Goal: Information Seeking & Learning: Get advice/opinions

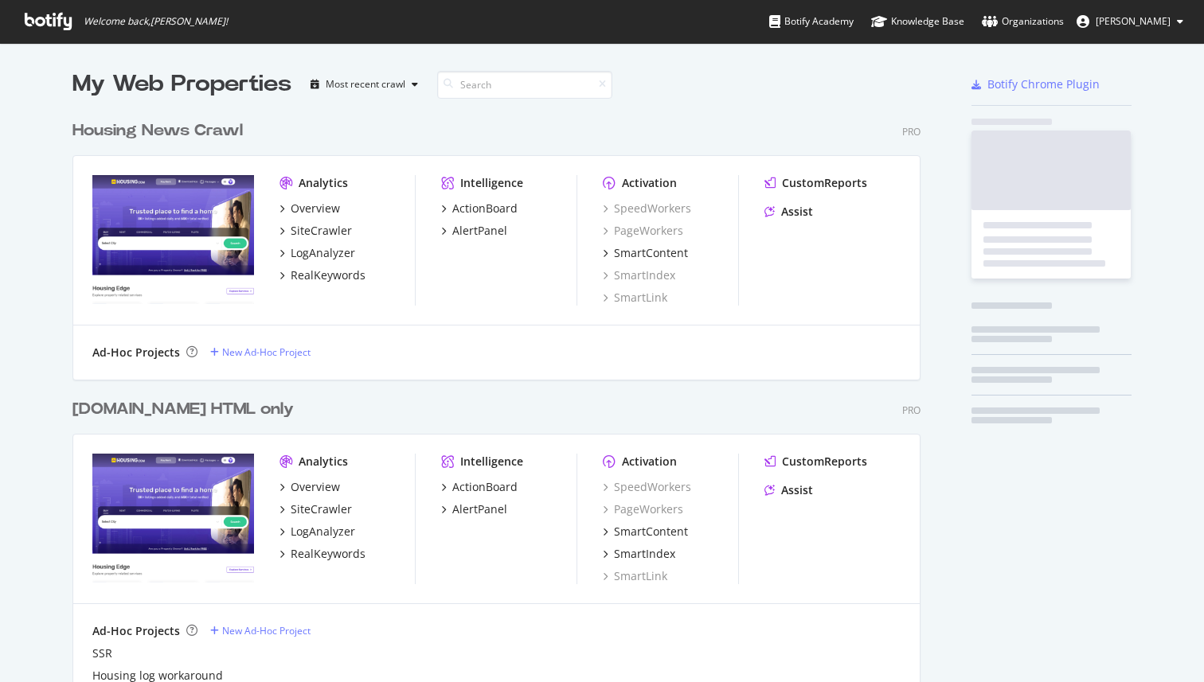
scroll to position [682, 1204]
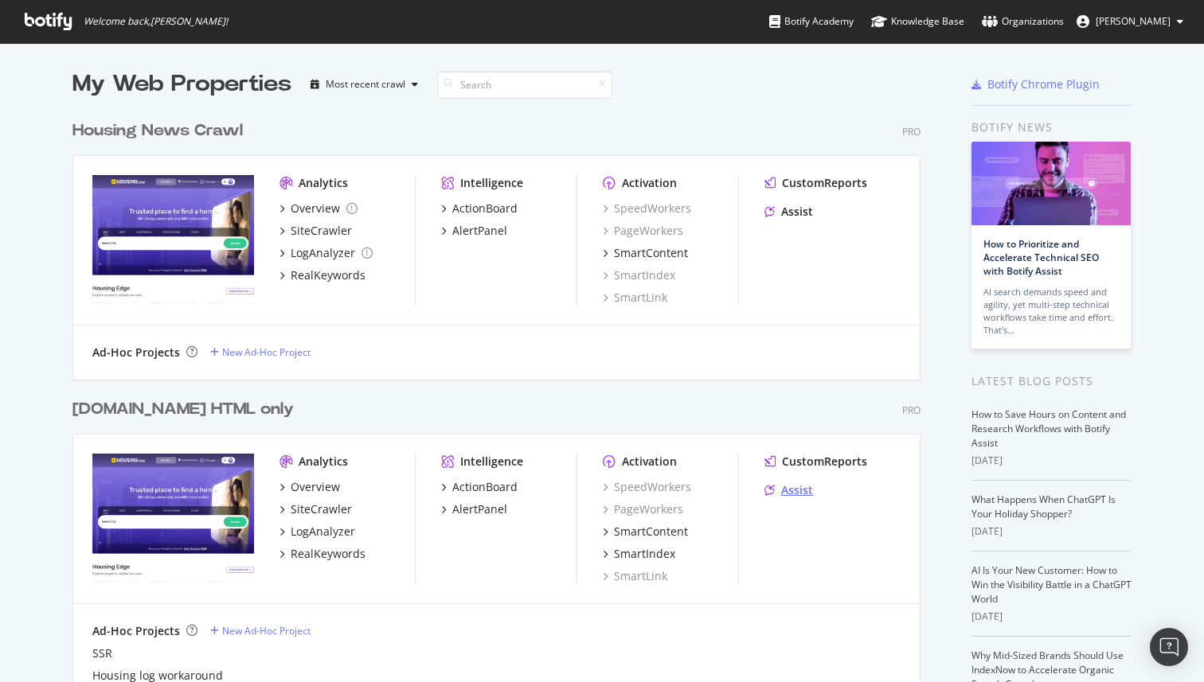
click at [803, 484] on div "Assist" at bounding box center [797, 490] width 32 height 16
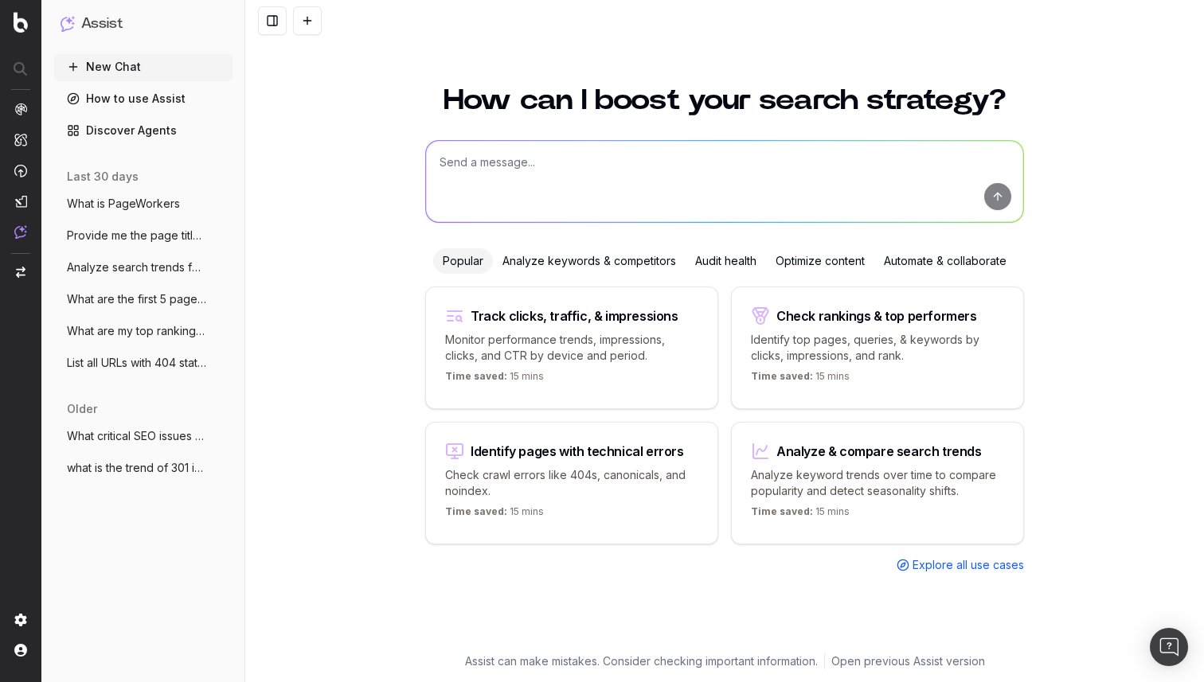
click at [522, 158] on textarea at bounding box center [724, 181] width 597 height 81
type textarea "Need to develop FAQ for a page"
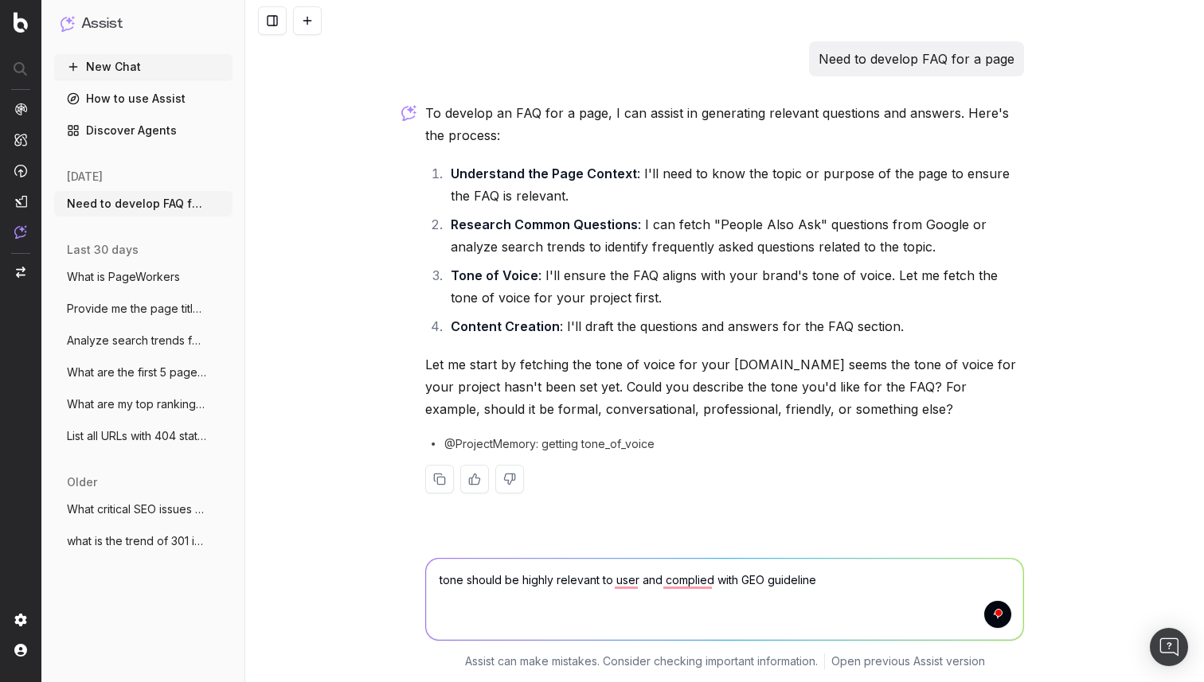
type textarea "tone should be highly relevant to user and complied with GEO guidelines"
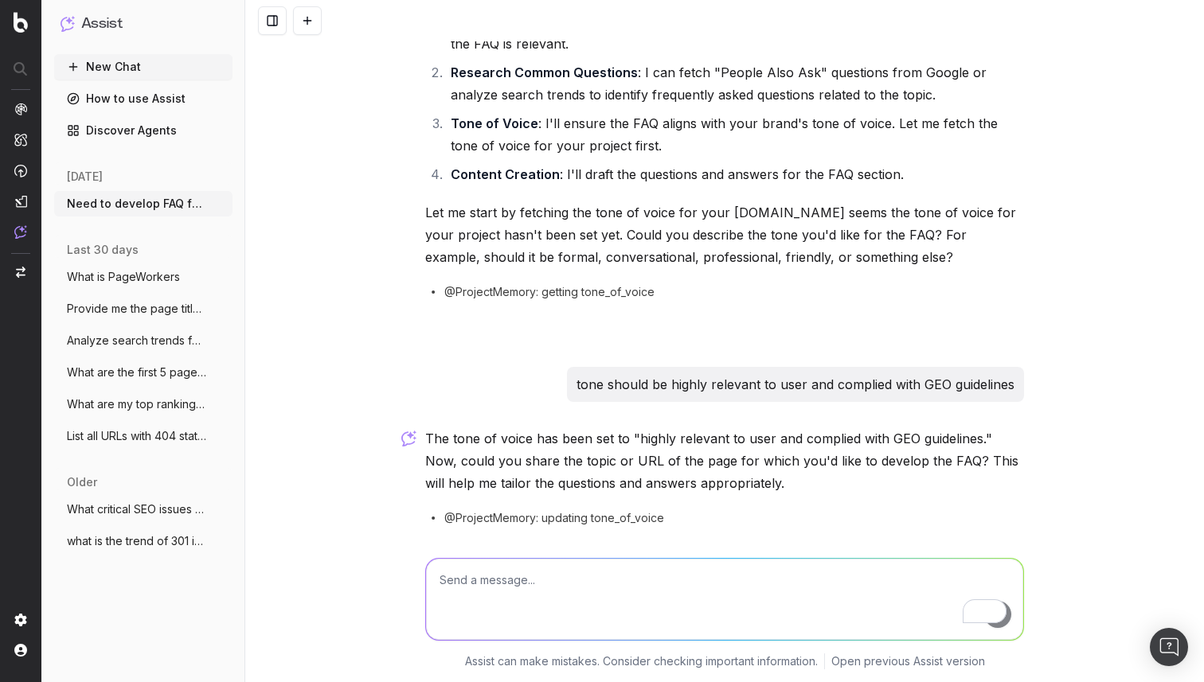
scroll to position [206, 0]
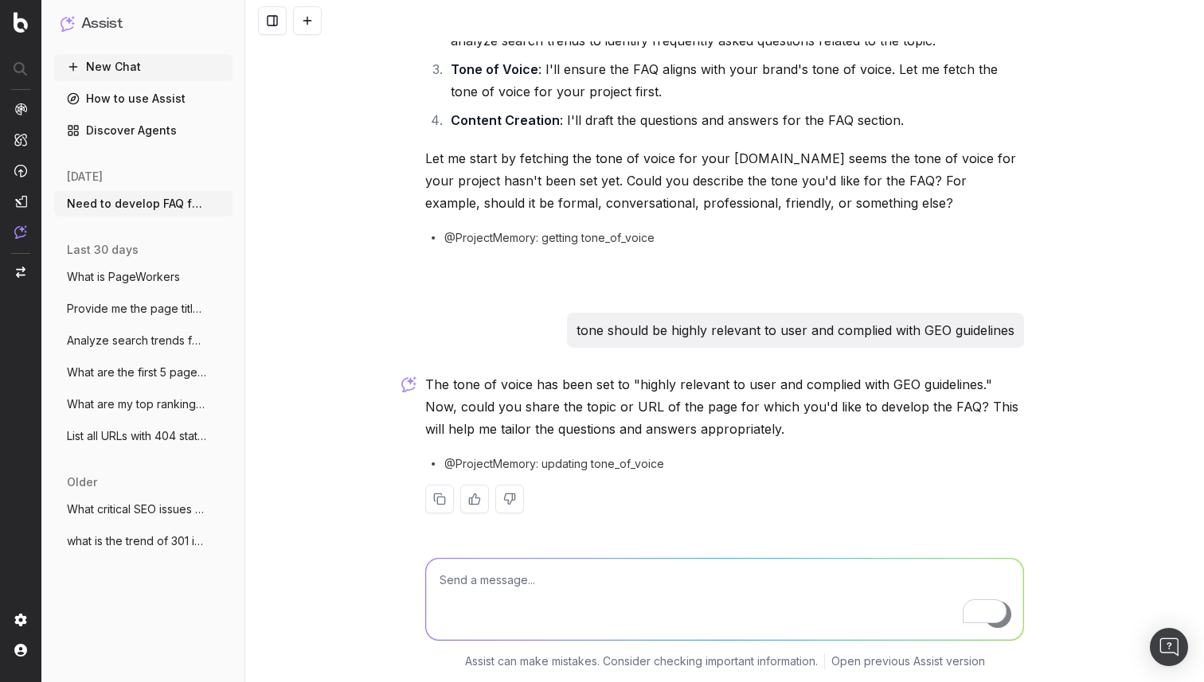
paste textarea "[URL][DOMAIN_NAME][PERSON_NAME]"
type textarea "[URL][DOMAIN_NAME][PERSON_NAME]"
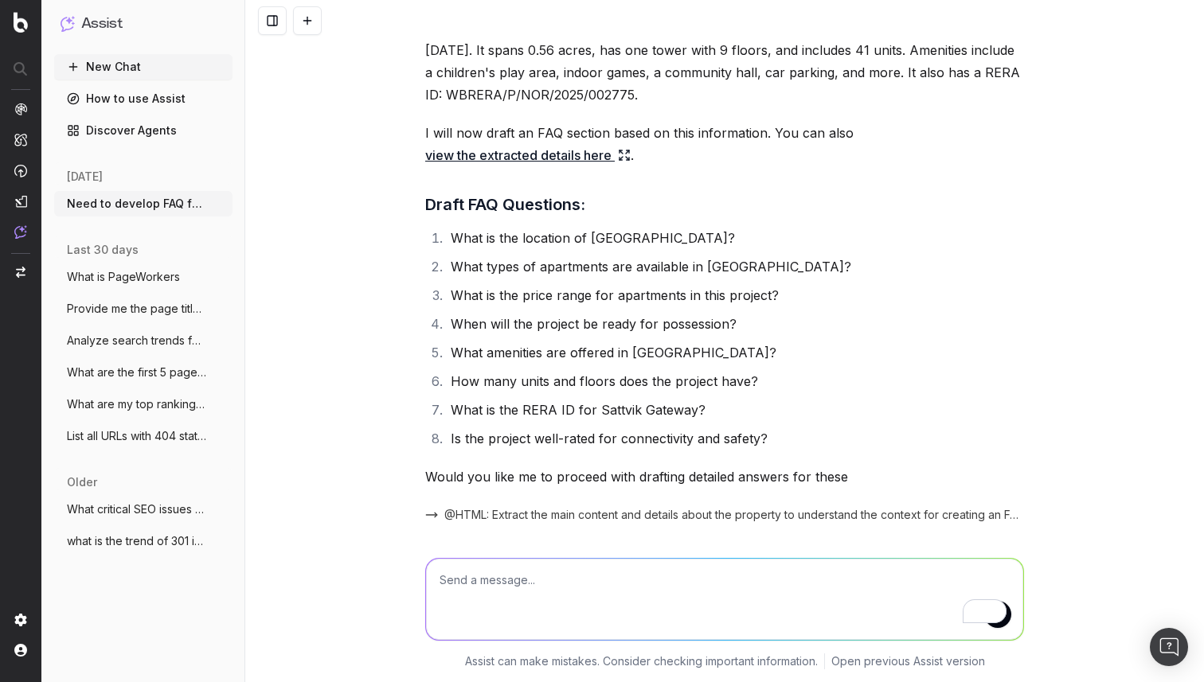
scroll to position [910, 0]
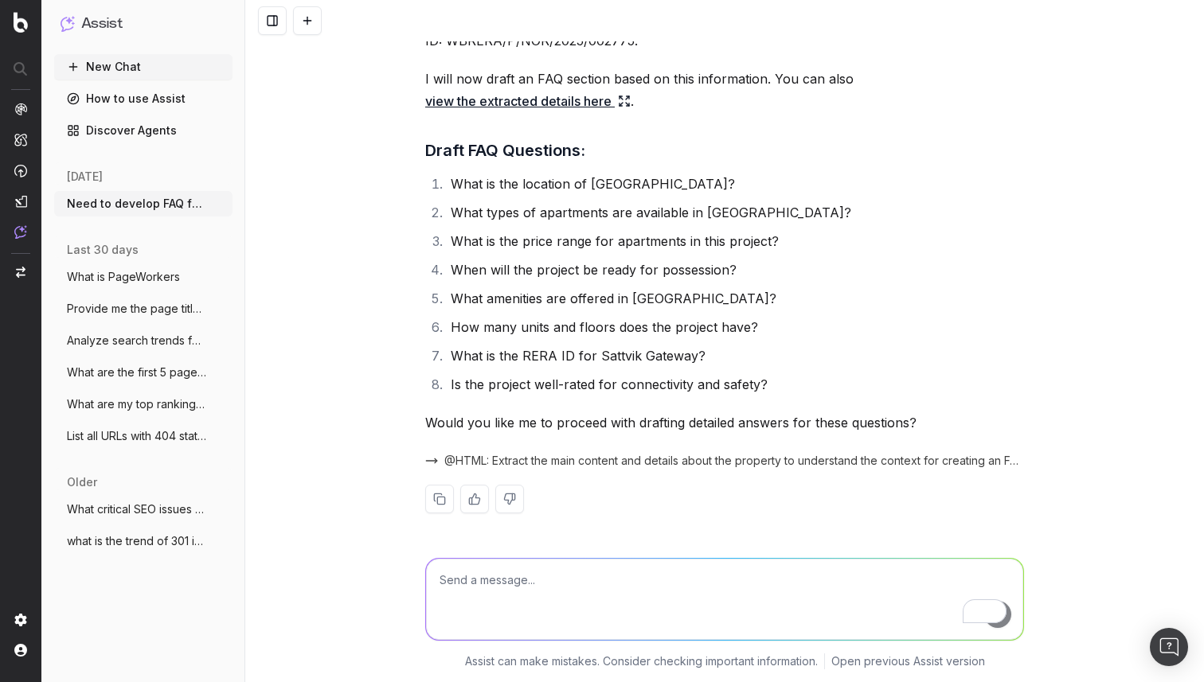
click at [624, 105] on icon at bounding box center [624, 101] width 13 height 13
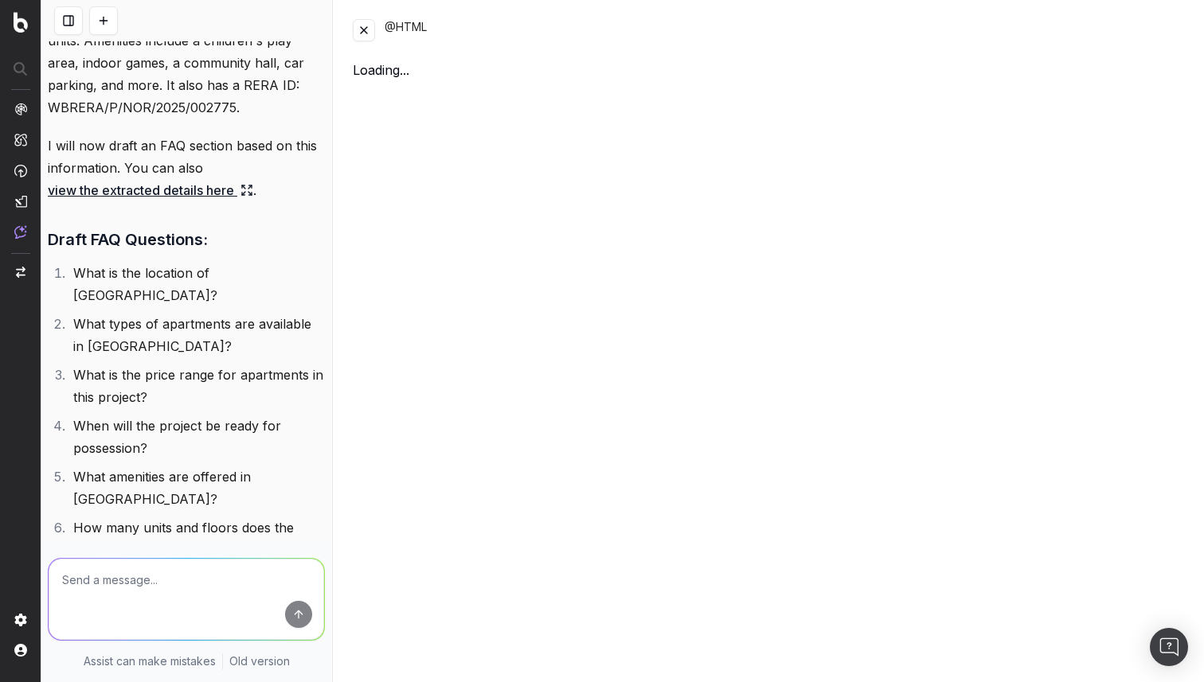
scroll to position [1267, 0]
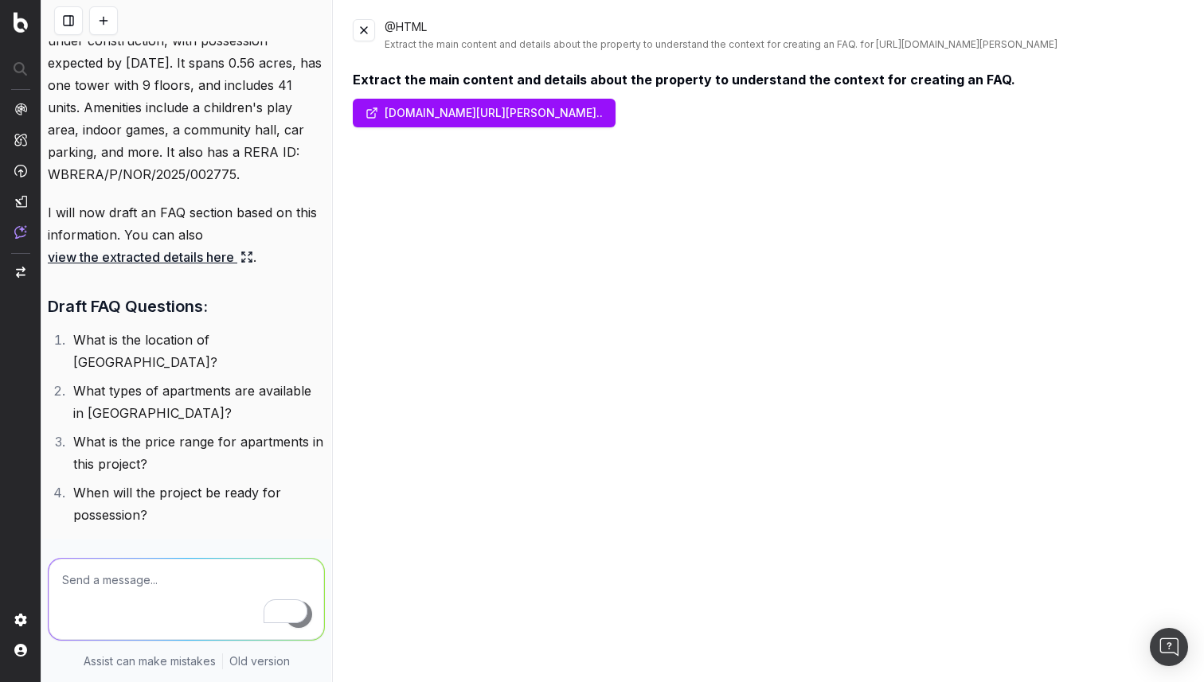
click at [367, 30] on button at bounding box center [364, 30] width 22 height 22
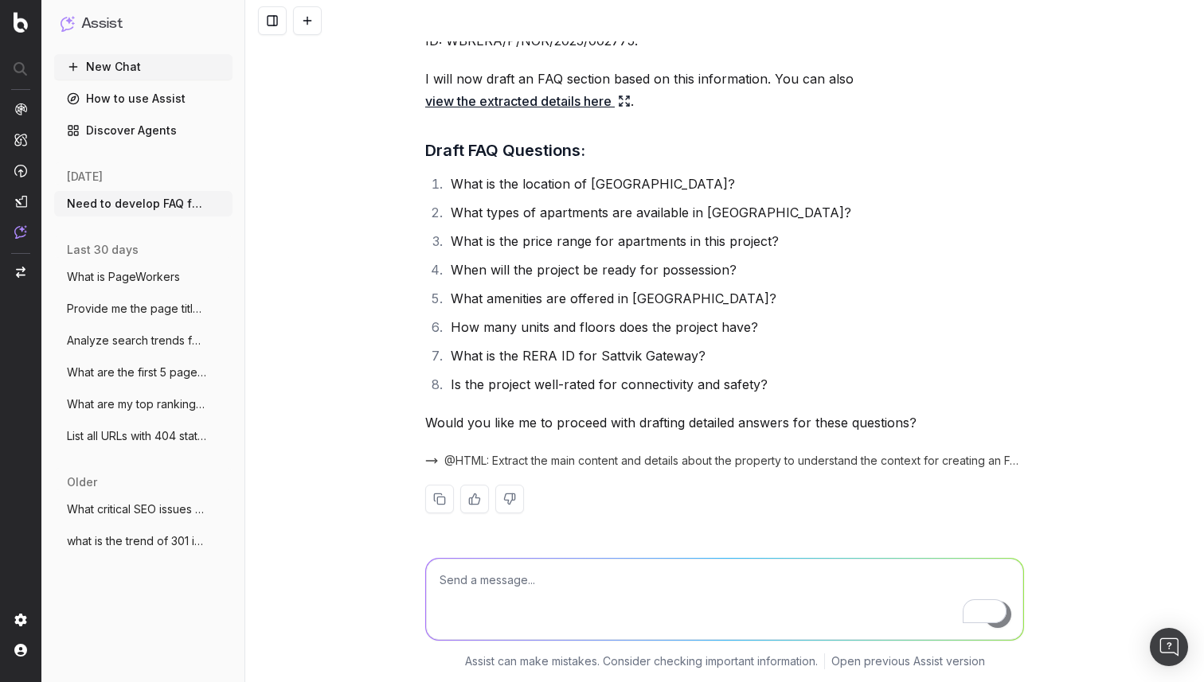
click at [625, 99] on icon at bounding box center [624, 101] width 13 height 13
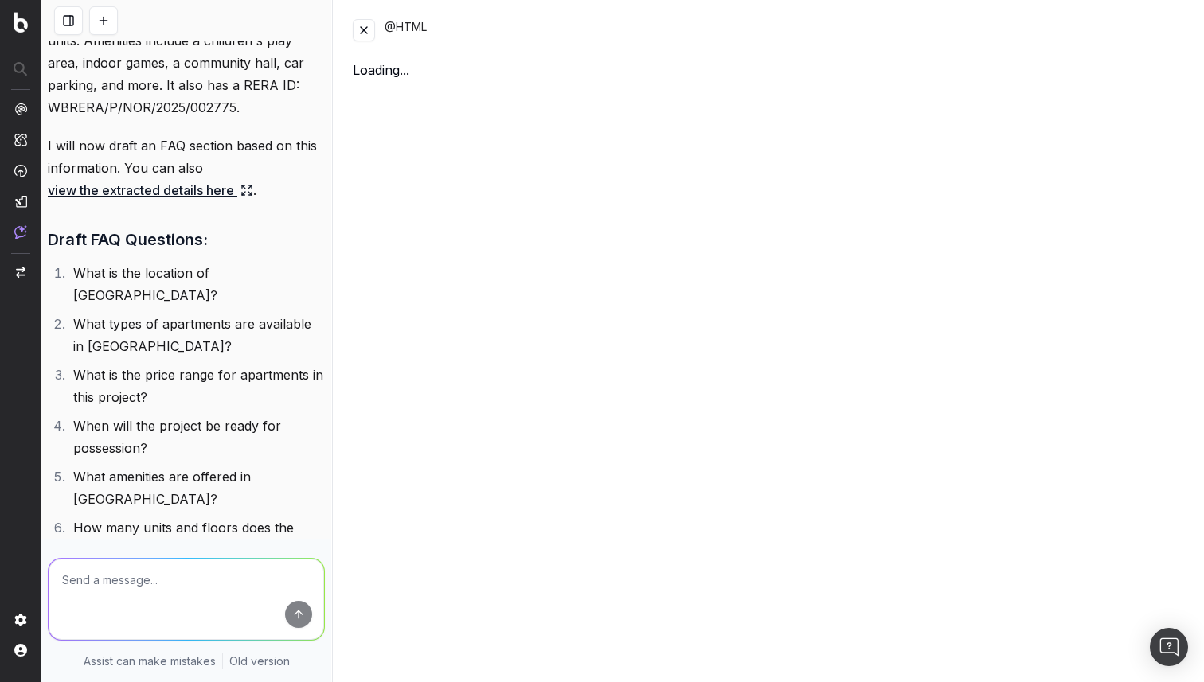
scroll to position [1267, 0]
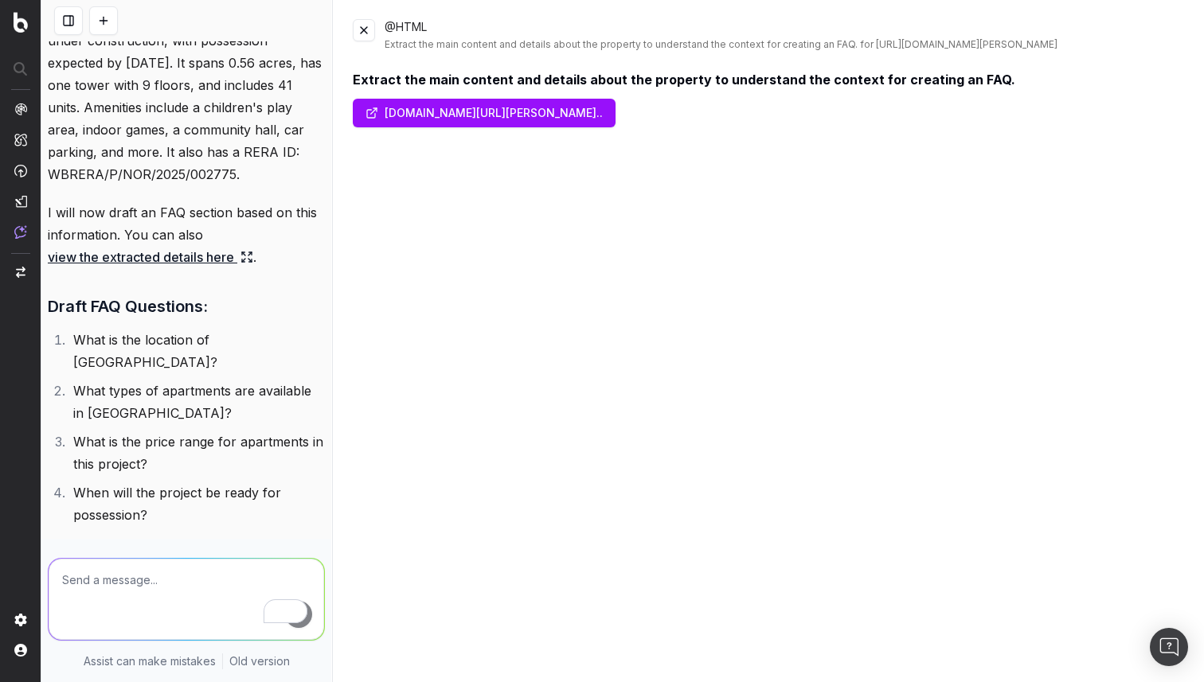
click at [361, 32] on button at bounding box center [364, 30] width 22 height 22
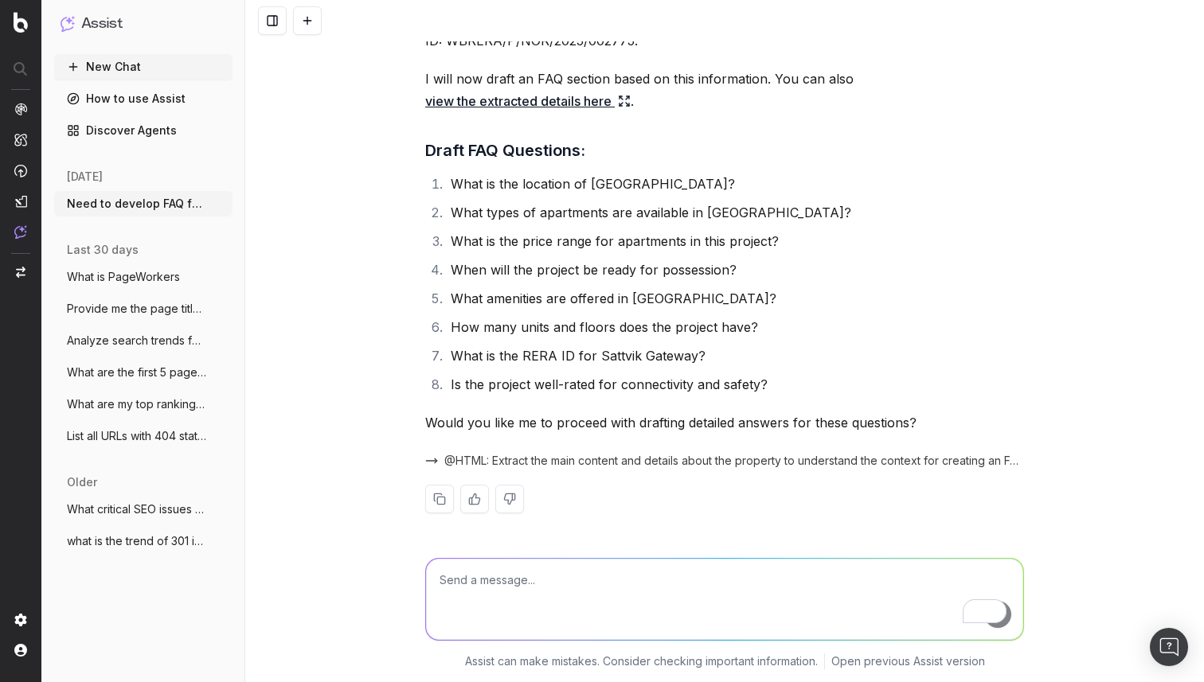
click at [516, 580] on textarea "To enrich screen reader interactions, please activate Accessibility in Grammarl…" at bounding box center [724, 599] width 597 height 81
type textarea "yes please proceed"
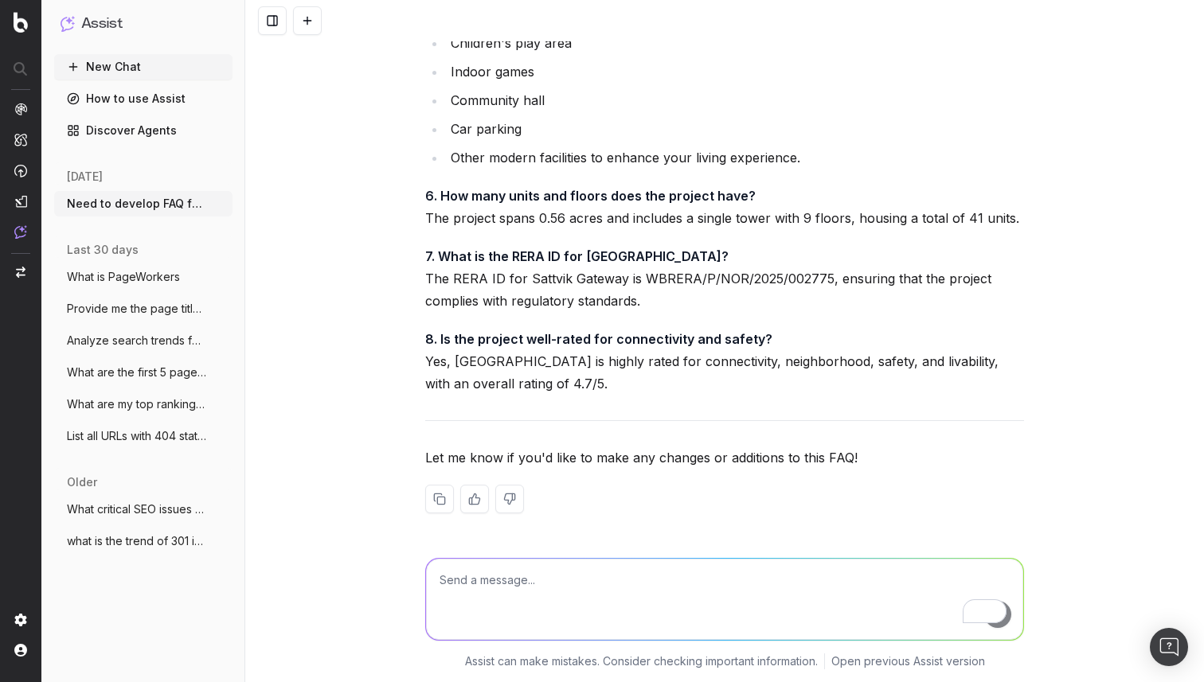
scroll to position [1954, 0]
click at [541, 575] on textarea "To enrich screen reader interactions, please activate Accessibility in Grammarl…" at bounding box center [724, 599] width 597 height 81
type textarea "give more FAQ's for same, add depth to details of answers"
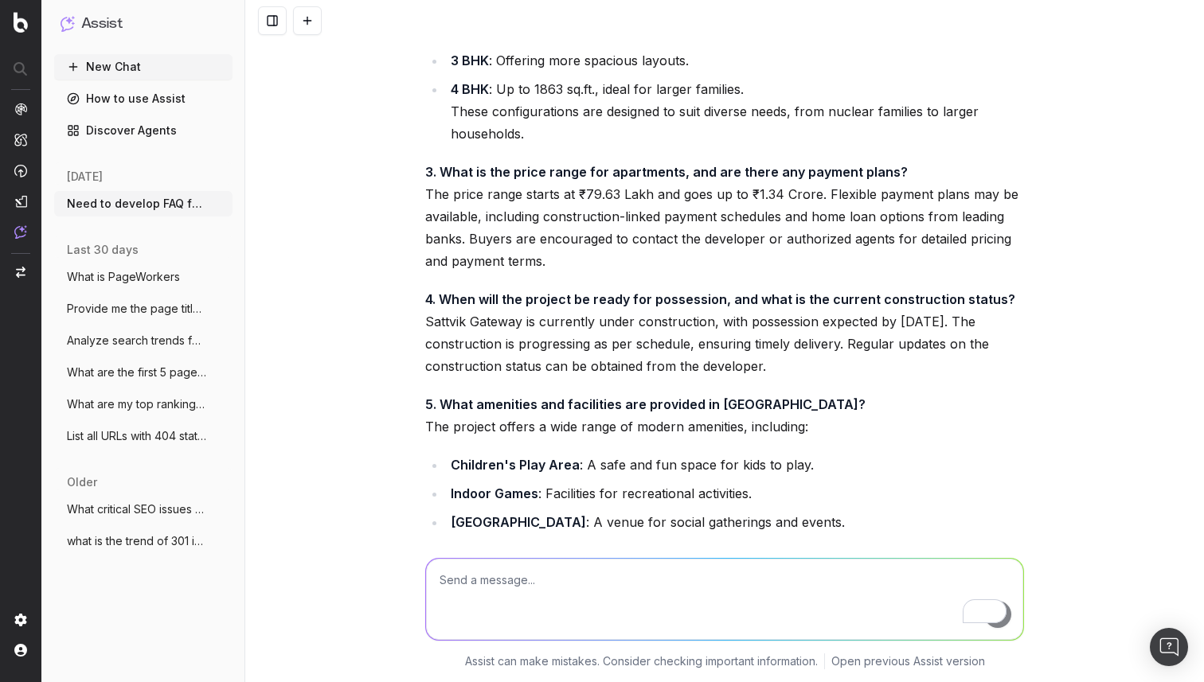
scroll to position [2859, 0]
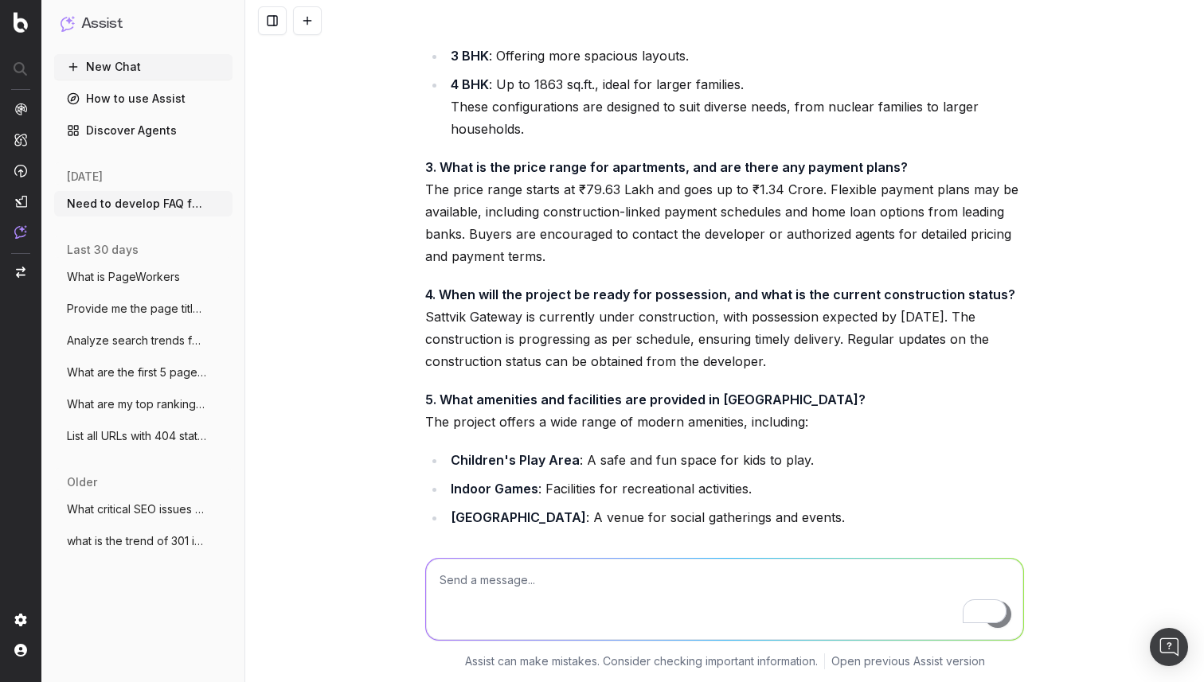
click at [438, 317] on p "4. When will the project be ready for possession, and what is the current const…" at bounding box center [724, 327] width 599 height 89
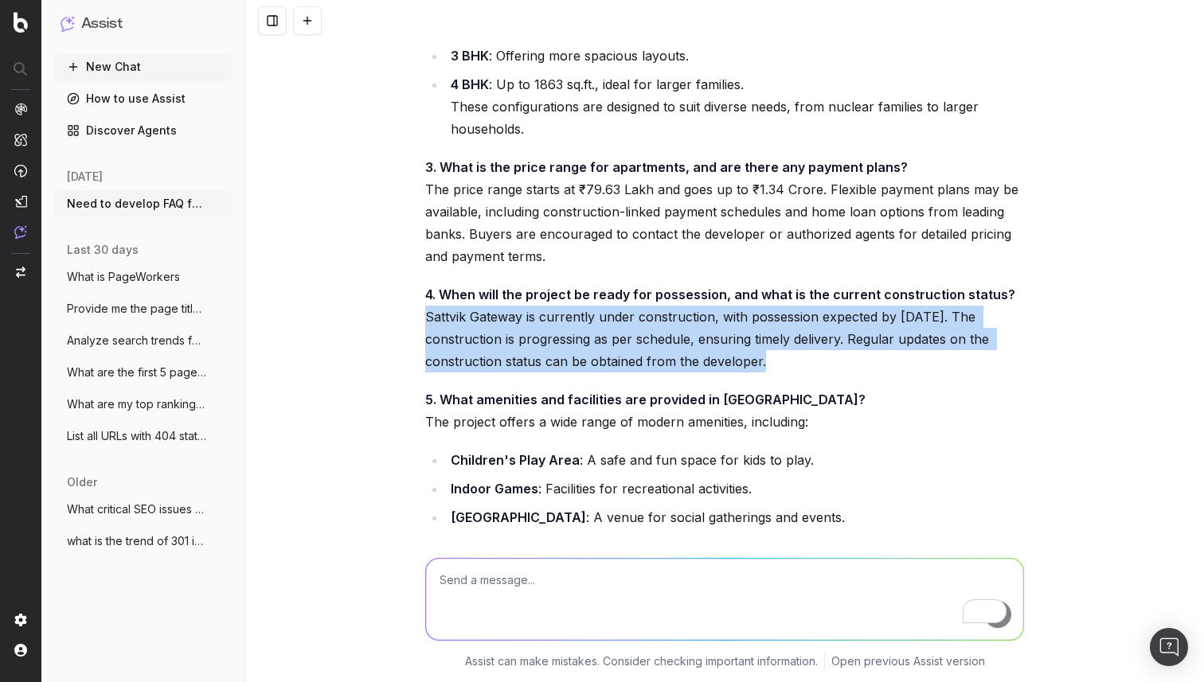
click at [438, 317] on p "4. When will the project be ready for possession, and what is the current const…" at bounding box center [724, 327] width 599 height 89
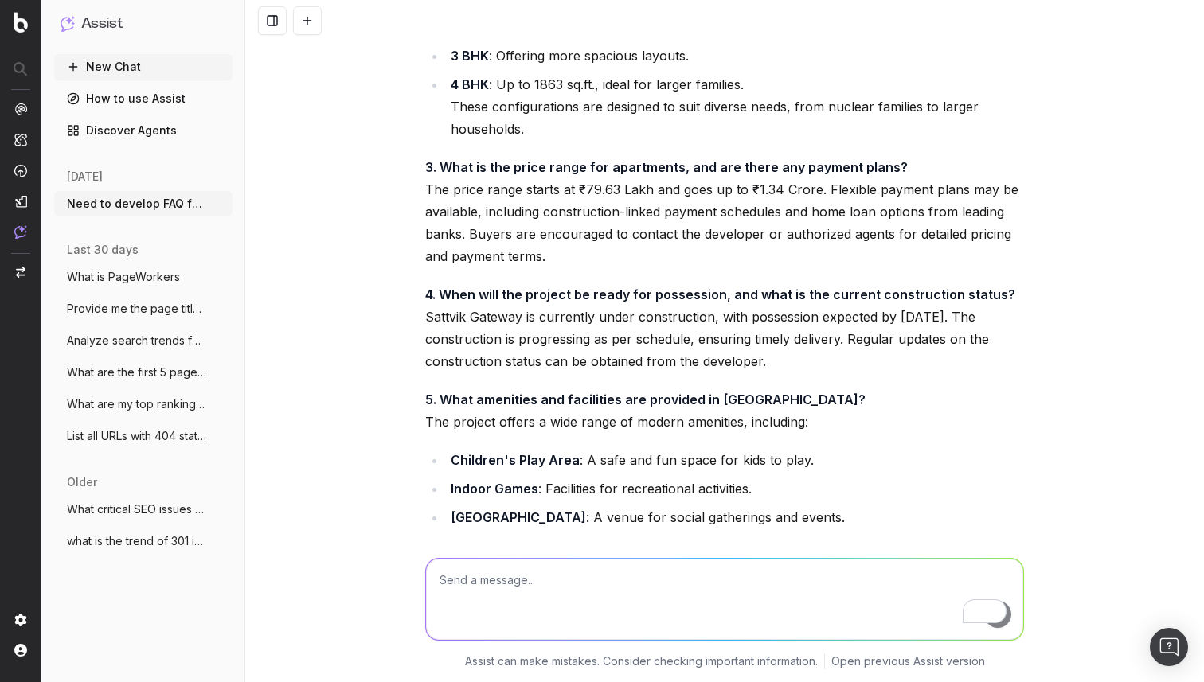
click at [438, 317] on p "4. When will the project be ready for possession, and what is the current const…" at bounding box center [724, 327] width 599 height 89
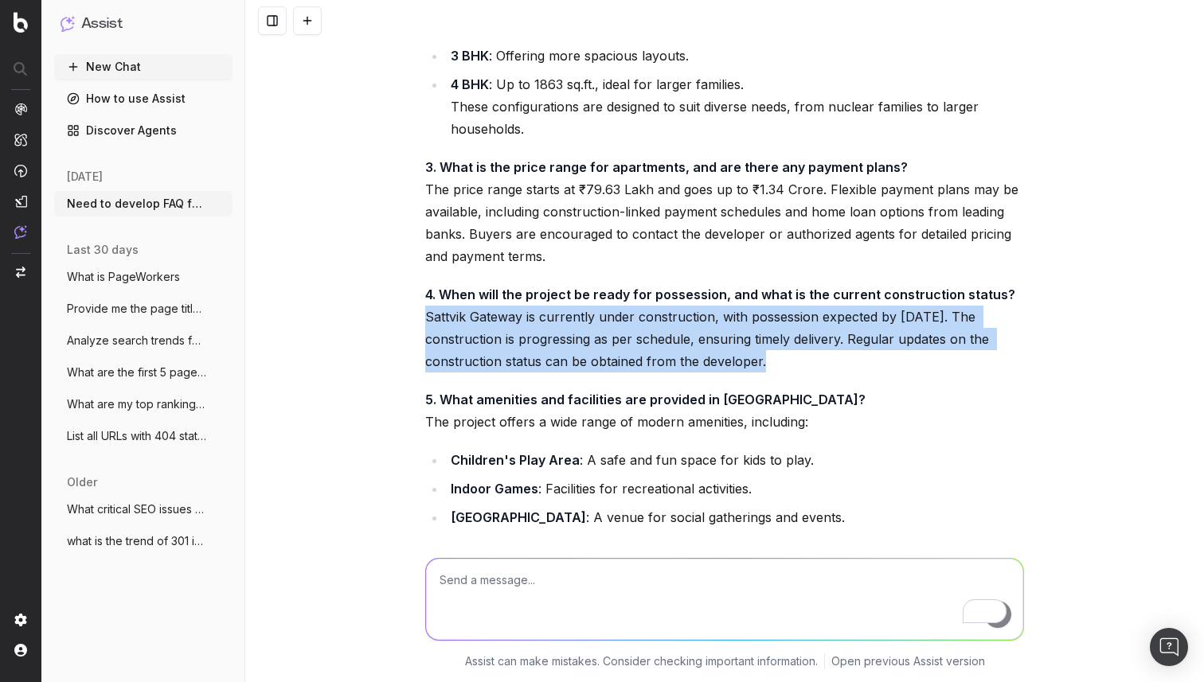
click at [438, 317] on p "4. When will the project be ready for possession, and what is the current const…" at bounding box center [724, 327] width 599 height 89
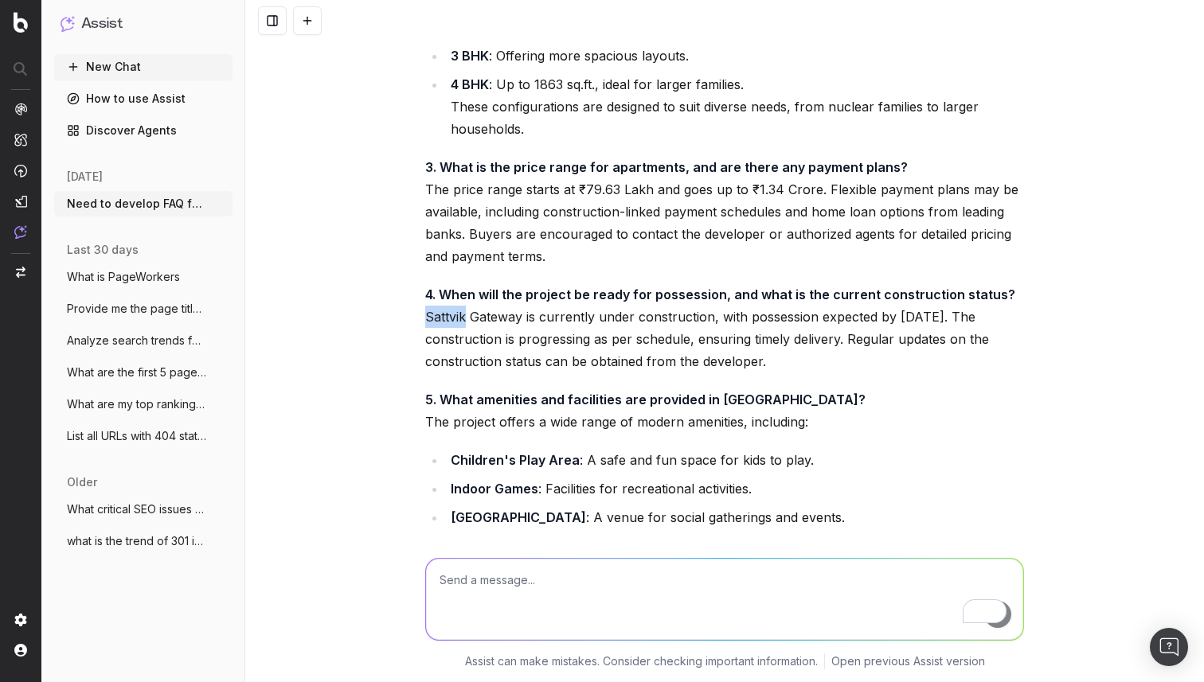
click at [438, 317] on p "4. When will the project be ready for possession, and what is the current const…" at bounding box center [724, 327] width 599 height 89
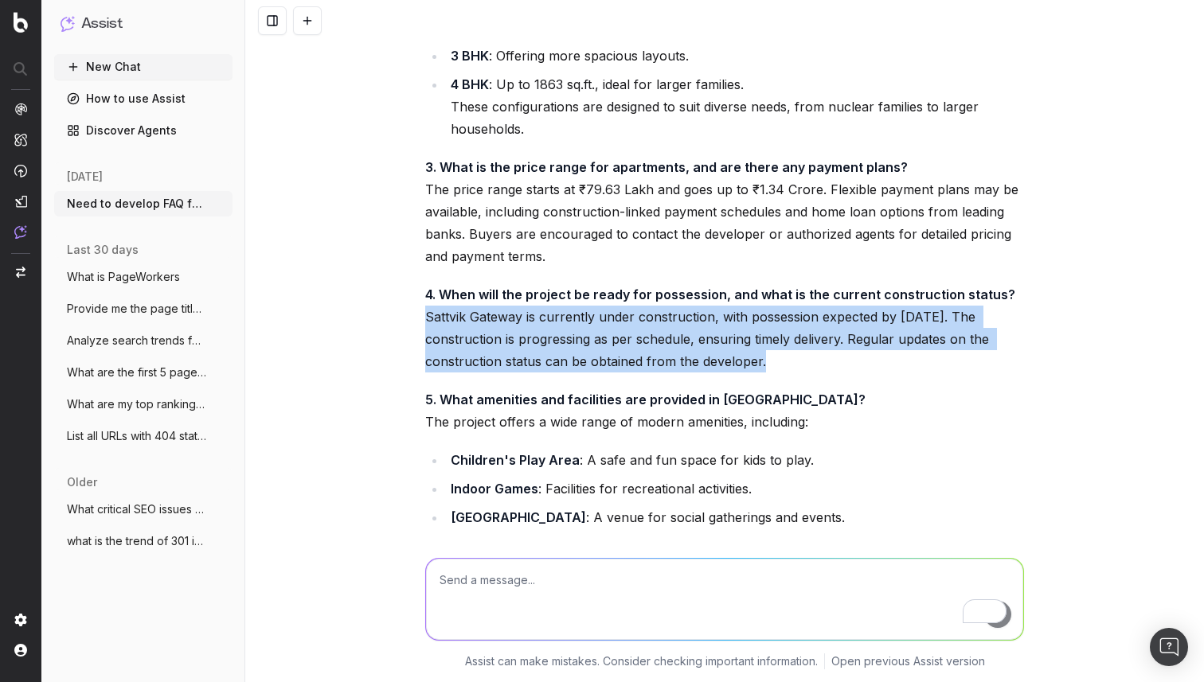
click at [438, 317] on p "4. When will the project be ready for possession, and what is the current const…" at bounding box center [724, 327] width 599 height 89
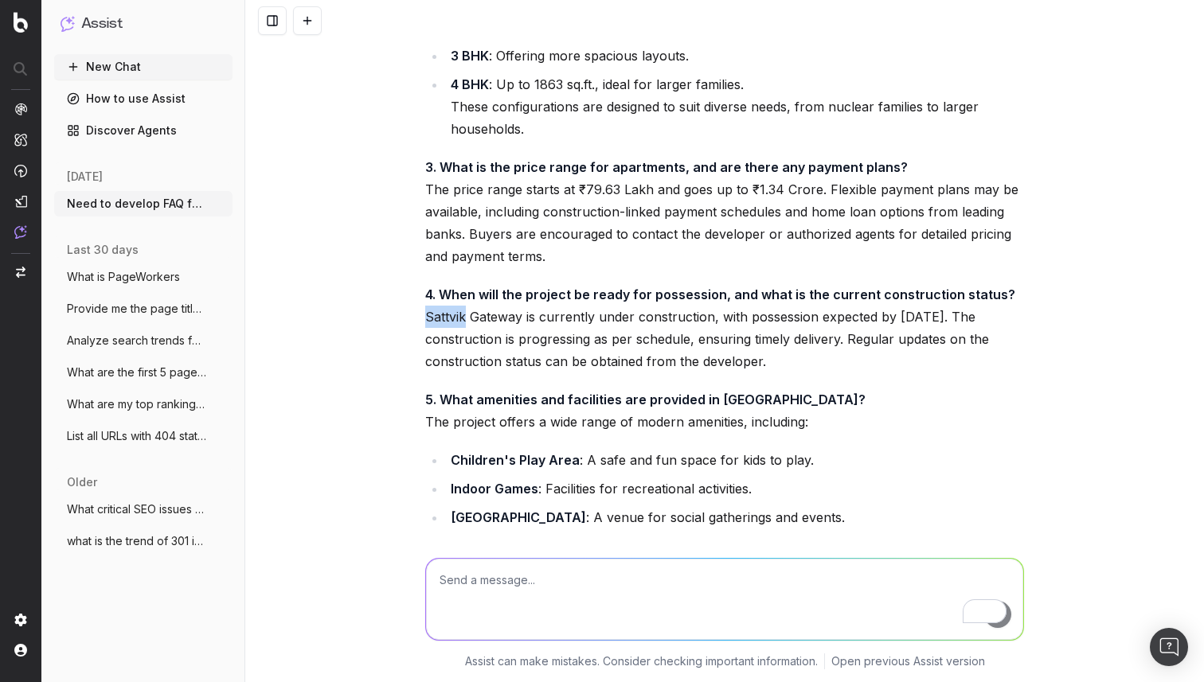
click at [438, 317] on p "4. When will the project be ready for possession, and what is the current const…" at bounding box center [724, 327] width 599 height 89
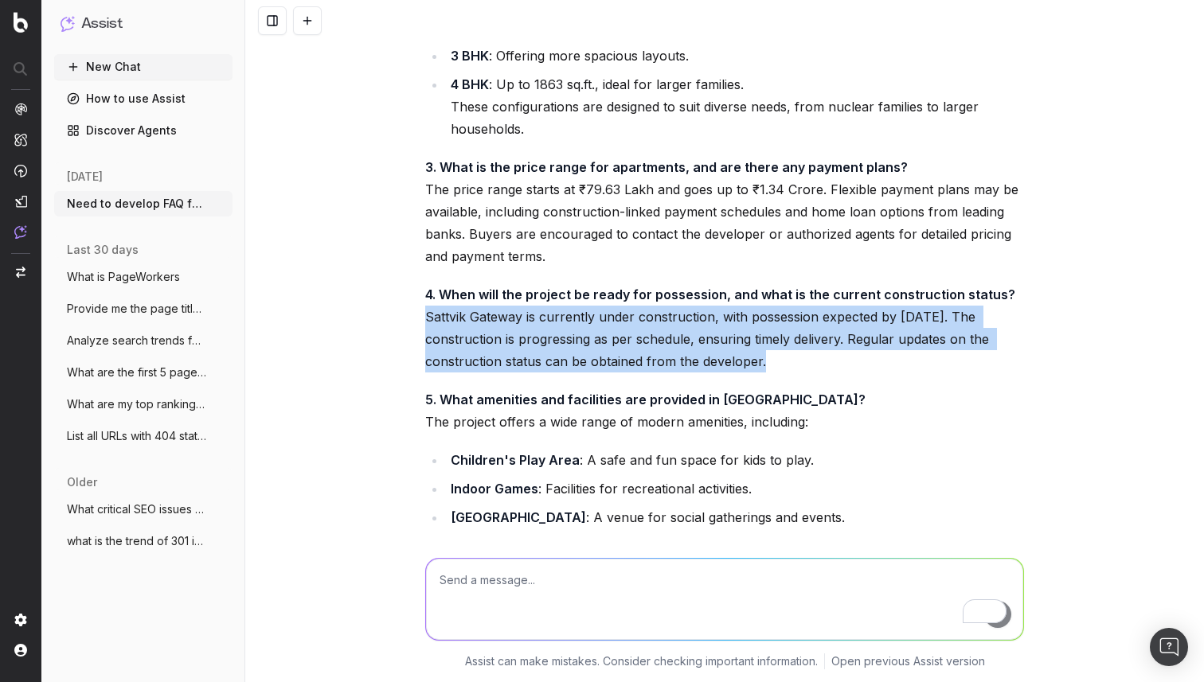
click at [438, 317] on p "4. When will the project be ready for possession, and what is the current const…" at bounding box center [724, 327] width 599 height 89
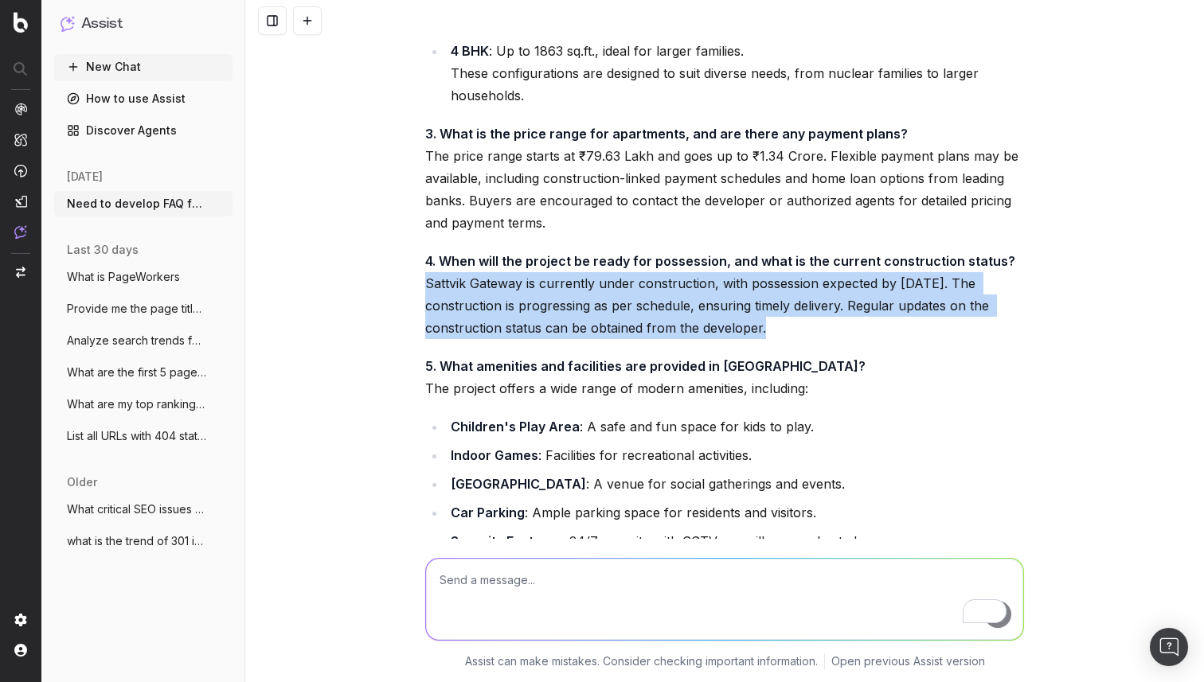
scroll to position [2900, 0]
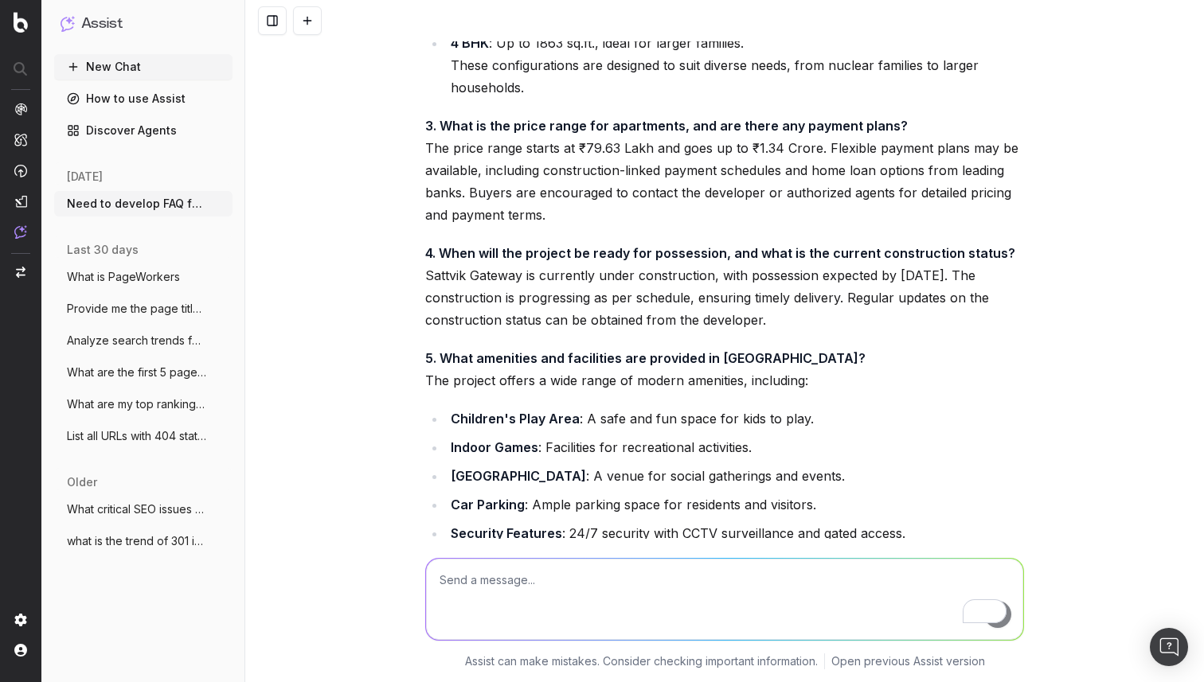
click at [455, 356] on strong "5. What amenities and facilities are provided in [GEOGRAPHIC_DATA]?" at bounding box center [645, 358] width 440 height 16
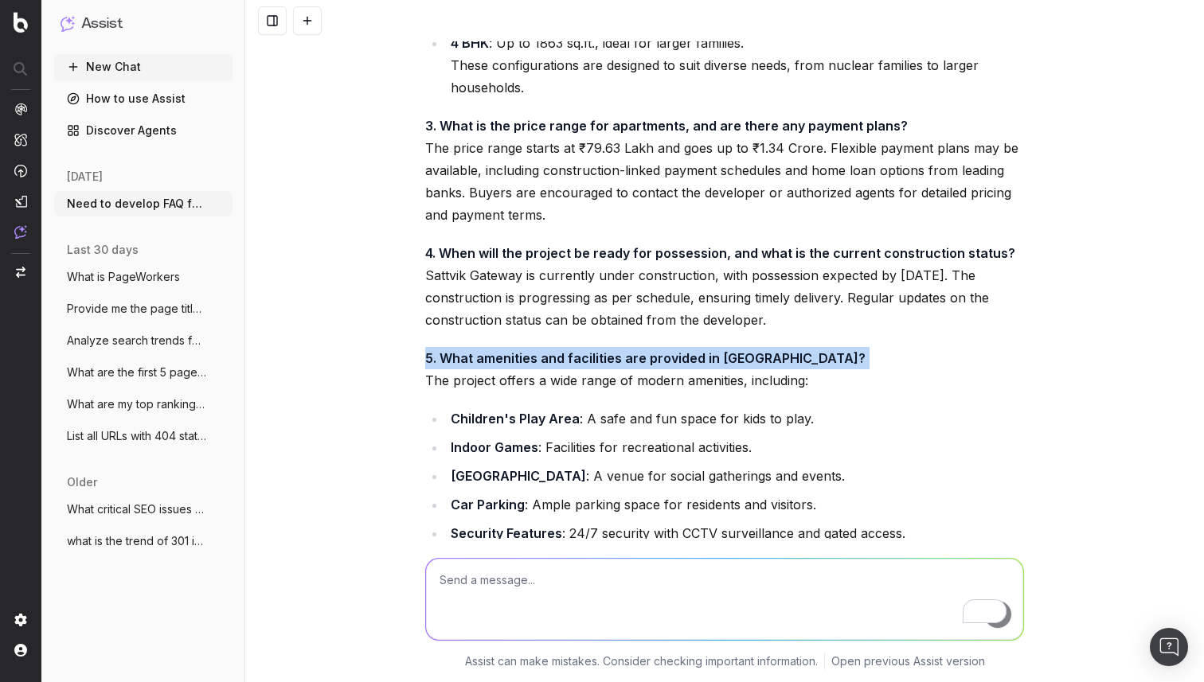
click at [455, 356] on strong "5. What amenities and facilities are provided in [GEOGRAPHIC_DATA]?" at bounding box center [645, 358] width 440 height 16
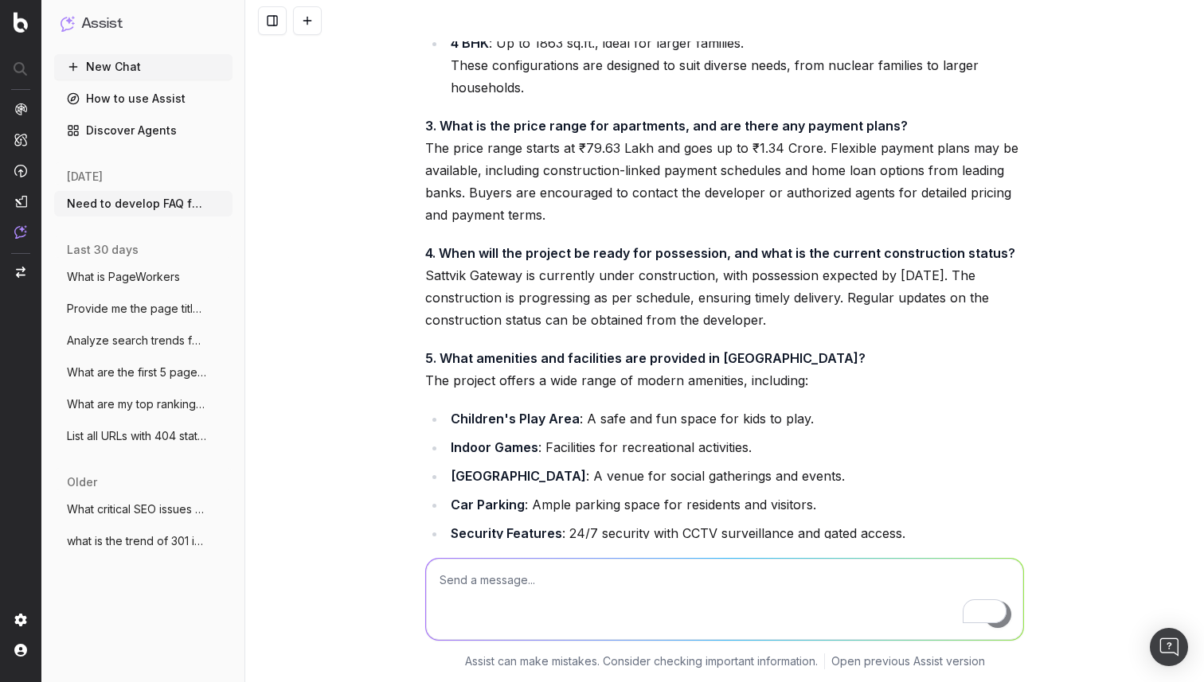
click at [458, 385] on p "5. What amenities and facilities are provided in [GEOGRAPHIC_DATA]? The project…" at bounding box center [724, 369] width 599 height 45
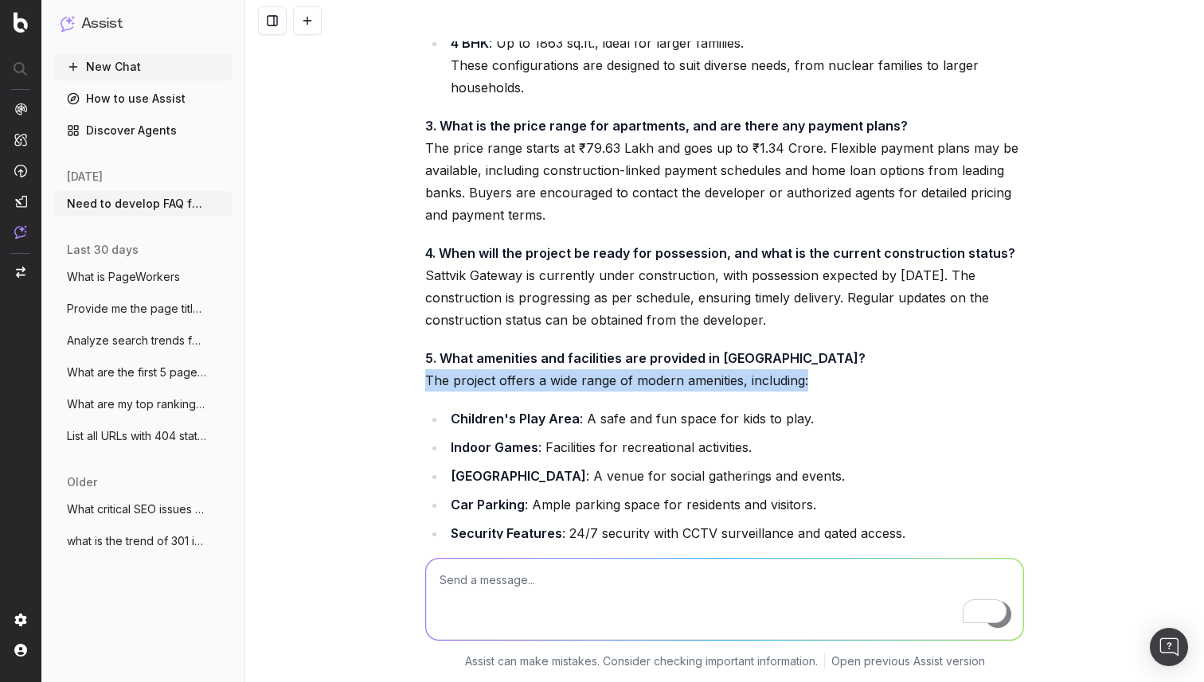
click at [458, 385] on p "5. What amenities and facilities are provided in [GEOGRAPHIC_DATA]? The project…" at bounding box center [724, 369] width 599 height 45
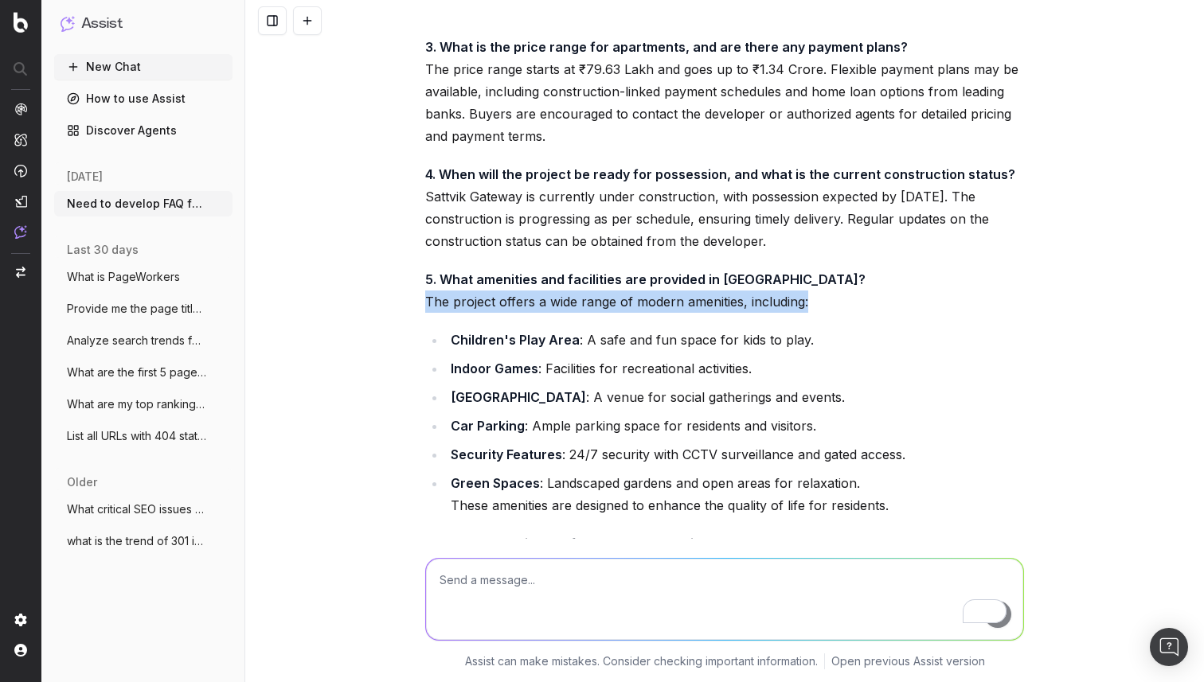
scroll to position [2994, 0]
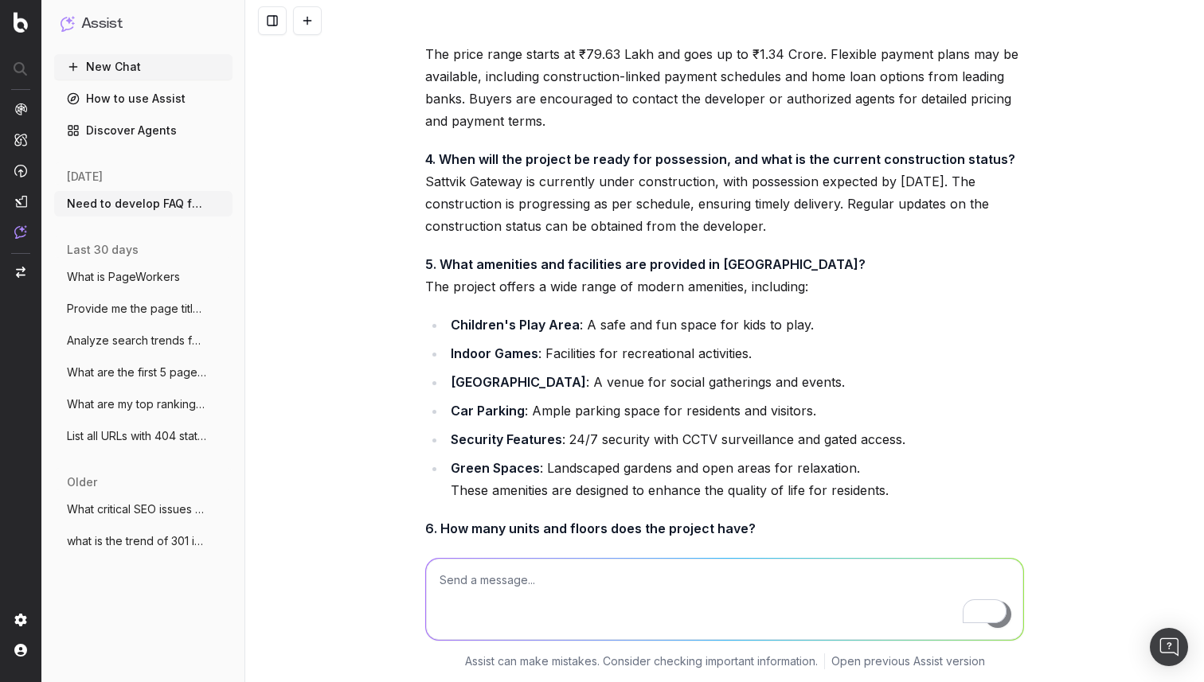
click at [466, 327] on strong "Children's Play Area" at bounding box center [515, 325] width 129 height 16
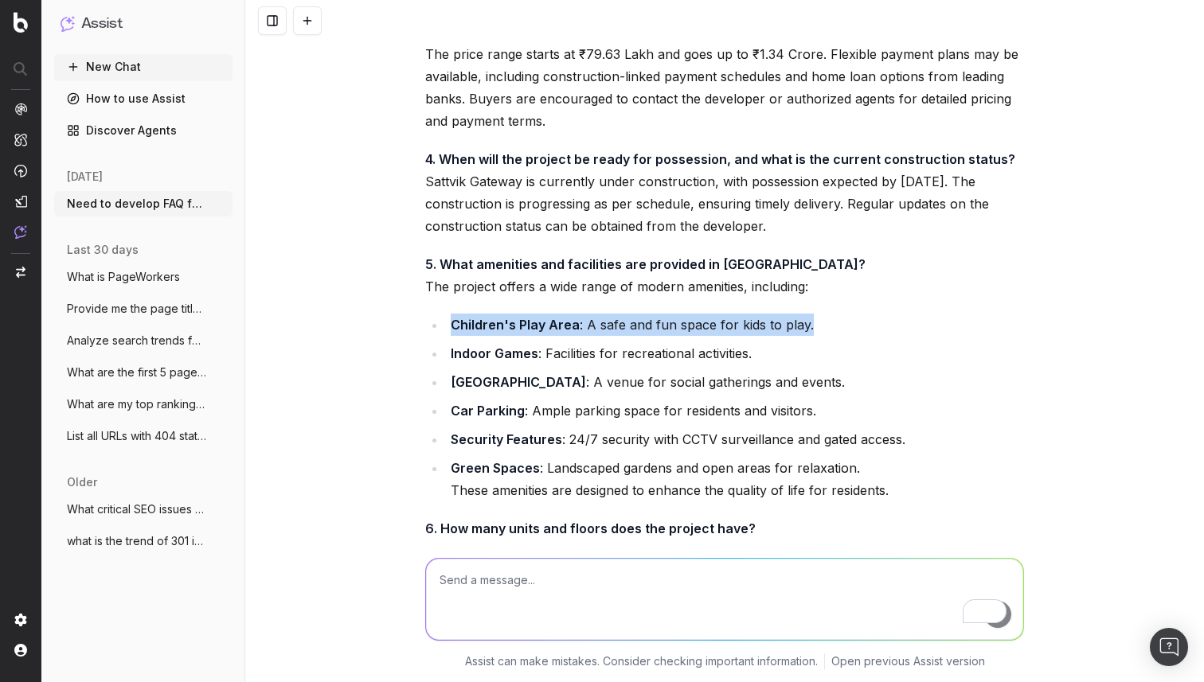
click at [466, 327] on strong "Children's Play Area" at bounding box center [515, 325] width 129 height 16
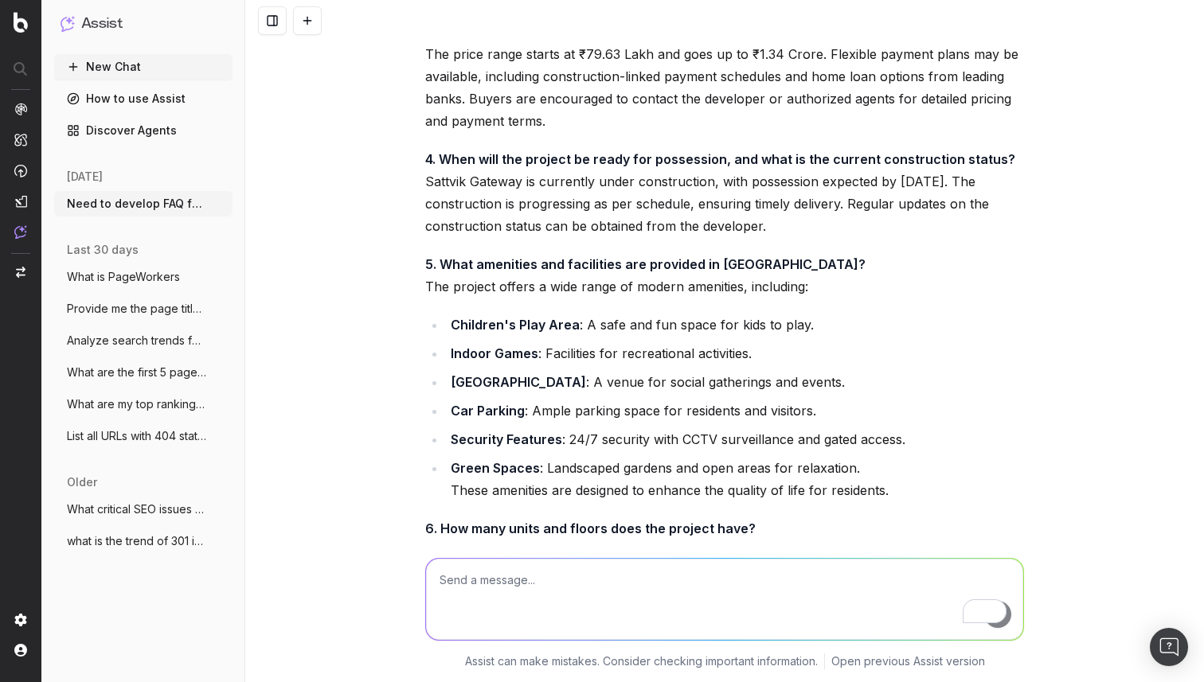
click at [464, 358] on strong "Indoor Games" at bounding box center [495, 354] width 88 height 16
click at [464, 392] on li "[GEOGRAPHIC_DATA] : A venue for social gatherings and events." at bounding box center [735, 382] width 578 height 22
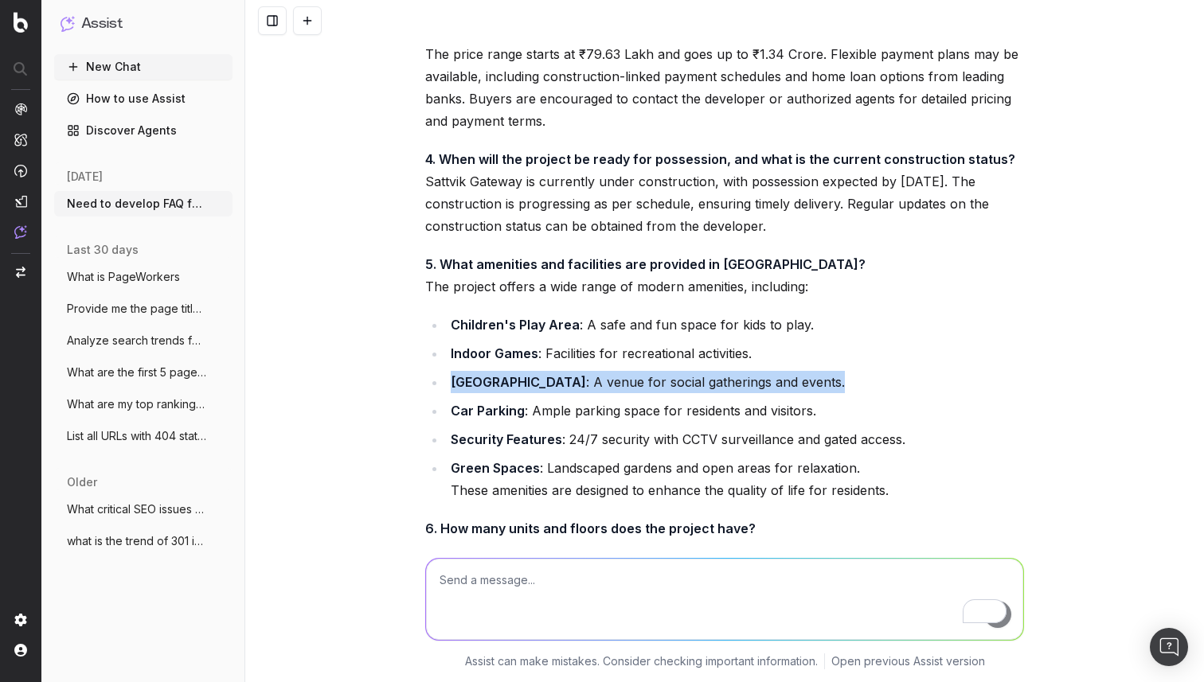
click at [464, 392] on li "[GEOGRAPHIC_DATA] : A venue for social gatherings and events." at bounding box center [735, 382] width 578 height 22
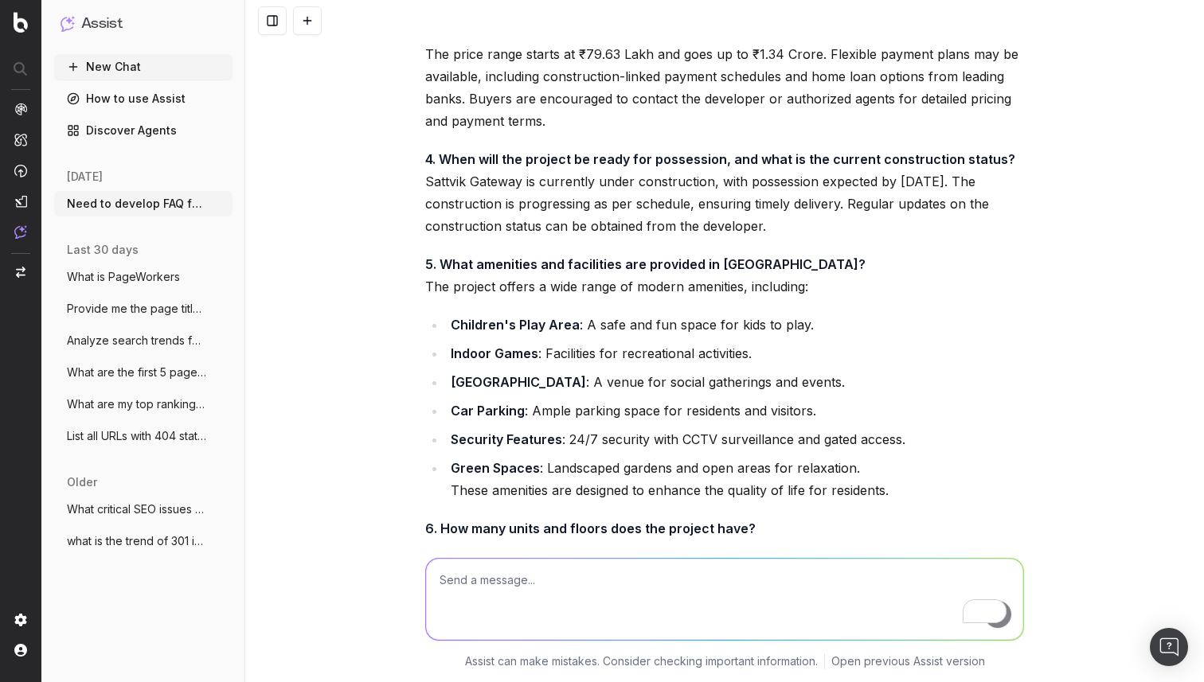
click at [464, 414] on strong "Car Parking" at bounding box center [488, 411] width 74 height 16
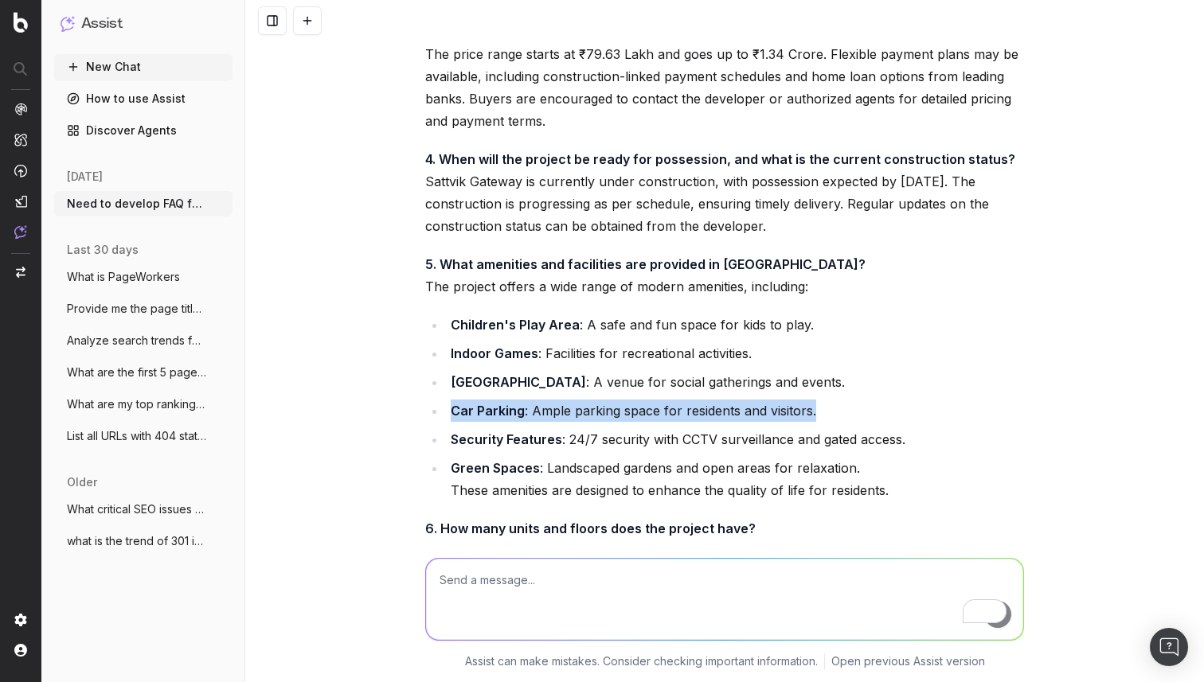
click at [464, 414] on strong "Car Parking" at bounding box center [488, 411] width 74 height 16
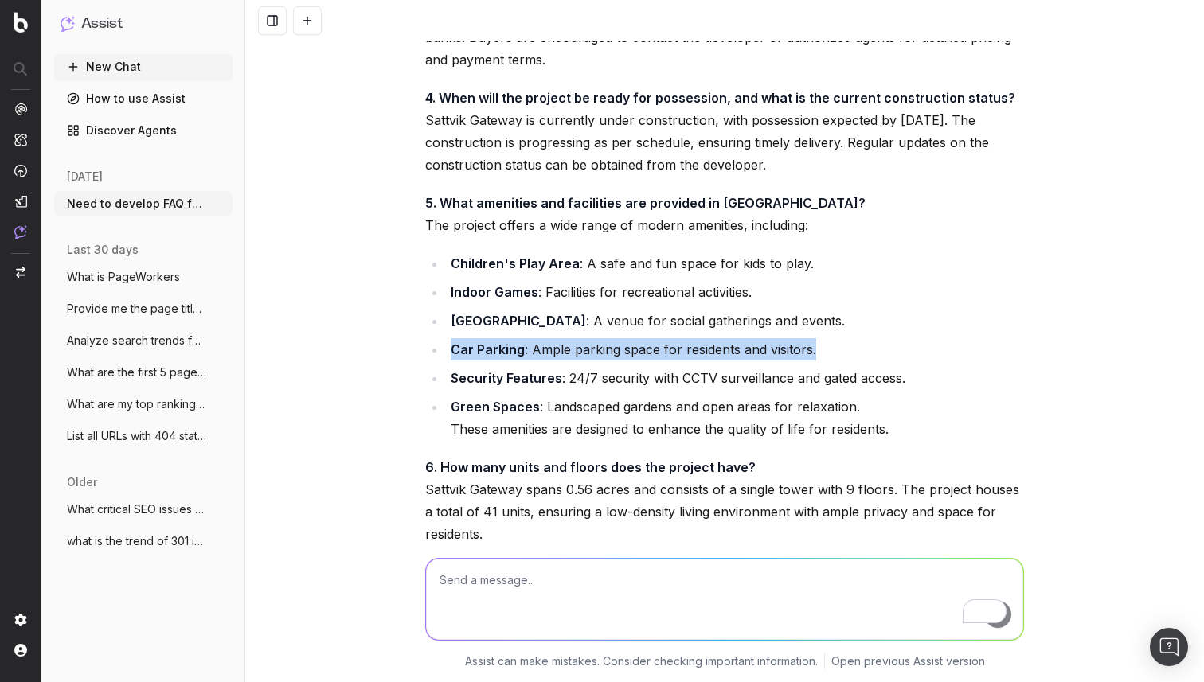
scroll to position [3103, 0]
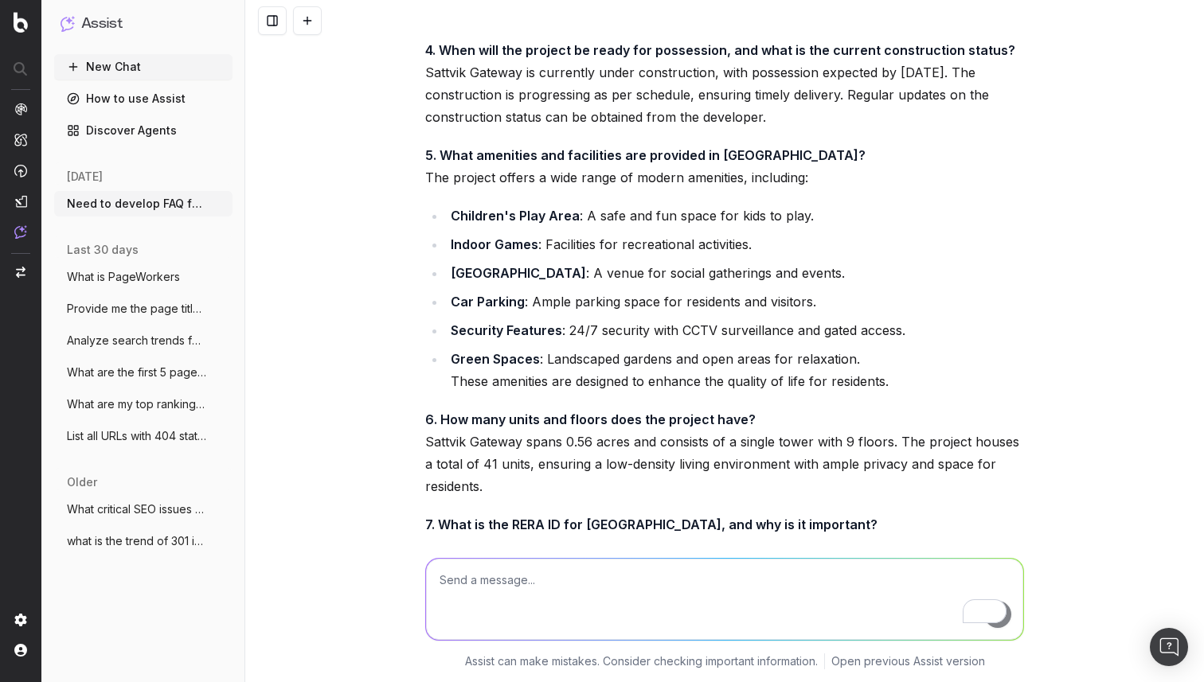
click at [475, 348] on li "Green Spaces : Landscaped gardens and open areas for relaxation. These amenitie…" at bounding box center [735, 370] width 578 height 45
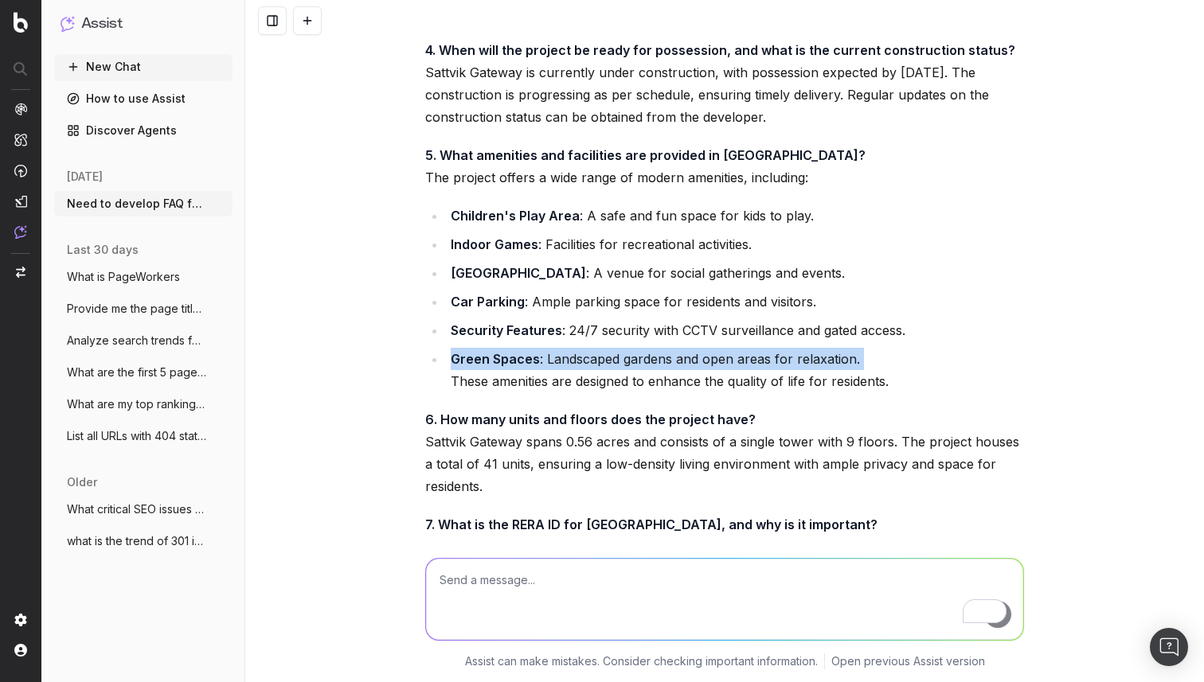
click at [475, 348] on li "Green Spaces : Landscaped gardens and open areas for relaxation. These amenitie…" at bounding box center [735, 370] width 578 height 45
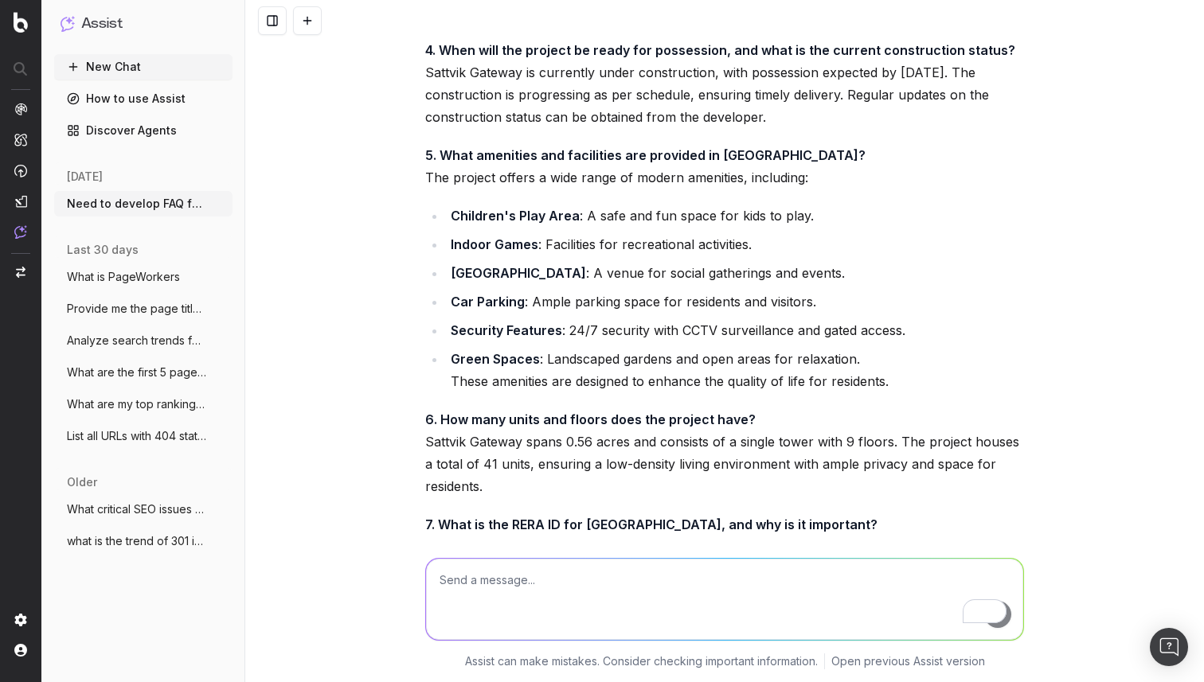
click at [440, 440] on p "6. How many units and floors does the project have? [GEOGRAPHIC_DATA] spans 0.5…" at bounding box center [724, 452] width 599 height 89
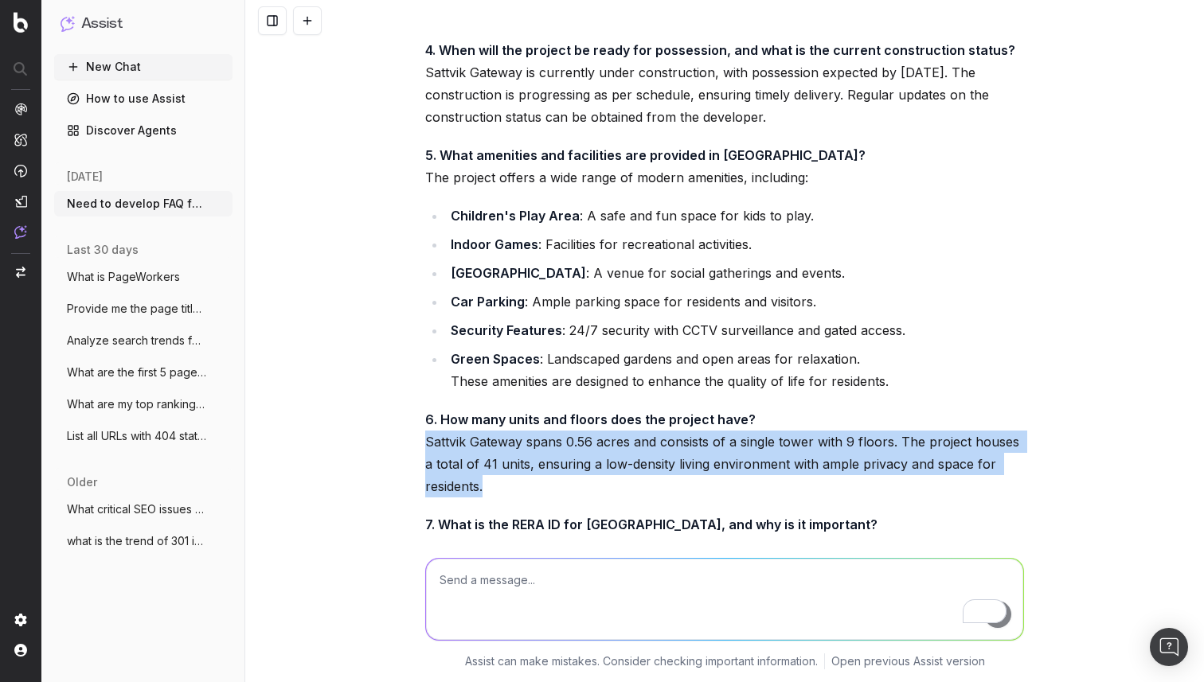
click at [440, 440] on p "6. How many units and floors does the project have? [GEOGRAPHIC_DATA] spans 0.5…" at bounding box center [724, 452] width 599 height 89
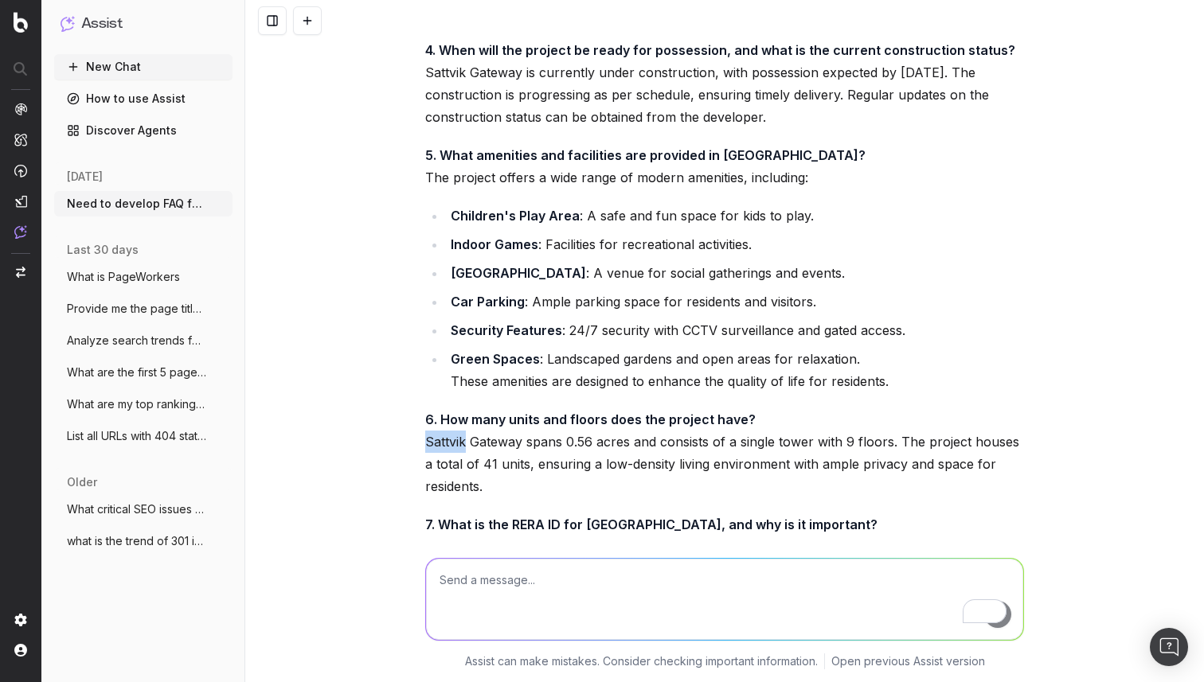
click at [440, 440] on p "6. How many units and floors does the project have? [GEOGRAPHIC_DATA] spans 0.5…" at bounding box center [724, 452] width 599 height 89
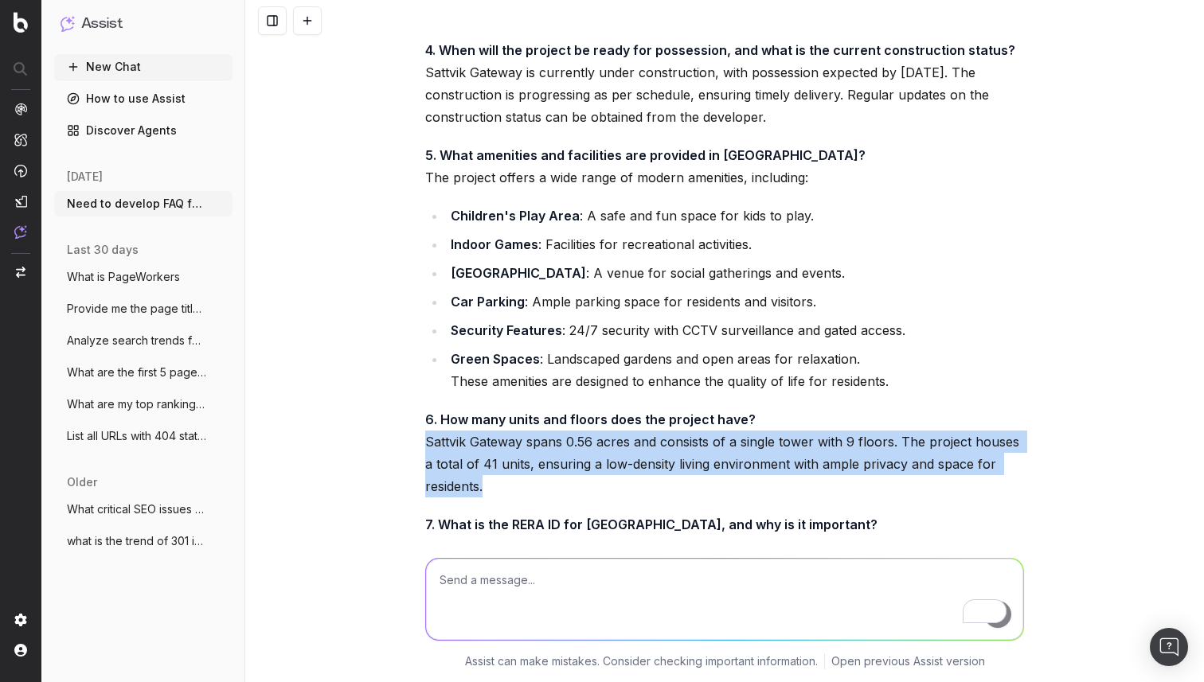
click at [440, 440] on p "6. How many units and floors does the project have? [GEOGRAPHIC_DATA] spans 0.5…" at bounding box center [724, 452] width 599 height 89
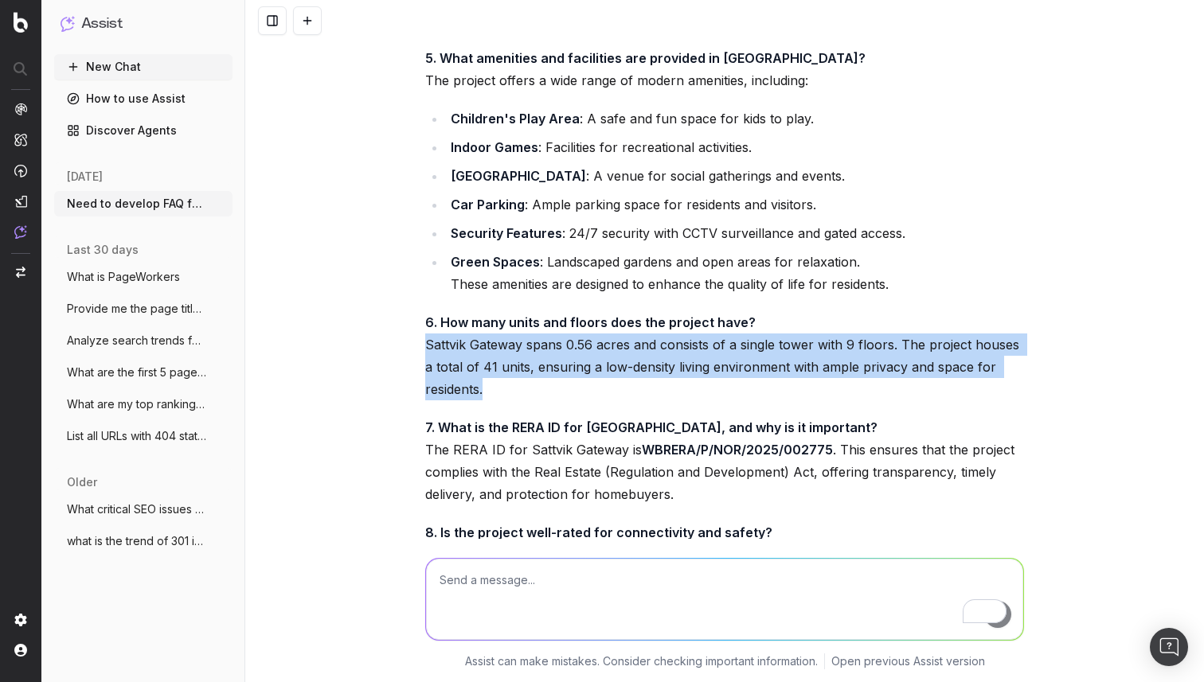
scroll to position [3224, 0]
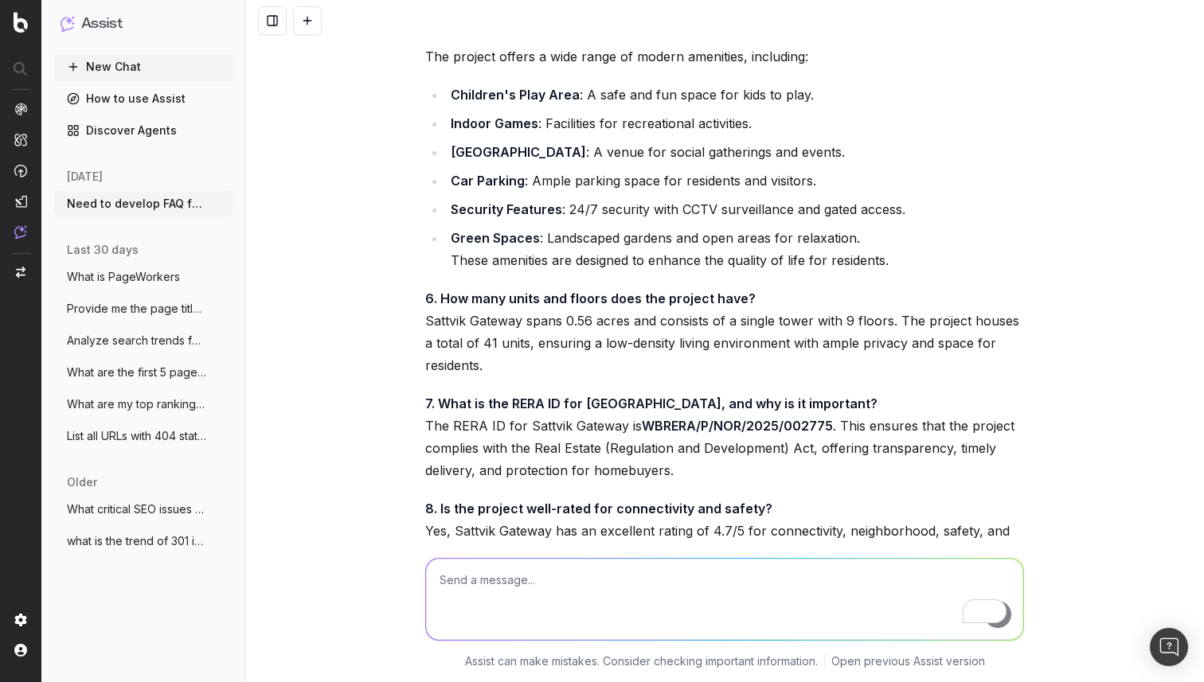
click at [447, 420] on p "7. What is the RERA ID for [GEOGRAPHIC_DATA], and why is it important? The RERA…" at bounding box center [724, 436] width 599 height 89
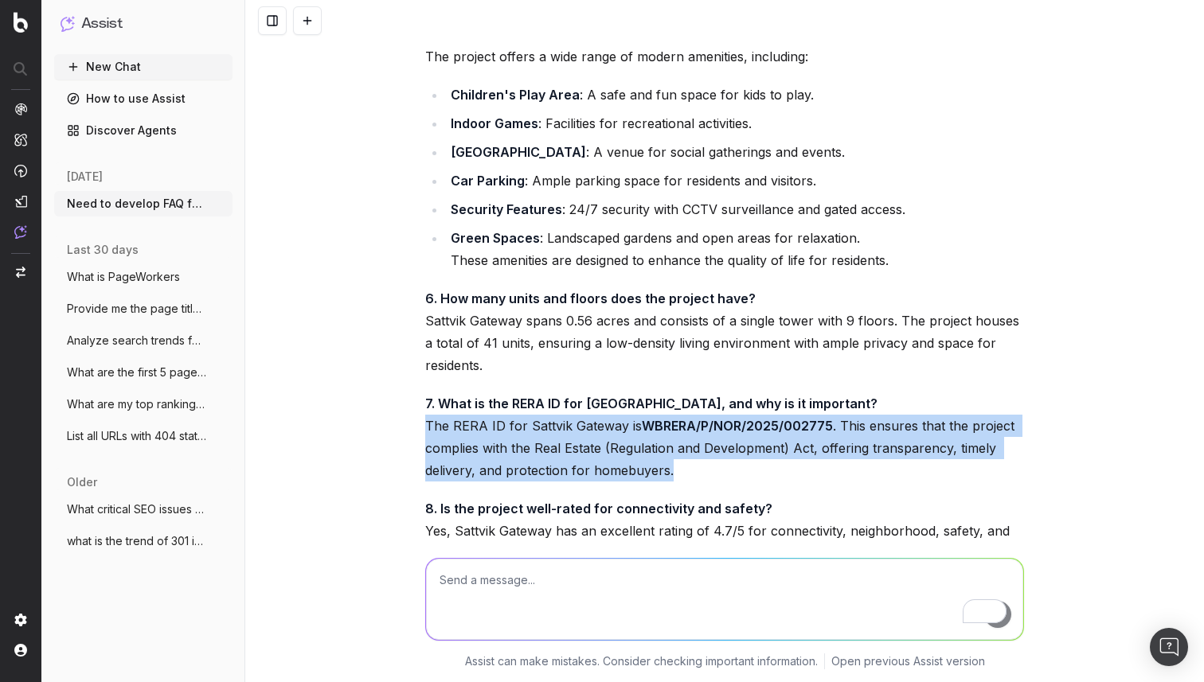
click at [447, 420] on p "7. What is the RERA ID for [GEOGRAPHIC_DATA], and why is it important? The RERA…" at bounding box center [724, 436] width 599 height 89
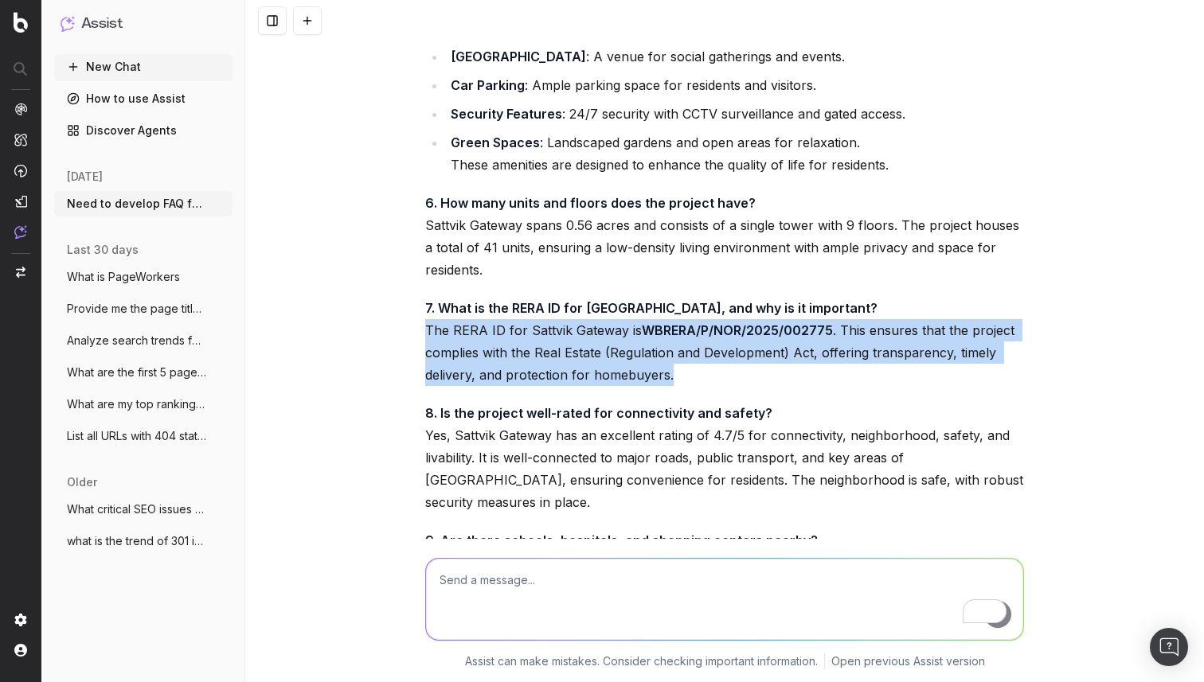
scroll to position [3326, 0]
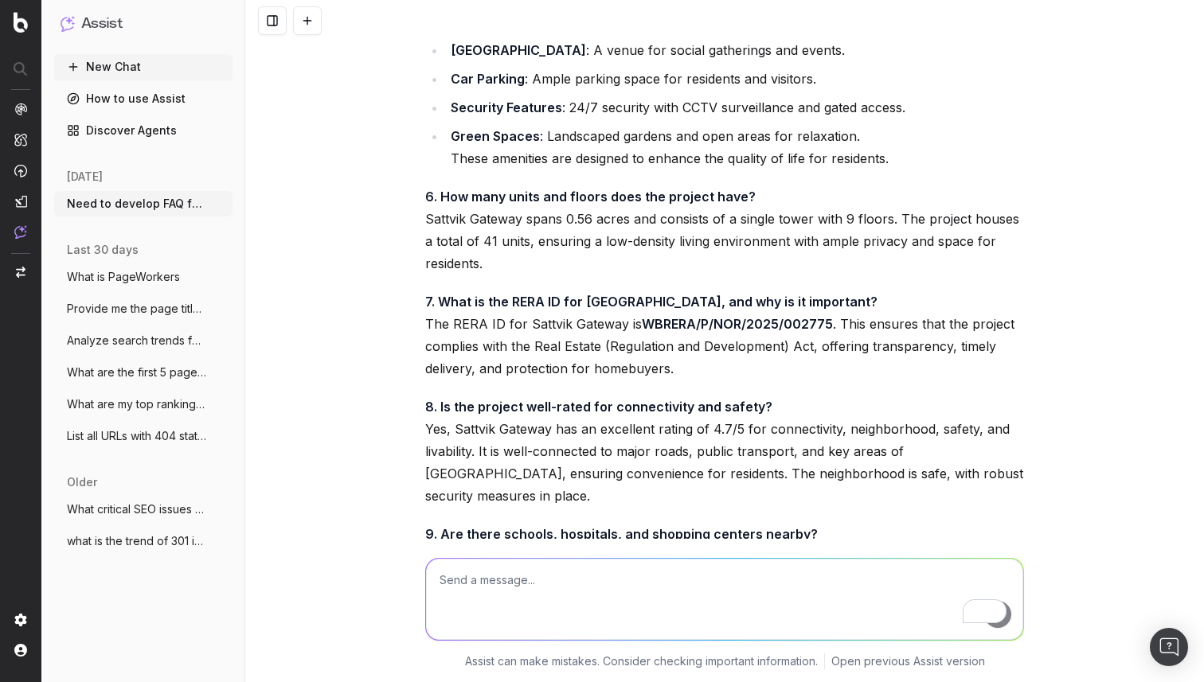
click at [447, 420] on p "8. Is the project well-rated for connectivity and safety? Yes, [GEOGRAPHIC_DATA…" at bounding box center [724, 451] width 599 height 111
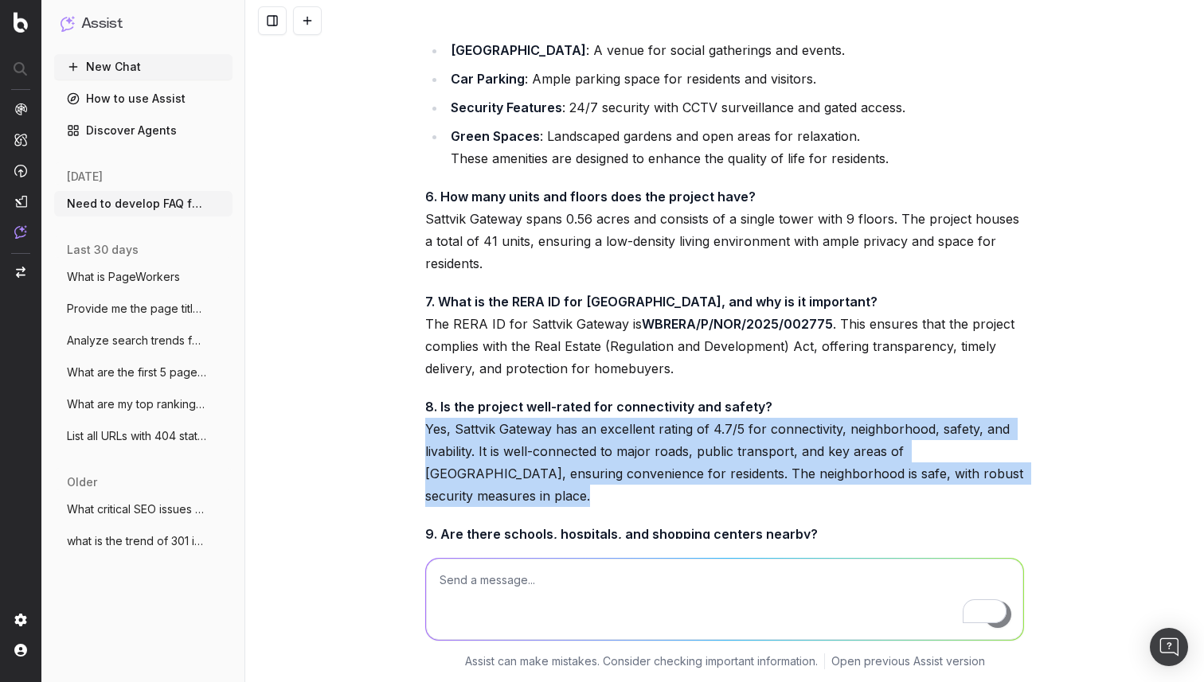
click at [447, 420] on p "8. Is the project well-rated for connectivity and safety? Yes, [GEOGRAPHIC_DATA…" at bounding box center [724, 451] width 599 height 111
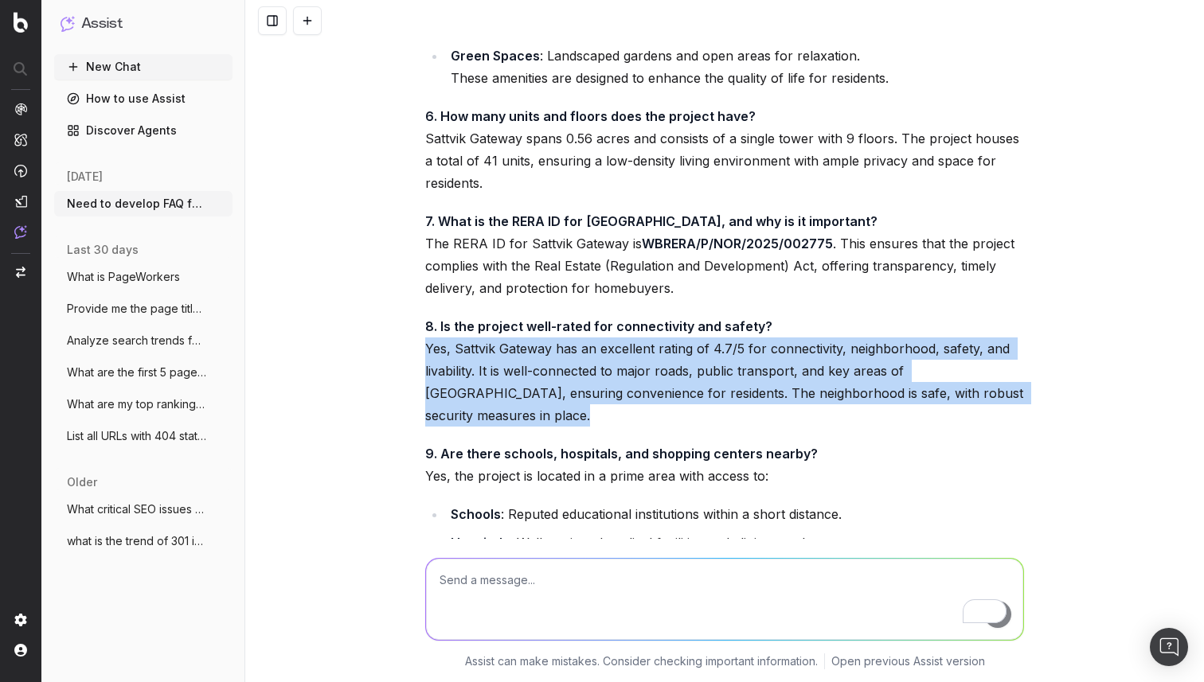
scroll to position [3433, 0]
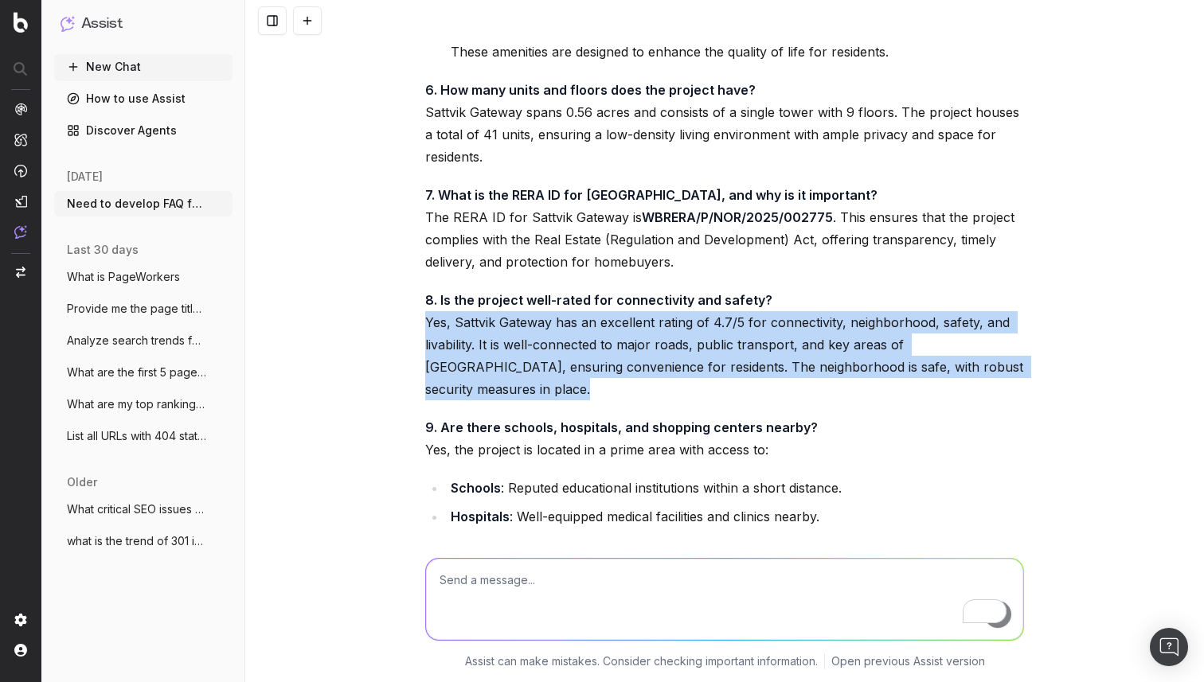
click at [478, 316] on p "8. Is the project well-rated for connectivity and safety? Yes, [GEOGRAPHIC_DATA…" at bounding box center [724, 344] width 599 height 111
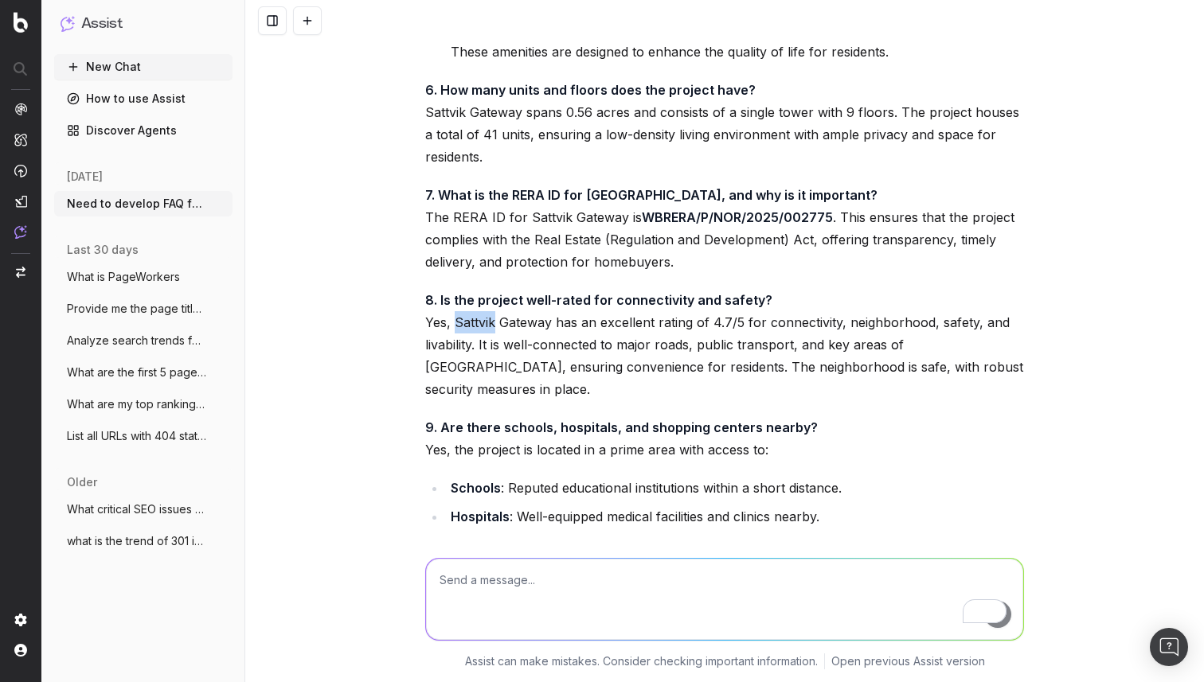
click at [478, 316] on p "8. Is the project well-rated for connectivity and safety? Yes, [GEOGRAPHIC_DATA…" at bounding box center [724, 344] width 599 height 111
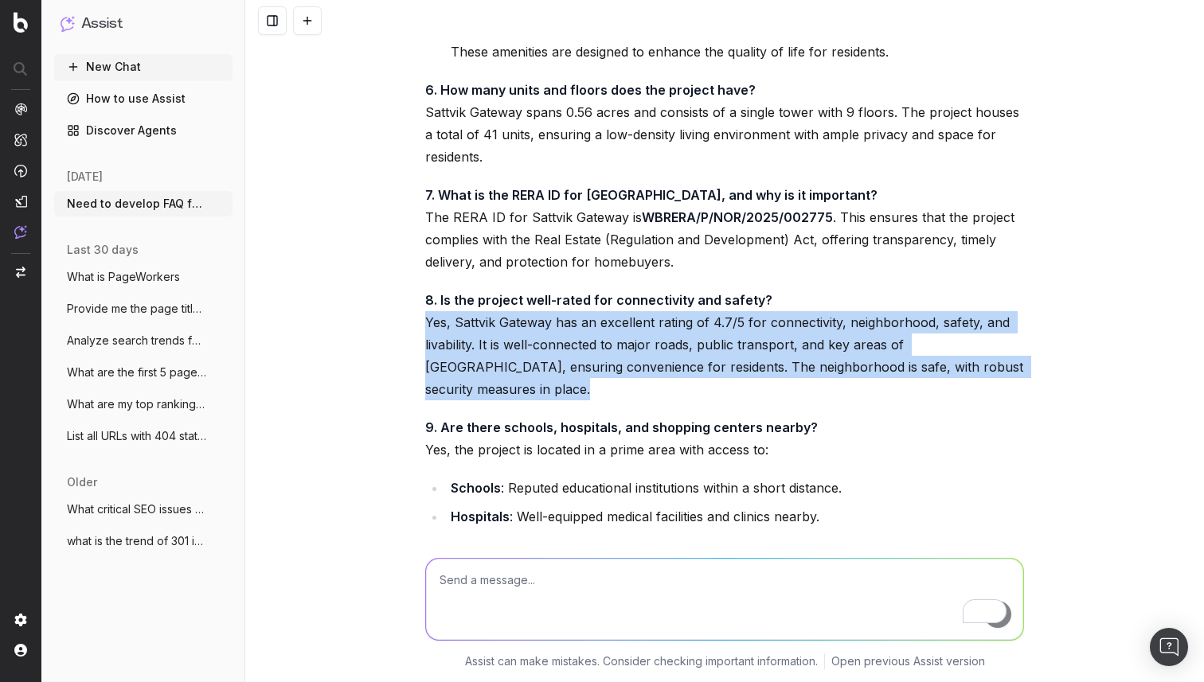
click at [478, 316] on p "8. Is the project well-rated for connectivity and safety? Yes, [GEOGRAPHIC_DATA…" at bounding box center [724, 344] width 599 height 111
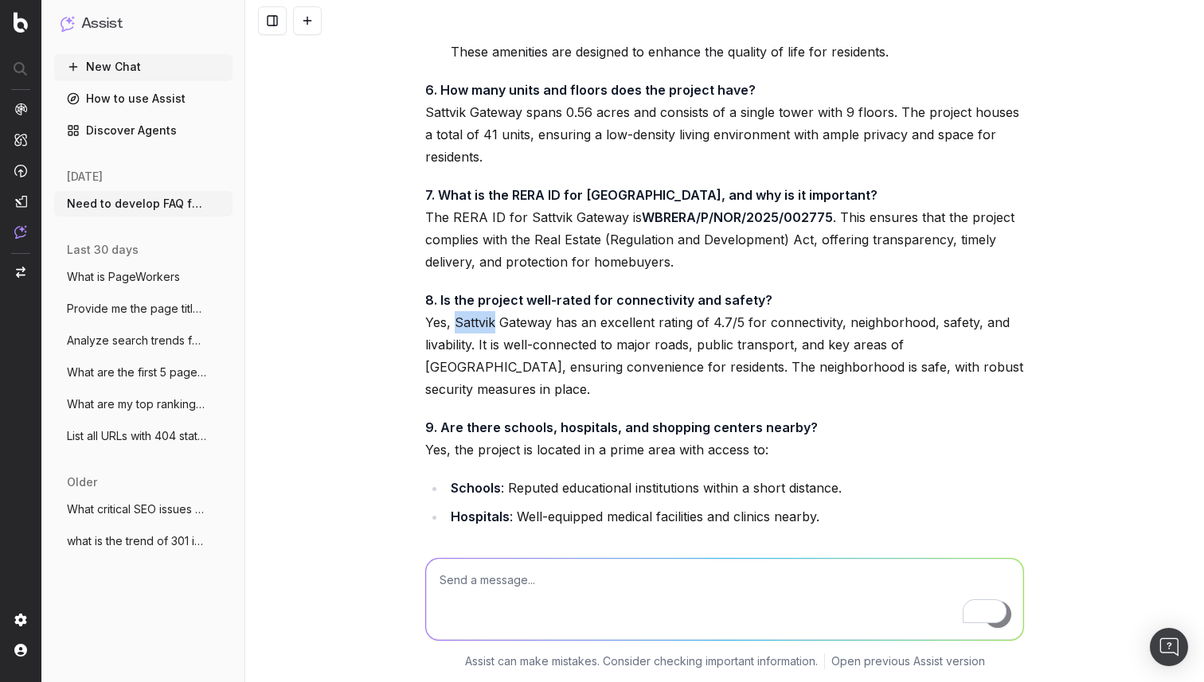
click at [478, 316] on p "8. Is the project well-rated for connectivity and safety? Yes, [GEOGRAPHIC_DATA…" at bounding box center [724, 344] width 599 height 111
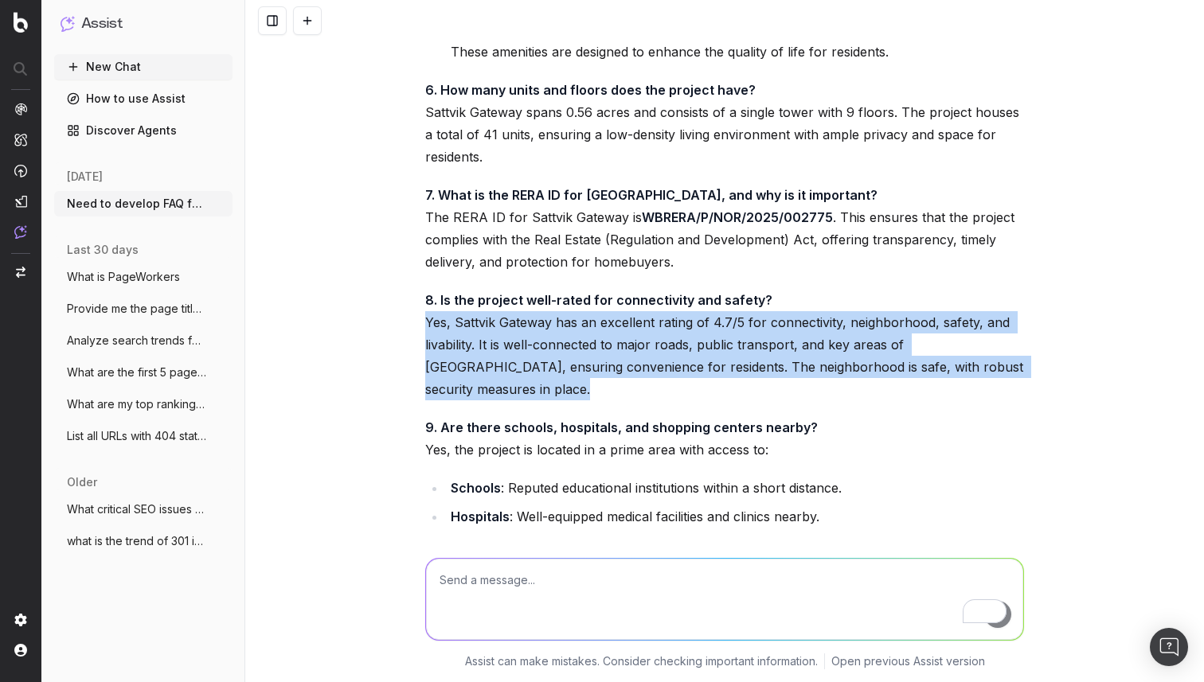
click at [478, 316] on p "8. Is the project well-rated for connectivity and safety? Yes, [GEOGRAPHIC_DATA…" at bounding box center [724, 344] width 599 height 111
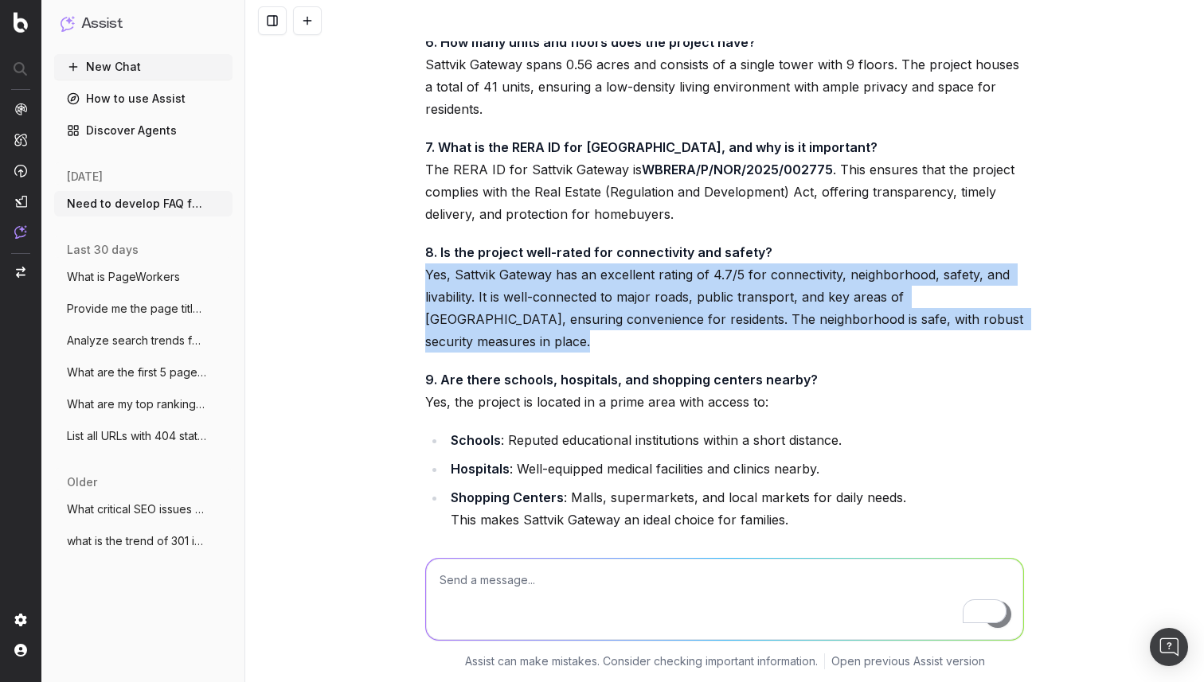
scroll to position [3481, 0]
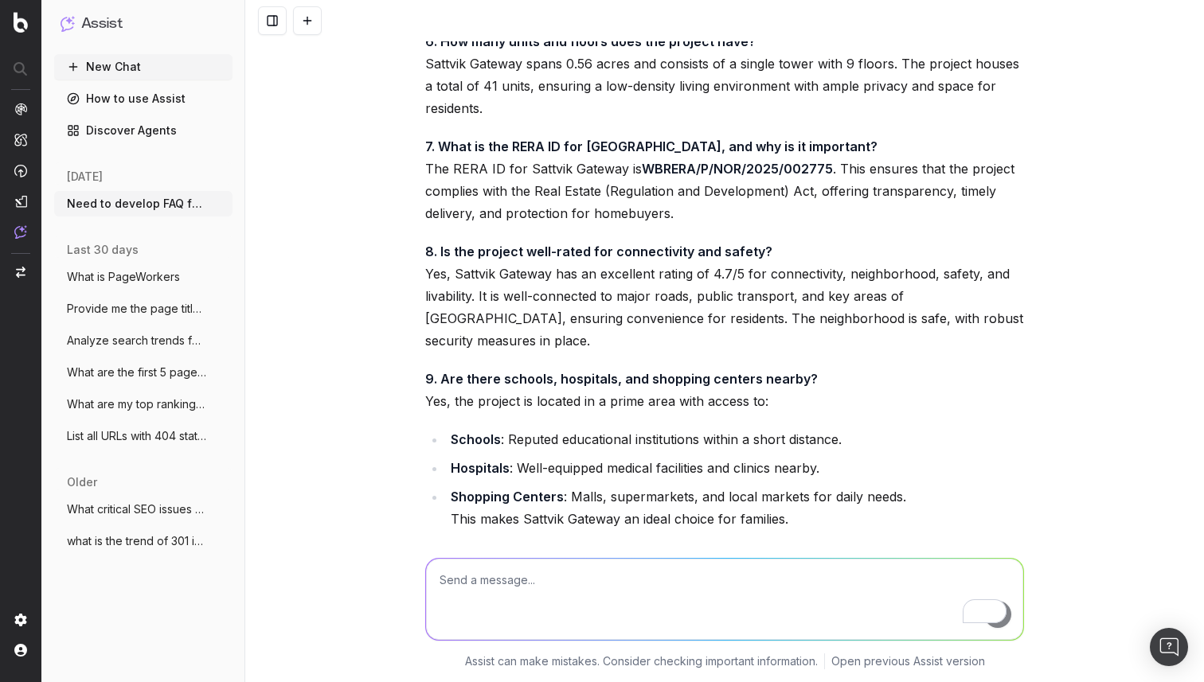
click at [443, 378] on p "9. Are there schools, hospitals, and shopping centers nearby? Yes, the project …" at bounding box center [724, 390] width 599 height 45
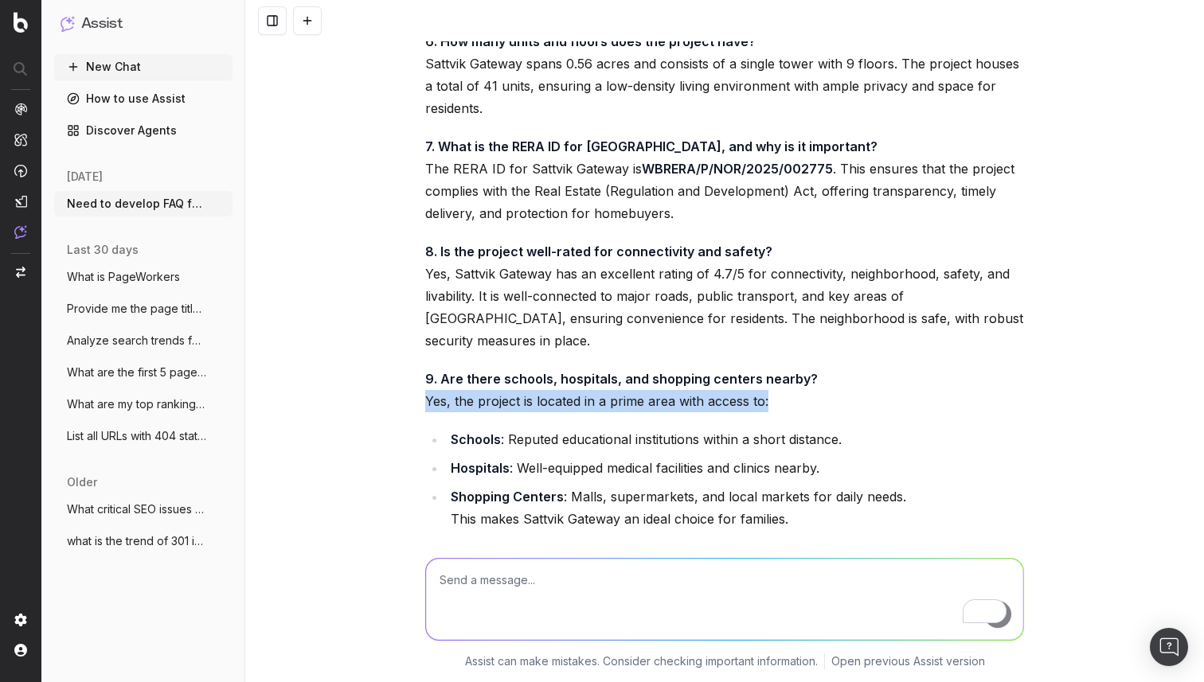
click at [443, 378] on p "9. Are there schools, hospitals, and shopping centers nearby? Yes, the project …" at bounding box center [724, 390] width 599 height 45
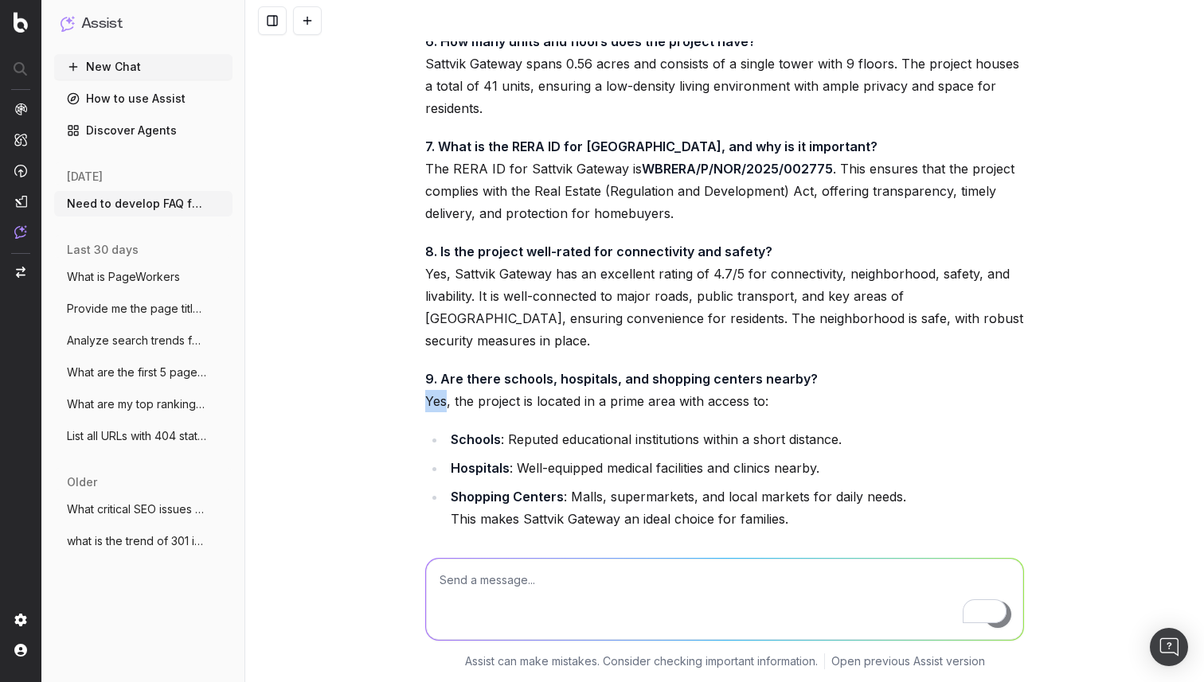
click at [443, 378] on p "9. Are there schools, hospitals, and shopping centers nearby? Yes, the project …" at bounding box center [724, 390] width 599 height 45
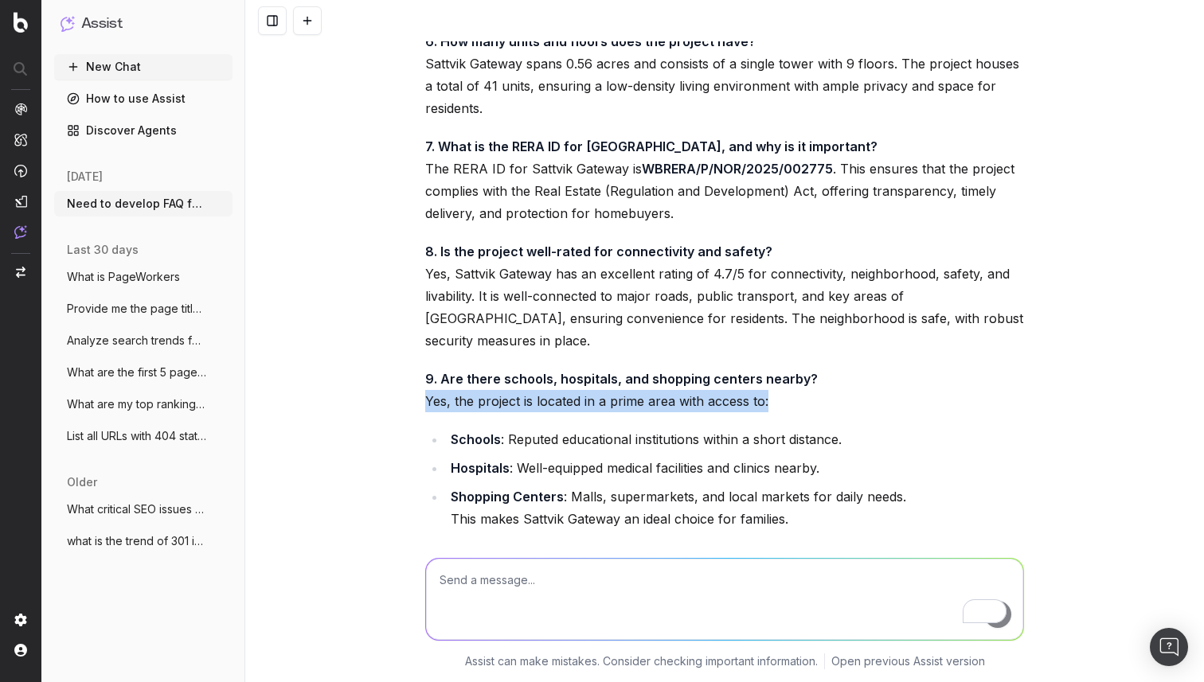
click at [443, 378] on p "9. Are there schools, hospitals, and shopping centers nearby? Yes, the project …" at bounding box center [724, 390] width 599 height 45
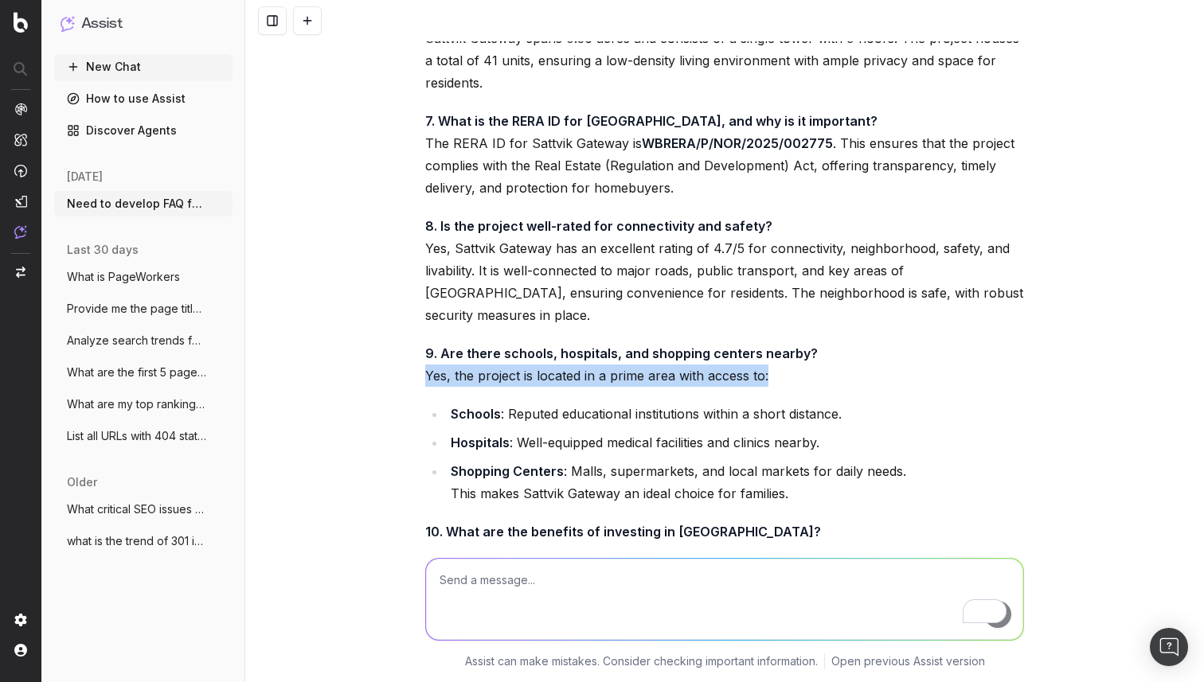
scroll to position [3520, 0]
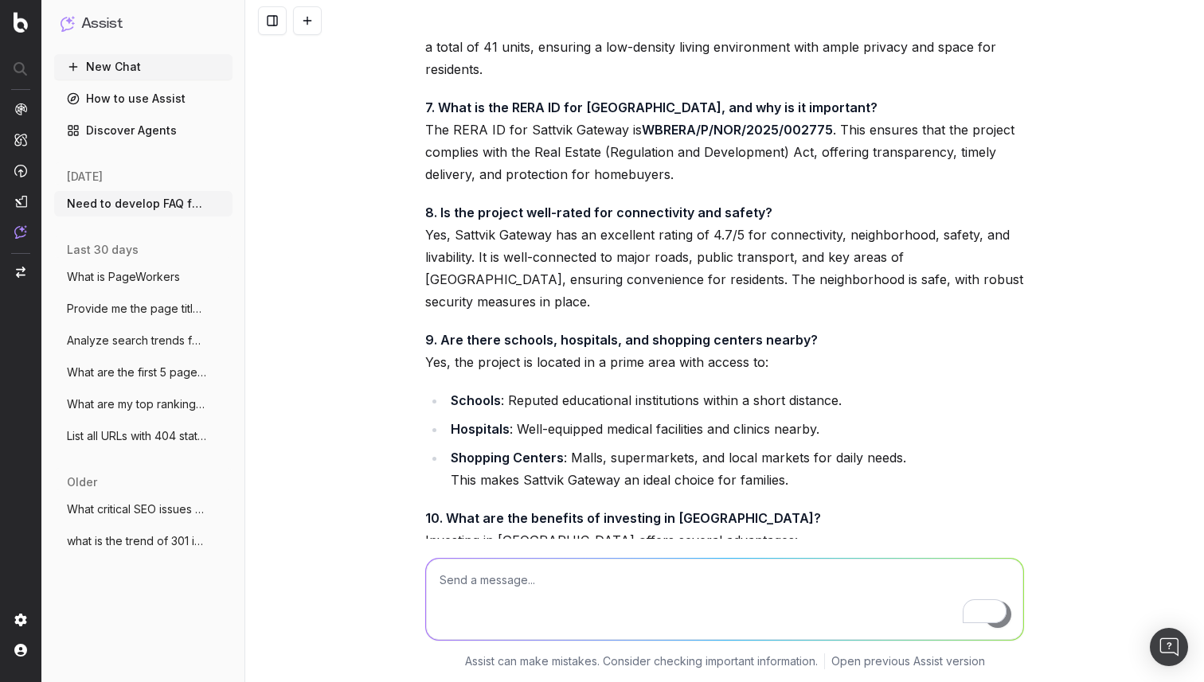
click at [559, 389] on li "Schools : Reputed educational institutions within a short distance." at bounding box center [735, 400] width 578 height 22
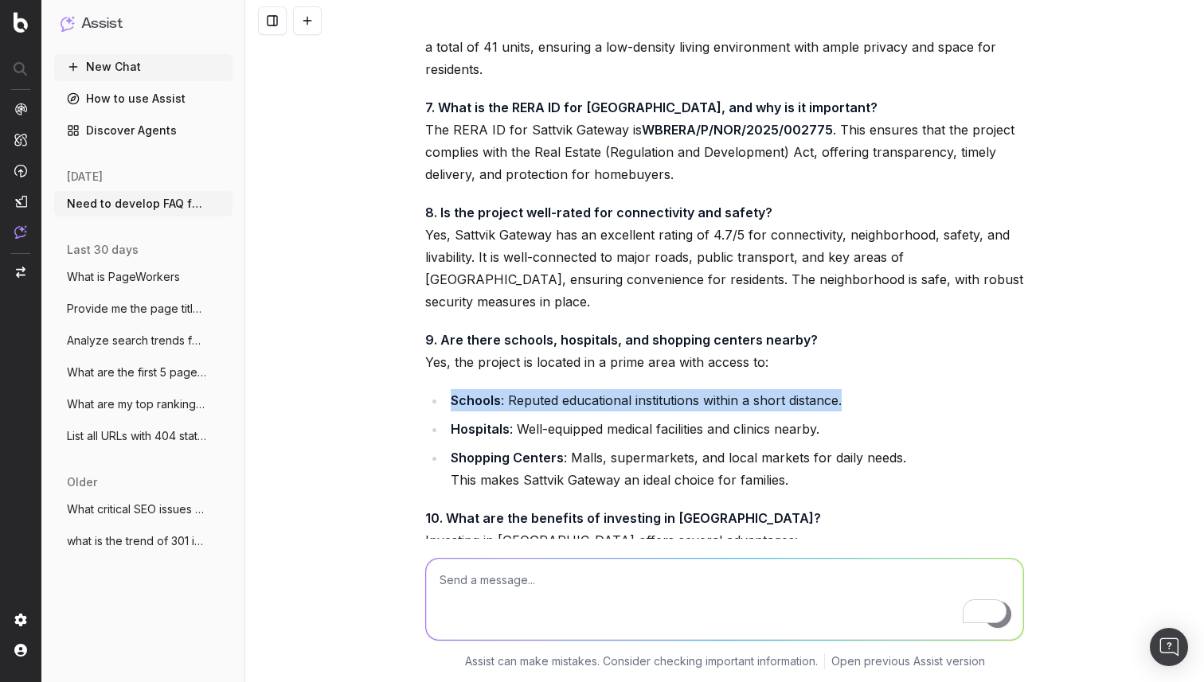
click at [559, 389] on li "Schools : Reputed educational institutions within a short distance." at bounding box center [735, 400] width 578 height 22
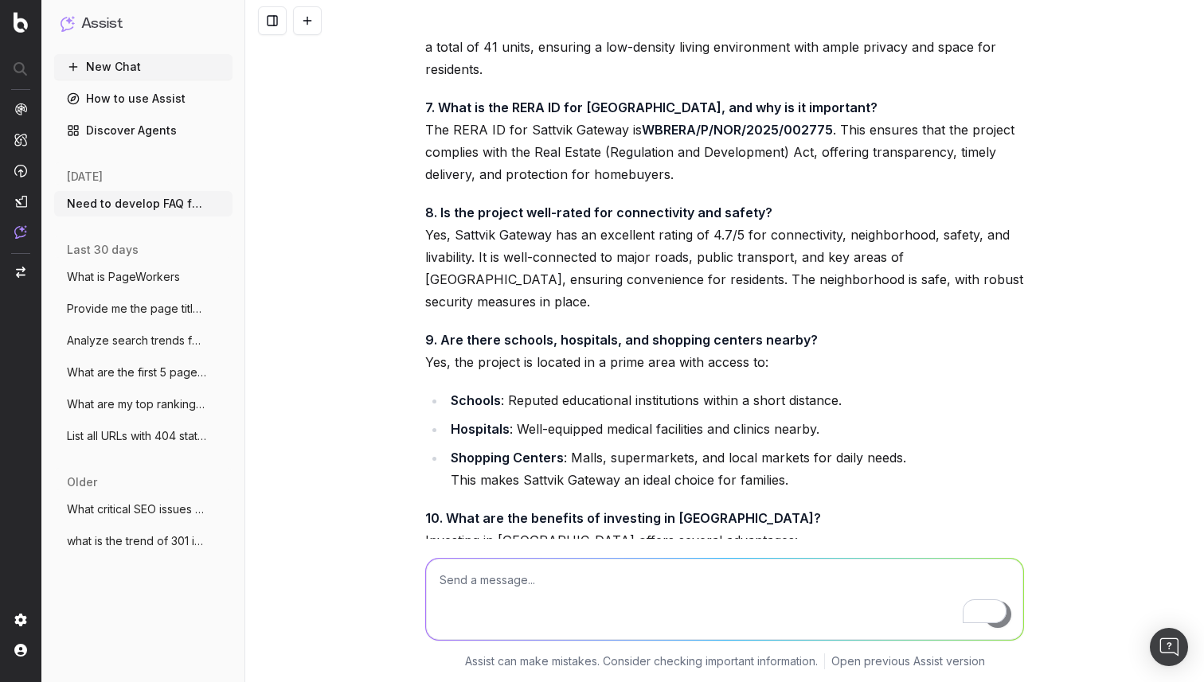
click at [529, 418] on li "Hospitals : Well-equipped medical facilities and clinics nearby." at bounding box center [735, 429] width 578 height 22
click at [510, 450] on strong "Shopping Centers" at bounding box center [507, 458] width 113 height 16
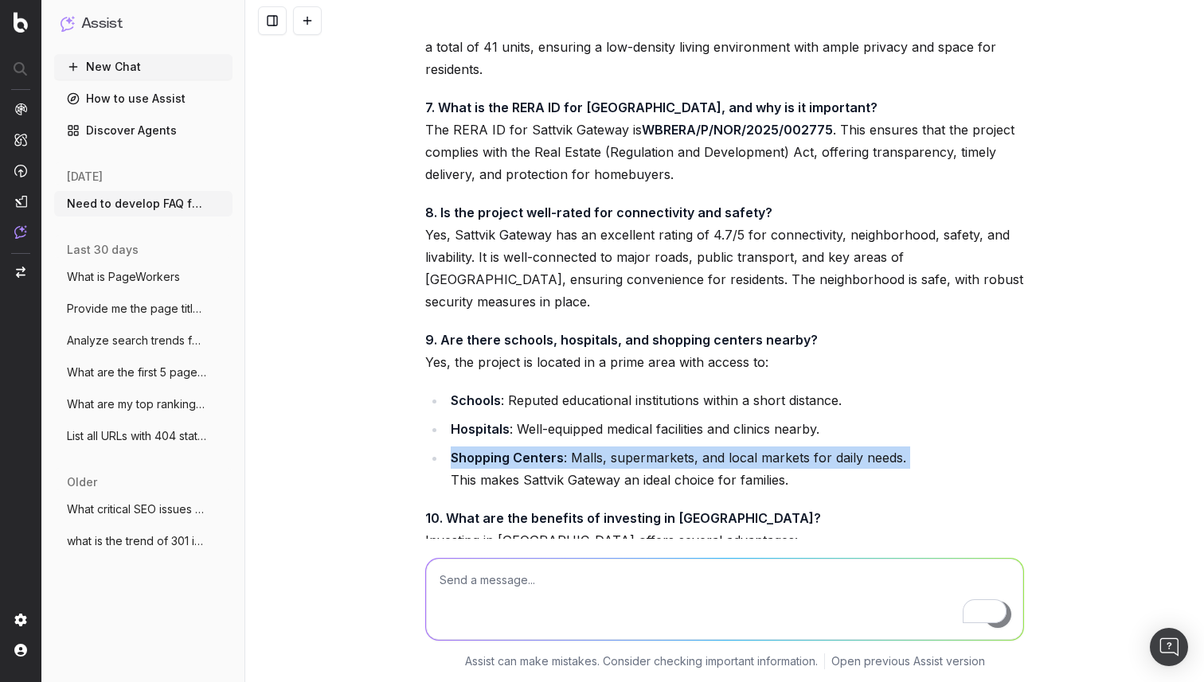
click at [510, 450] on strong "Shopping Centers" at bounding box center [507, 458] width 113 height 16
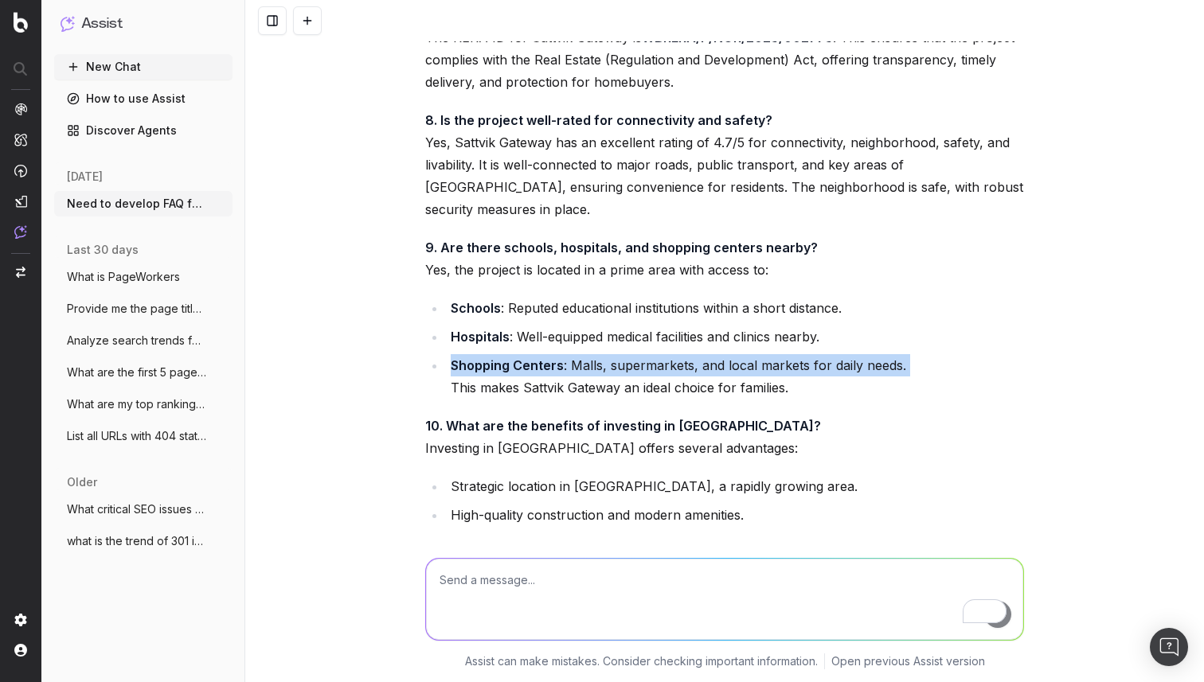
scroll to position [3620, 0]
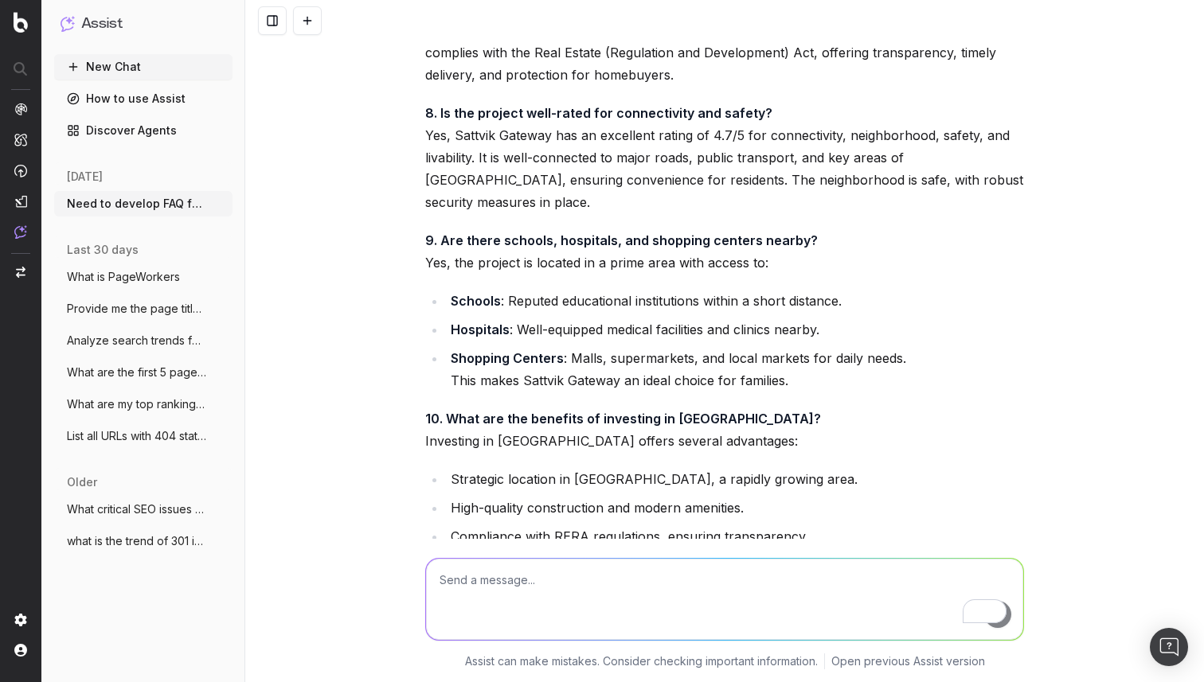
click at [469, 411] on strong "10. What are the benefits of investing in [GEOGRAPHIC_DATA]?" at bounding box center [623, 419] width 396 height 16
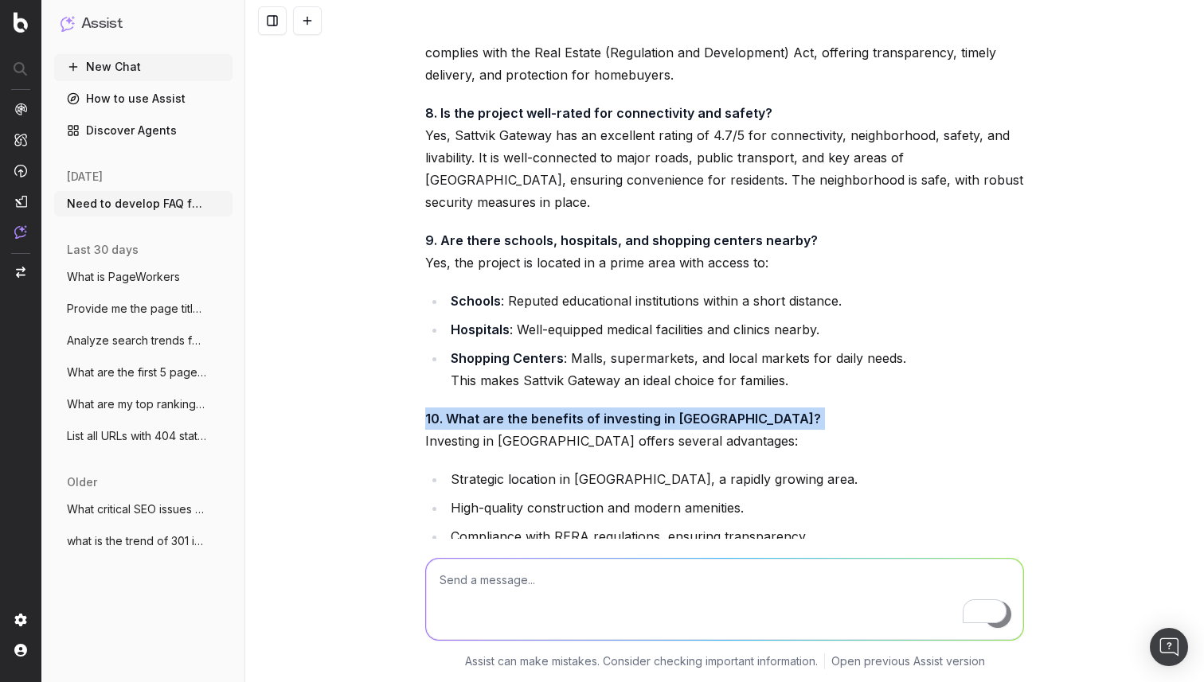
click at [469, 411] on strong "10. What are the benefits of investing in [GEOGRAPHIC_DATA]?" at bounding box center [623, 419] width 396 height 16
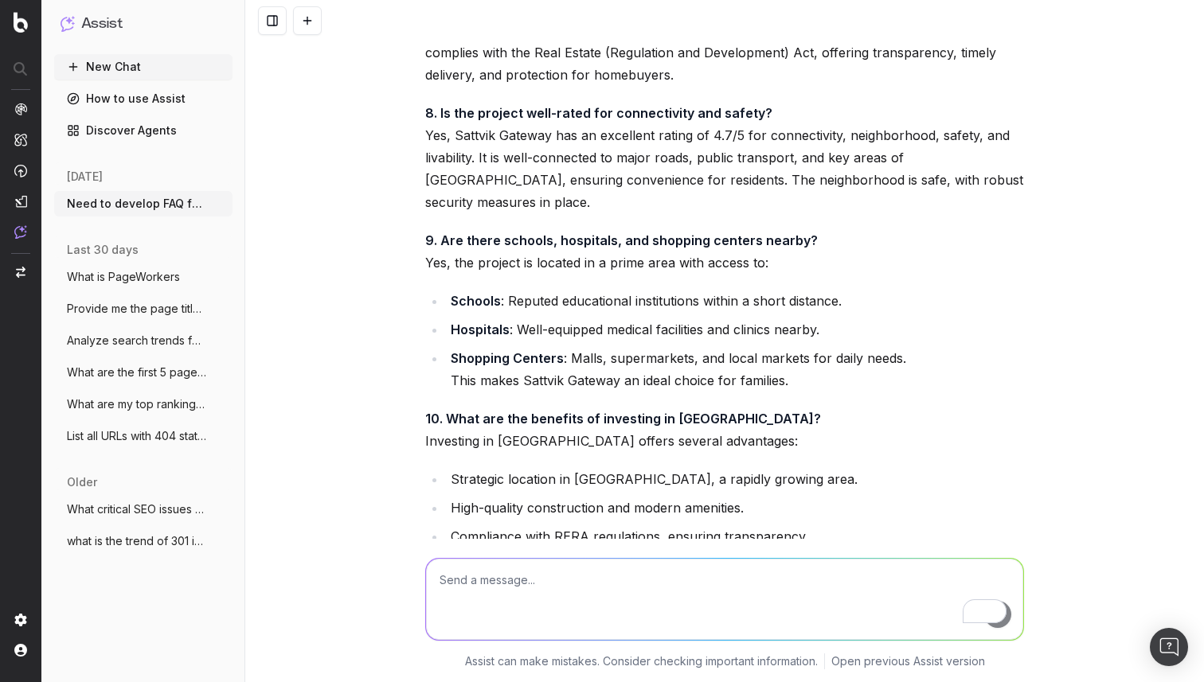
click at [456, 417] on p "10. What are the benefits of investing in [GEOGRAPHIC_DATA]? Investing in [GEOG…" at bounding box center [724, 430] width 599 height 45
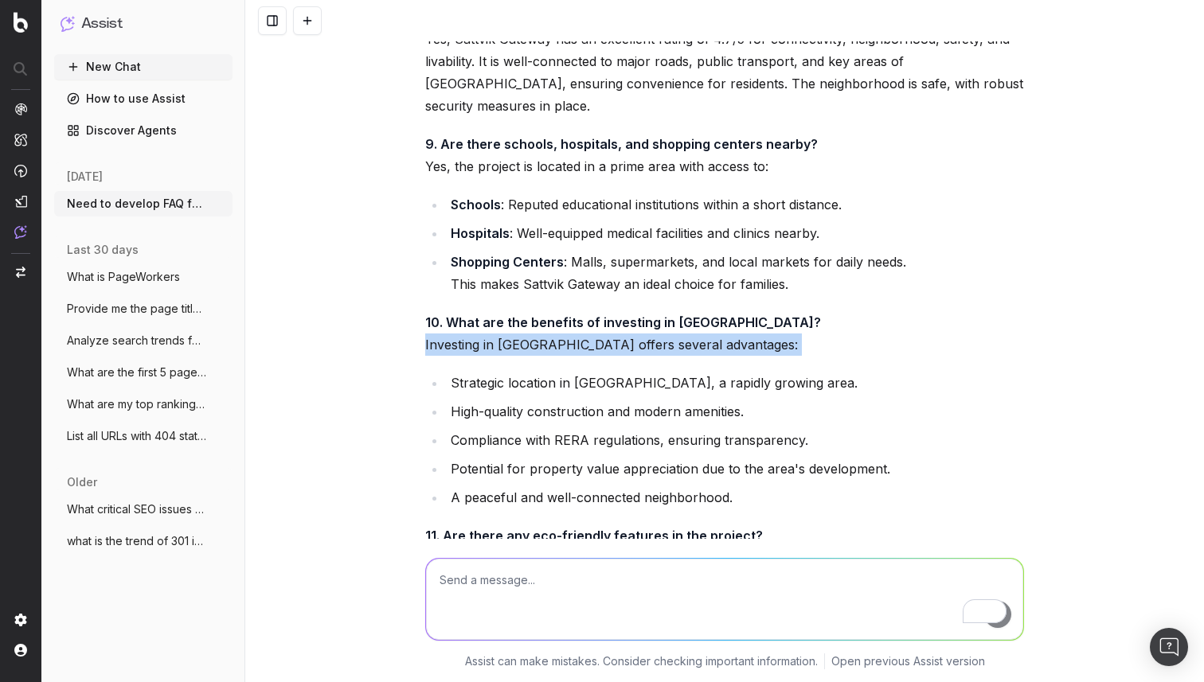
scroll to position [3719, 0]
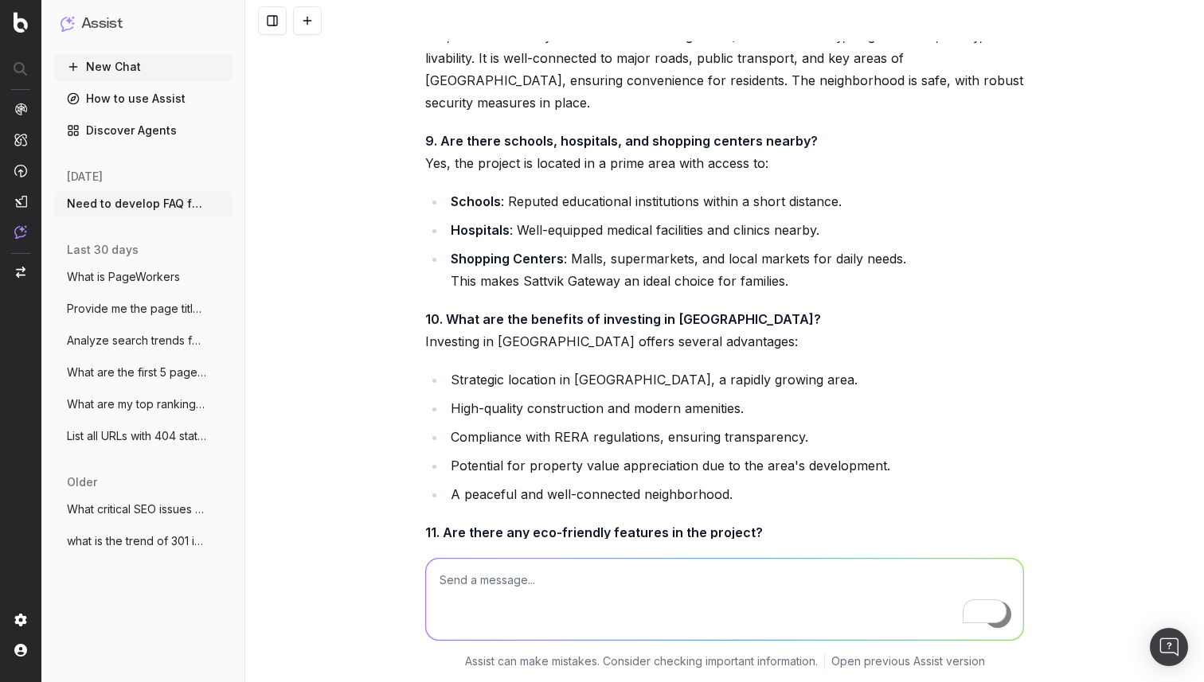
click at [471, 369] on li "Strategic location in [GEOGRAPHIC_DATA], a rapidly growing area." at bounding box center [735, 380] width 578 height 22
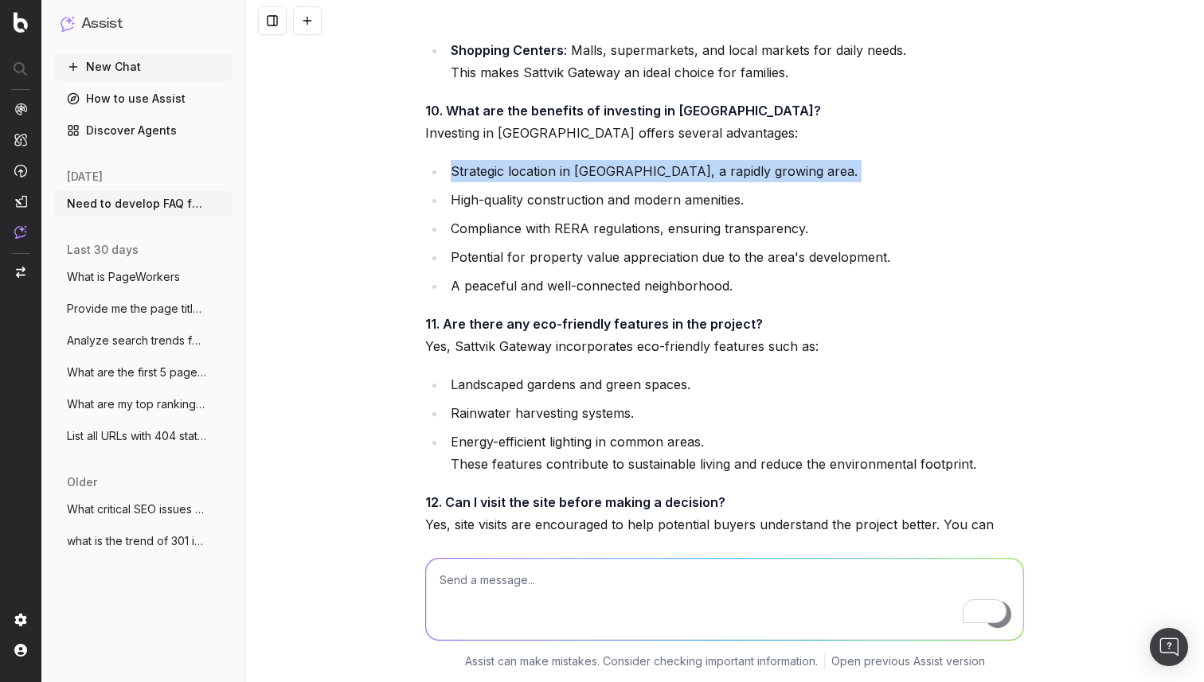
scroll to position [3968, 0]
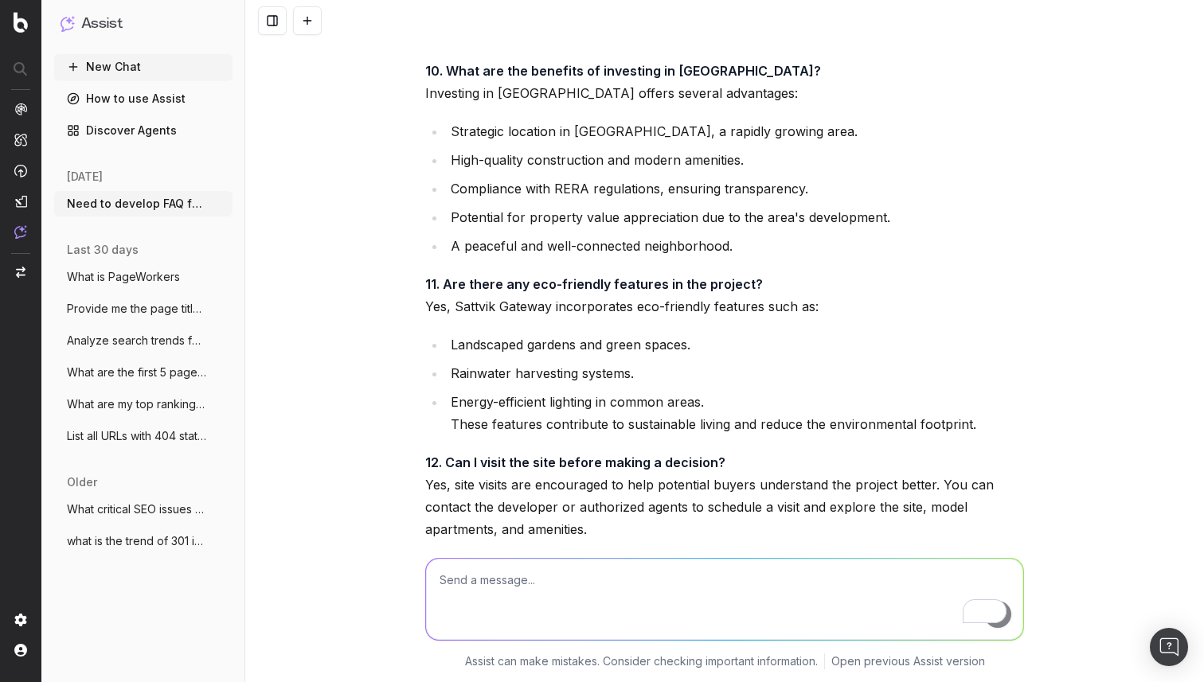
click at [474, 291] on p "11. Are there any eco-friendly features in the project? Yes, [GEOGRAPHIC_DATA] …" at bounding box center [724, 295] width 599 height 45
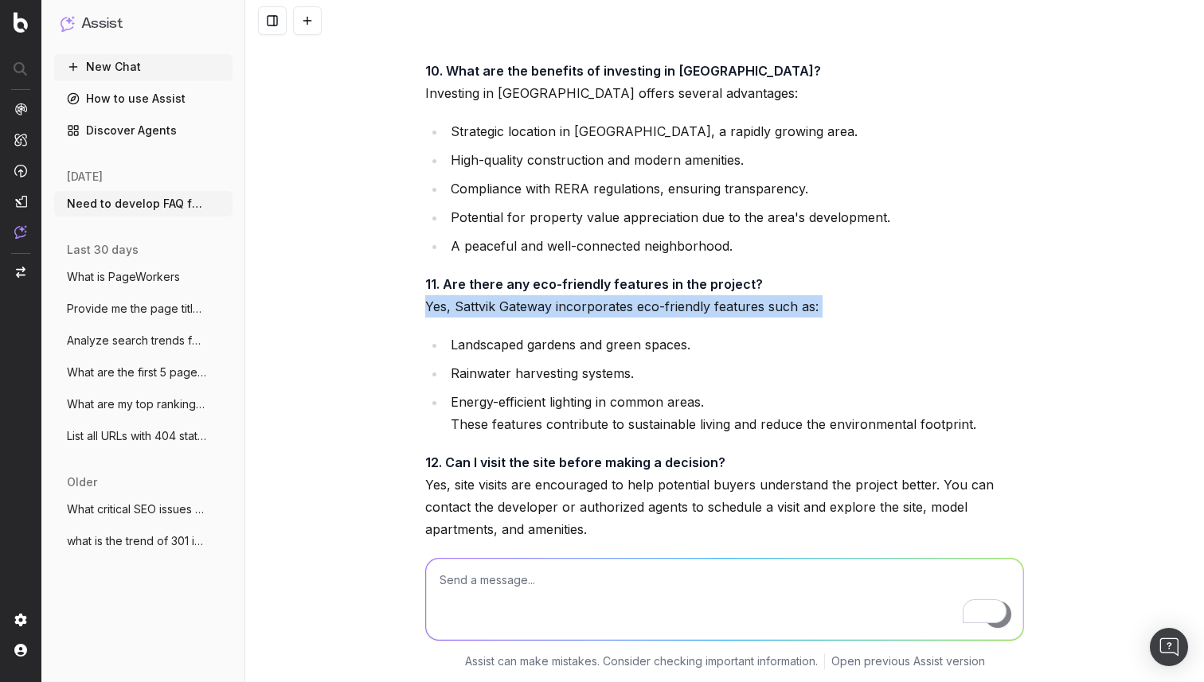
click at [474, 291] on p "11. Are there any eco-friendly features in the project? Yes, [GEOGRAPHIC_DATA] …" at bounding box center [724, 295] width 599 height 45
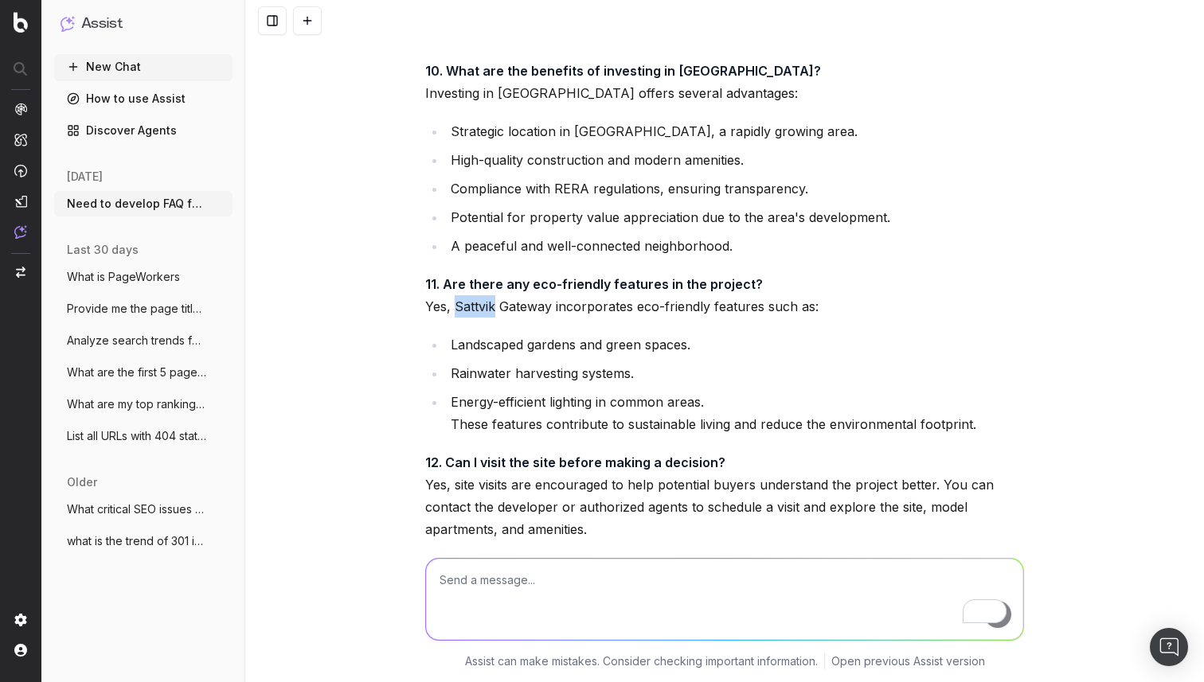
click at [474, 291] on p "11. Are there any eco-friendly features in the project? Yes, [GEOGRAPHIC_DATA] …" at bounding box center [724, 295] width 599 height 45
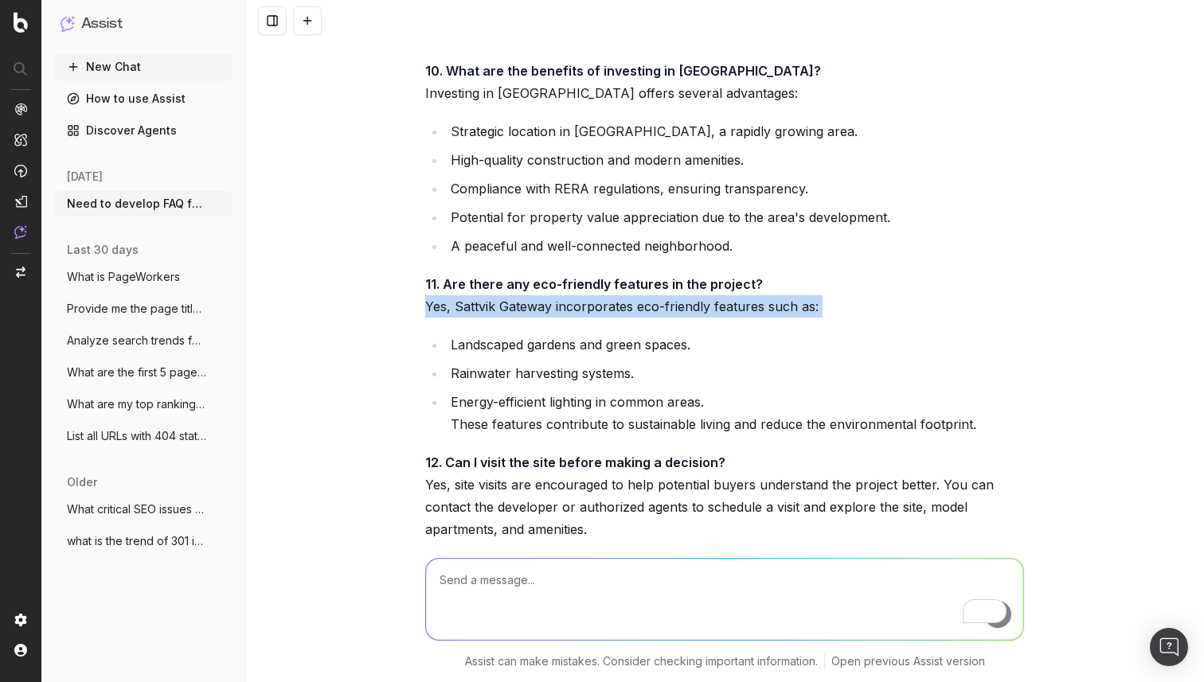
click at [474, 291] on p "11. Are there any eco-friendly features in the project? Yes, [GEOGRAPHIC_DATA] …" at bounding box center [724, 295] width 599 height 45
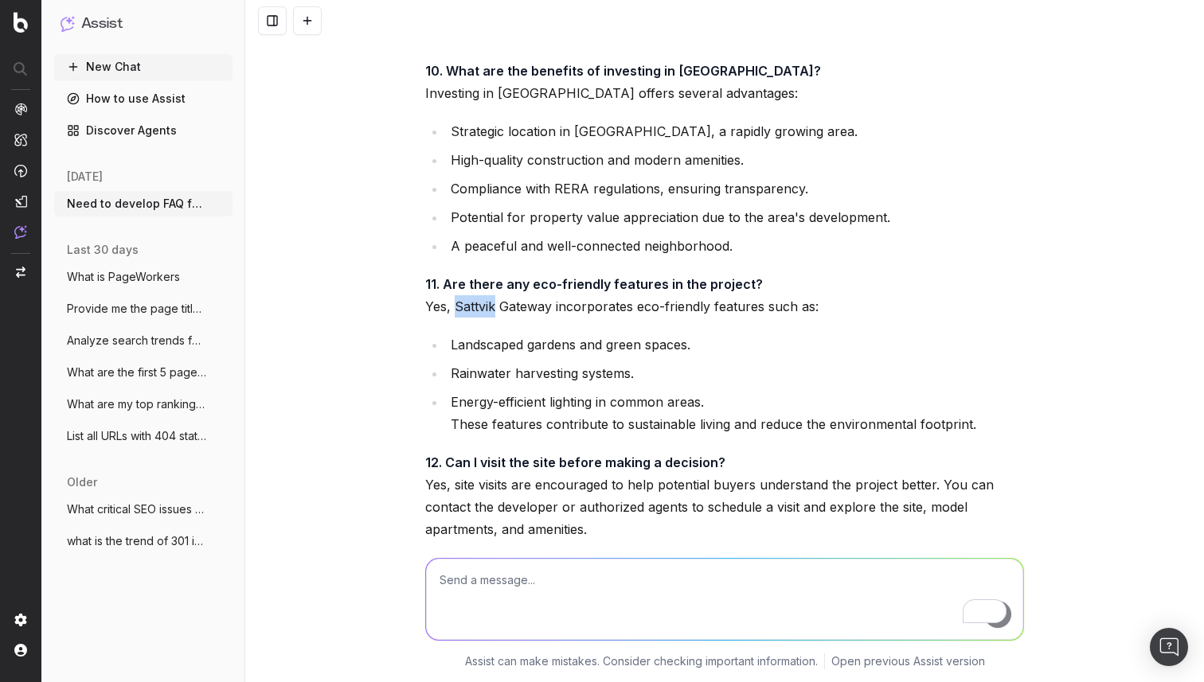
click at [474, 291] on p "11. Are there any eco-friendly features in the project? Yes, [GEOGRAPHIC_DATA] …" at bounding box center [724, 295] width 599 height 45
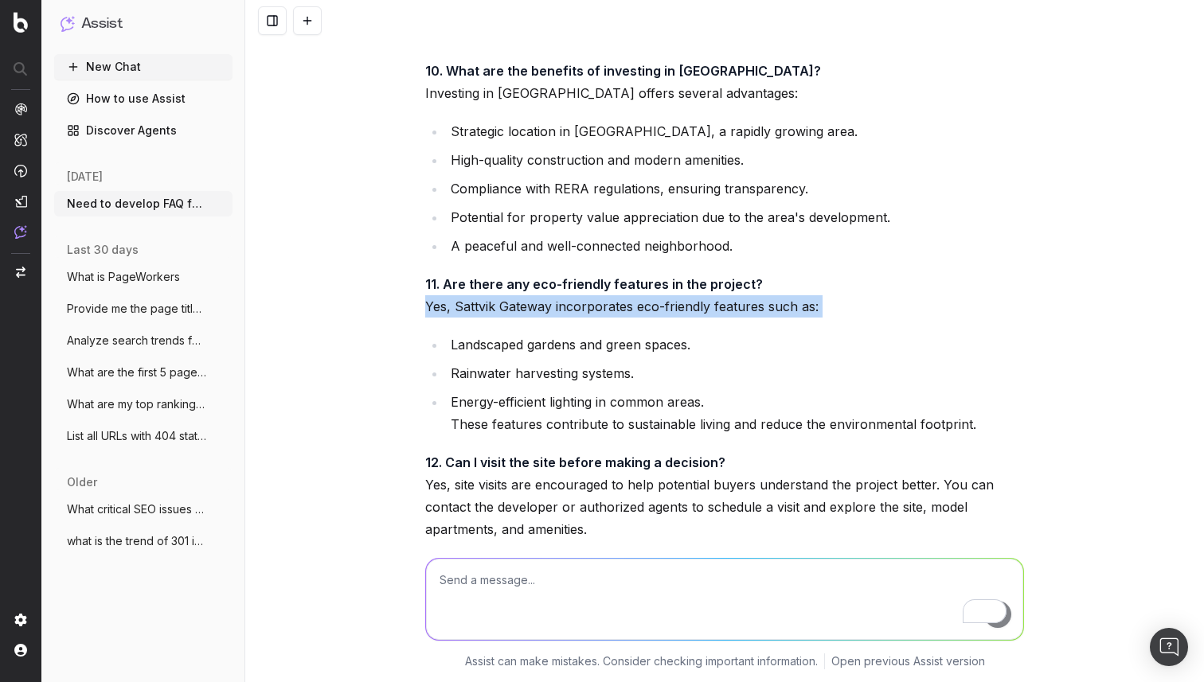
click at [474, 291] on p "11. Are there any eco-friendly features in the project? Yes, [GEOGRAPHIC_DATA] …" at bounding box center [724, 295] width 599 height 45
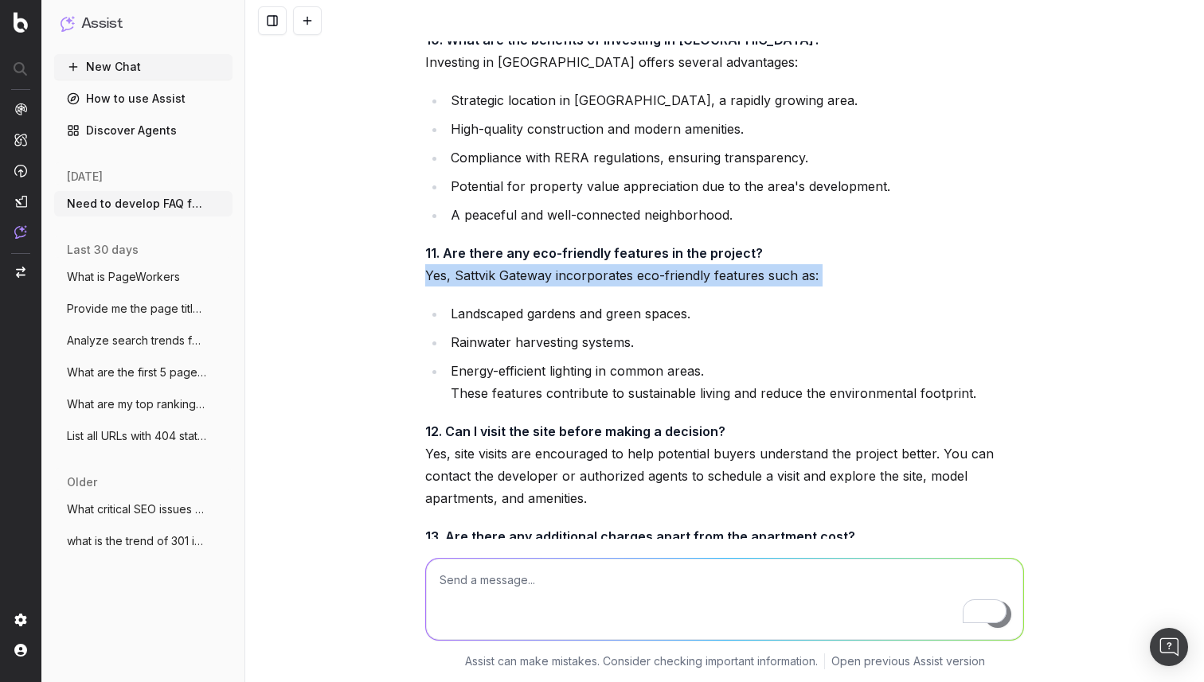
scroll to position [4018, 0]
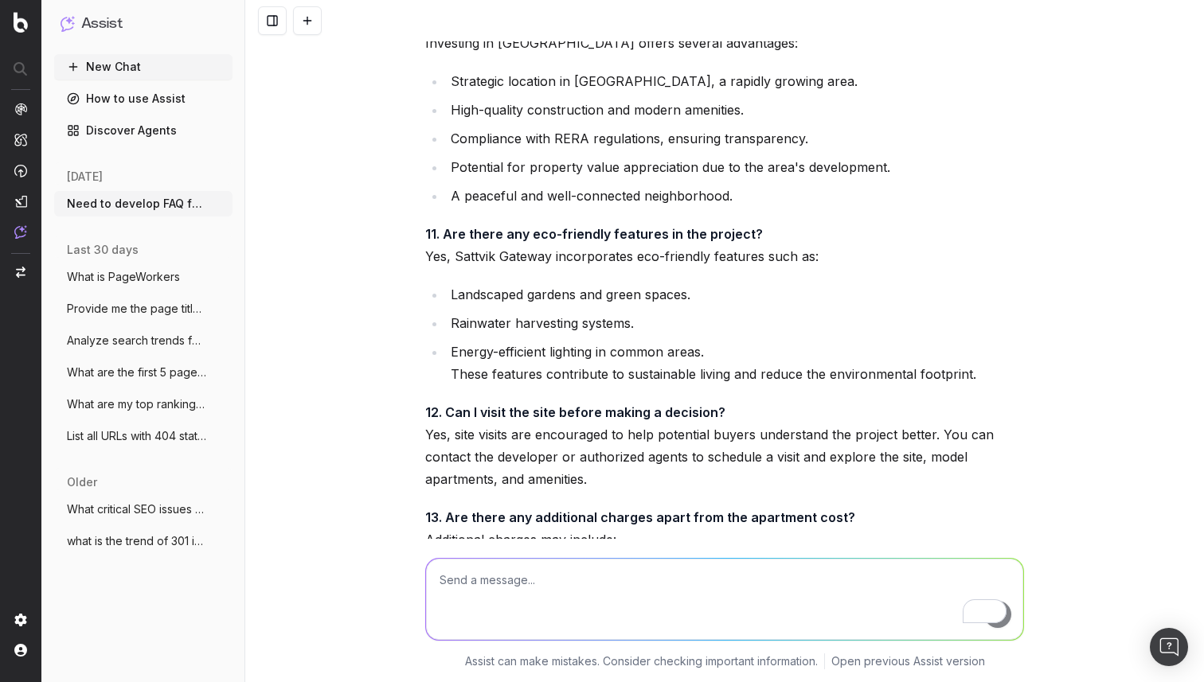
click at [470, 283] on li "Landscaped gardens and green spaces." at bounding box center [735, 294] width 578 height 22
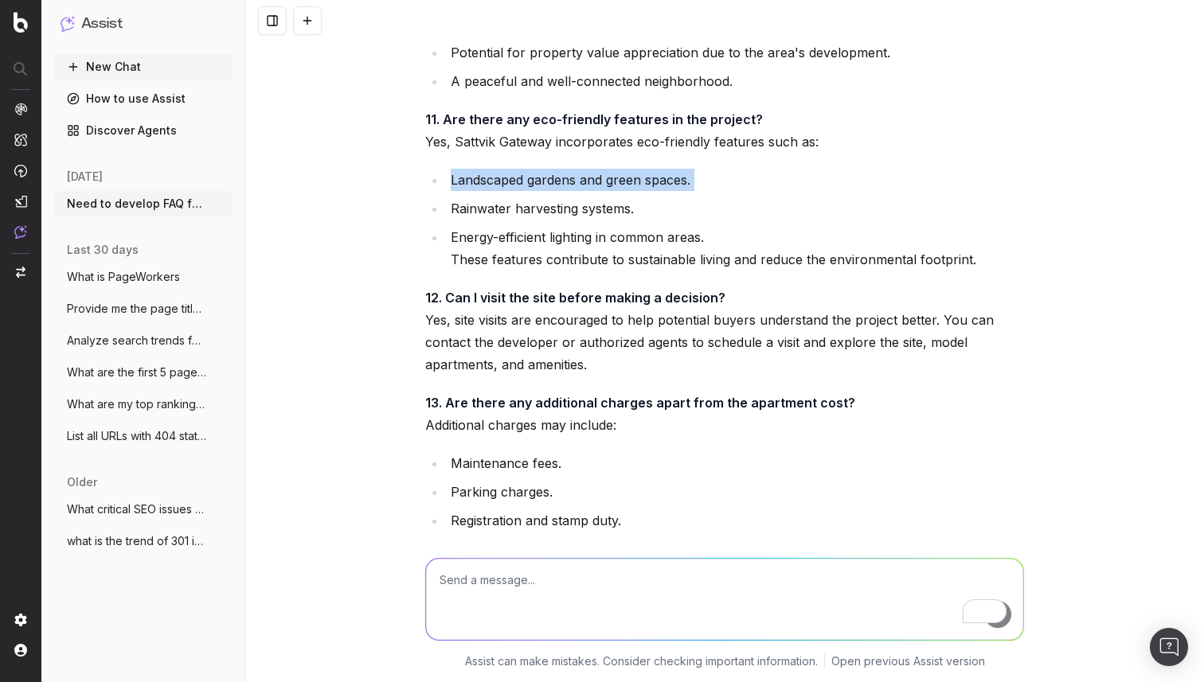
scroll to position [4136, 0]
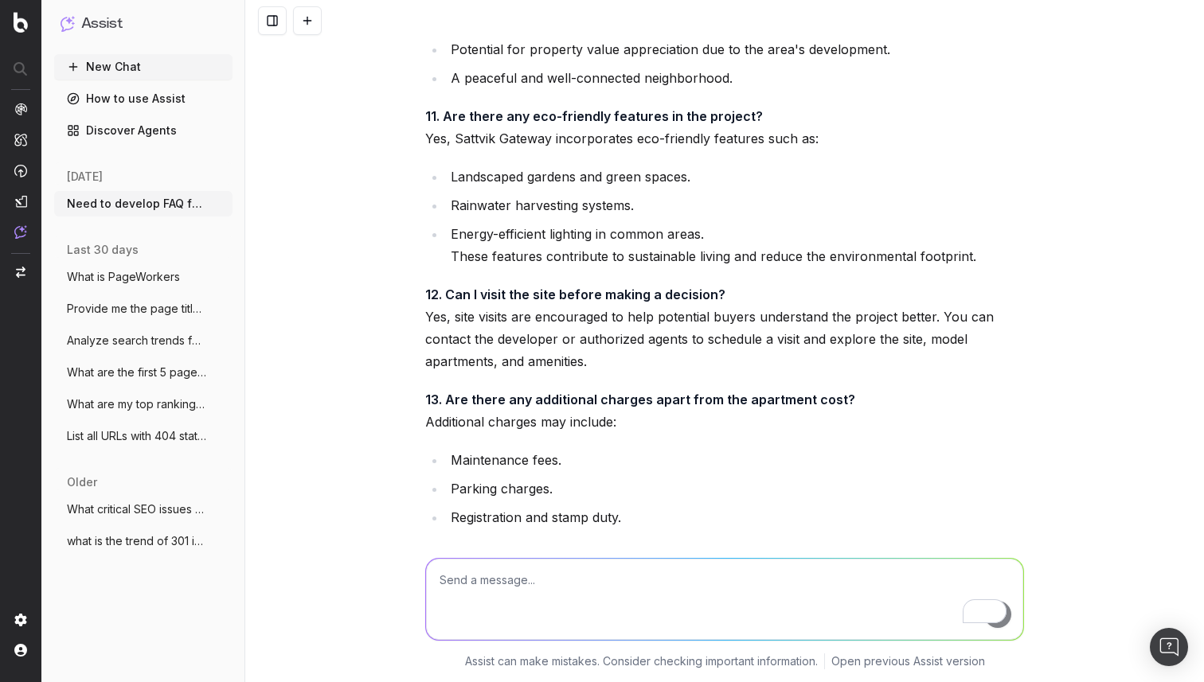
click at [520, 299] on p "12. Can I visit the site before making a decision? Yes, site visits are encoura…" at bounding box center [724, 327] width 599 height 89
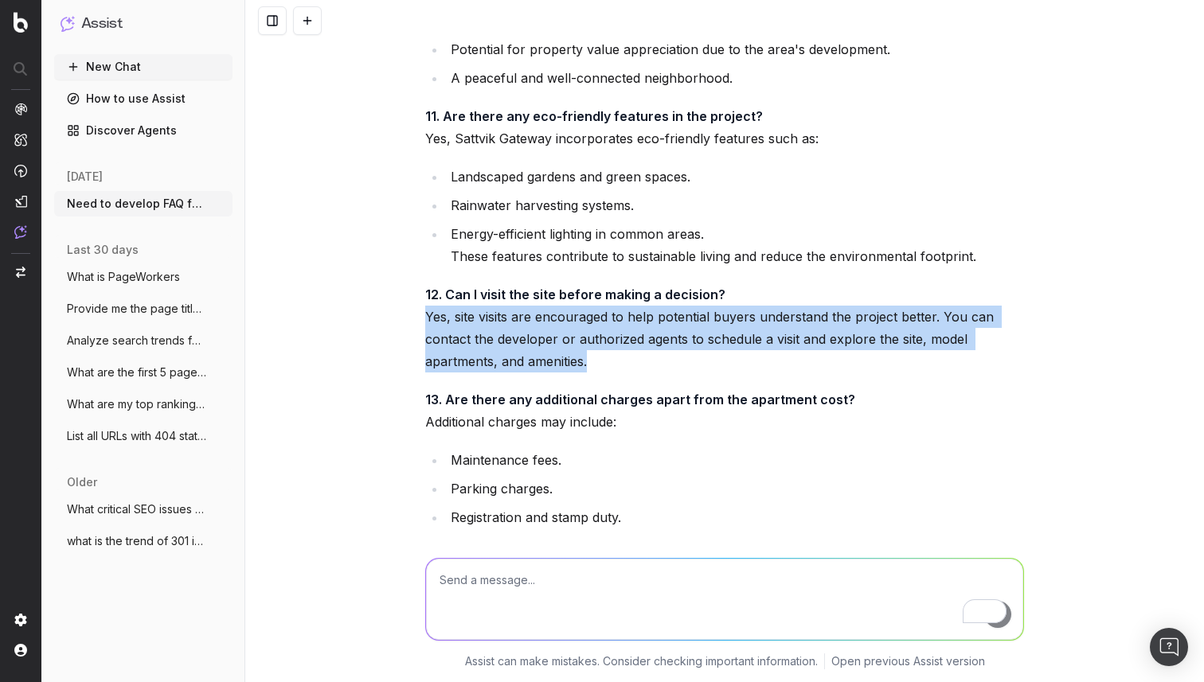
click at [520, 299] on p "12. Can I visit the site before making a decision? Yes, site visits are encoura…" at bounding box center [724, 327] width 599 height 89
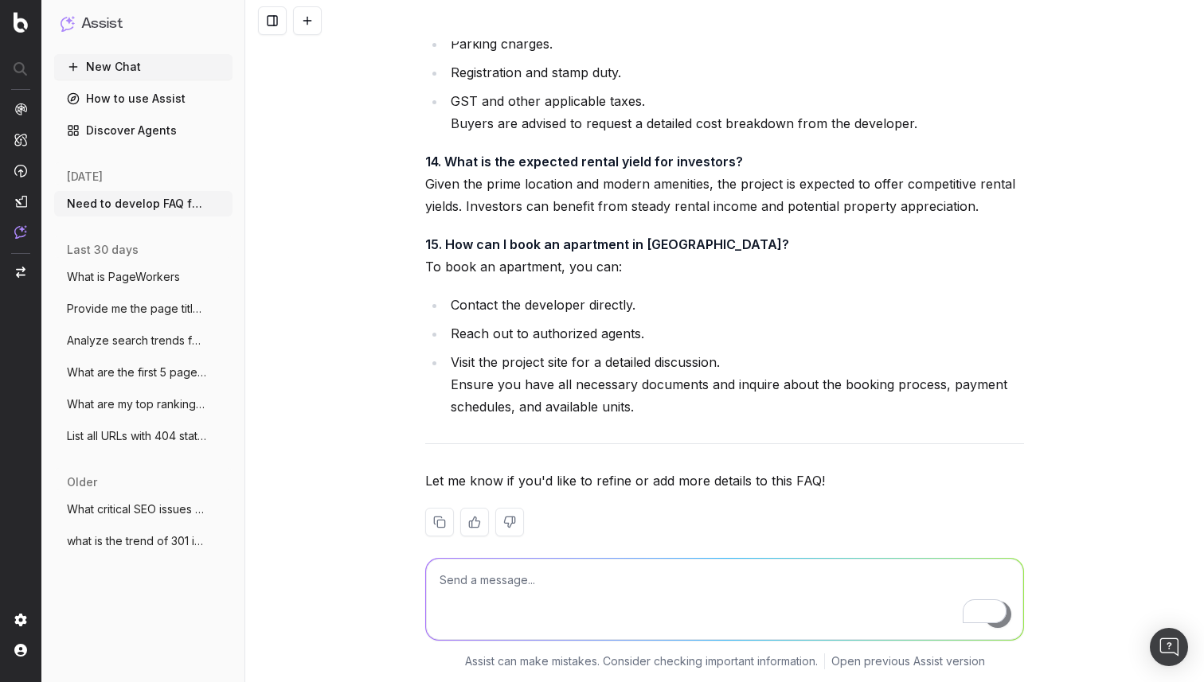
scroll to position [4581, 0]
click at [469, 582] on textarea "To enrich screen reader interactions, please activate Accessibility in Grammarl…" at bounding box center [724, 599] width 597 height 81
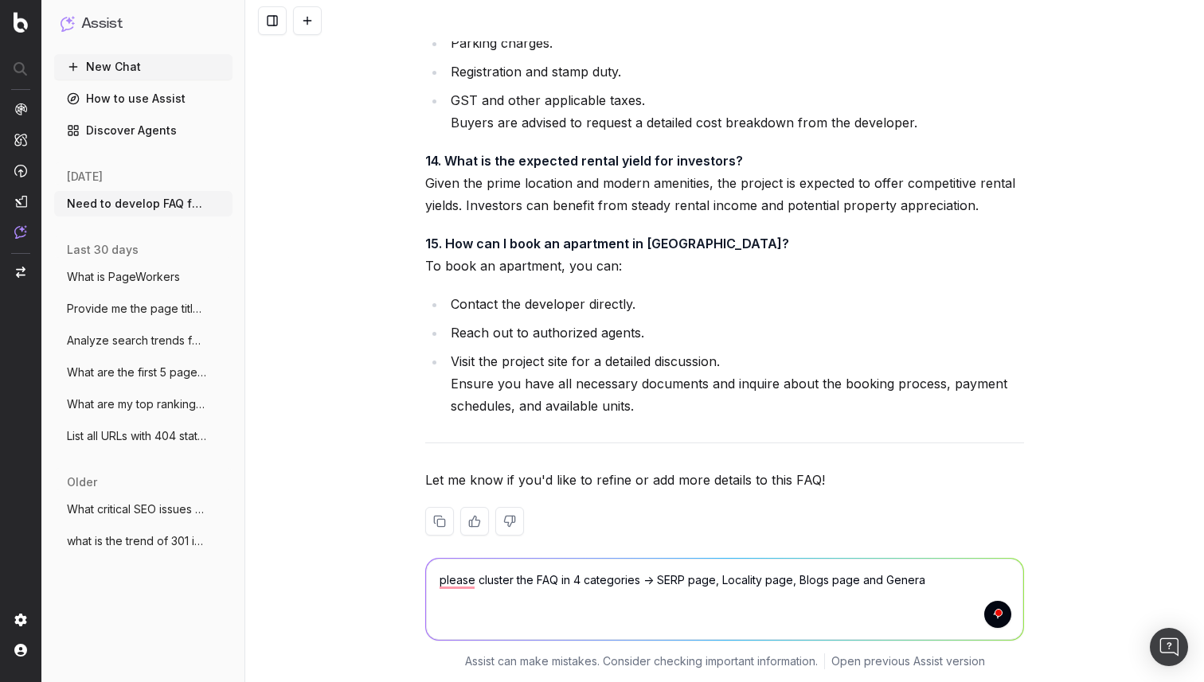
type textarea "please cluster the FAQ in 4 categories -> SERP page, Locality page, Blogs page …"
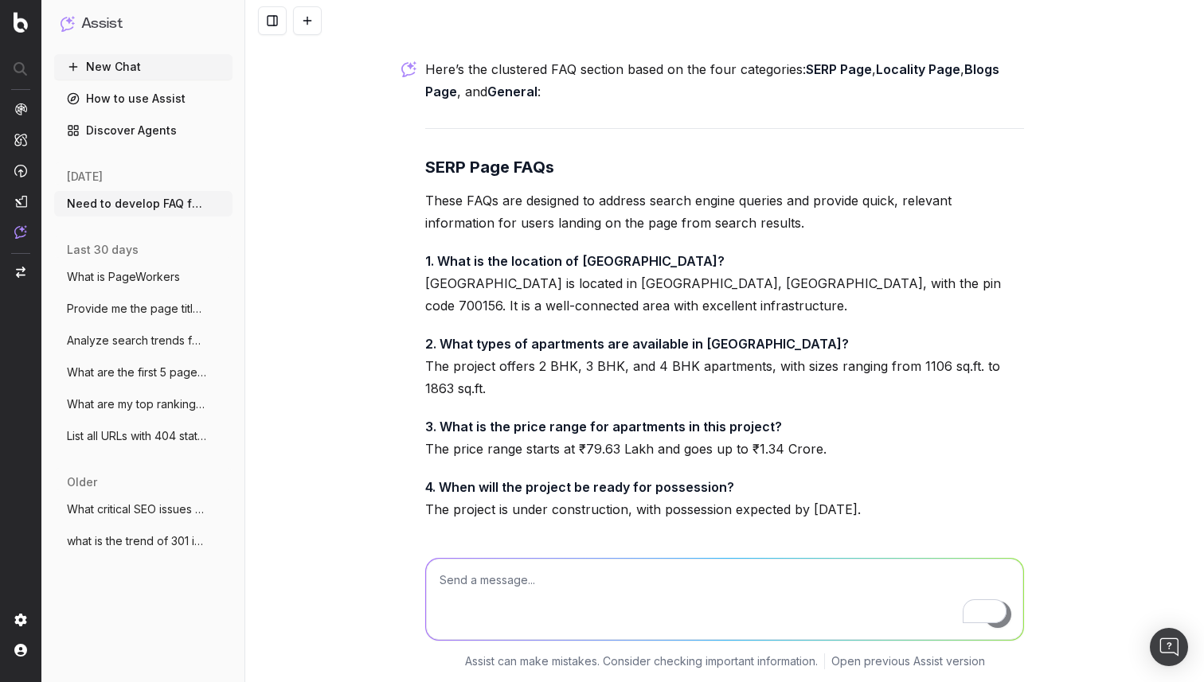
scroll to position [5170, 0]
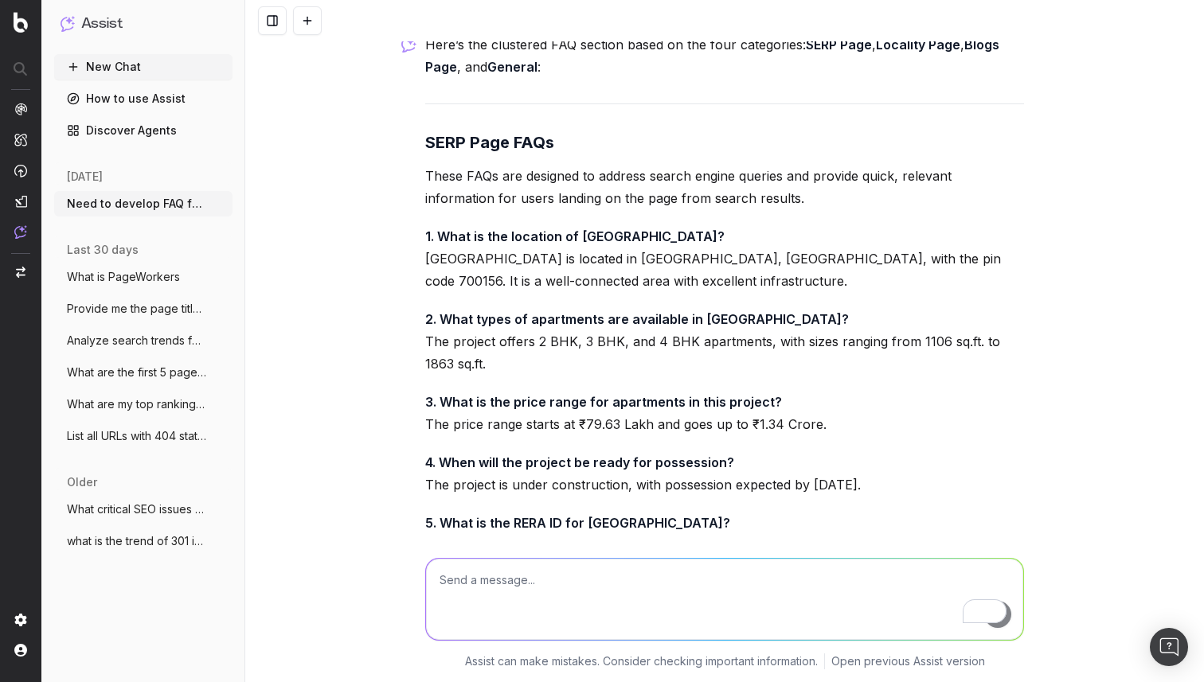
click at [452, 133] on strong "SERP Page FAQs" at bounding box center [489, 142] width 129 height 19
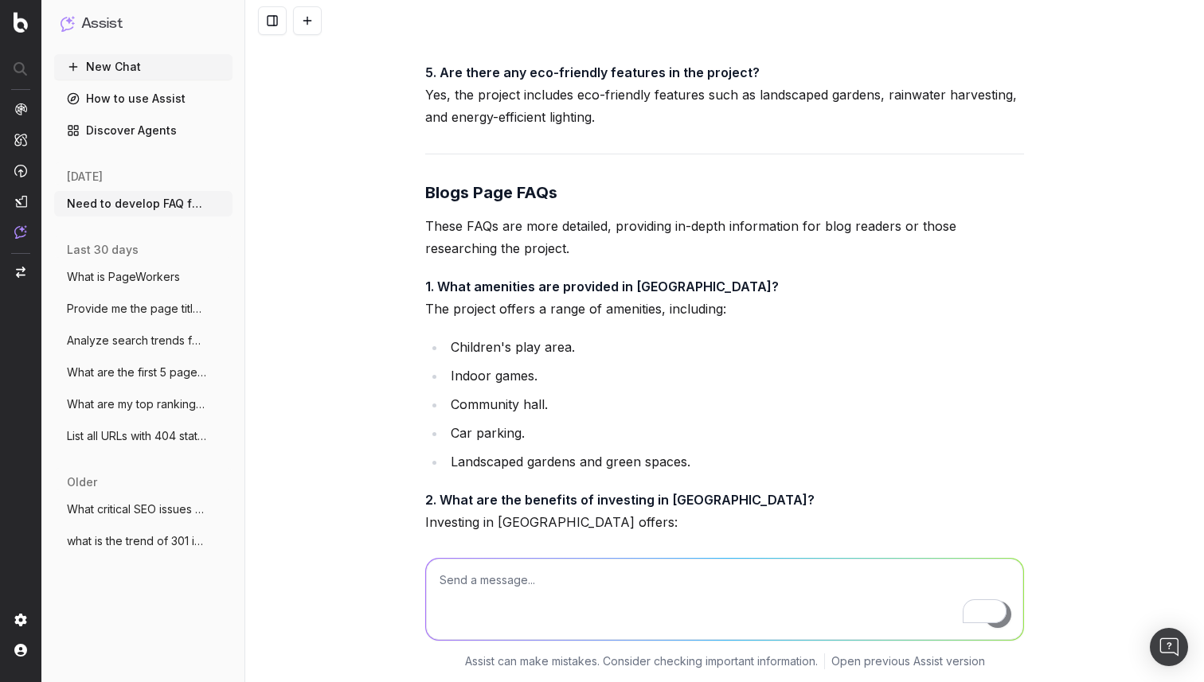
scroll to position [6152, 0]
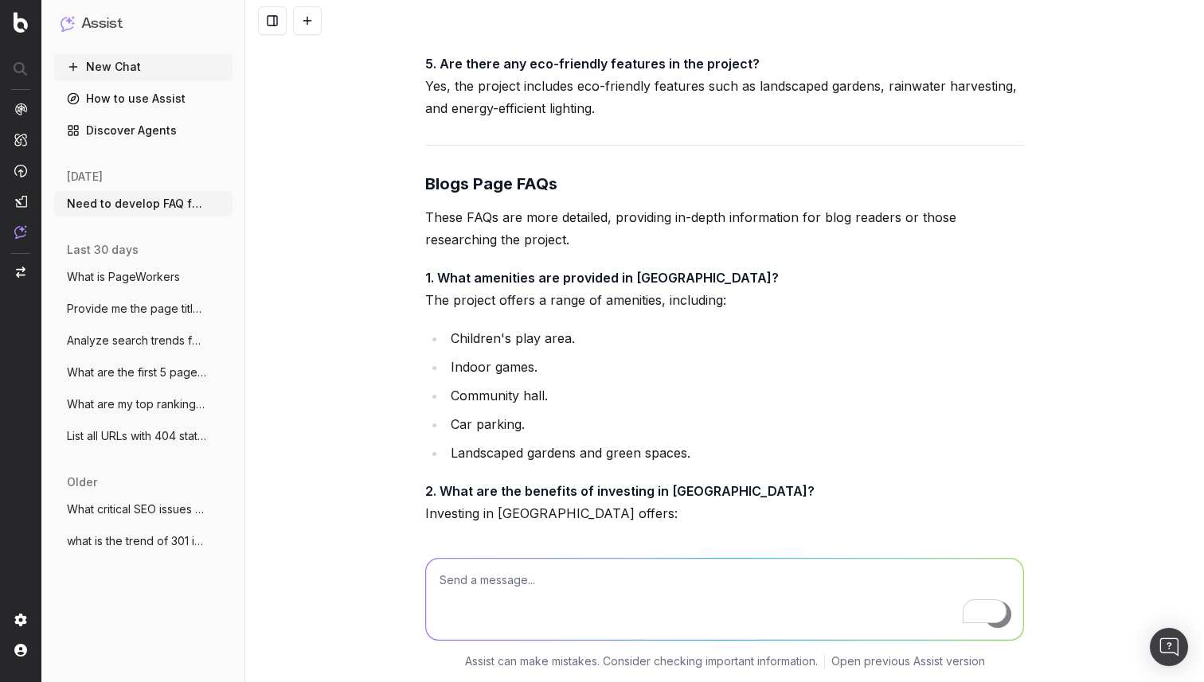
click at [461, 574] on textarea "To enrich screen reader interactions, please activate Accessibility in Grammarl…" at bounding box center [724, 599] width 597 height 81
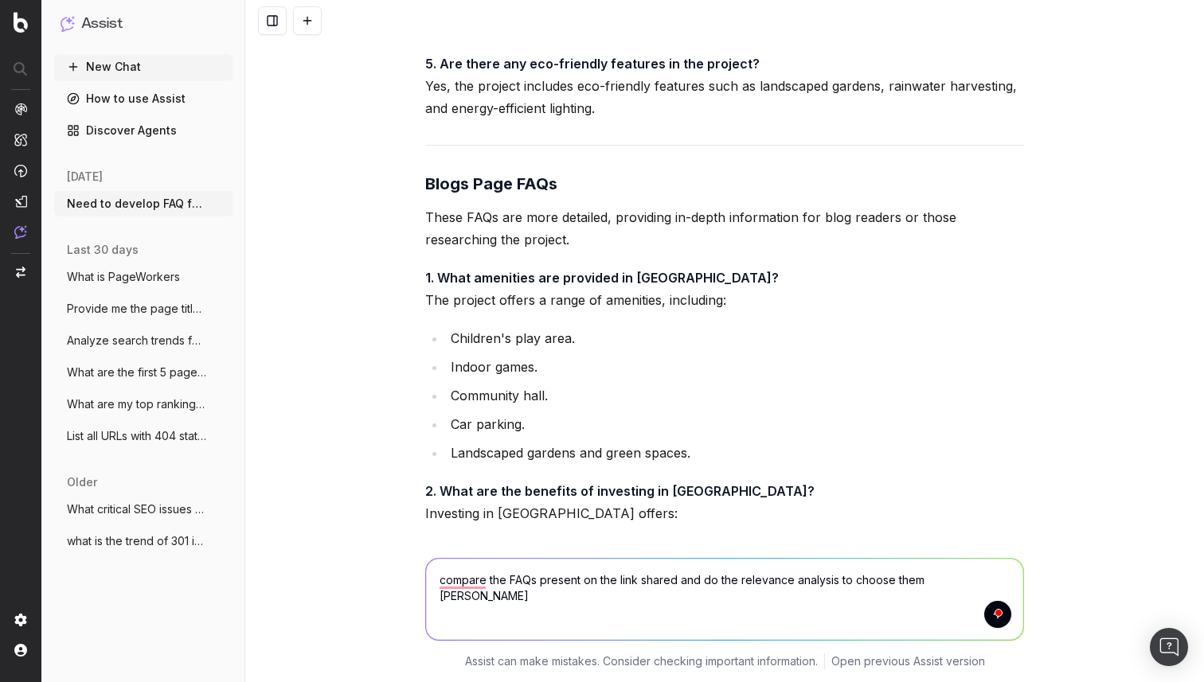
type textarea "compare the FAQs present on the link shared and do the relevance analysis to ch…"
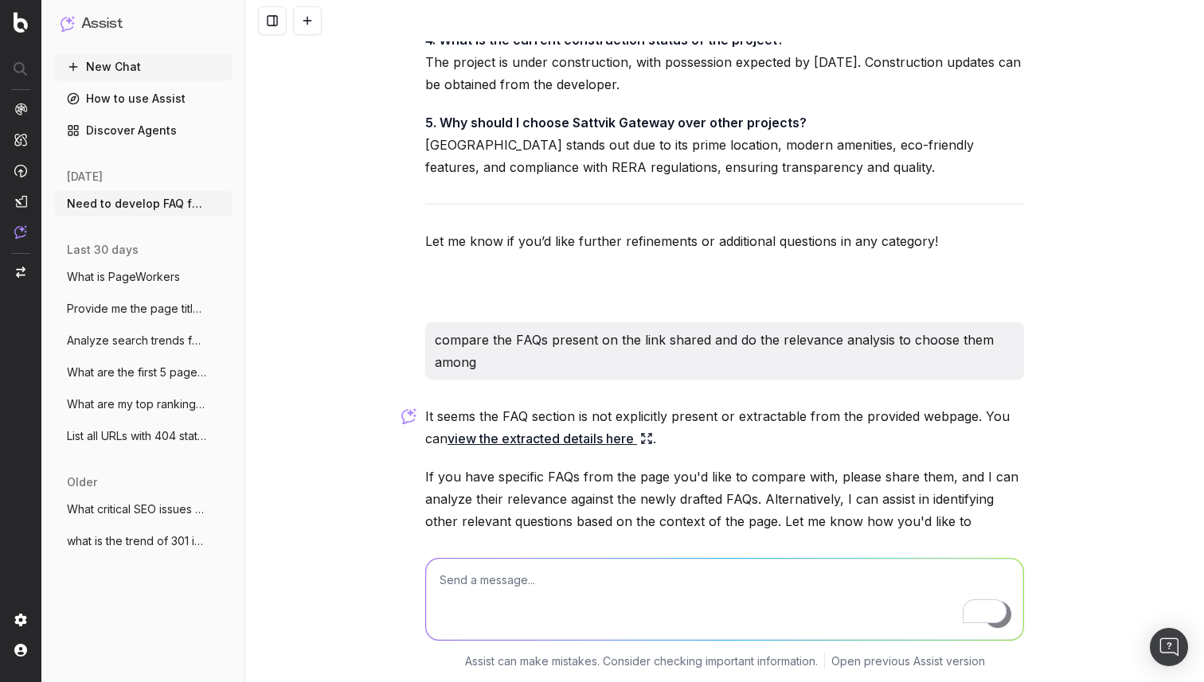
scroll to position [7426, 0]
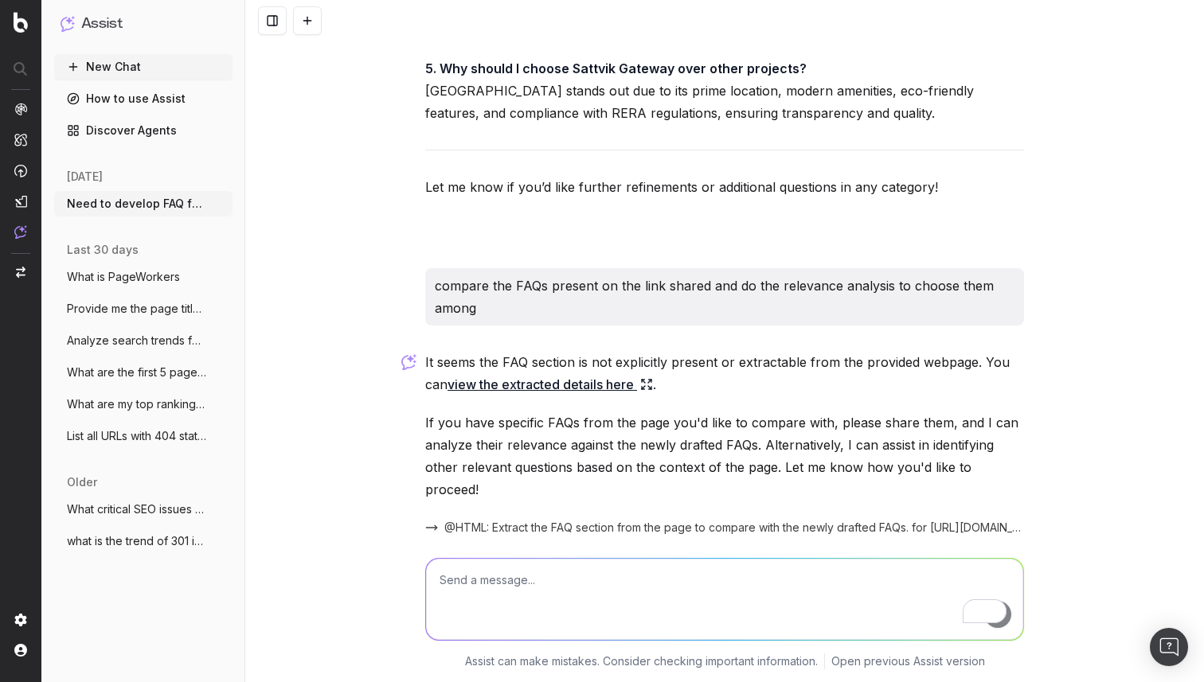
click at [602, 412] on p "If you have specific FAQs from the page you'd like to compare with, please shar…" at bounding box center [724, 456] width 599 height 89
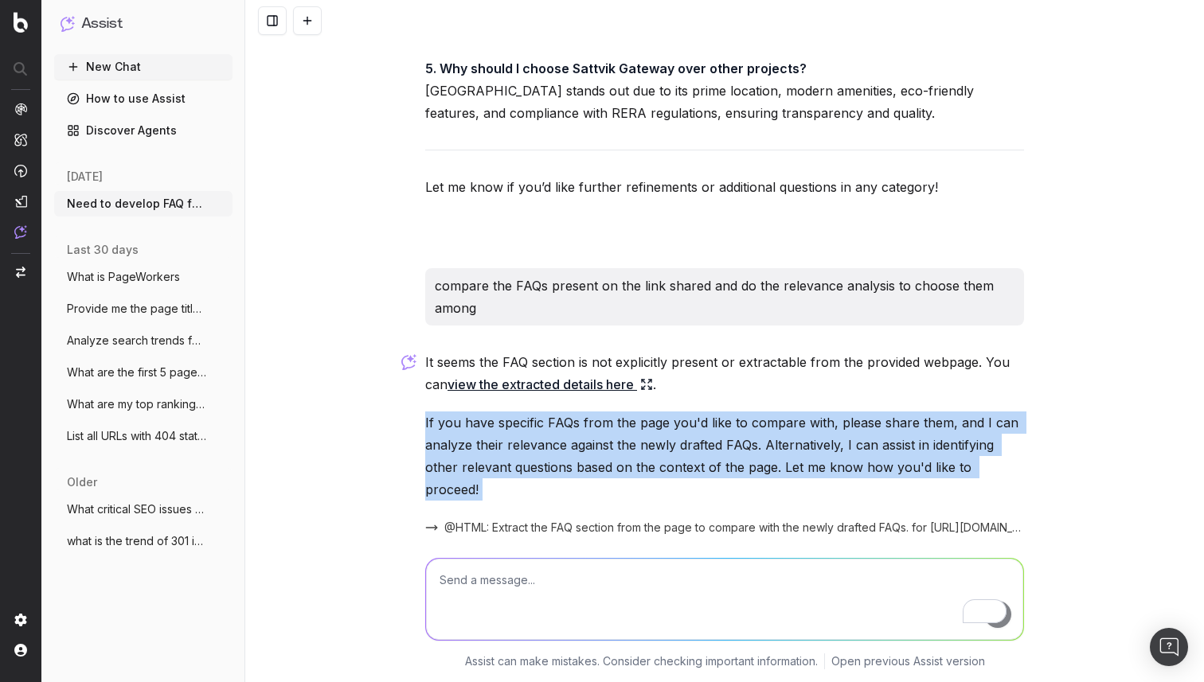
click at [602, 412] on p "If you have specific FAQs from the page you'd like to compare with, please shar…" at bounding box center [724, 456] width 599 height 89
click at [556, 412] on p "If you have specific FAQs from the page you'd like to compare with, please shar…" at bounding box center [724, 456] width 599 height 89
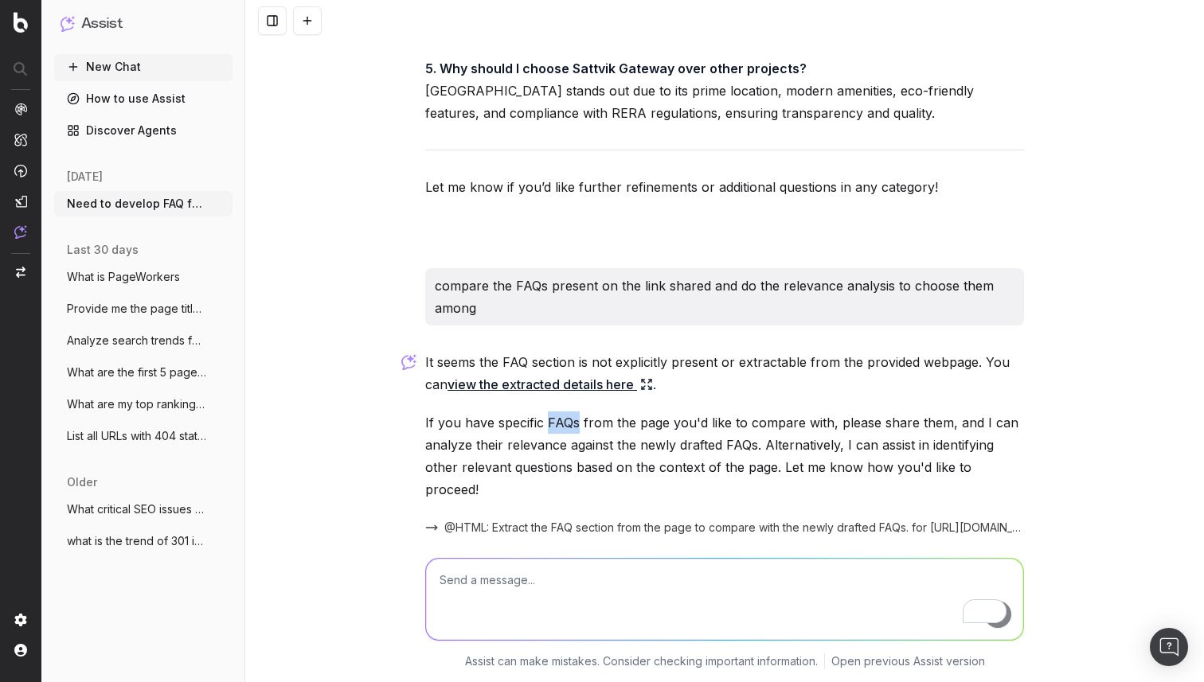
click at [556, 412] on p "If you have specific FAQs from the page you'd like to compare with, please shar…" at bounding box center [724, 456] width 599 height 89
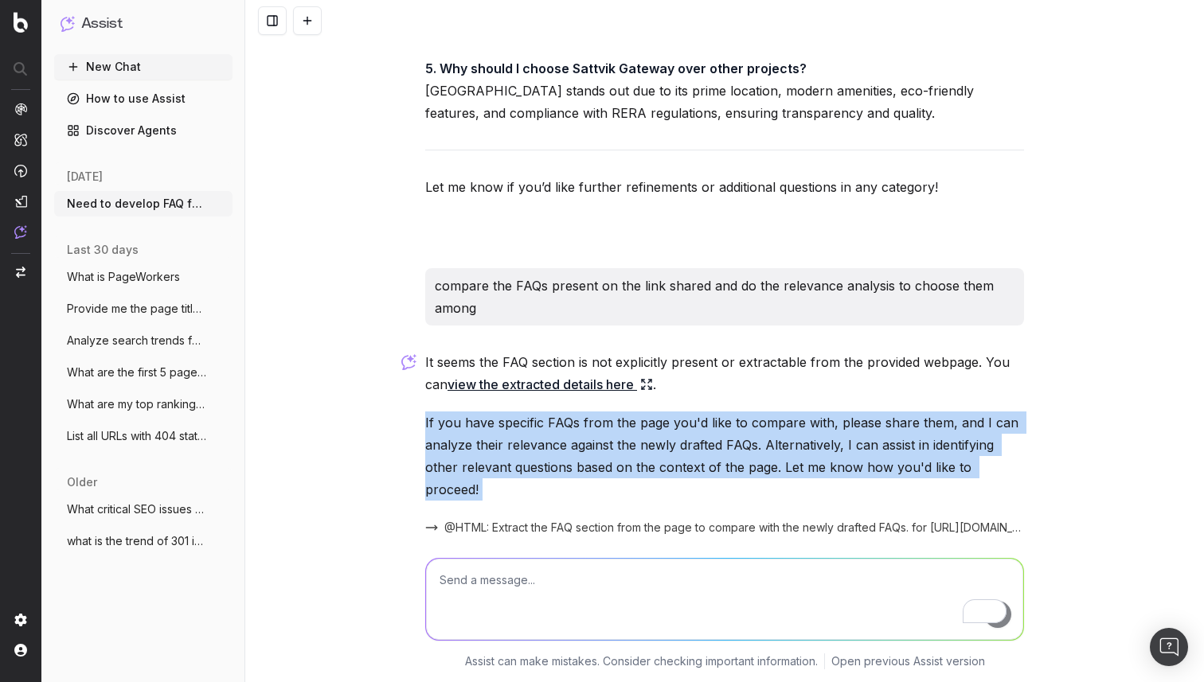
click at [556, 412] on p "If you have specific FAQs from the page you'd like to compare with, please shar…" at bounding box center [724, 456] width 599 height 89
click at [464, 412] on p "If you have specific FAQs from the page you'd like to compare with, please shar…" at bounding box center [724, 456] width 599 height 89
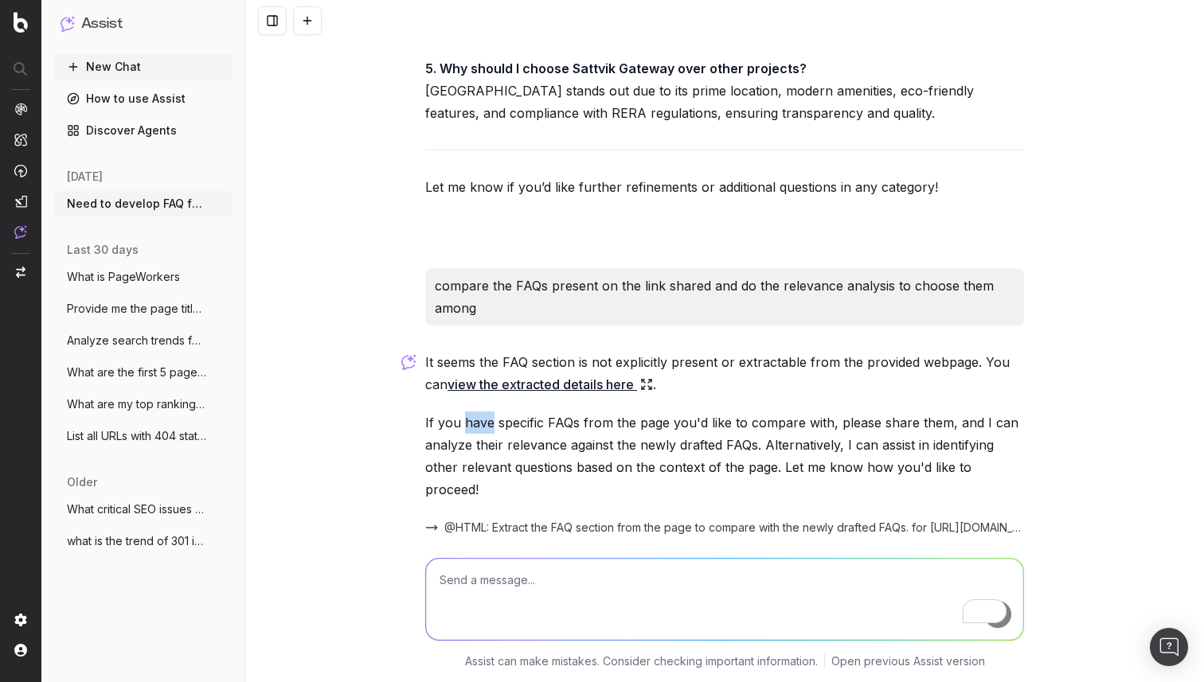
click at [464, 412] on p "If you have specific FAQs from the page you'd like to compare with, please shar…" at bounding box center [724, 456] width 599 height 89
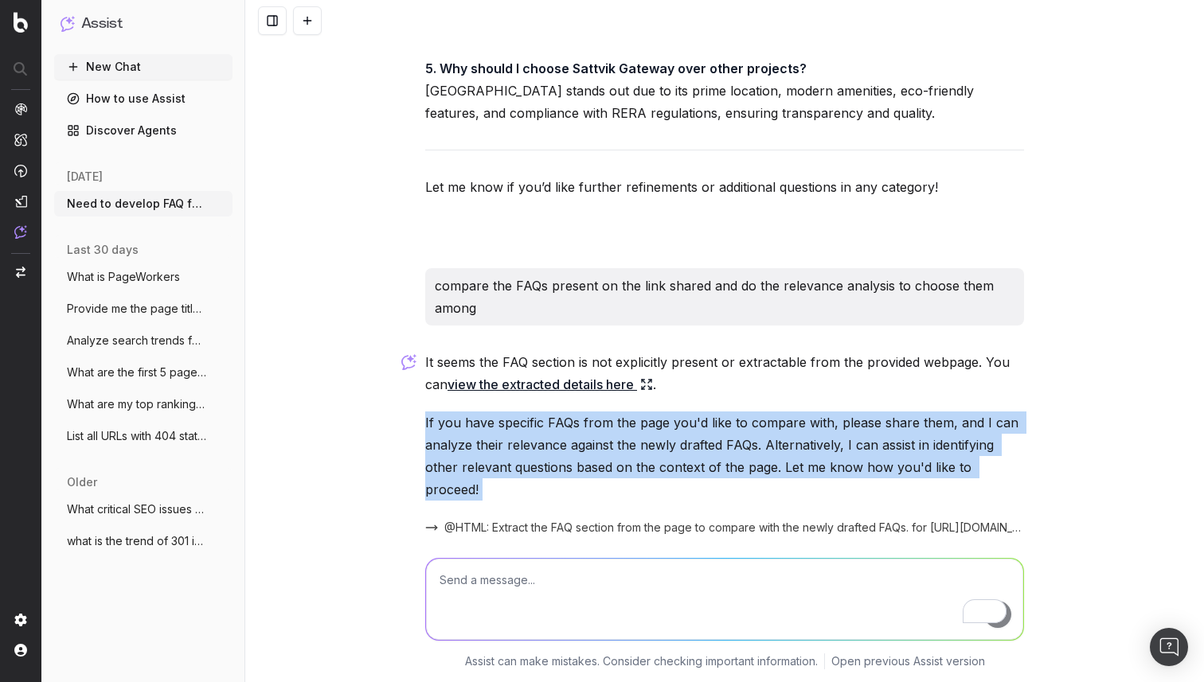
click at [464, 412] on p "If you have specific FAQs from the page you'd like to compare with, please shar…" at bounding box center [724, 456] width 599 height 89
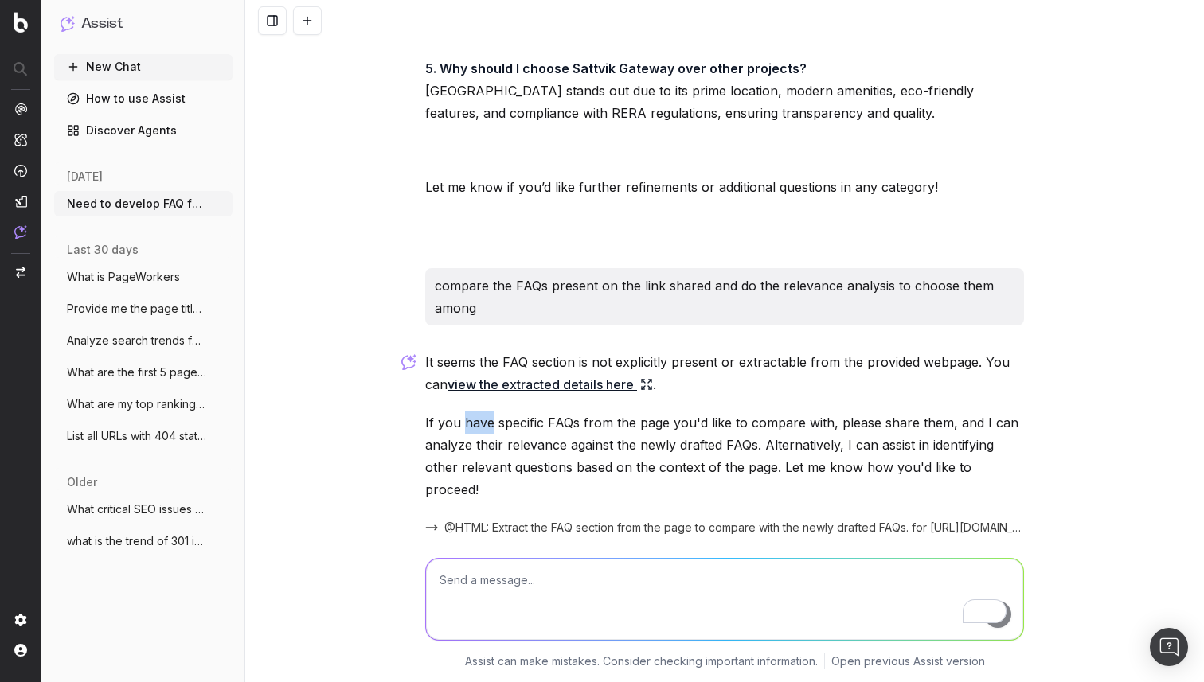
click at [464, 412] on p "If you have specific FAQs from the page you'd like to compare with, please shar…" at bounding box center [724, 456] width 599 height 89
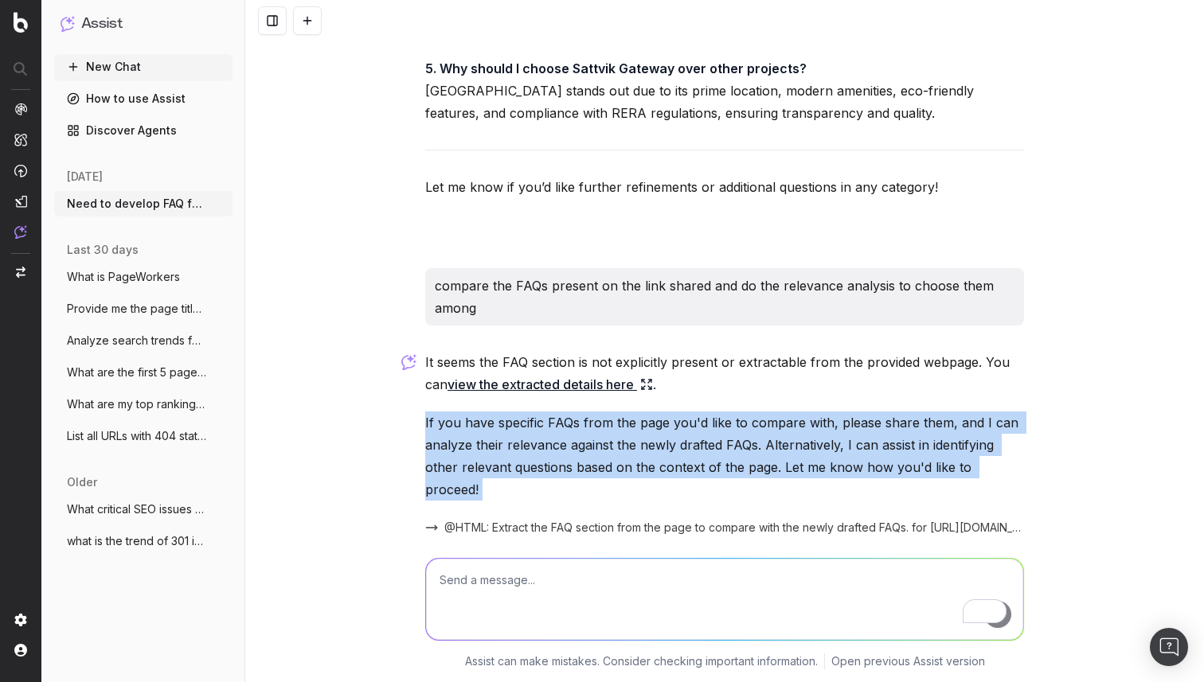
click at [464, 412] on p "If you have specific FAQs from the page you'd like to compare with, please shar…" at bounding box center [724, 456] width 599 height 89
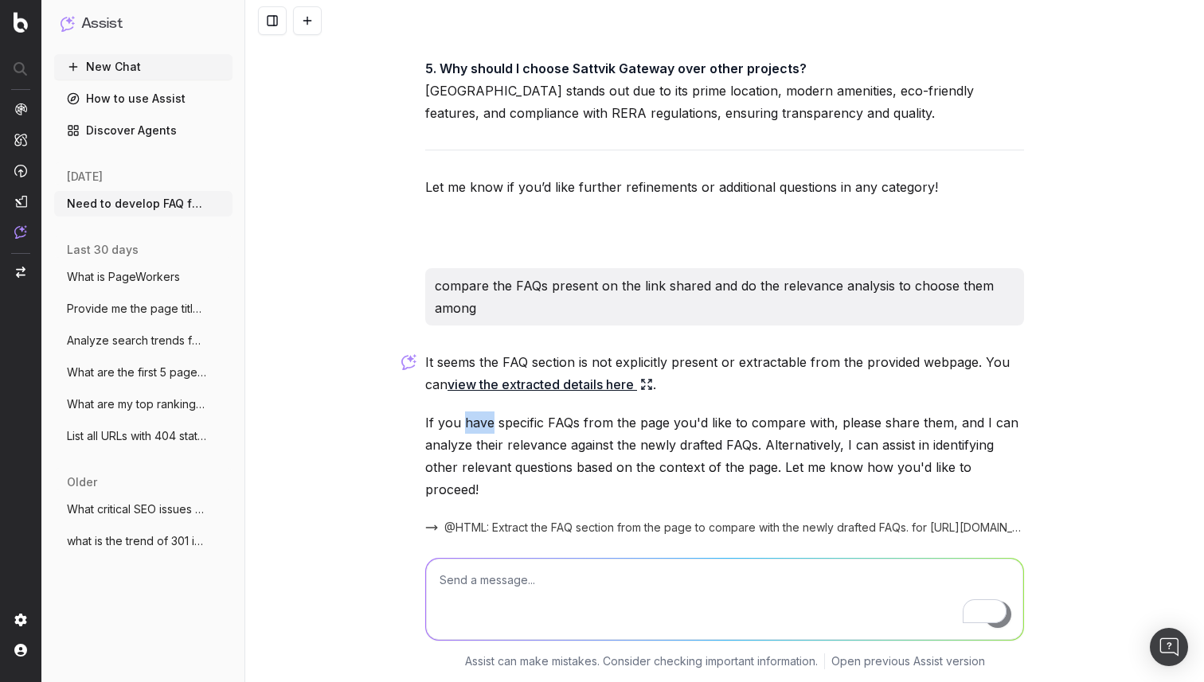
click at [464, 412] on p "If you have specific FAQs from the page you'd like to compare with, please shar…" at bounding box center [724, 456] width 599 height 89
click at [437, 412] on p "If you have specific FAQs from the page you'd like to compare with, please shar…" at bounding box center [724, 456] width 599 height 89
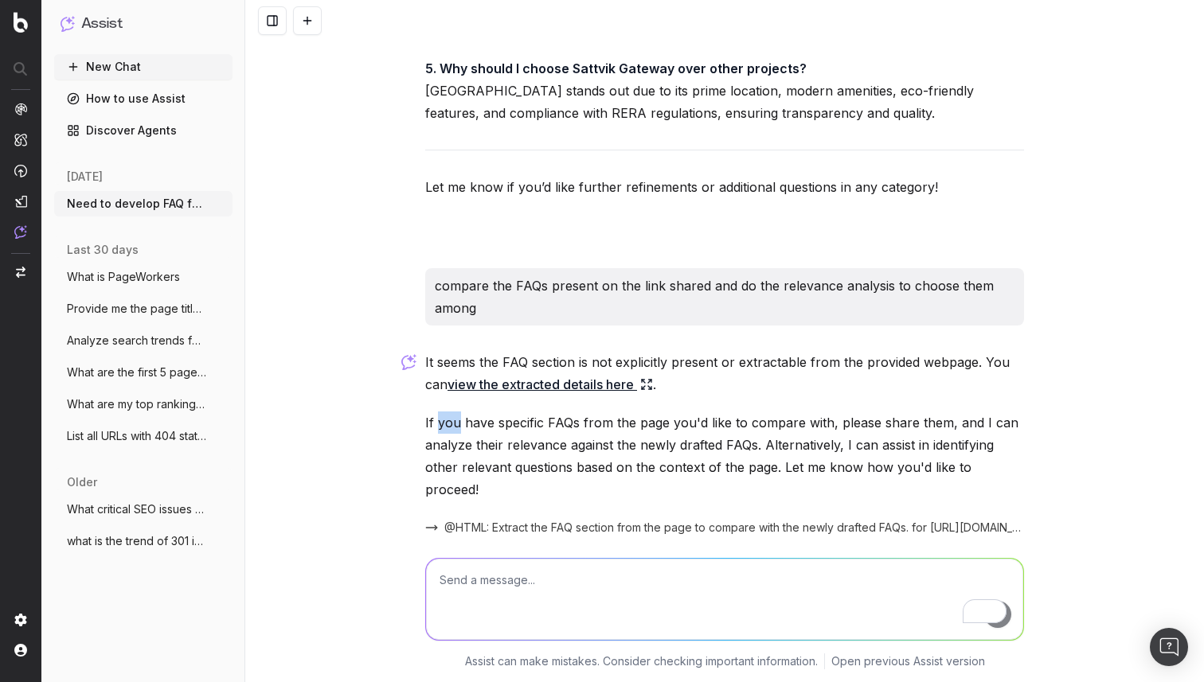
click at [437, 412] on p "If you have specific FAQs from the page you'd like to compare with, please shar…" at bounding box center [724, 456] width 599 height 89
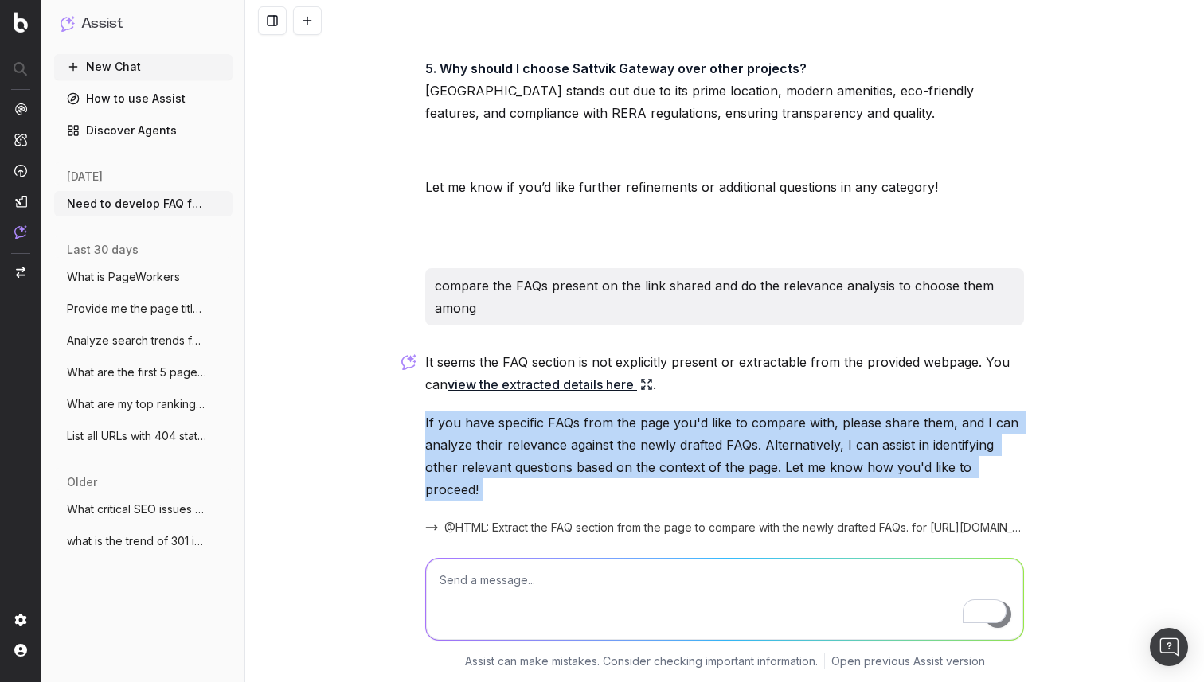
click at [437, 412] on p "If you have specific FAQs from the page you'd like to compare with, please shar…" at bounding box center [724, 456] width 599 height 89
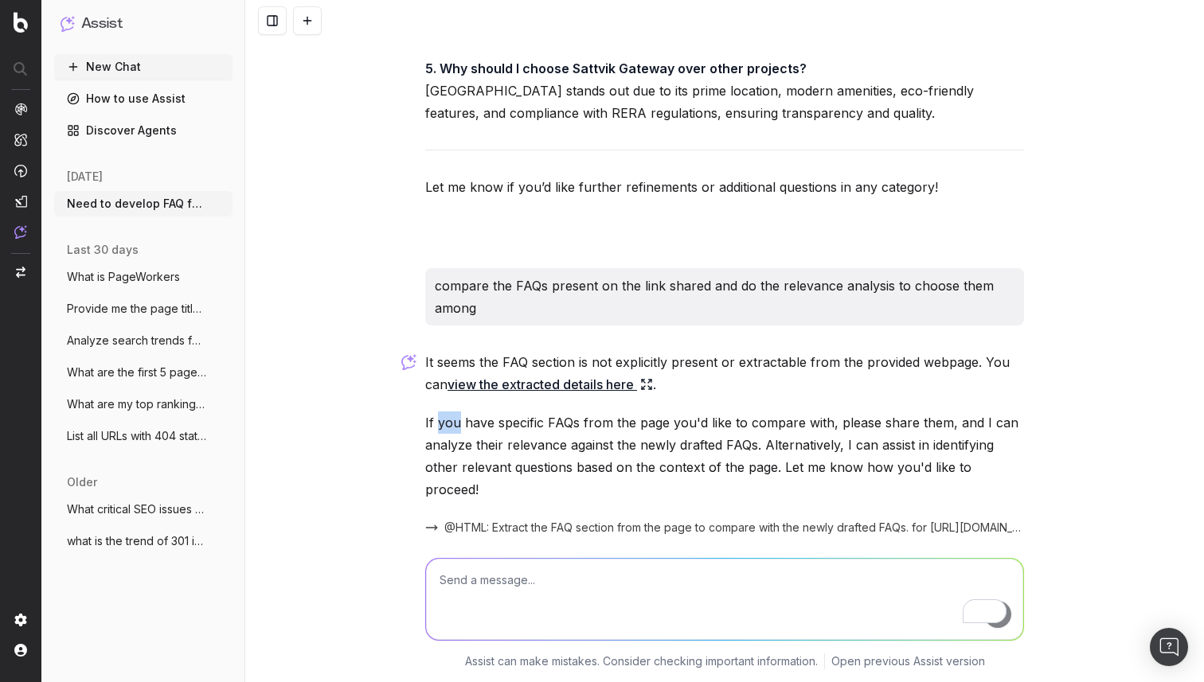
click at [437, 412] on p "If you have specific FAQs from the page you'd like to compare with, please shar…" at bounding box center [724, 456] width 599 height 89
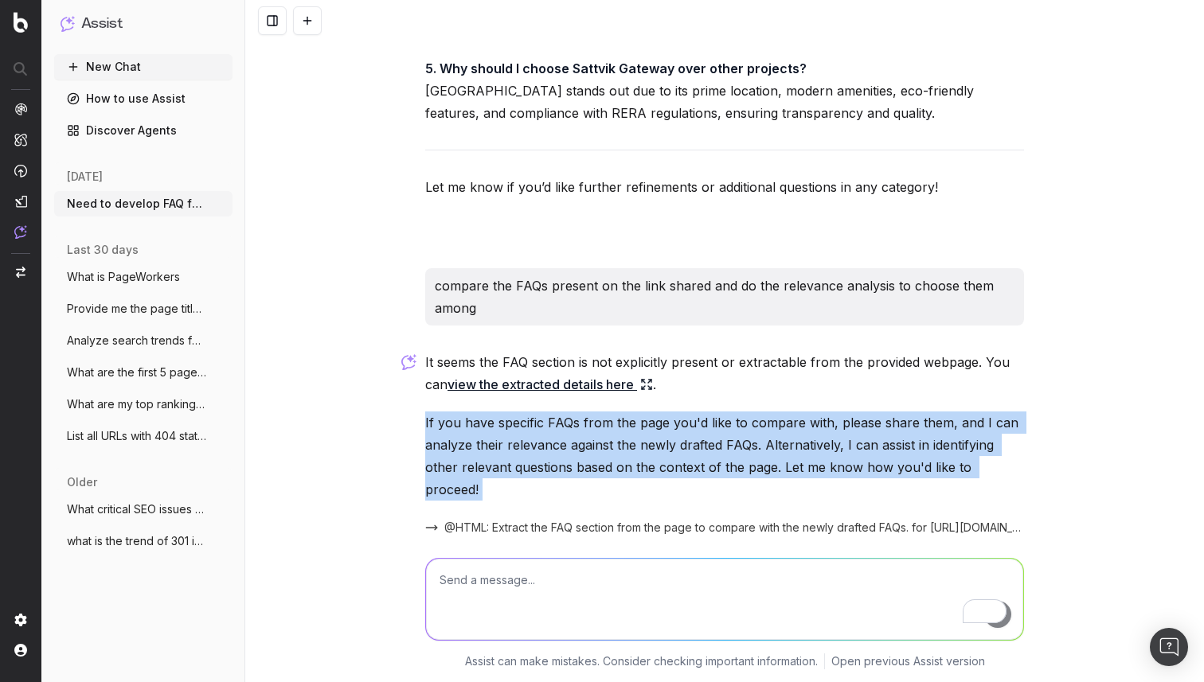
click at [437, 412] on p "If you have specific FAQs from the page you'd like to compare with, please shar…" at bounding box center [724, 456] width 599 height 89
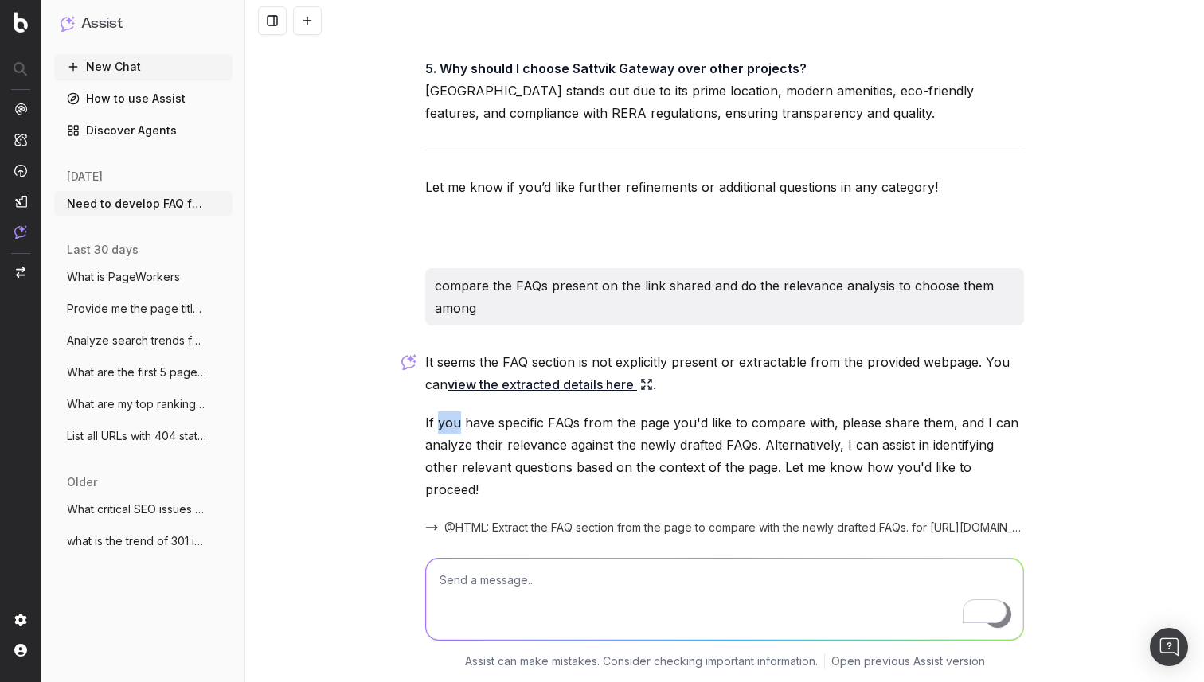
click at [437, 412] on p "If you have specific FAQs from the page you'd like to compare with, please shar…" at bounding box center [724, 456] width 599 height 89
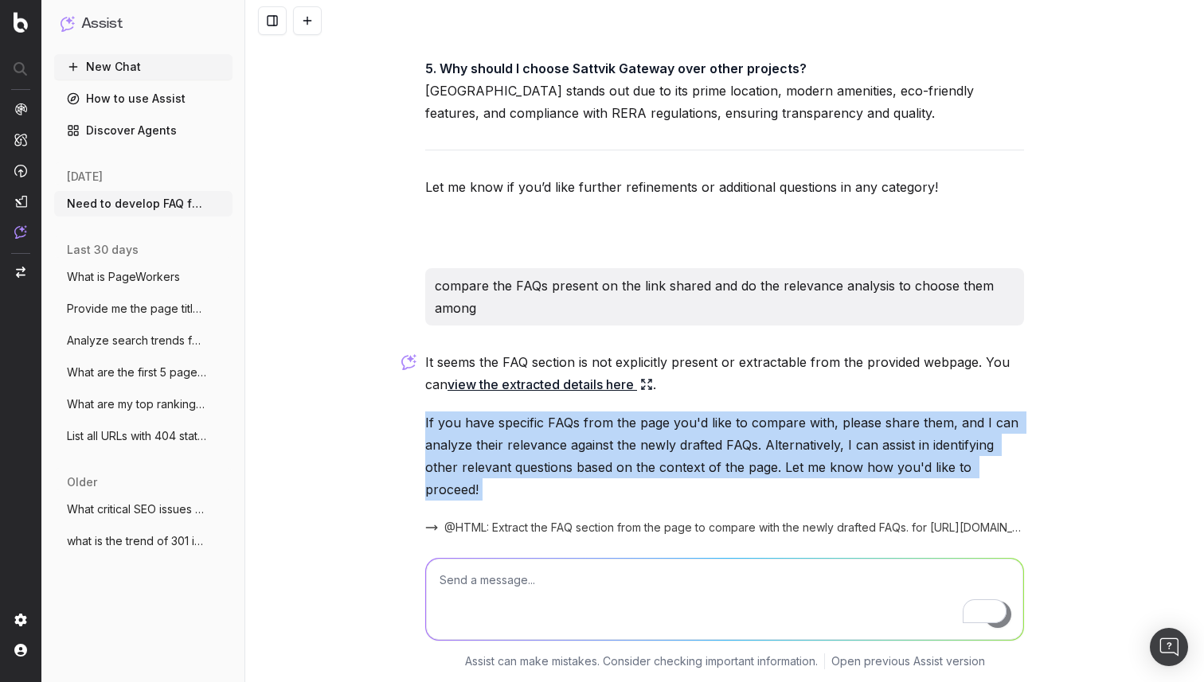
click at [437, 412] on p "If you have specific FAQs from the page you'd like to compare with, please shar…" at bounding box center [724, 456] width 599 height 89
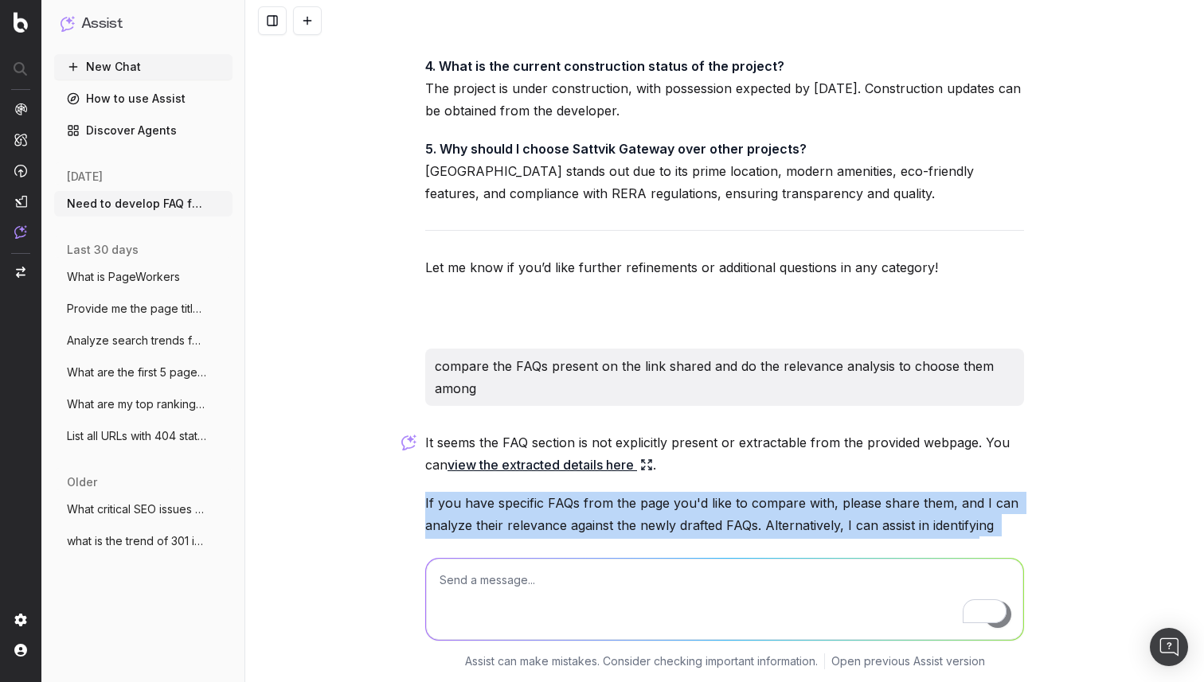
scroll to position [7342, 0]
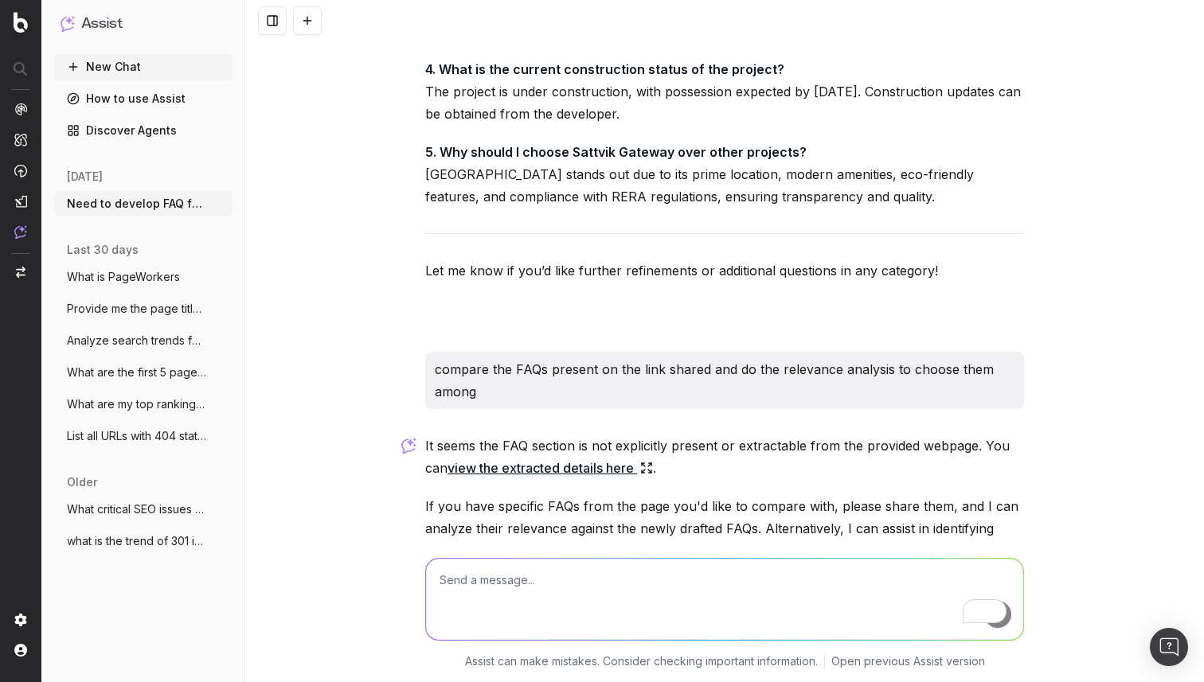
click at [465, 358] on p "compare the FAQs present on the link shared and do the relevance analysis to ch…" at bounding box center [725, 380] width 580 height 45
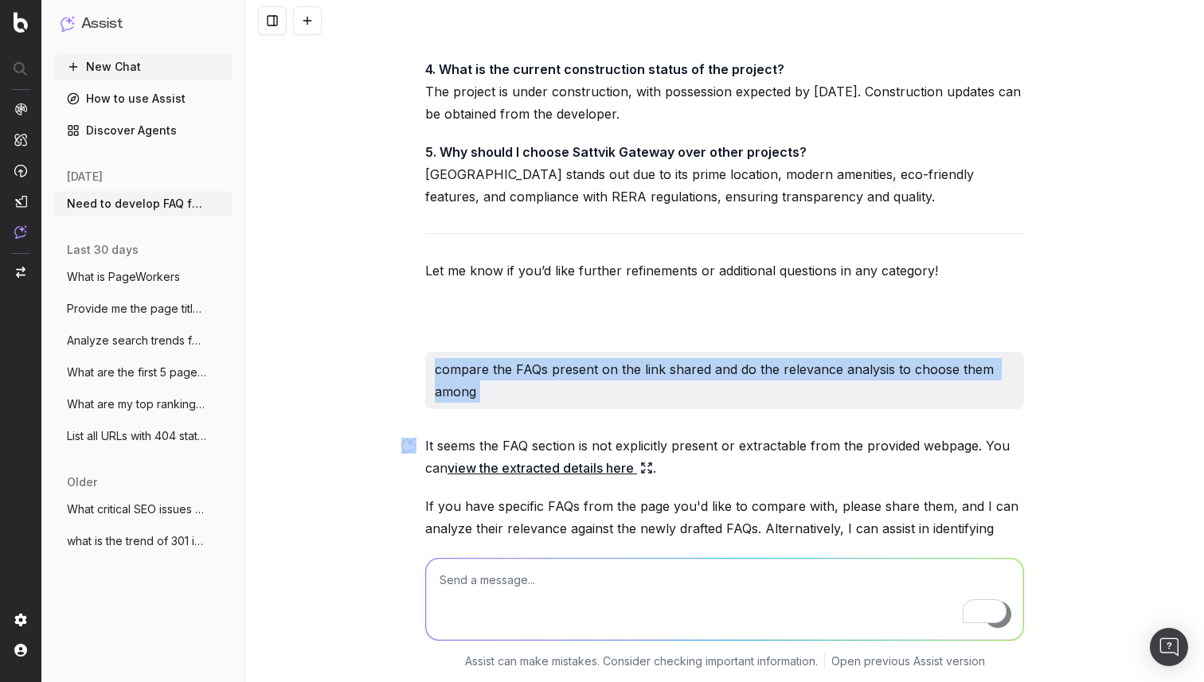
click at [465, 358] on p "compare the FAQs present on the link shared and do the relevance analysis to ch…" at bounding box center [725, 380] width 580 height 45
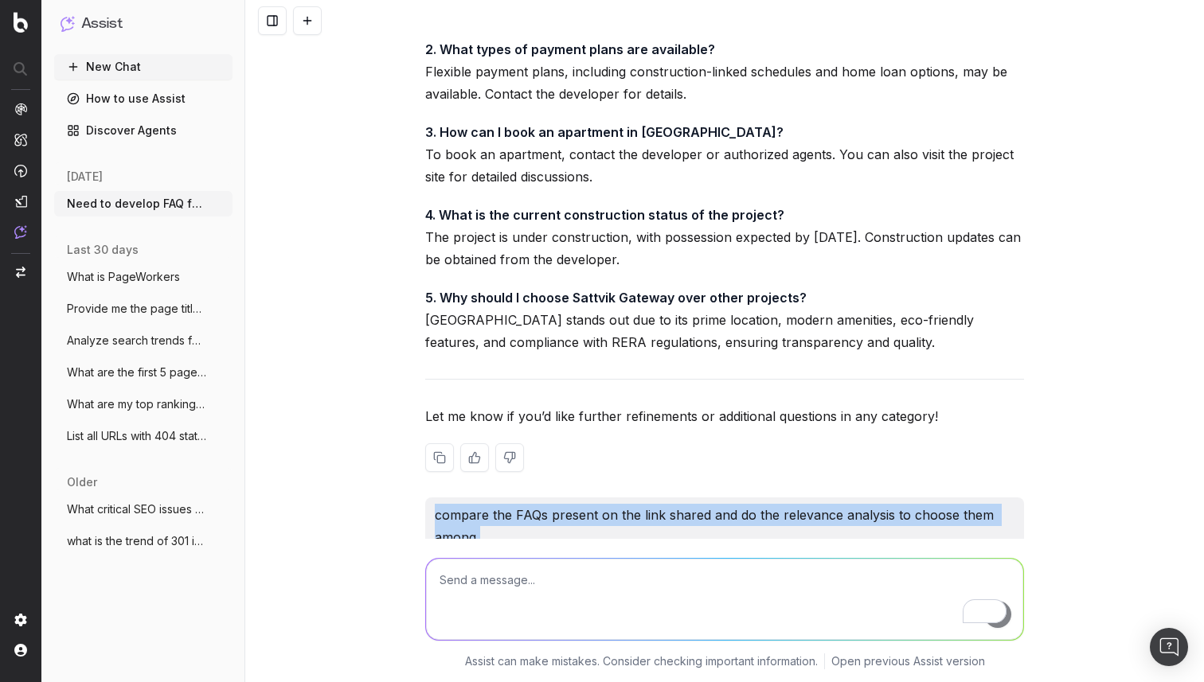
scroll to position [7183, 0]
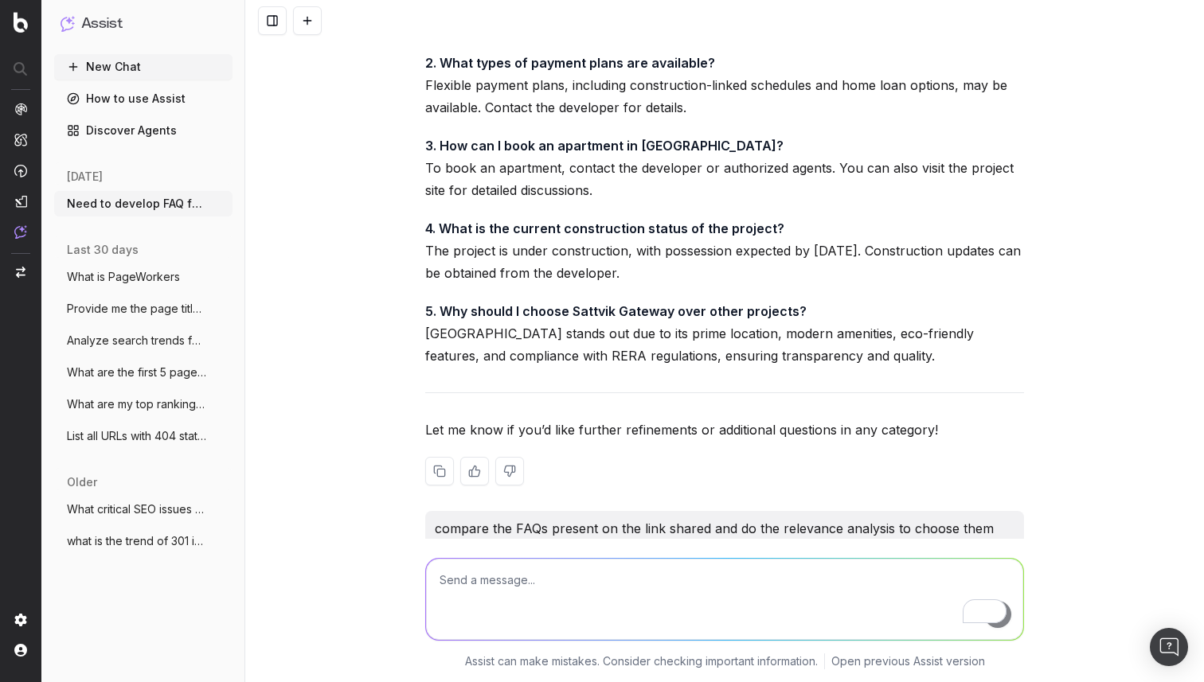
click at [463, 300] on p "5. Why should I choose Sattvik Gateway over other projects? [GEOGRAPHIC_DATA] s…" at bounding box center [724, 333] width 599 height 67
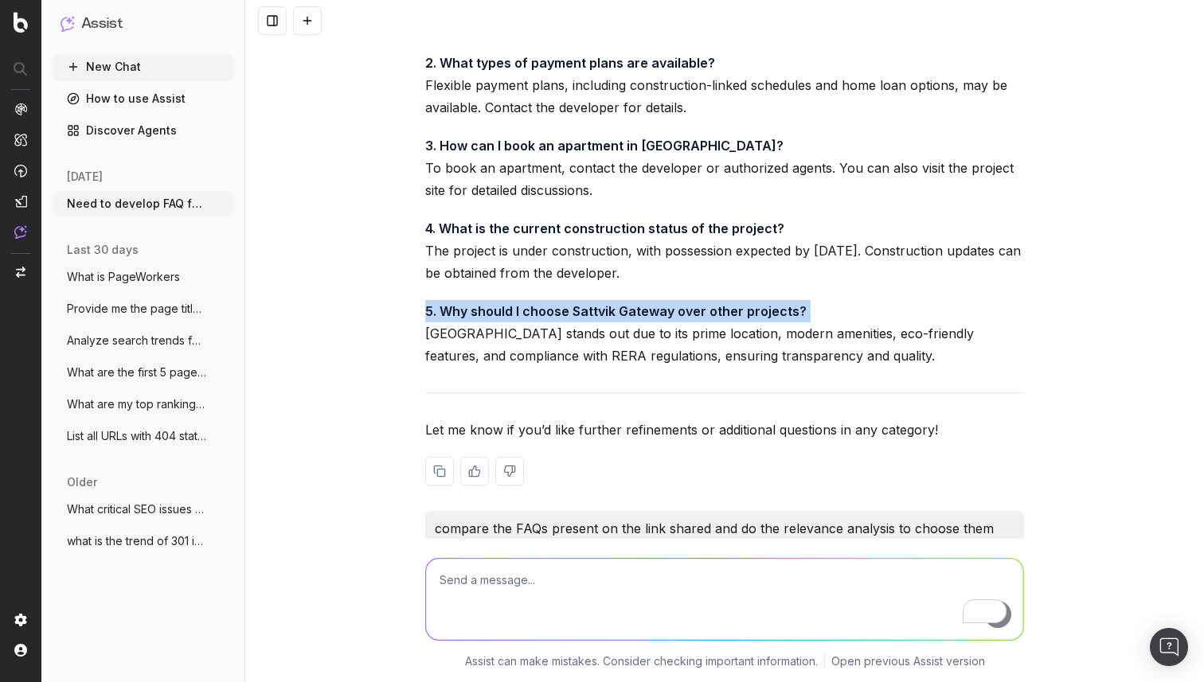
click at [463, 300] on p "5. Why should I choose Sattvik Gateway over other projects? [GEOGRAPHIC_DATA] s…" at bounding box center [724, 333] width 599 height 67
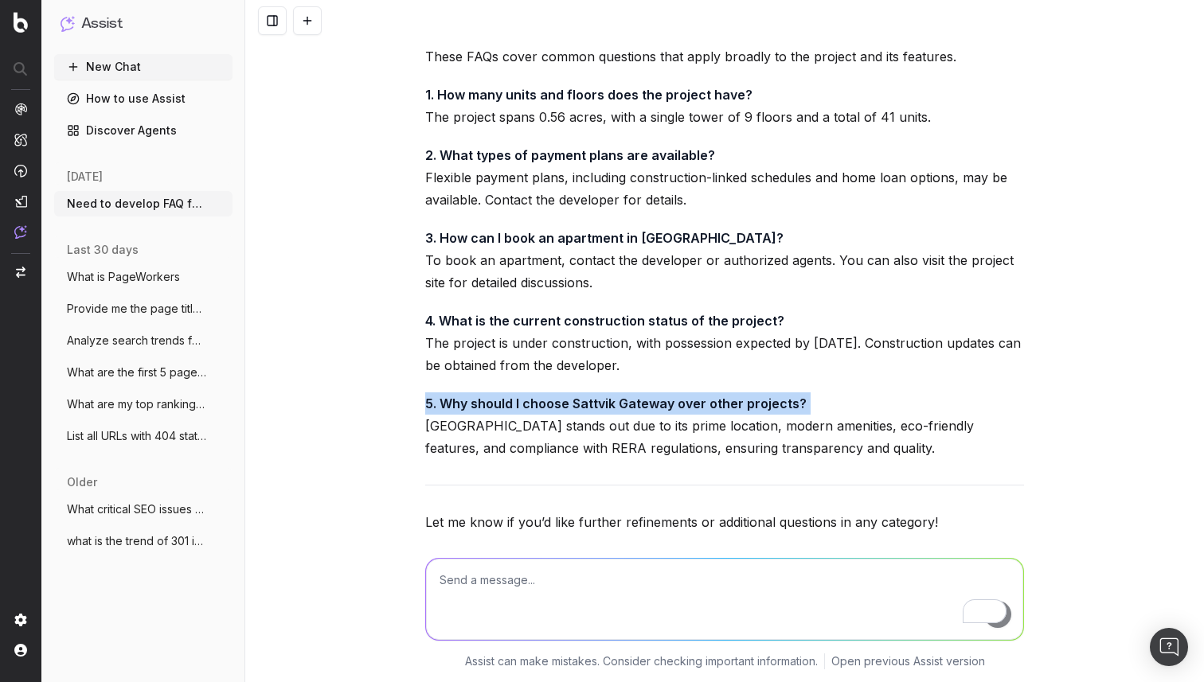
scroll to position [7083, 0]
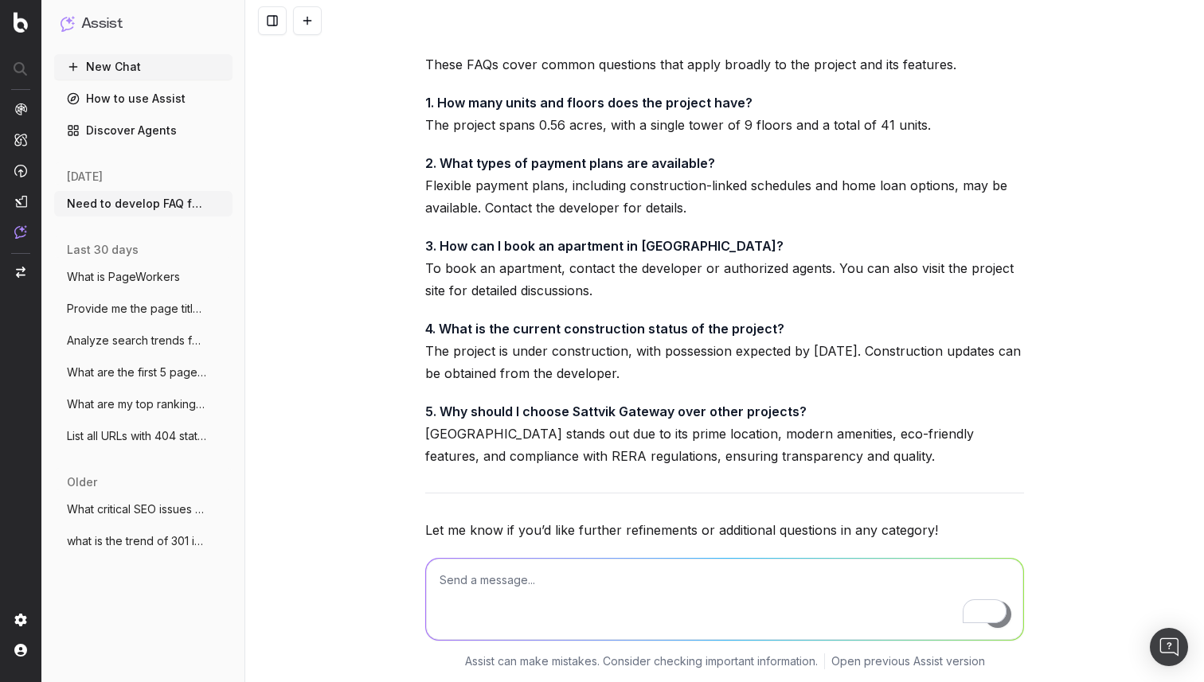
click at [490, 235] on p "3. How can I book an apartment in [GEOGRAPHIC_DATA]? To book an apartment, cont…" at bounding box center [724, 268] width 599 height 67
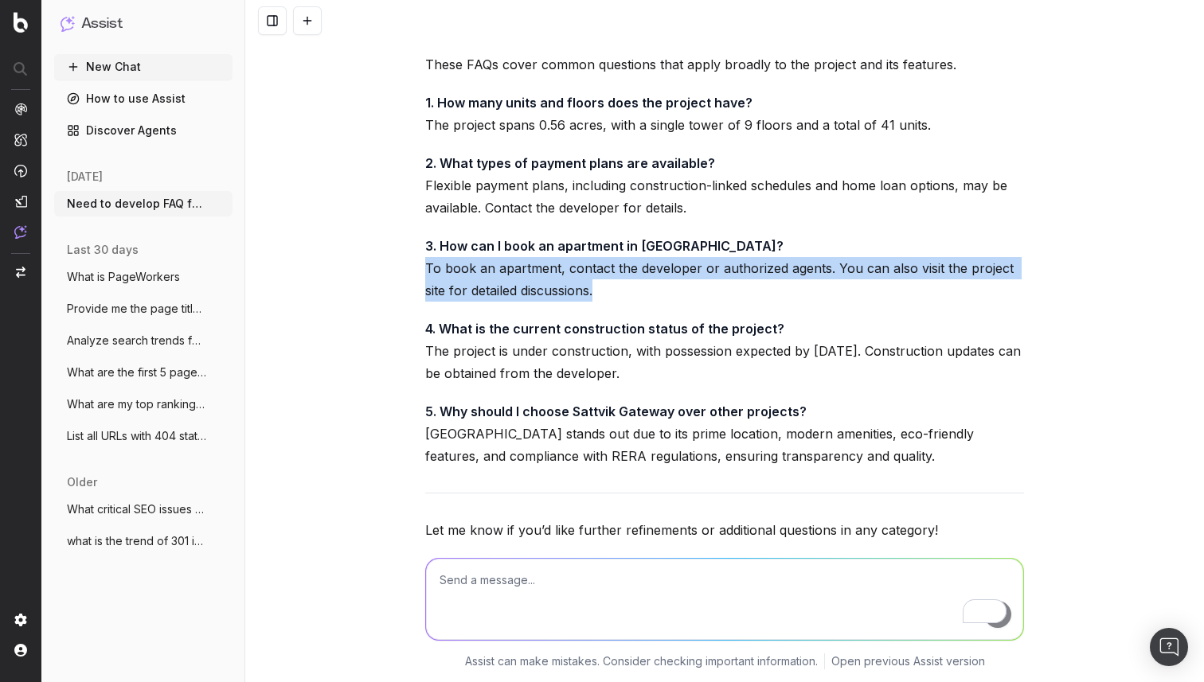
click at [490, 235] on p "3. How can I book an apartment in [GEOGRAPHIC_DATA]? To book an apartment, cont…" at bounding box center [724, 268] width 599 height 67
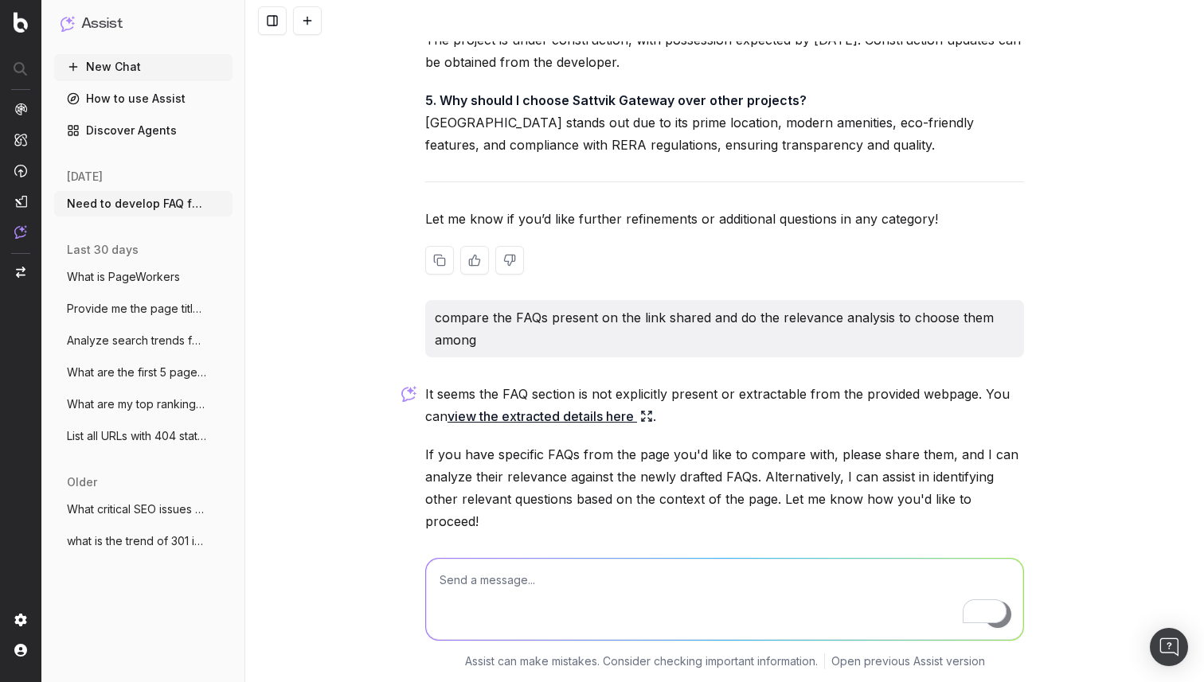
scroll to position [7426, 0]
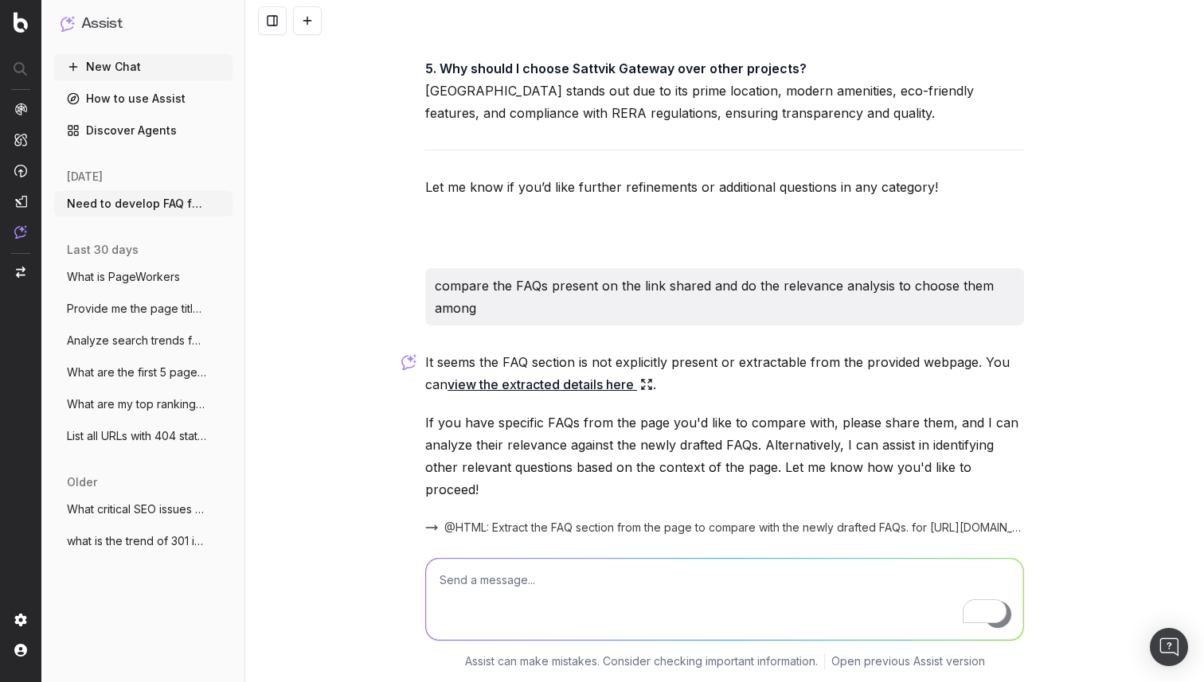
click at [517, 351] on p "It seems the FAQ section is not explicitly present or extractable from the prov…" at bounding box center [724, 373] width 599 height 45
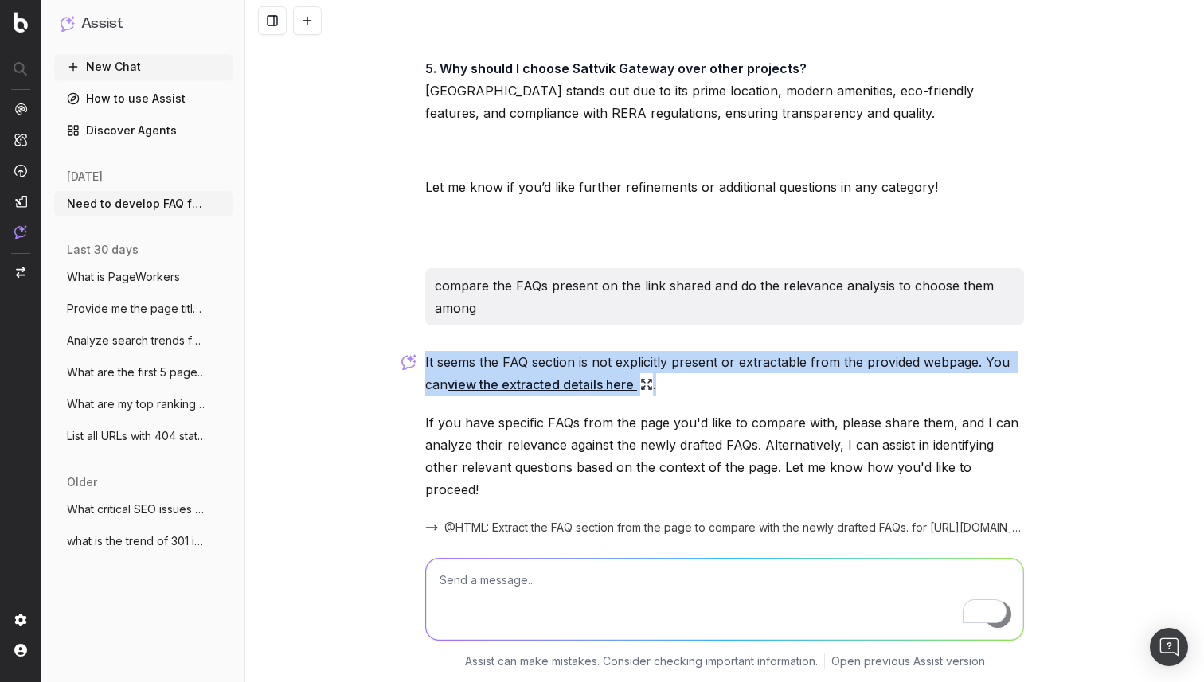
click at [517, 351] on p "It seems the FAQ section is not explicitly present or extractable from the prov…" at bounding box center [724, 373] width 599 height 45
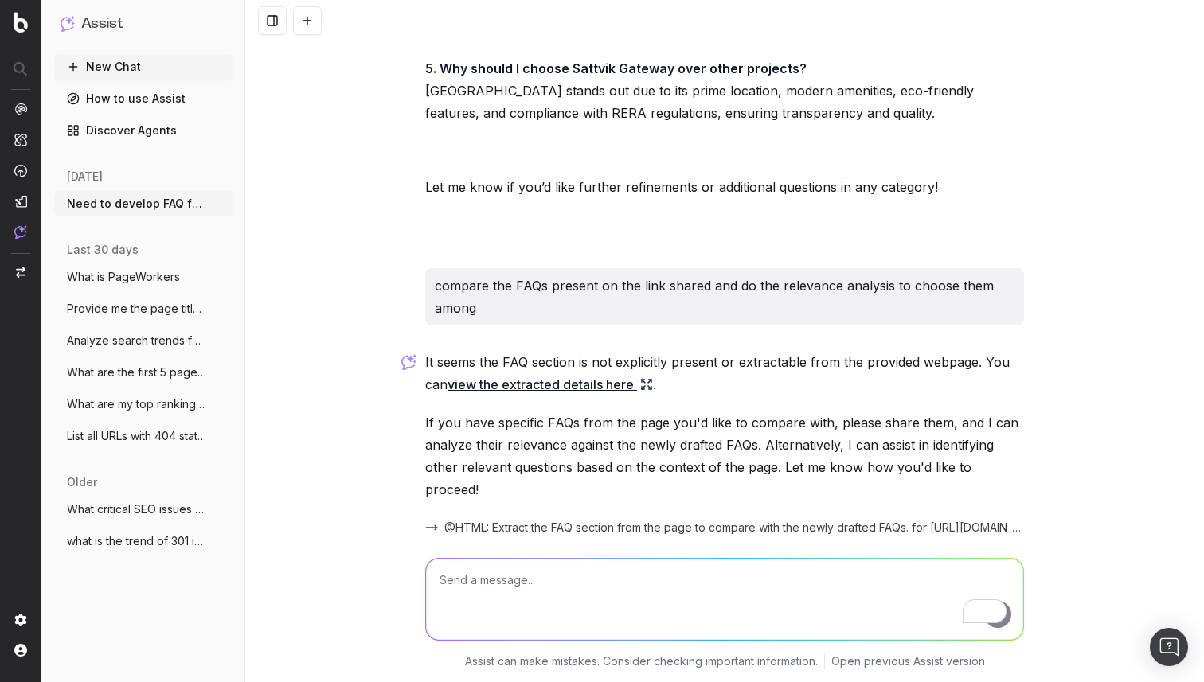
click at [552, 373] on link "view the extracted details here" at bounding box center [549, 384] width 205 height 22
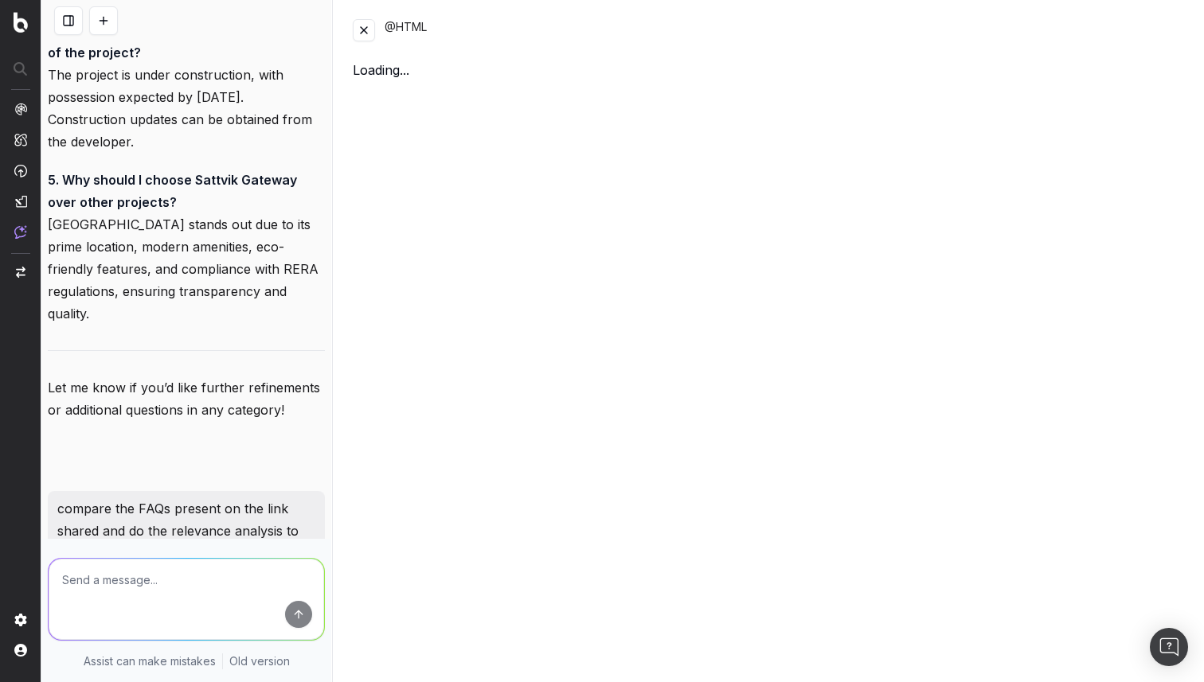
scroll to position [11349, 0]
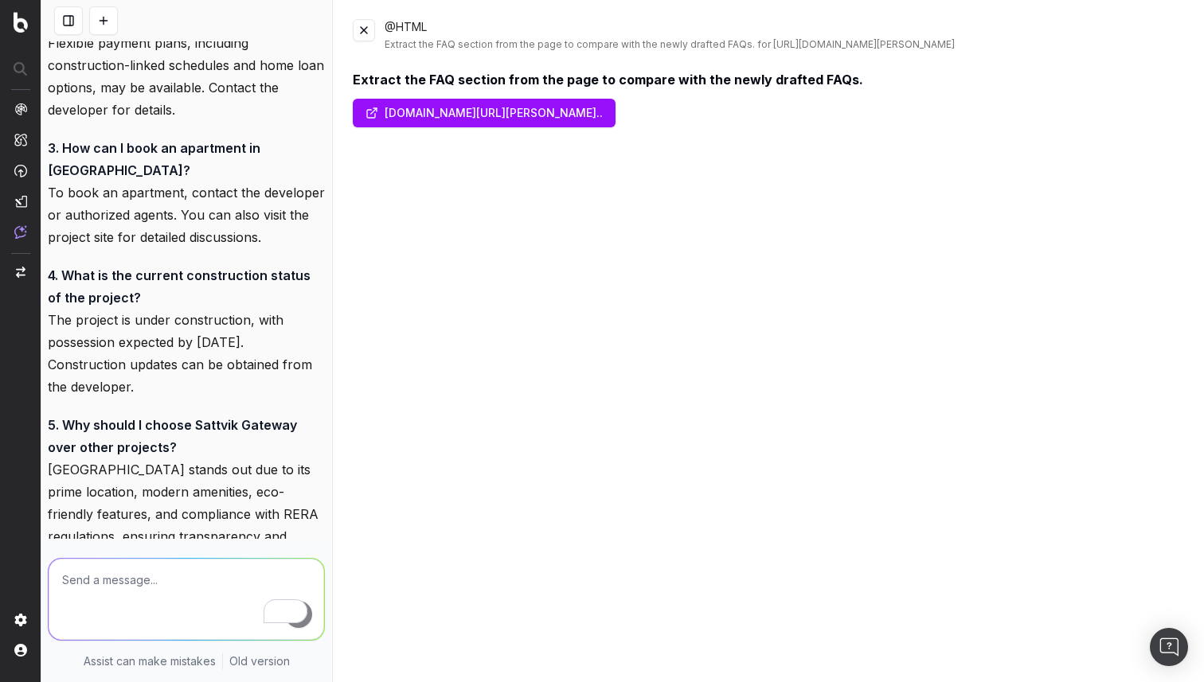
click at [496, 123] on link "[DOMAIN_NAME][URL][PERSON_NAME].." at bounding box center [484, 113] width 263 height 29
click at [135, 581] on textarea "To enrich screen reader interactions, please activate Accessibility in Grammarl…" at bounding box center [186, 599] width 275 height 81
click at [362, 30] on button at bounding box center [364, 30] width 22 height 22
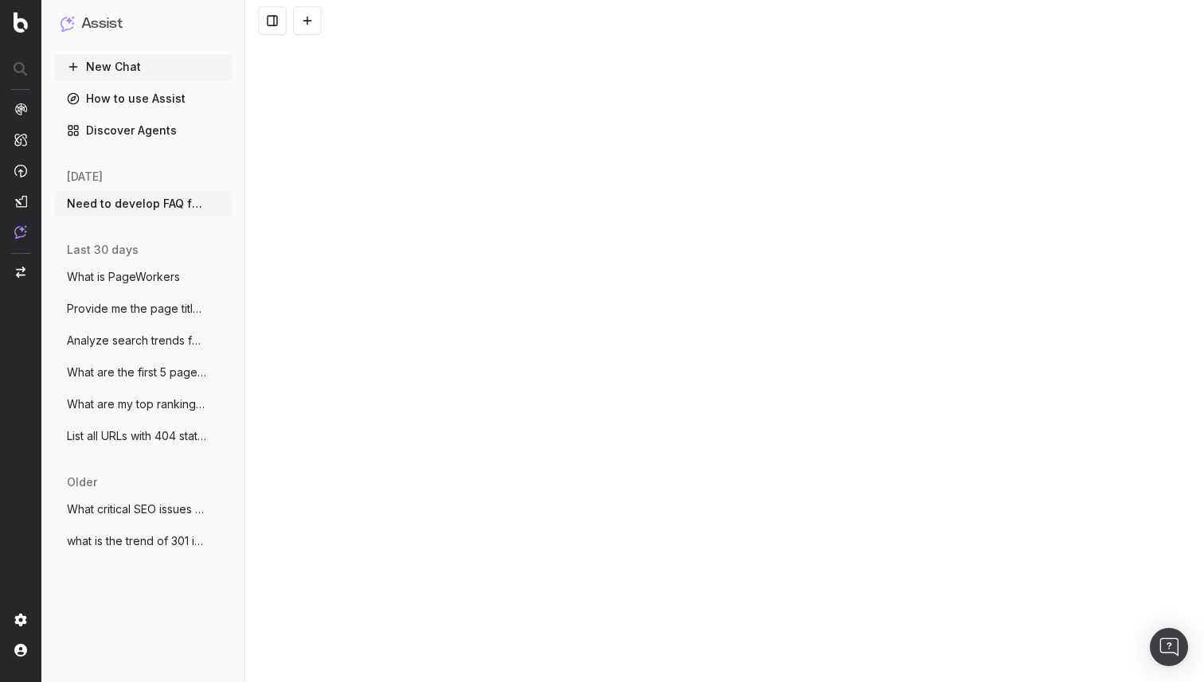
scroll to position [7426, 0]
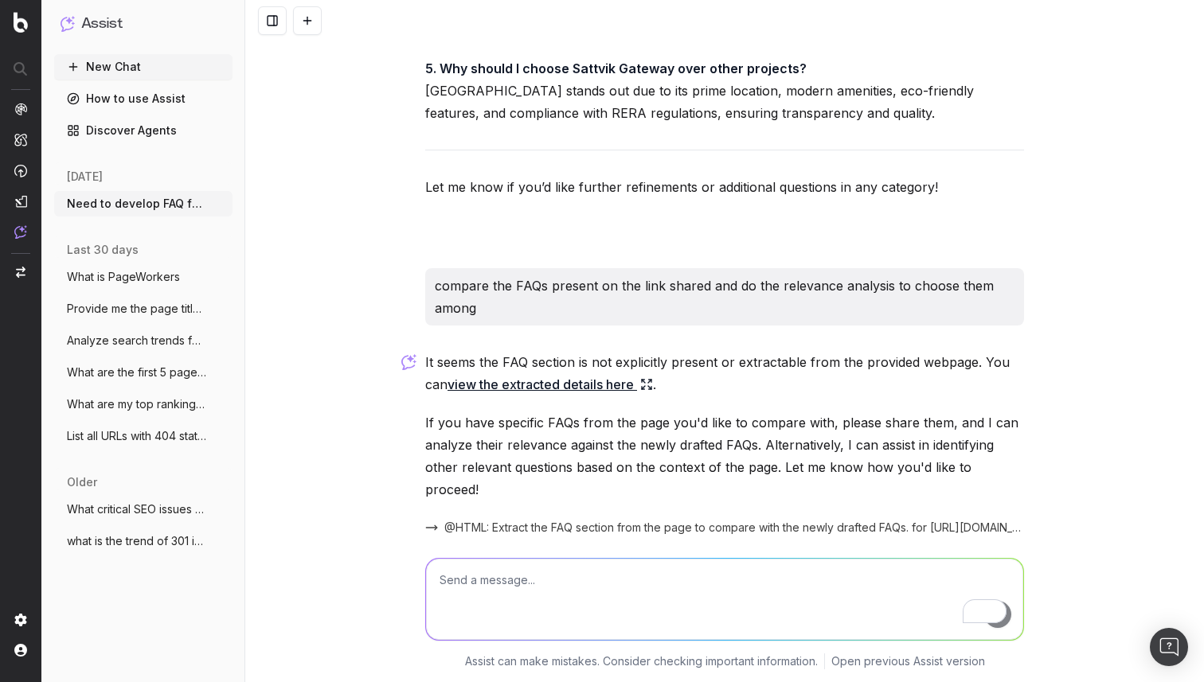
click at [525, 588] on textarea "To enrich screen reader interactions, please activate Accessibility in Grammarl…" at bounding box center [724, 599] width 597 height 81
paste textarea "Frequently Asked Questions"
type textarea "pull FAQs from Frequently Asked Questions component in the link shared"
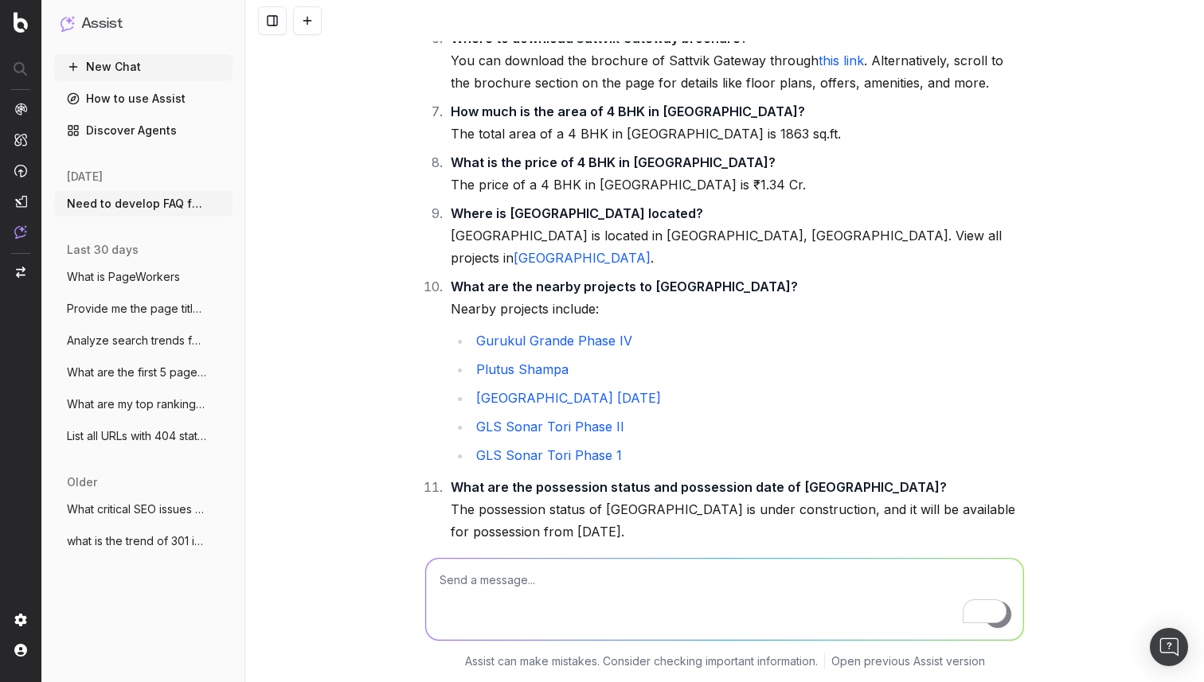
scroll to position [8687, 0]
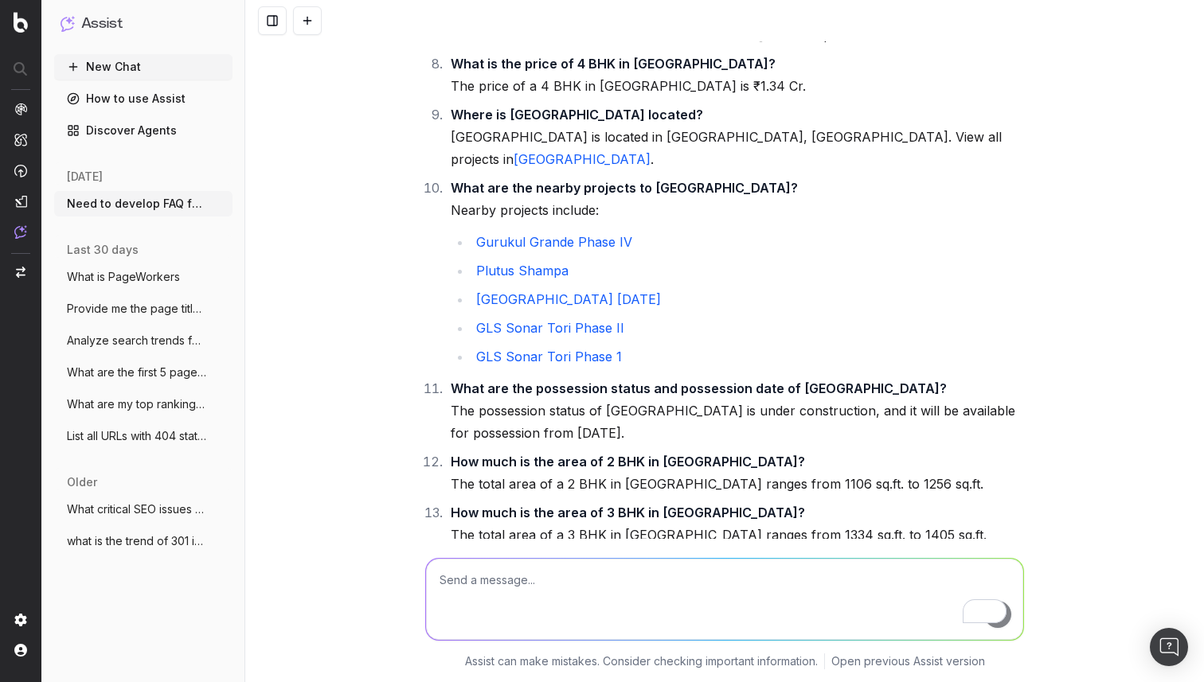
click at [501, 576] on textarea "To enrich screen reader interactions, please activate Accessibility in Grammarl…" at bounding box center [724, 599] width 597 height 81
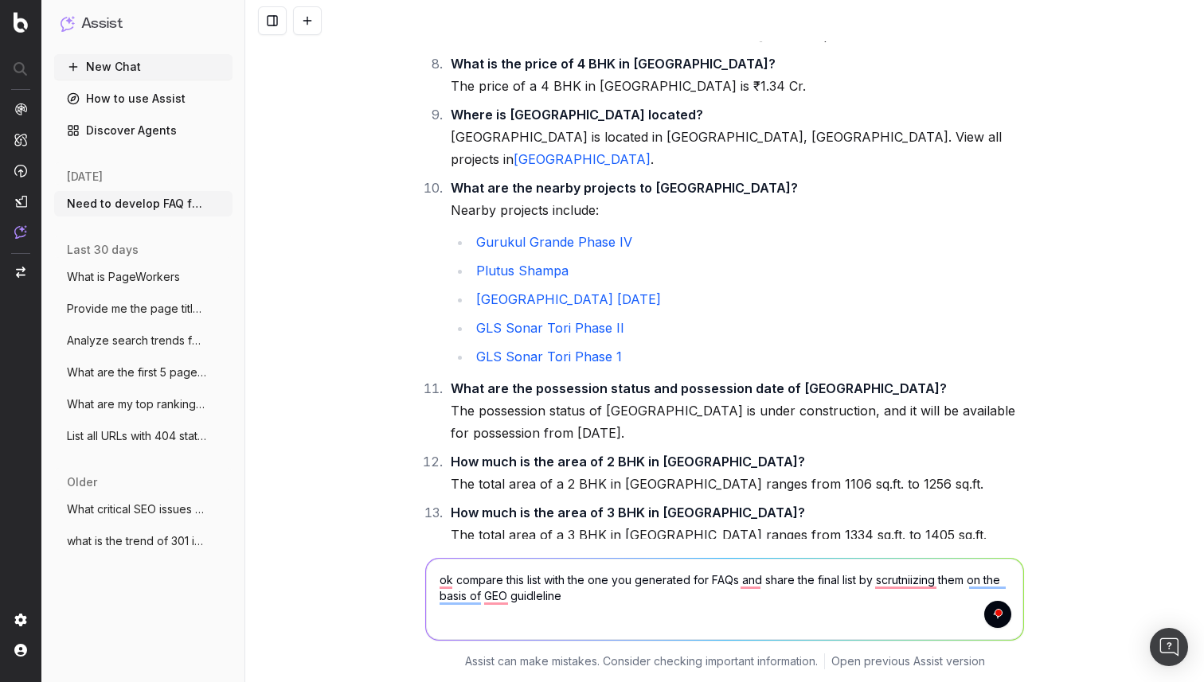
type textarea "ok compare this list with the one you generated for FAQs and share the final li…"
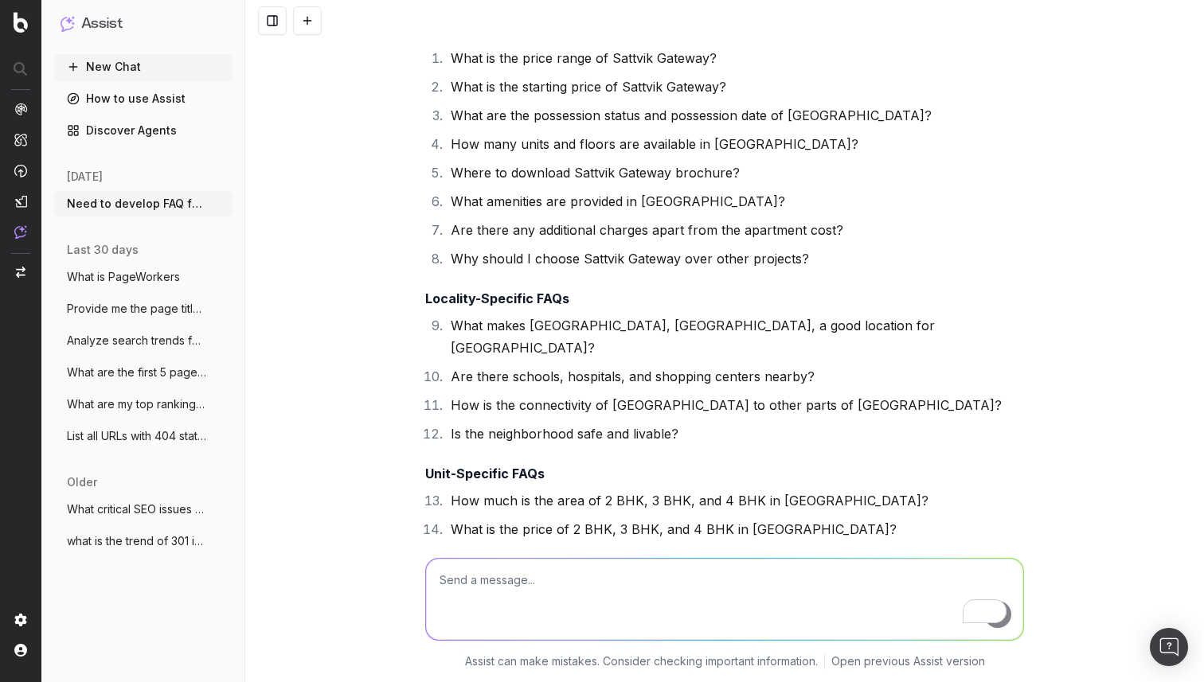
scroll to position [12573, 0]
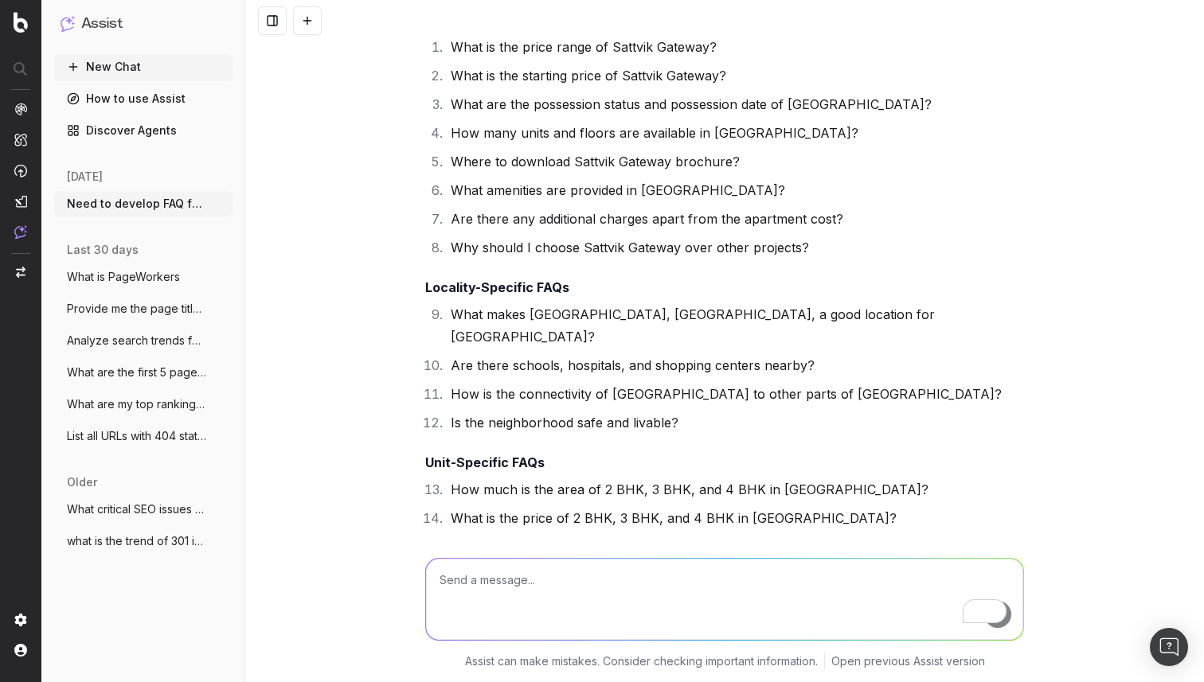
click at [476, 574] on textarea "To enrich screen reader interactions, please activate Accessibility in Grammarl…" at bounding box center [724, 599] width 597 height 81
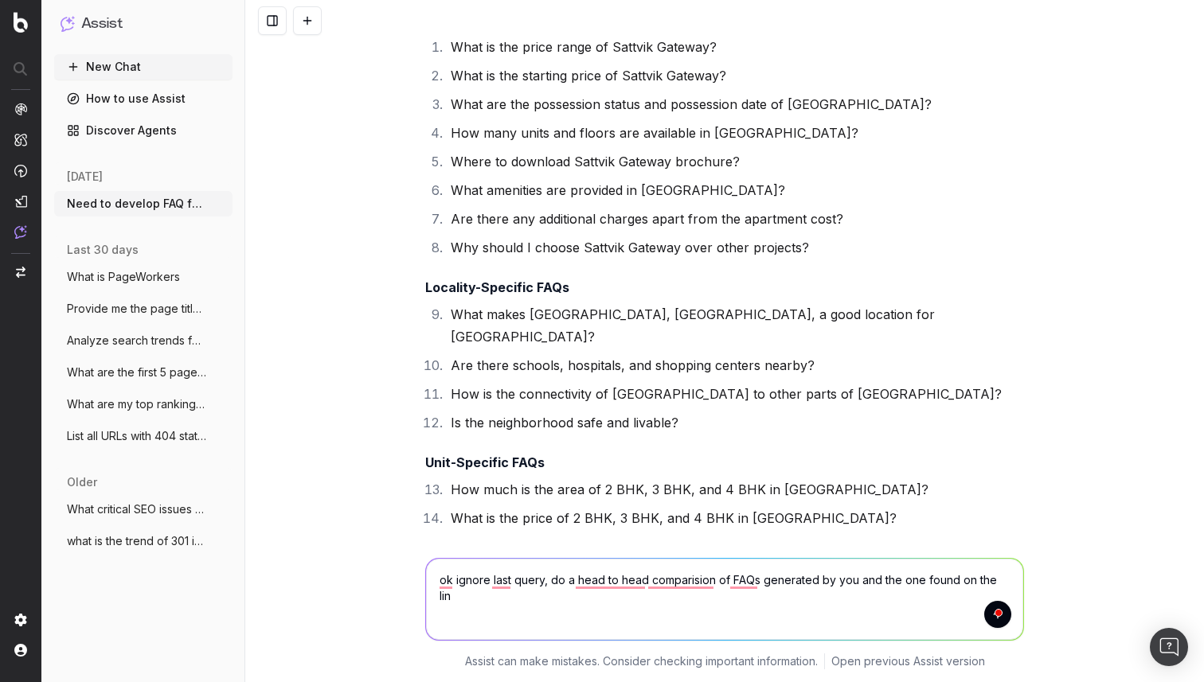
type textarea "ok ignore last query, do a head to head comparision of FAQs generated by you an…"
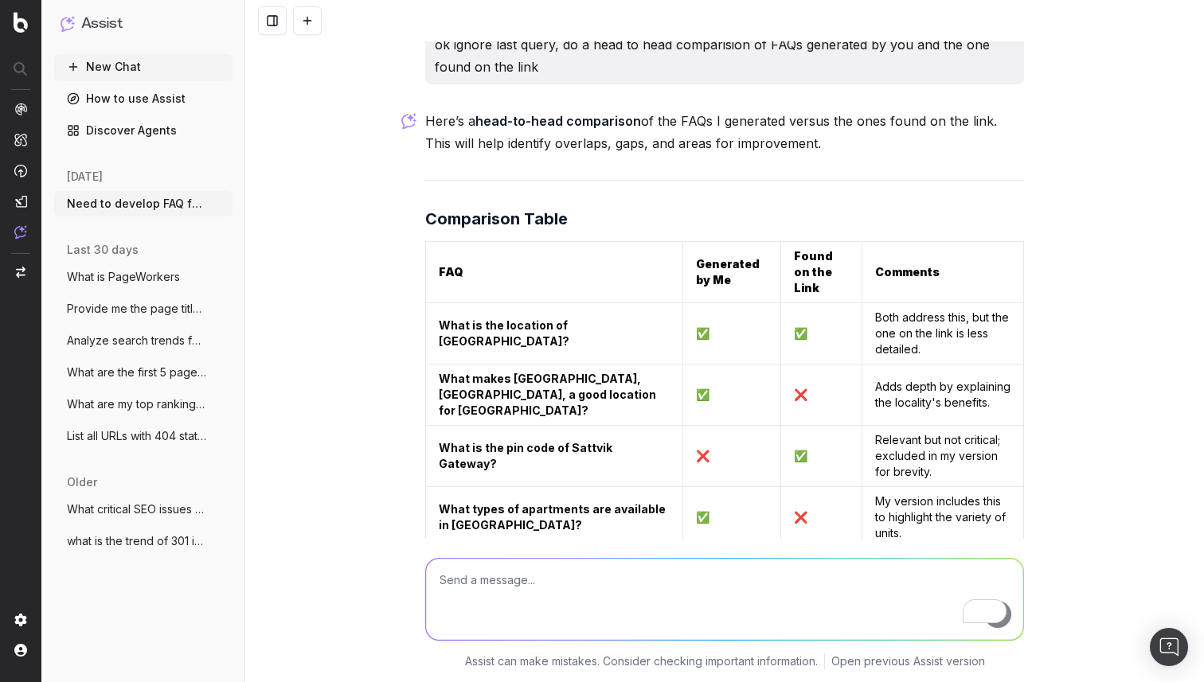
scroll to position [13366, 0]
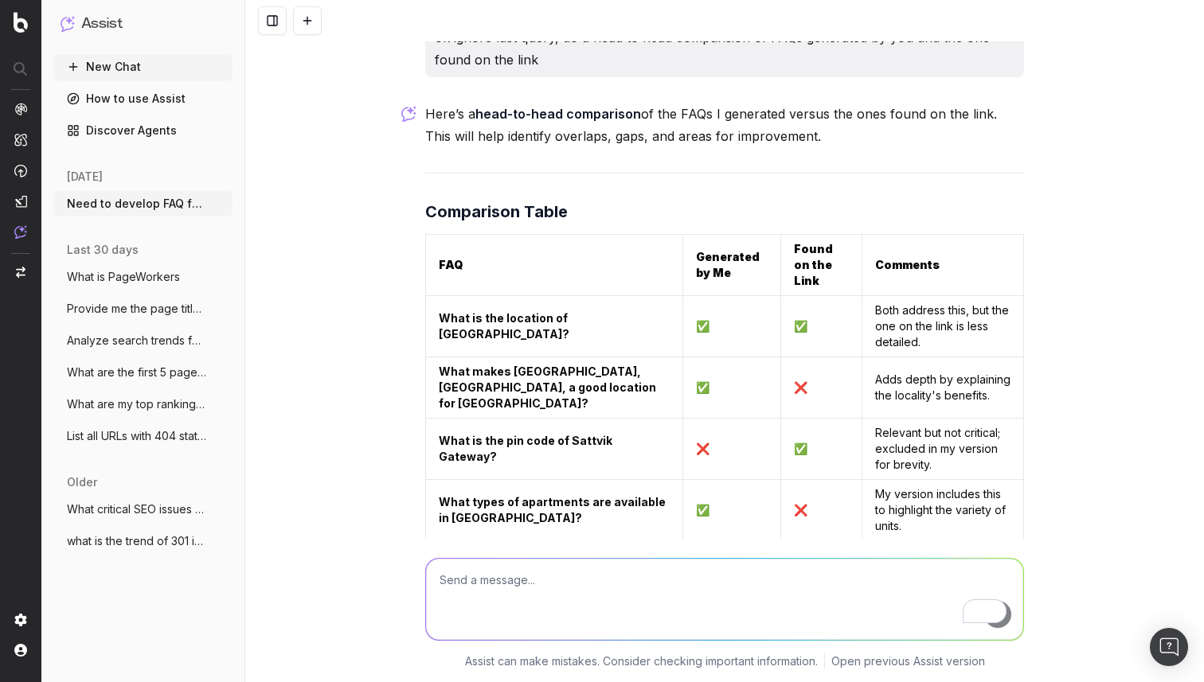
click at [861, 419] on td "Relevant but not critical; excluded in my version for brevity." at bounding box center [942, 449] width 162 height 61
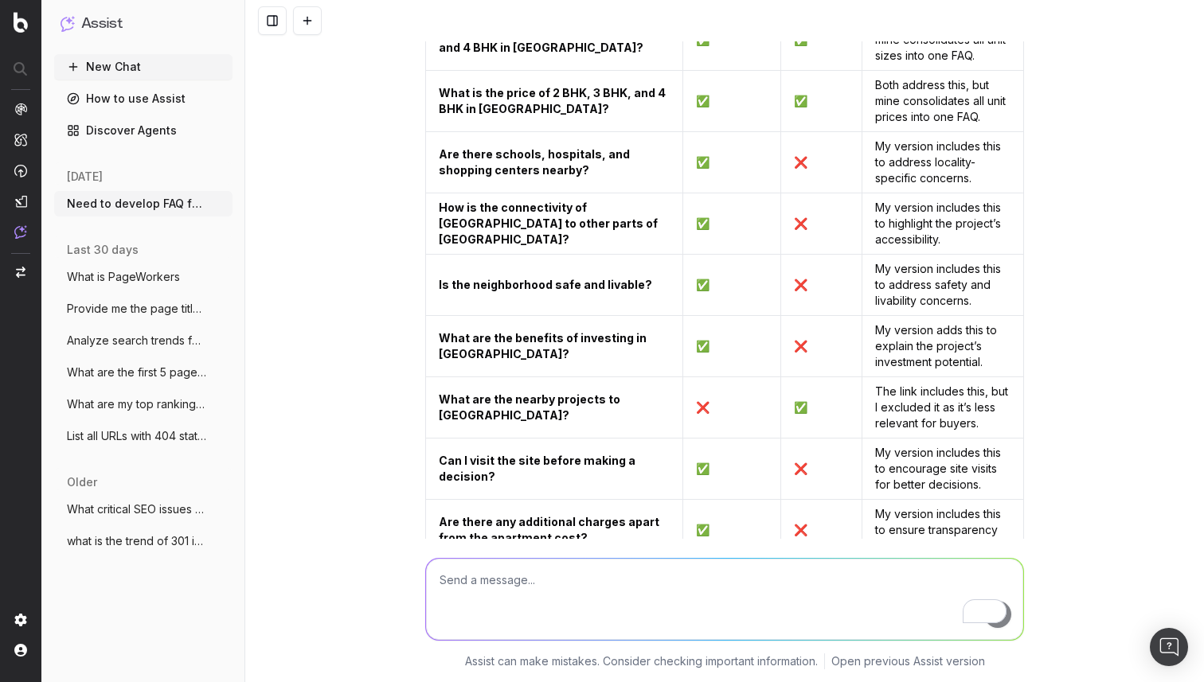
scroll to position [14302, 0]
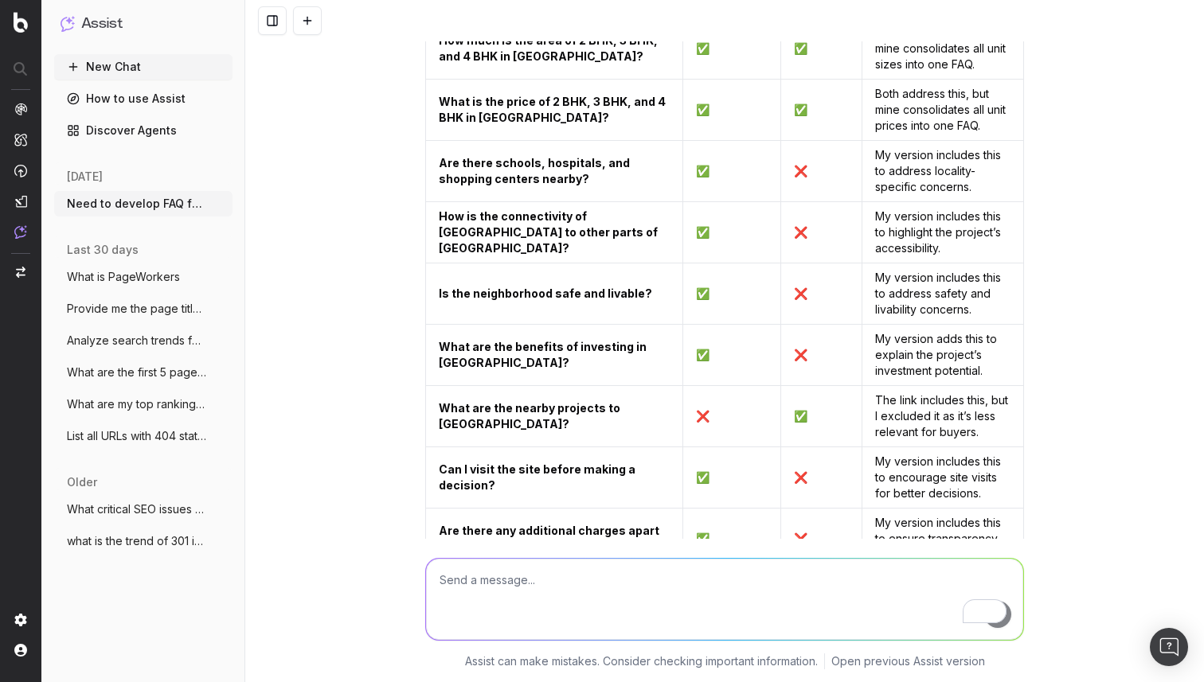
click at [513, 585] on strong "Why should I choose Sattvik Gateway over other projects?" at bounding box center [547, 599] width 217 height 29
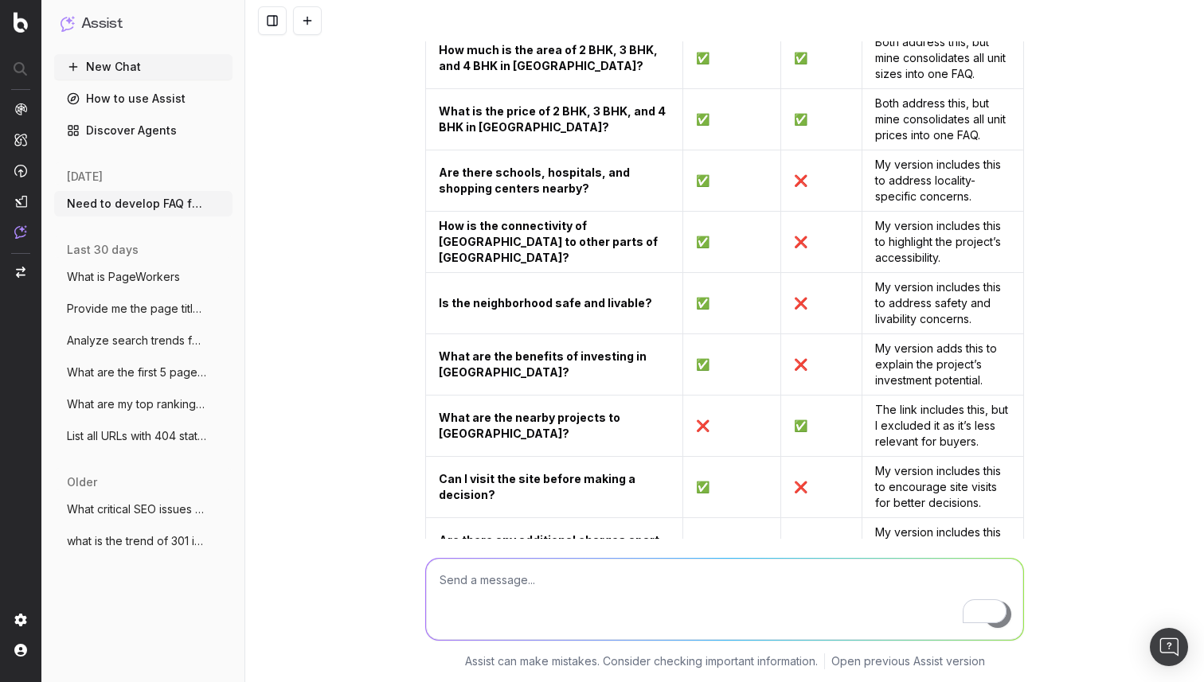
scroll to position [14292, 0]
click at [545, 595] on strong "Why should I choose Sattvik Gateway over other projects?" at bounding box center [547, 609] width 217 height 29
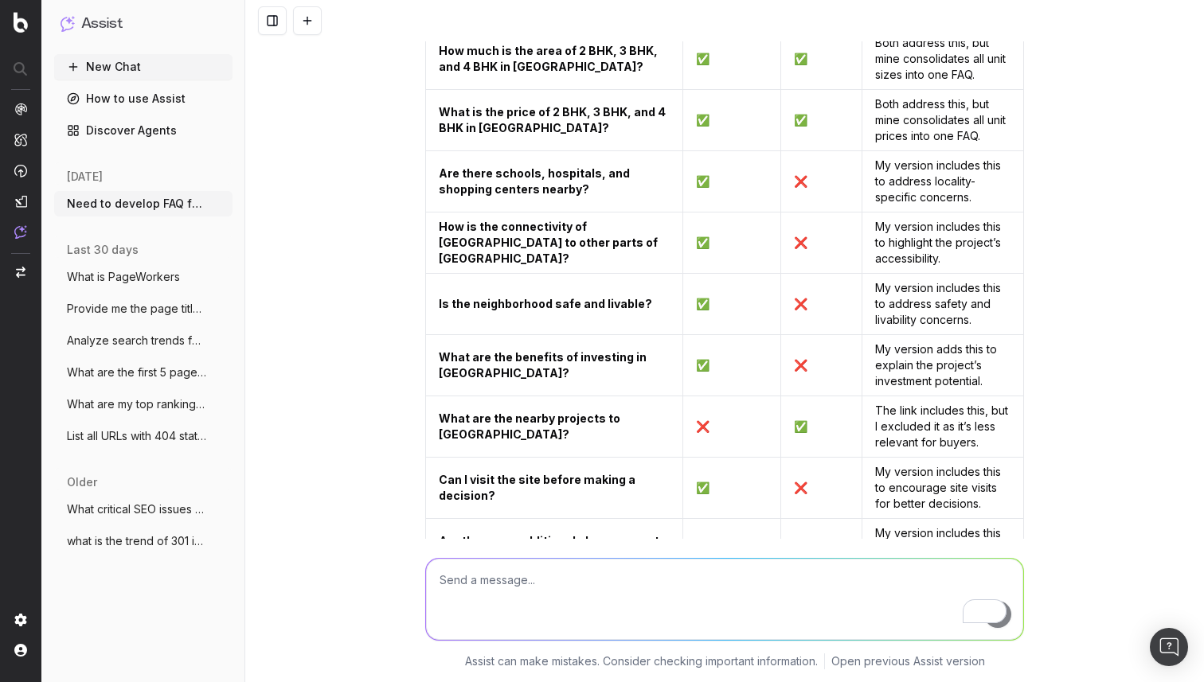
click at [545, 595] on strong "Why should I choose Sattvik Gateway over other projects?" at bounding box center [547, 609] width 217 height 29
click at [521, 534] on strong "Are there any additional charges apart from the apartment cost?" at bounding box center [550, 548] width 223 height 29
click at [506, 595] on strong "Why should I choose Sattvik Gateway over other projects?" at bounding box center [547, 609] width 217 height 29
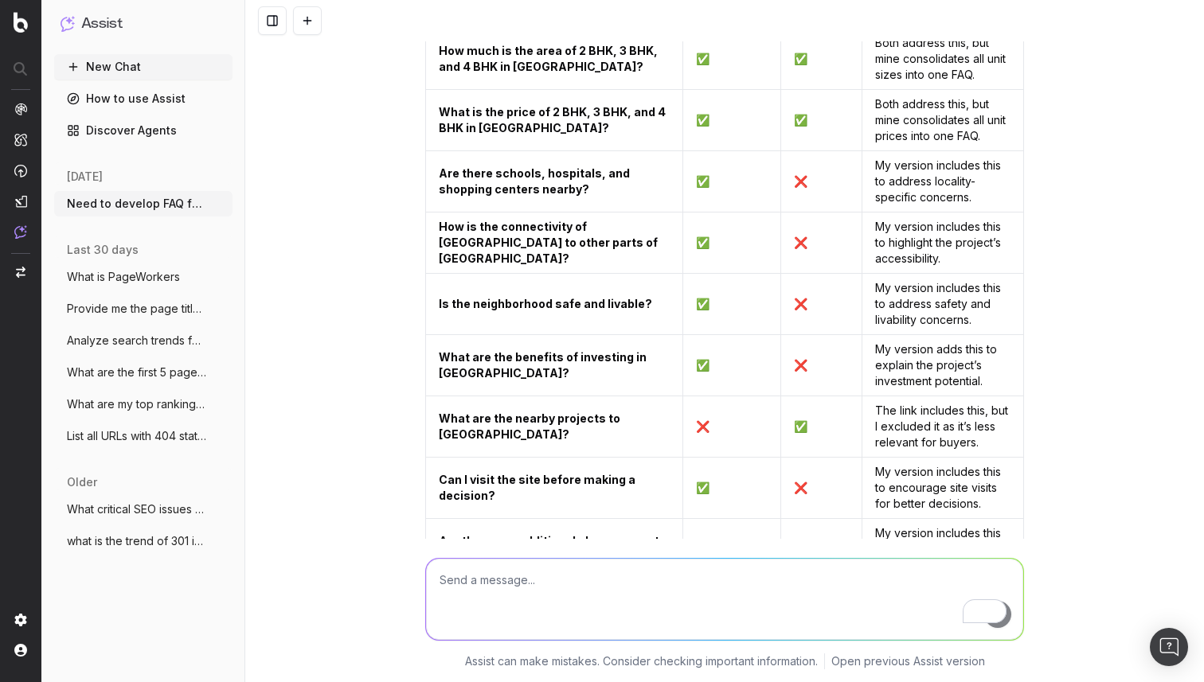
click at [506, 595] on strong "Why should I choose Sattvik Gateway over other projects?" at bounding box center [547, 609] width 217 height 29
click at [549, 534] on strong "Are there any additional charges apart from the apartment cost?" at bounding box center [550, 548] width 223 height 29
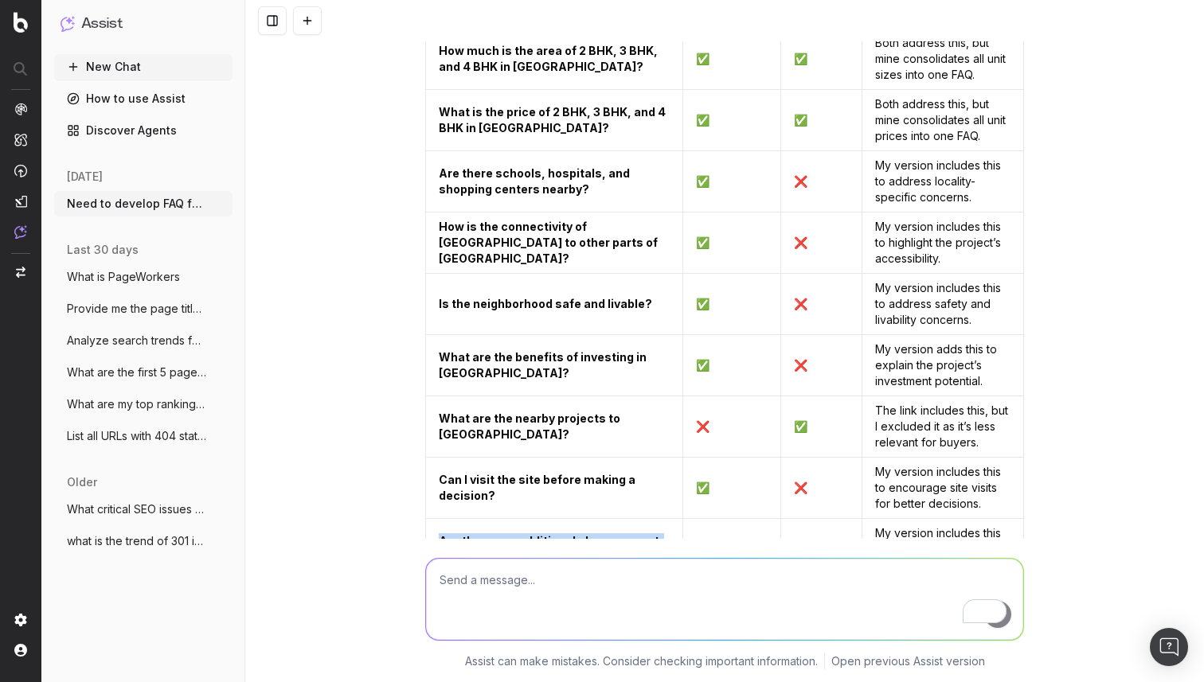
click at [549, 534] on strong "Are there any additional charges apart from the apartment cost?" at bounding box center [550, 548] width 223 height 29
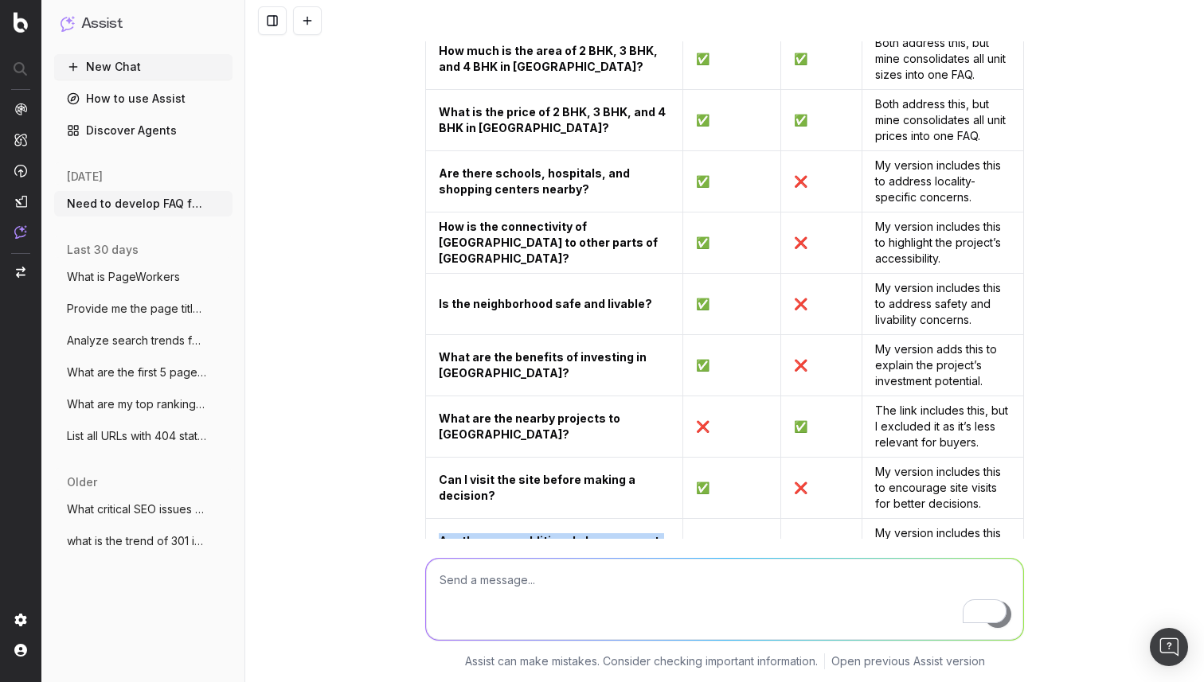
click at [549, 534] on strong "Are there any additional charges apart from the apartment cost?" at bounding box center [550, 548] width 223 height 29
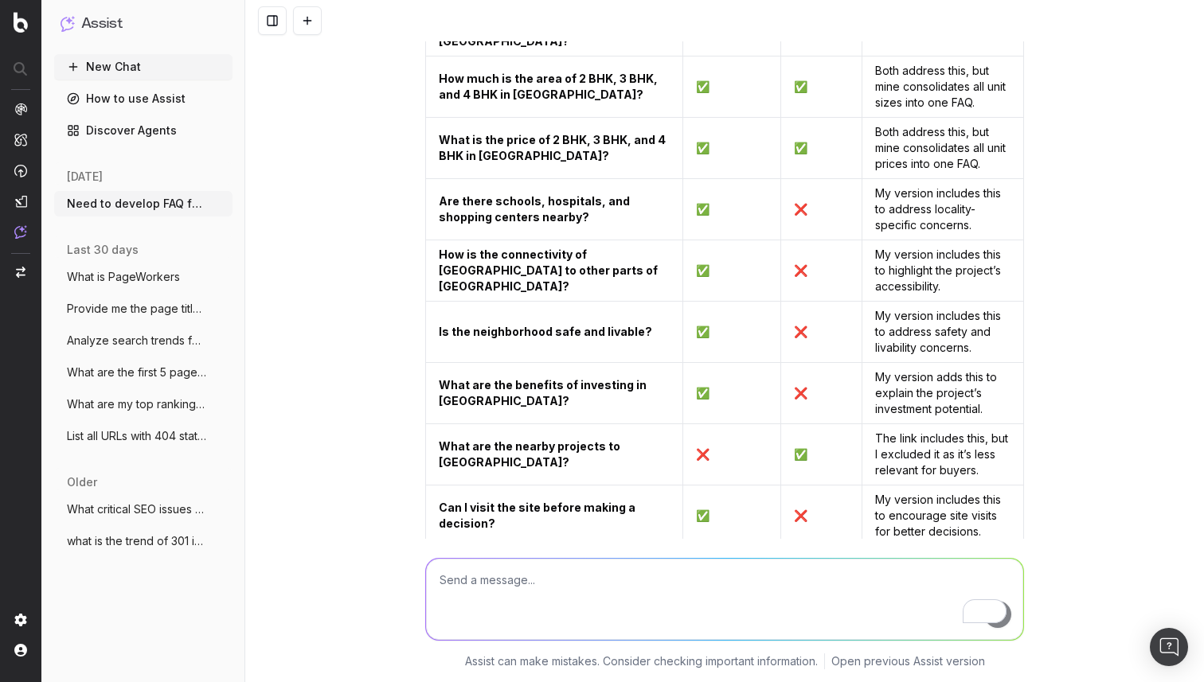
scroll to position [14262, 0]
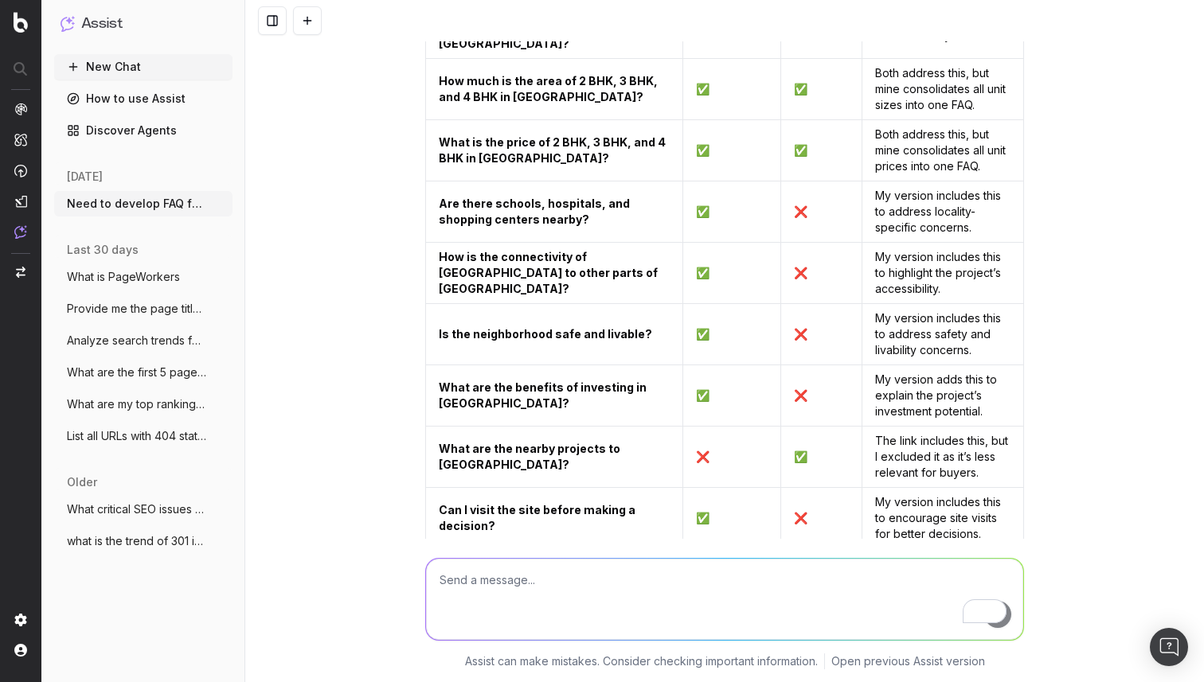
click at [500, 503] on strong "Can I visit the site before making a decision?" at bounding box center [538, 517] width 199 height 29
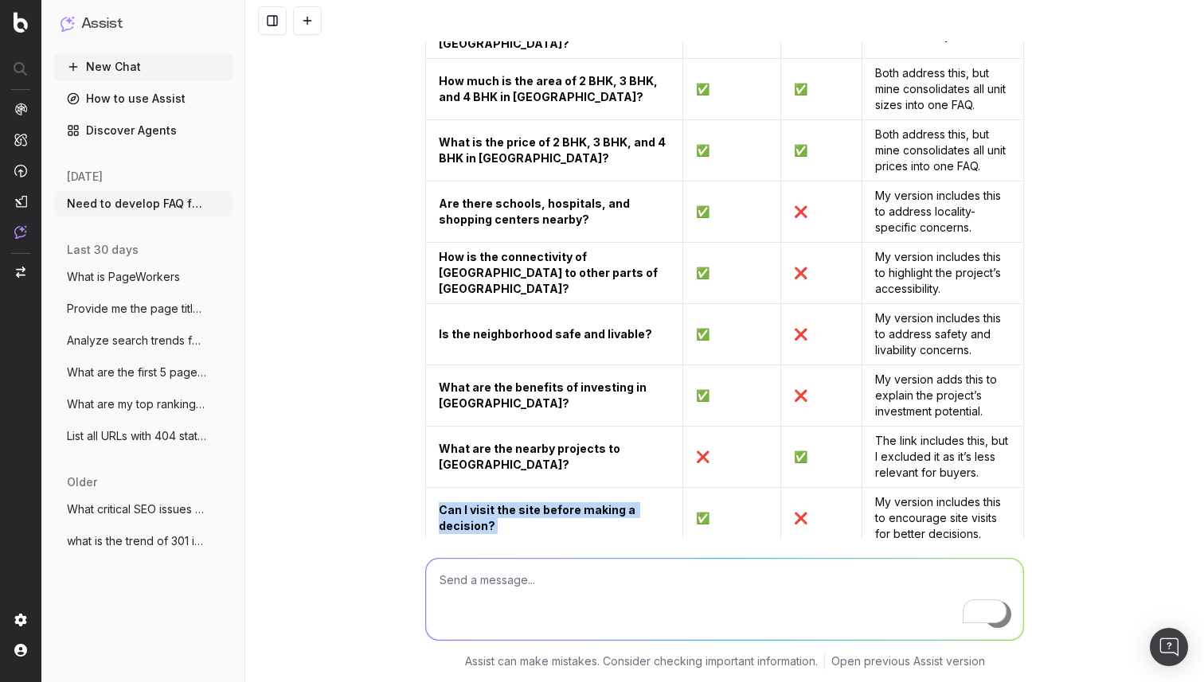
click at [500, 503] on strong "Can I visit the site before making a decision?" at bounding box center [538, 517] width 199 height 29
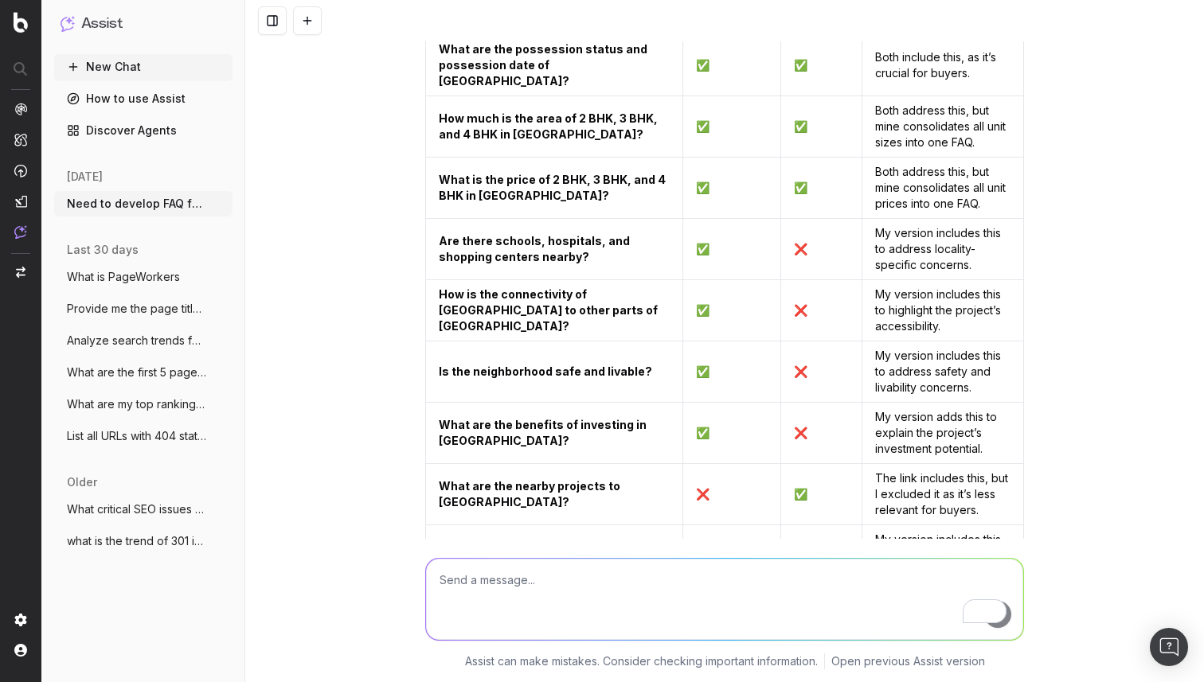
scroll to position [14209, 0]
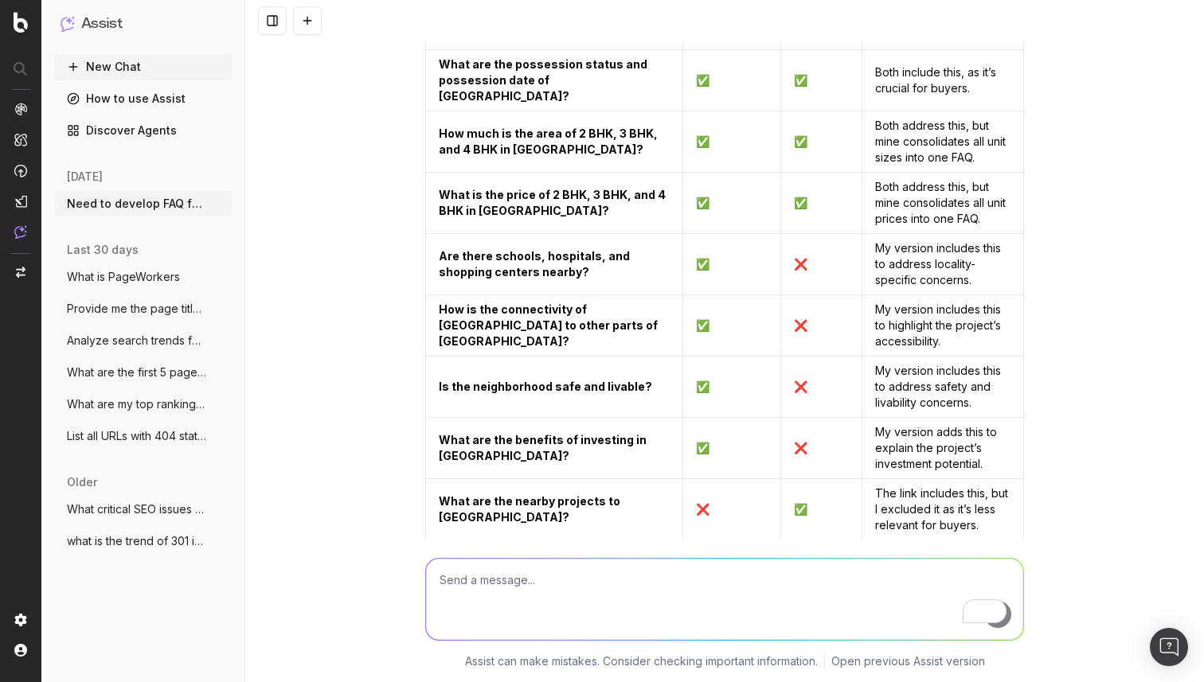
click at [492, 494] on strong "What are the nearby projects to [GEOGRAPHIC_DATA]?" at bounding box center [531, 508] width 184 height 29
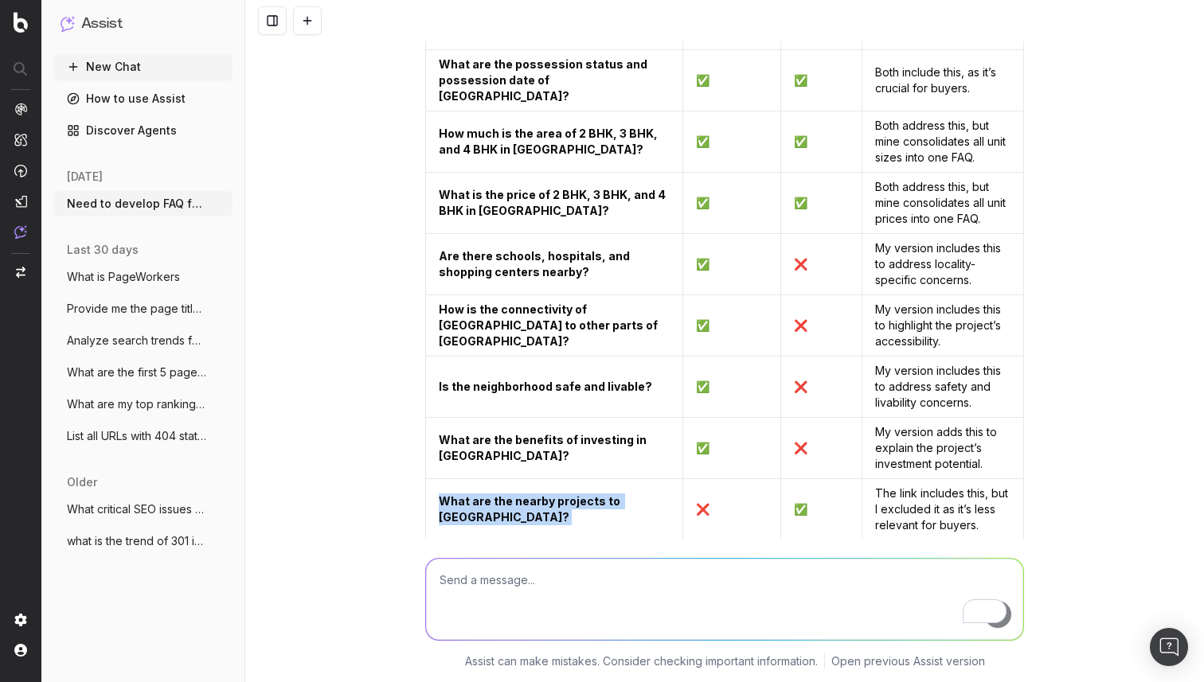
click at [492, 494] on strong "What are the nearby projects to [GEOGRAPHIC_DATA]?" at bounding box center [531, 508] width 184 height 29
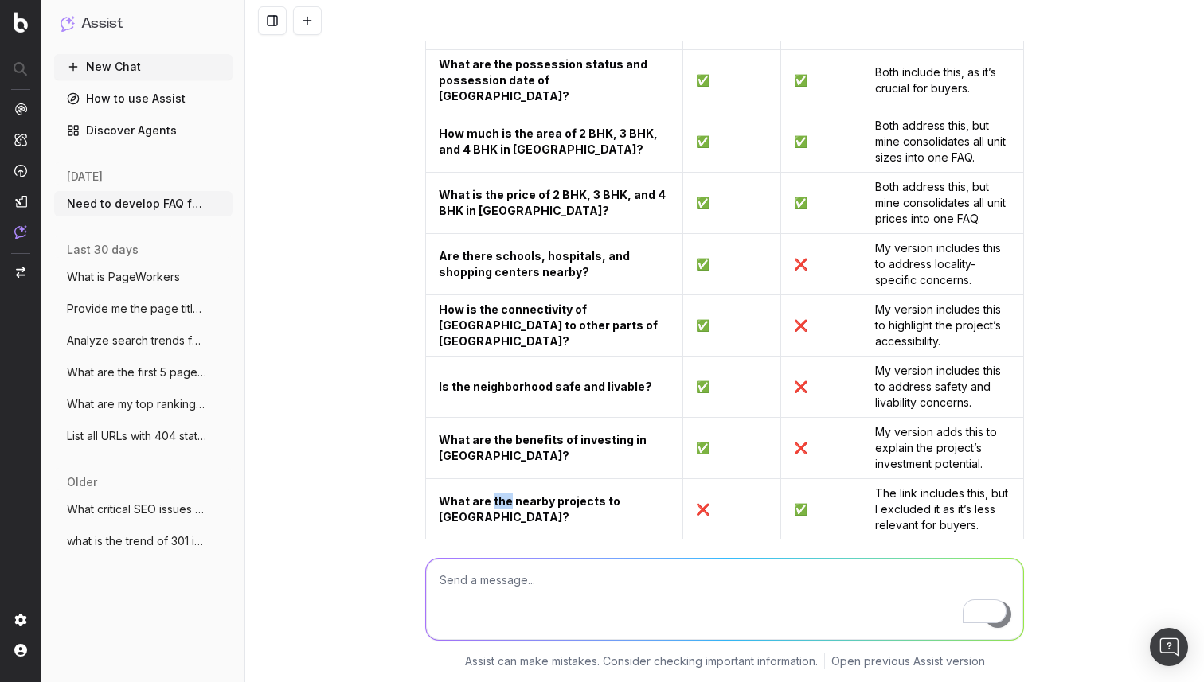
click at [492, 494] on strong "What are the nearby projects to [GEOGRAPHIC_DATA]?" at bounding box center [531, 508] width 184 height 29
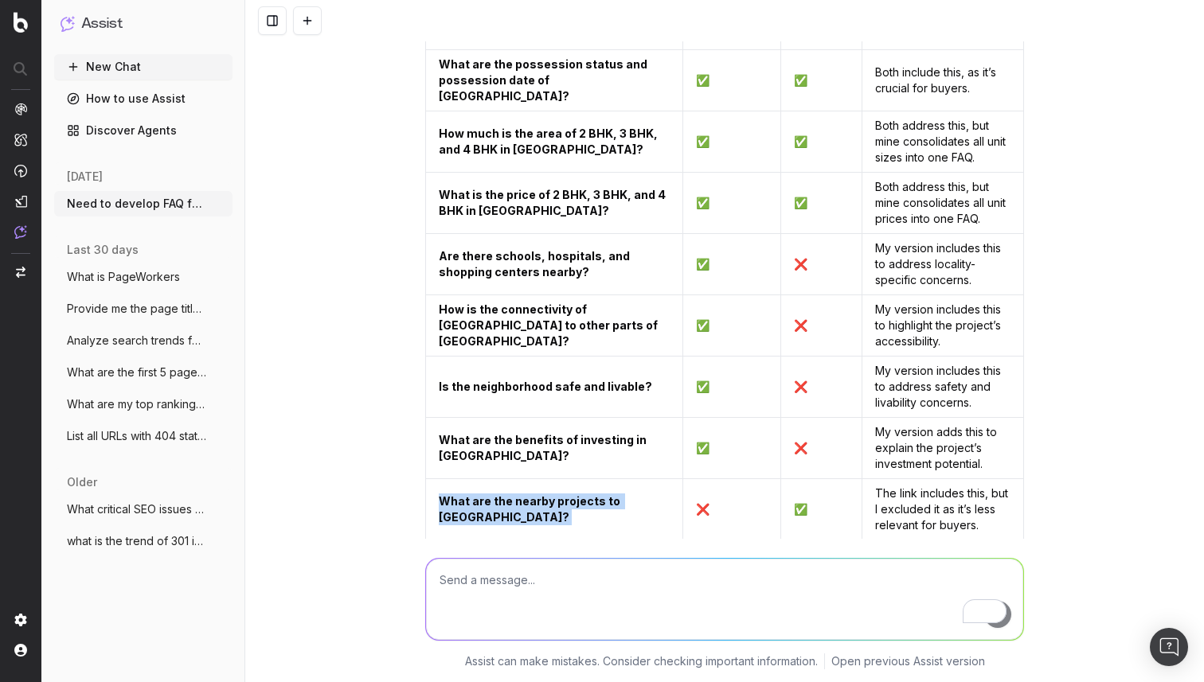
click at [492, 494] on strong "What are the nearby projects to [GEOGRAPHIC_DATA]?" at bounding box center [531, 508] width 184 height 29
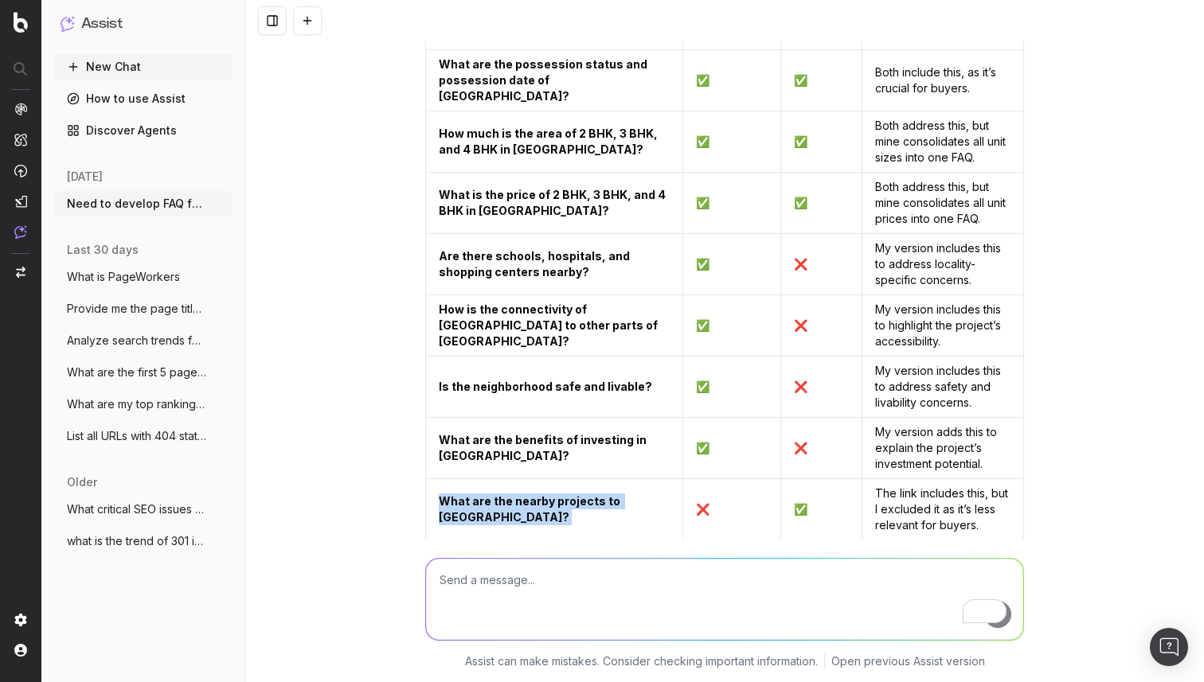
click at [492, 494] on strong "What are the nearby projects to [GEOGRAPHIC_DATA]?" at bounding box center [531, 508] width 184 height 29
click at [468, 479] on td "What are the nearby projects to [GEOGRAPHIC_DATA]?" at bounding box center [554, 509] width 257 height 61
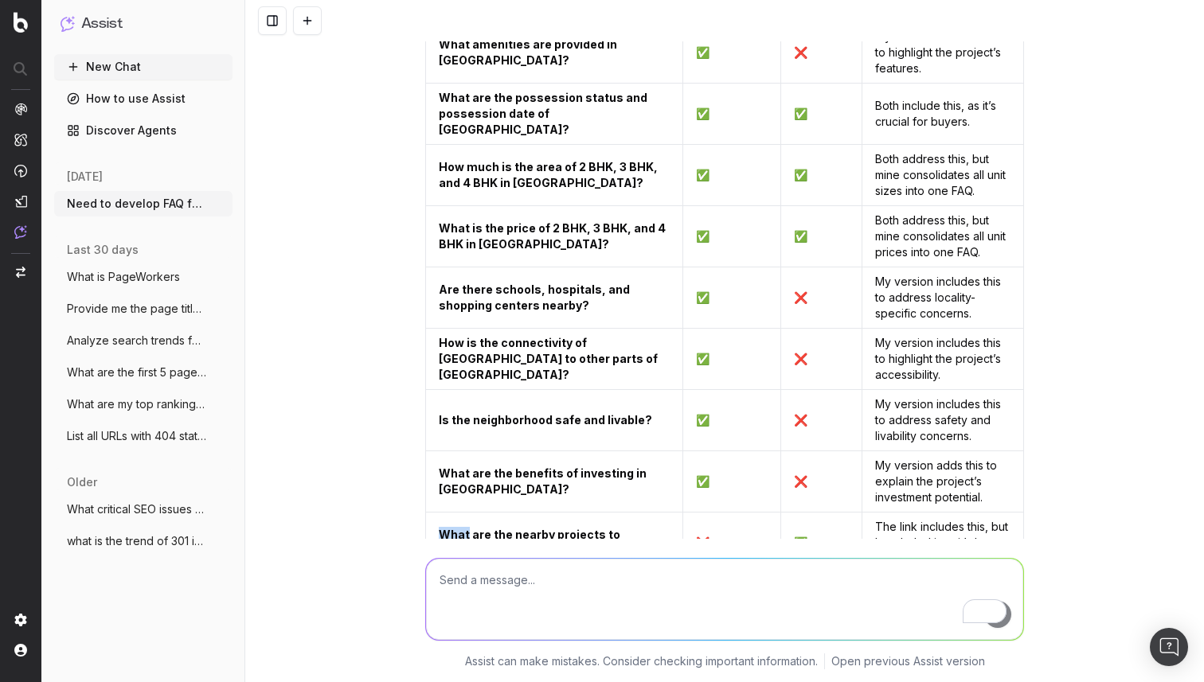
scroll to position [14166, 0]
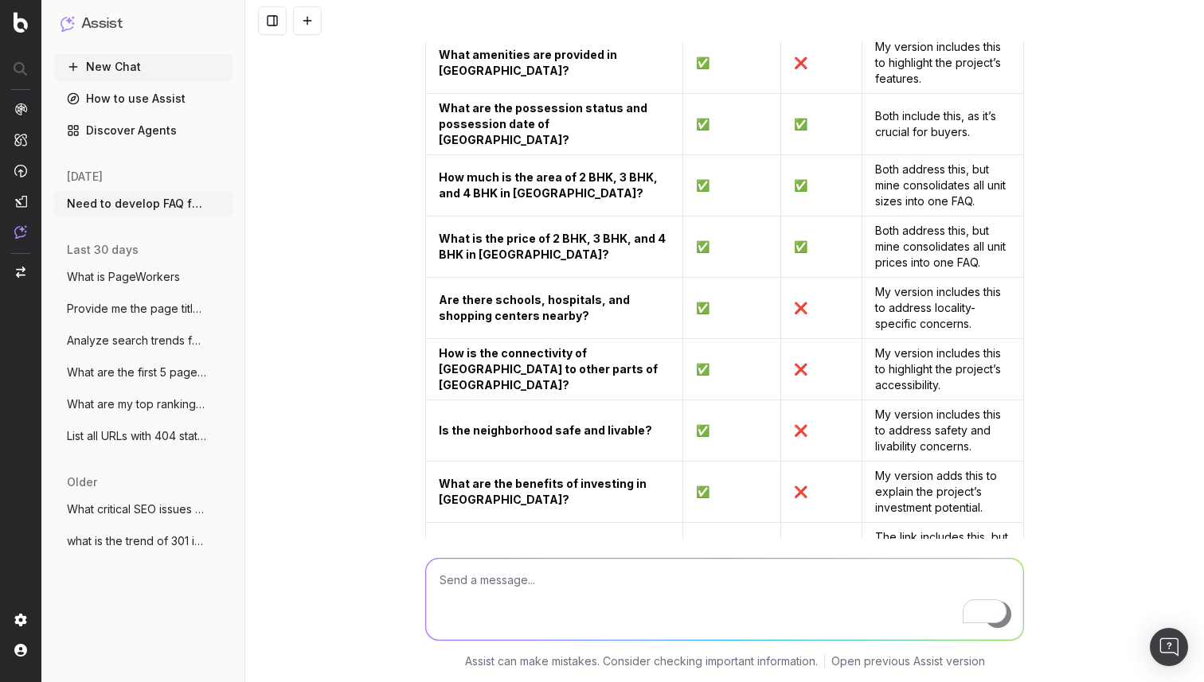
click at [508, 477] on strong "What are the benefits of investing in [GEOGRAPHIC_DATA]?" at bounding box center [544, 491] width 210 height 29
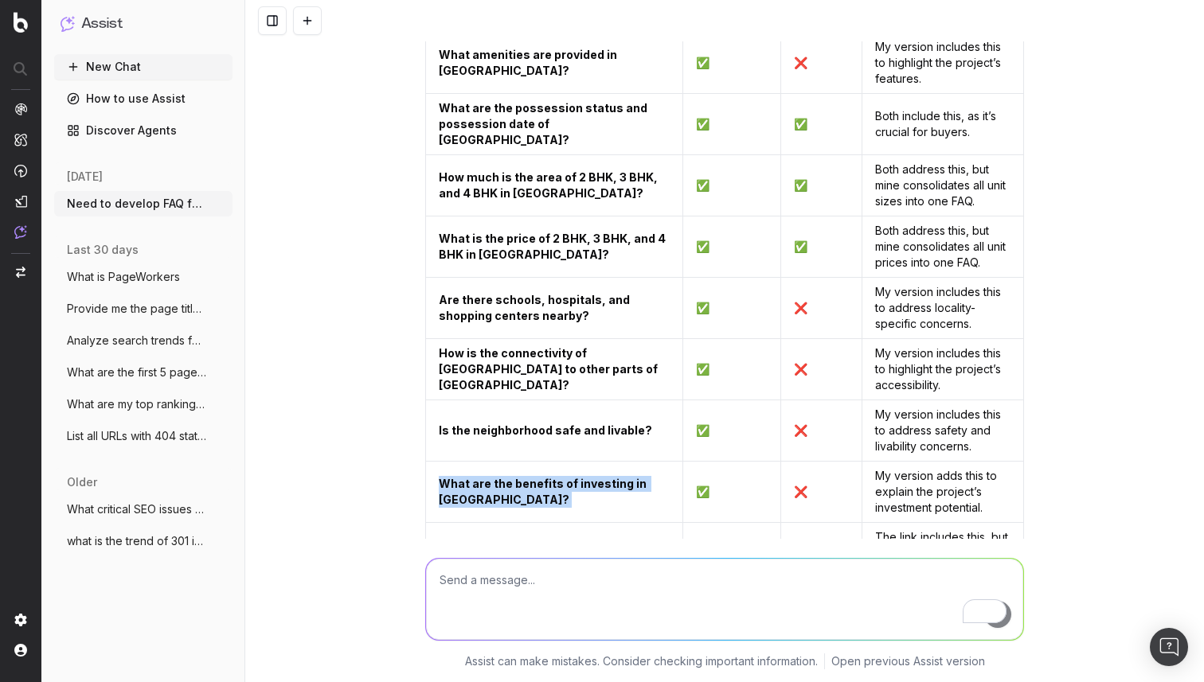
click at [508, 477] on strong "What are the benefits of investing in [GEOGRAPHIC_DATA]?" at bounding box center [544, 491] width 210 height 29
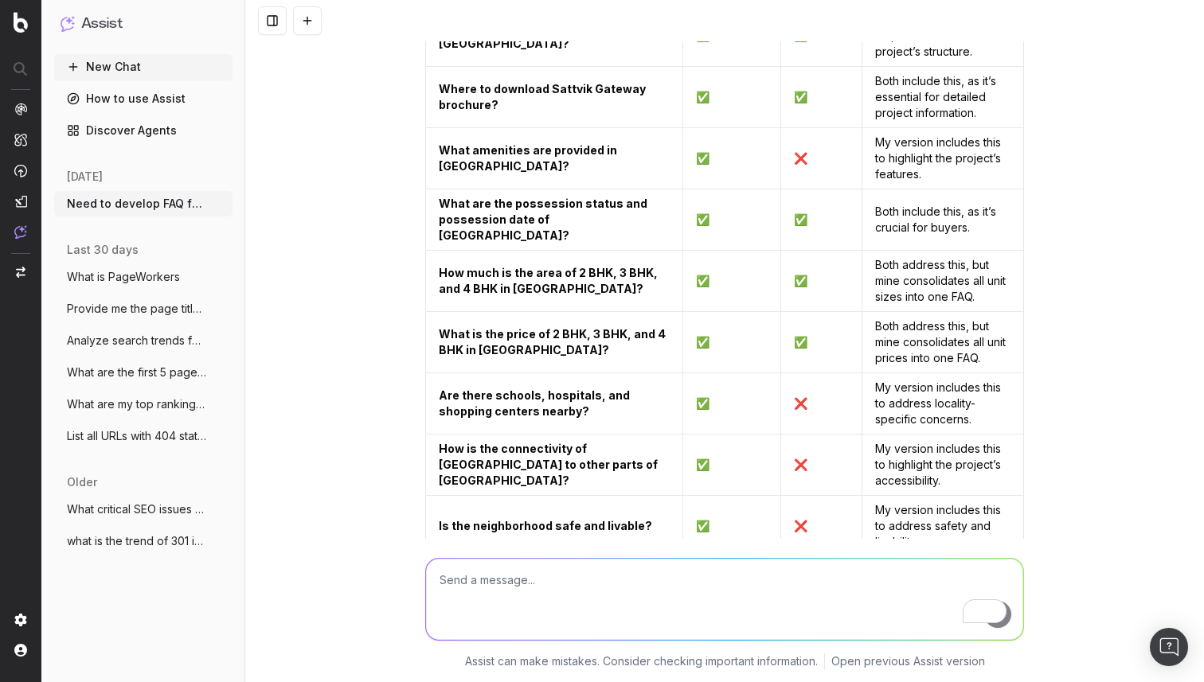
scroll to position [14013, 0]
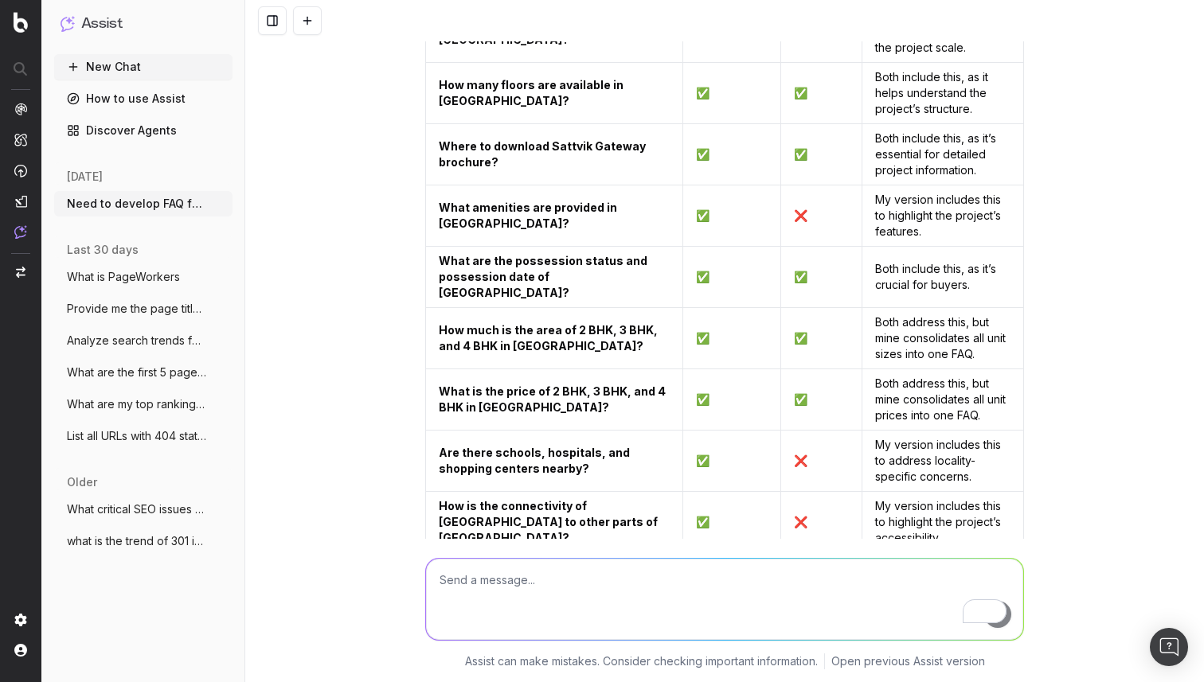
click at [490, 576] on strong "Is the neighborhood safe and livable?" at bounding box center [545, 583] width 213 height 14
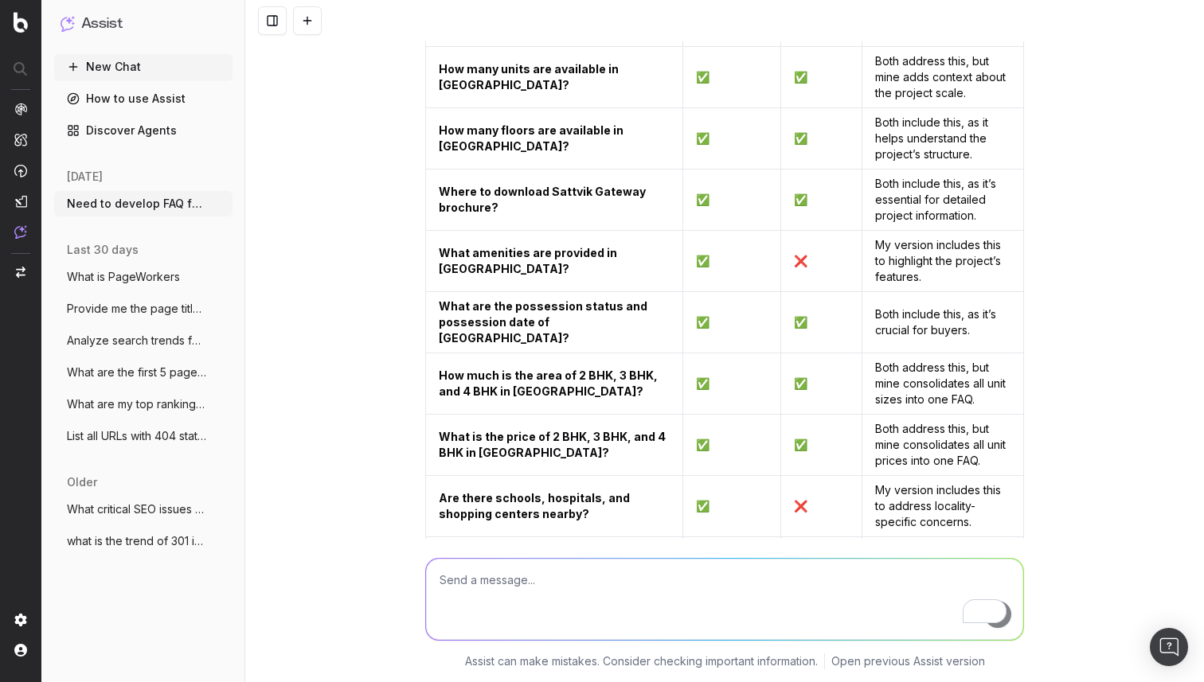
scroll to position [13957, 0]
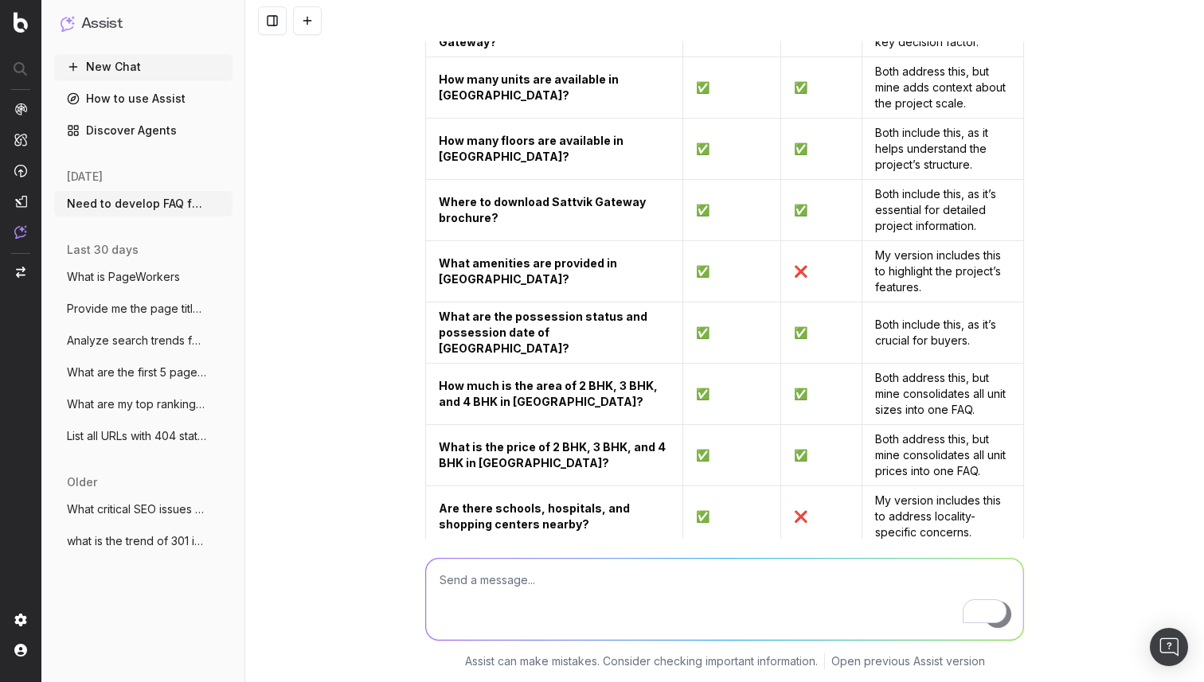
click at [489, 555] on strong "How is the connectivity of [GEOGRAPHIC_DATA] to other parts of [GEOGRAPHIC_DATA…" at bounding box center [549, 577] width 221 height 45
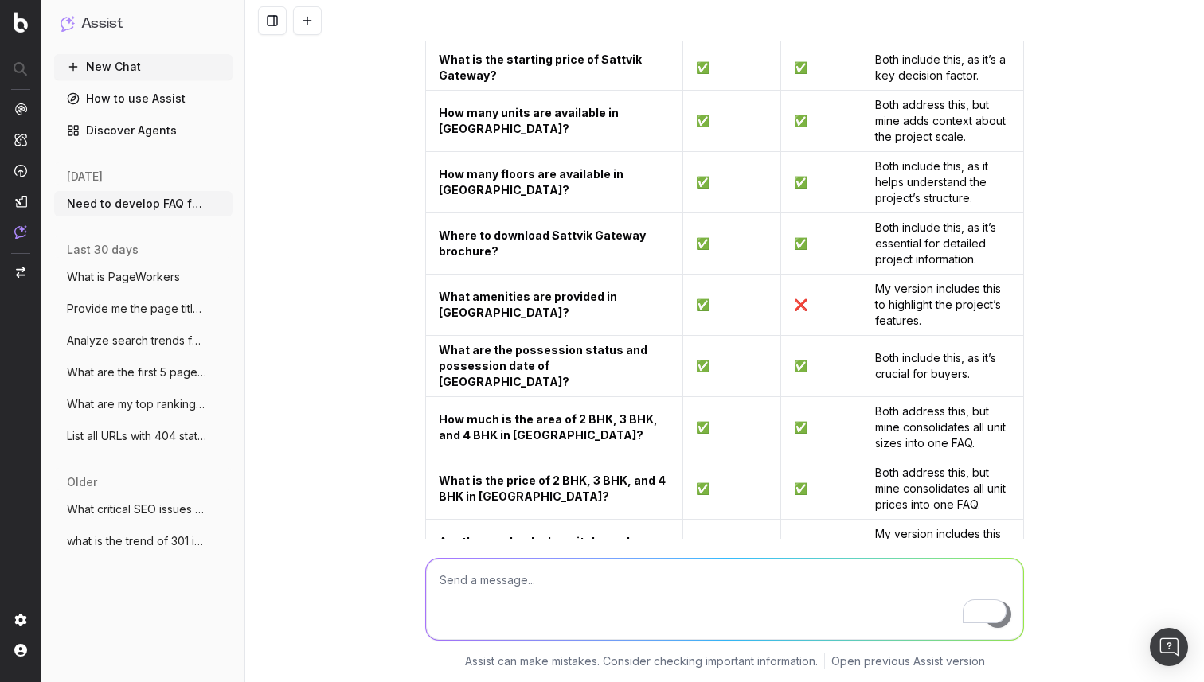
click at [498, 520] on td "Are there schools, hospitals, and shopping centers nearby?" at bounding box center [554, 550] width 257 height 61
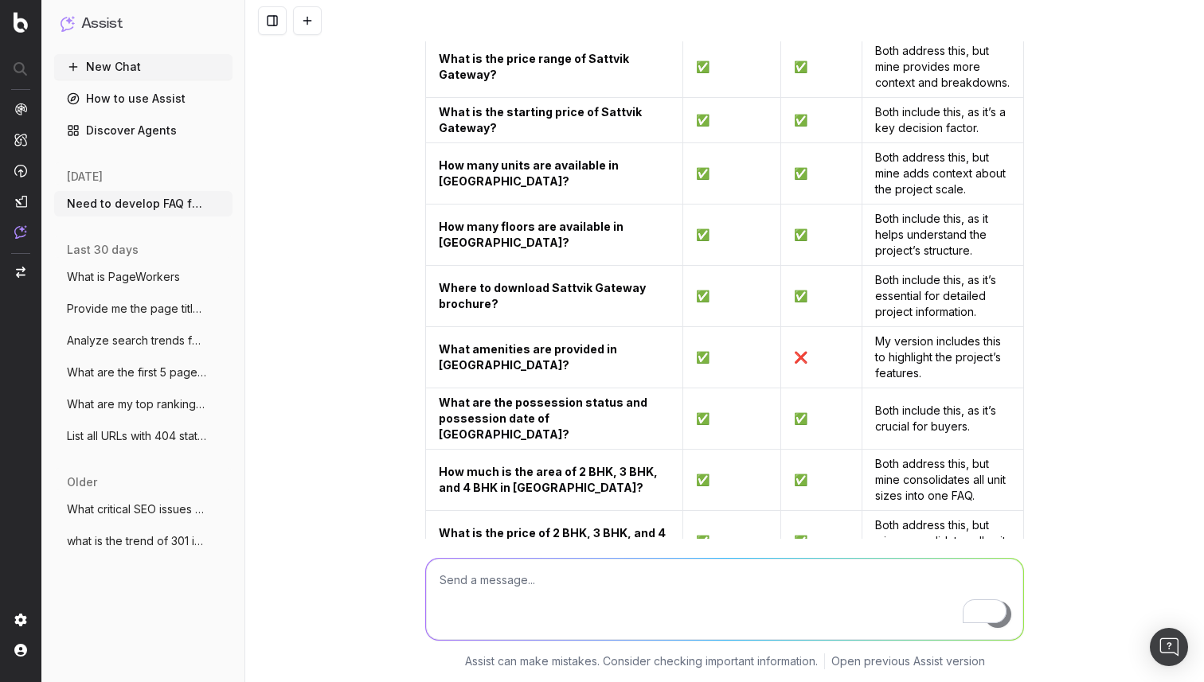
scroll to position [13850, 0]
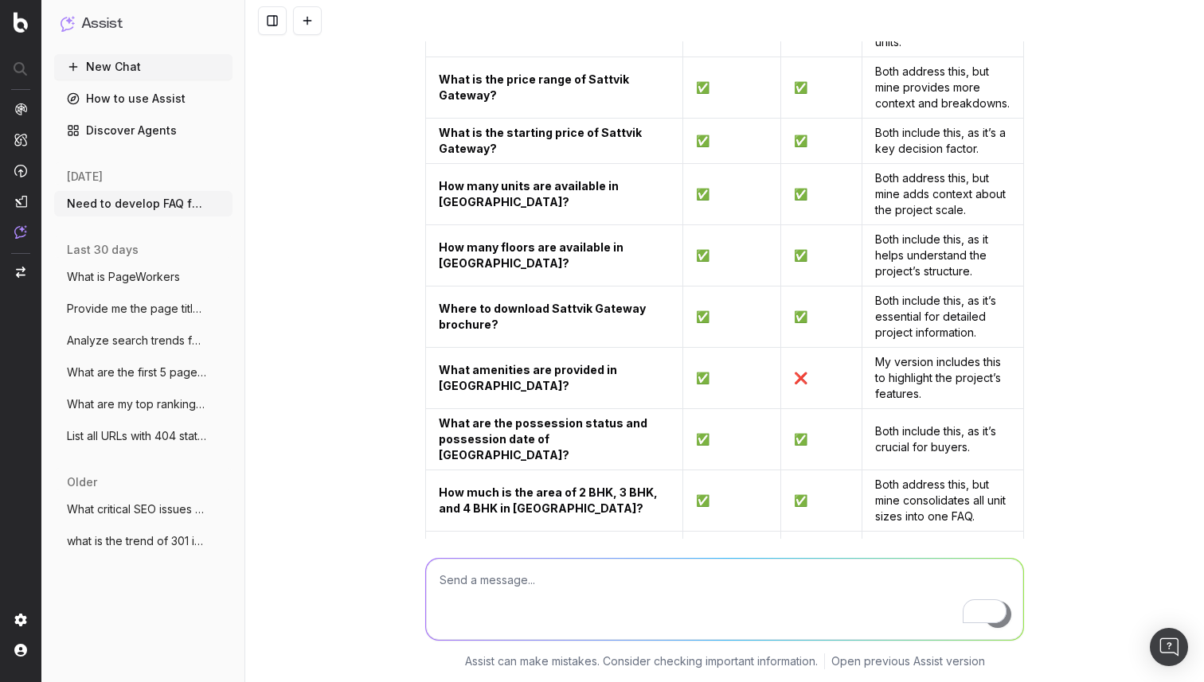
click at [473, 547] on strong "What is the price of 2 BHK, 3 BHK, and 4 BHK in [GEOGRAPHIC_DATA]?" at bounding box center [553, 561] width 229 height 29
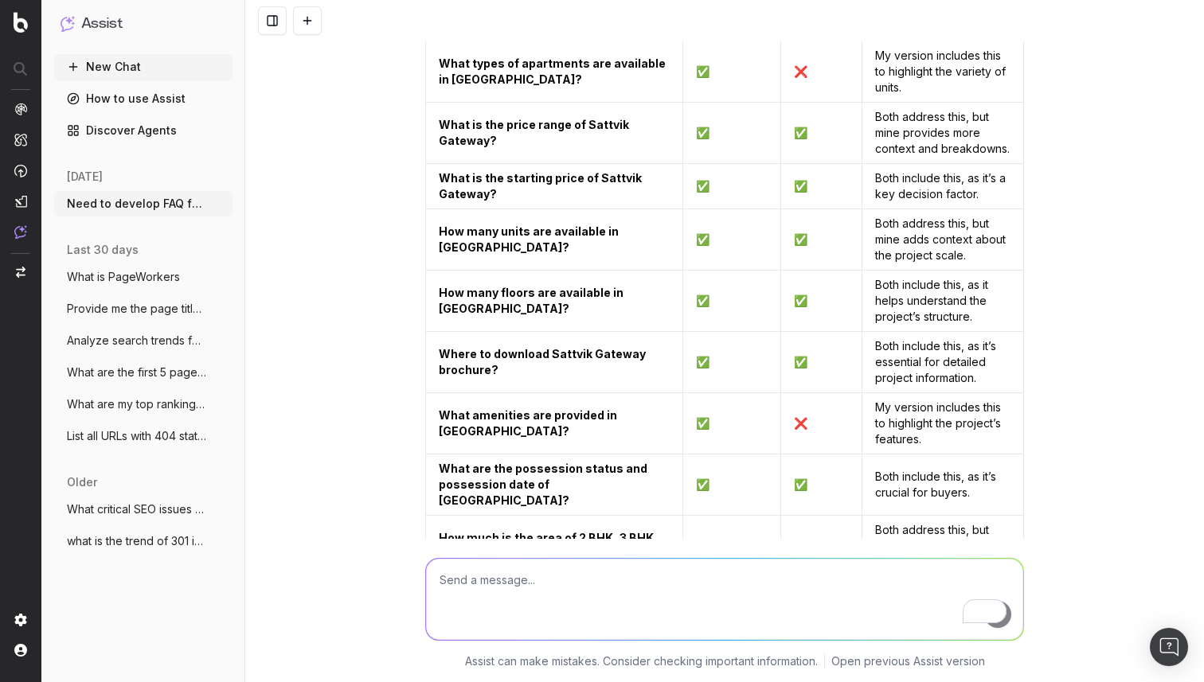
scroll to position [13752, 0]
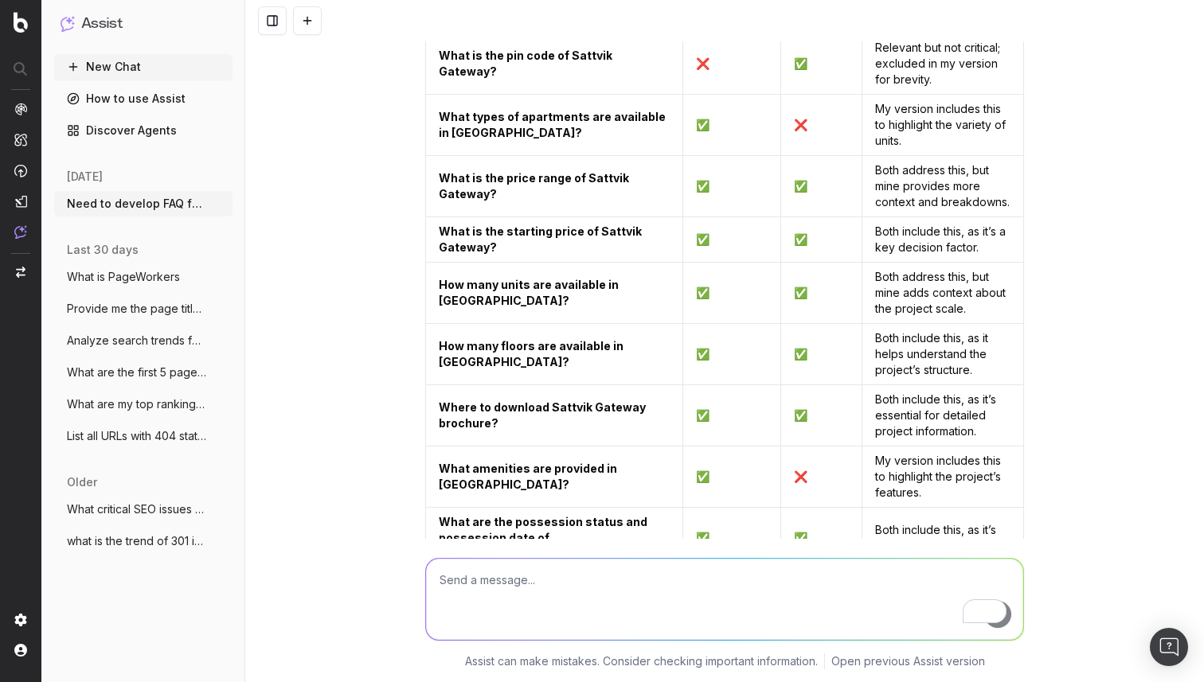
click at [494, 462] on strong "What amenities are provided in [GEOGRAPHIC_DATA]?" at bounding box center [529, 476] width 181 height 29
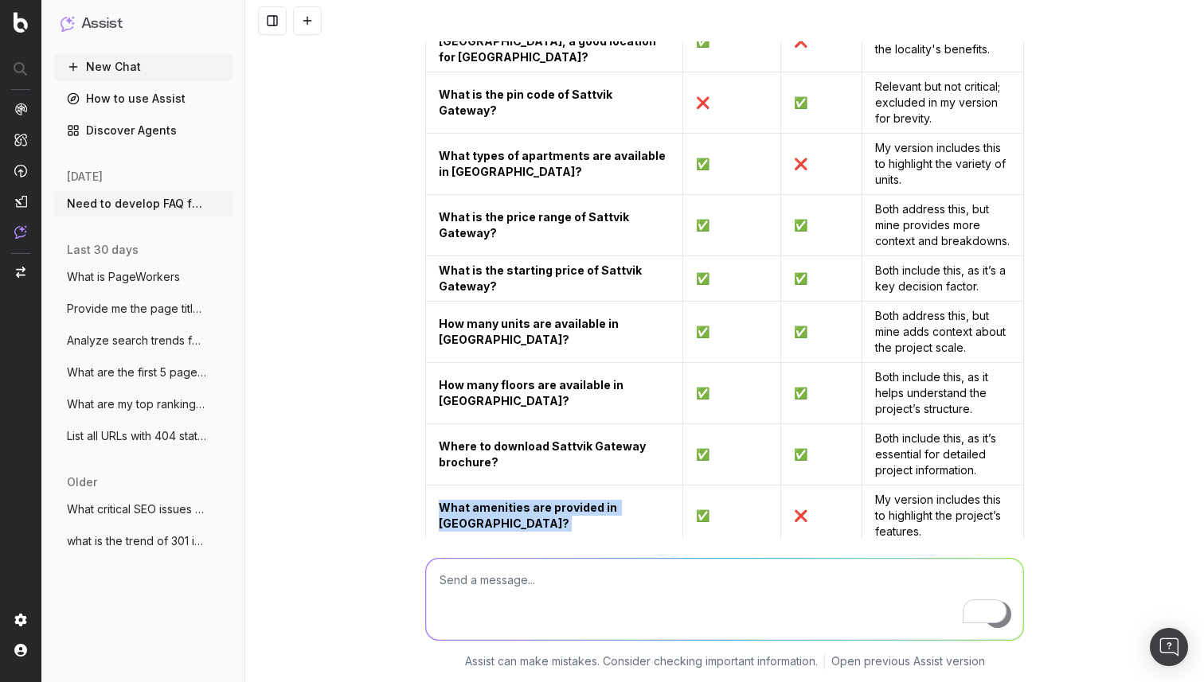
scroll to position [13709, 0]
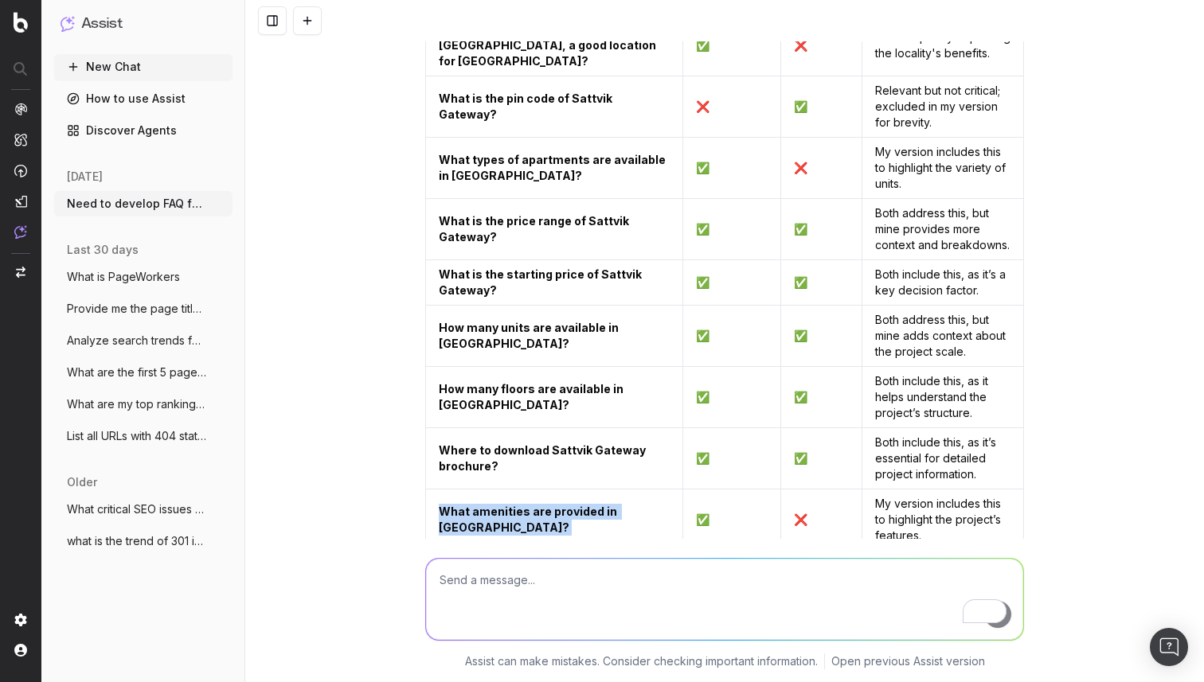
click at [500, 505] on strong "What amenities are provided in [GEOGRAPHIC_DATA]?" at bounding box center [529, 519] width 181 height 29
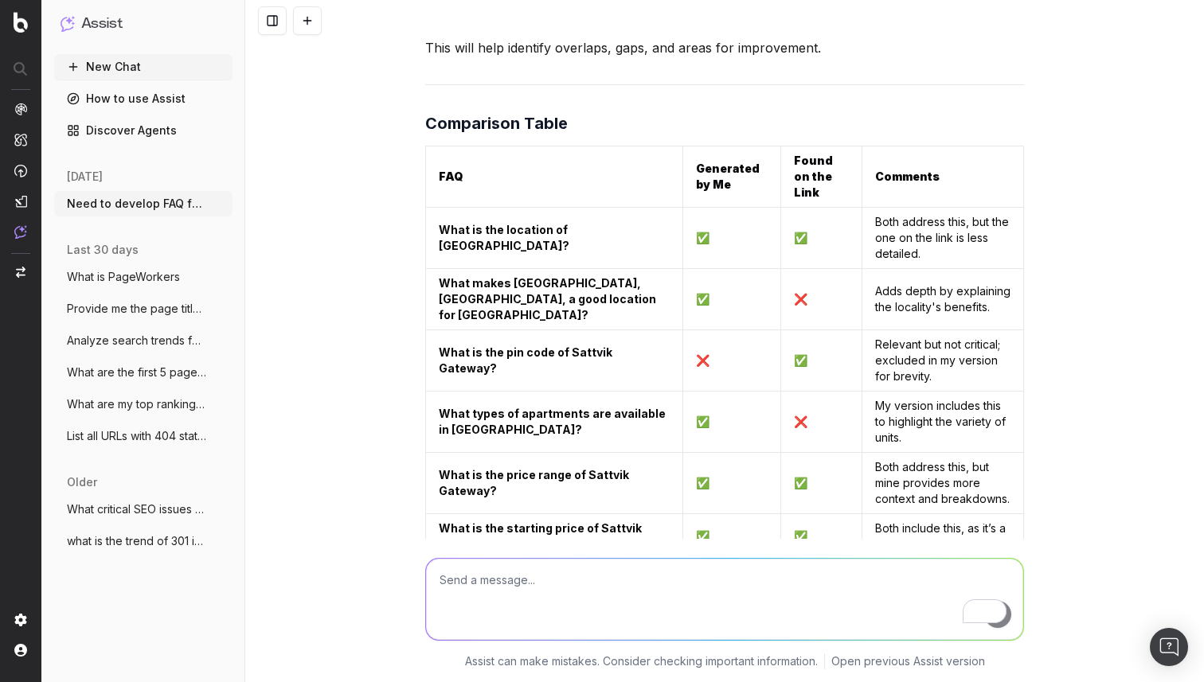
scroll to position [13443, 0]
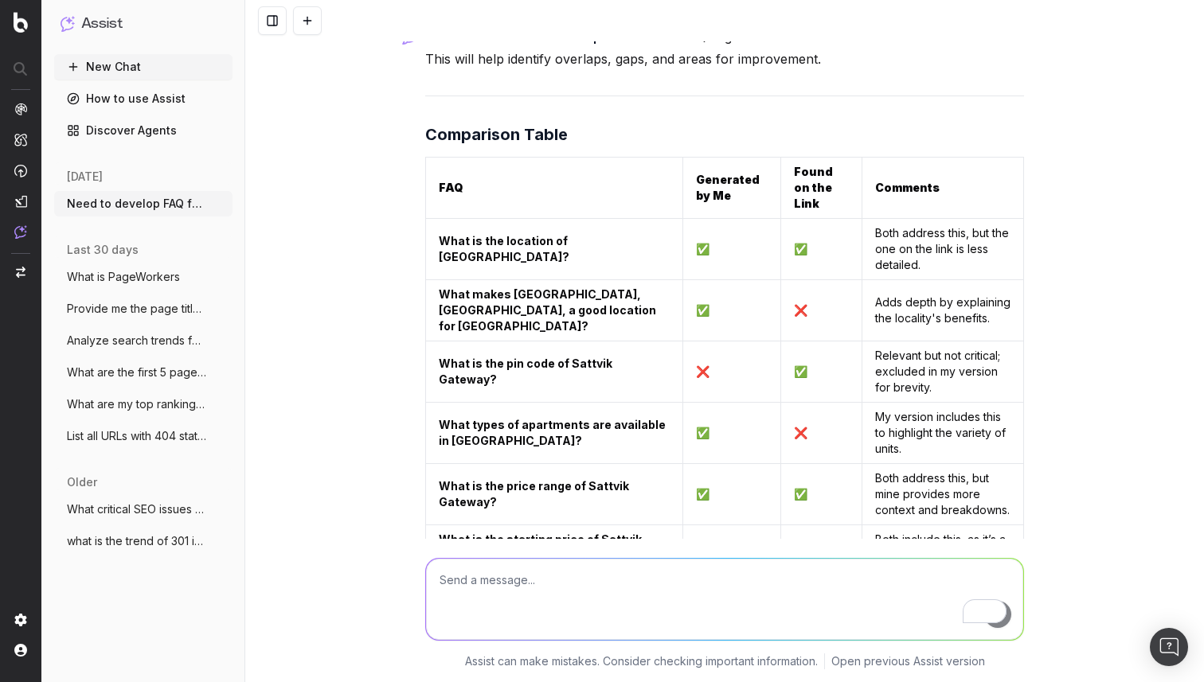
click at [498, 418] on strong "What types of apartments are available in [GEOGRAPHIC_DATA]?" at bounding box center [553, 432] width 229 height 29
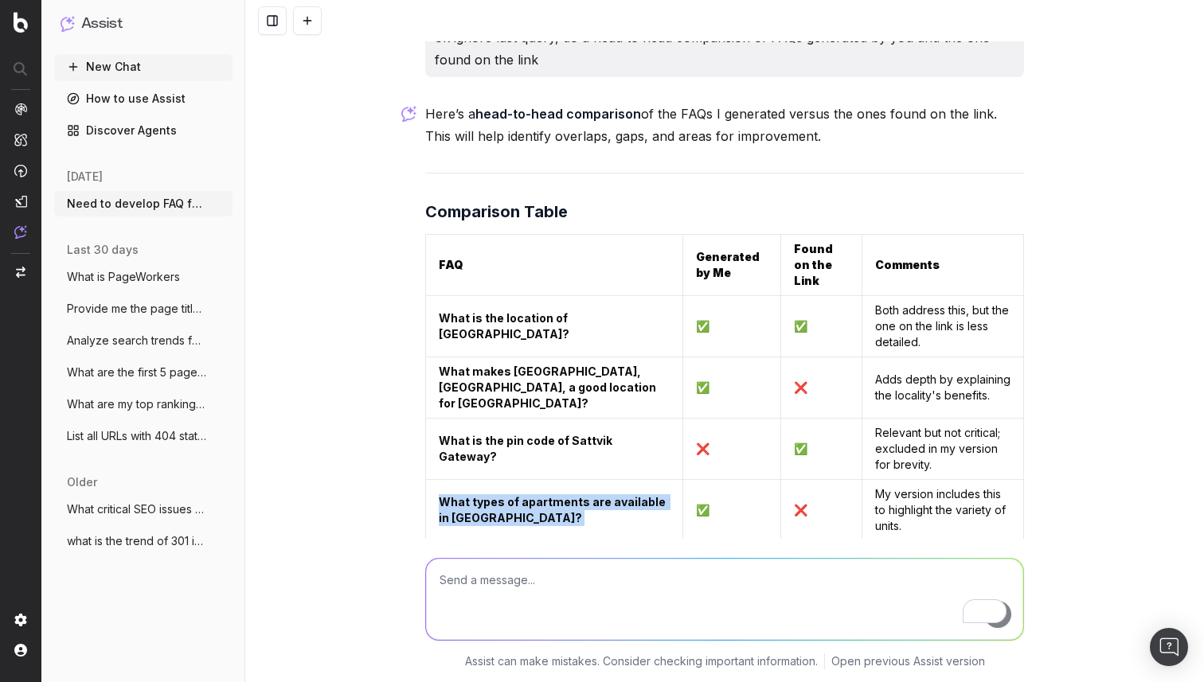
scroll to position [13361, 0]
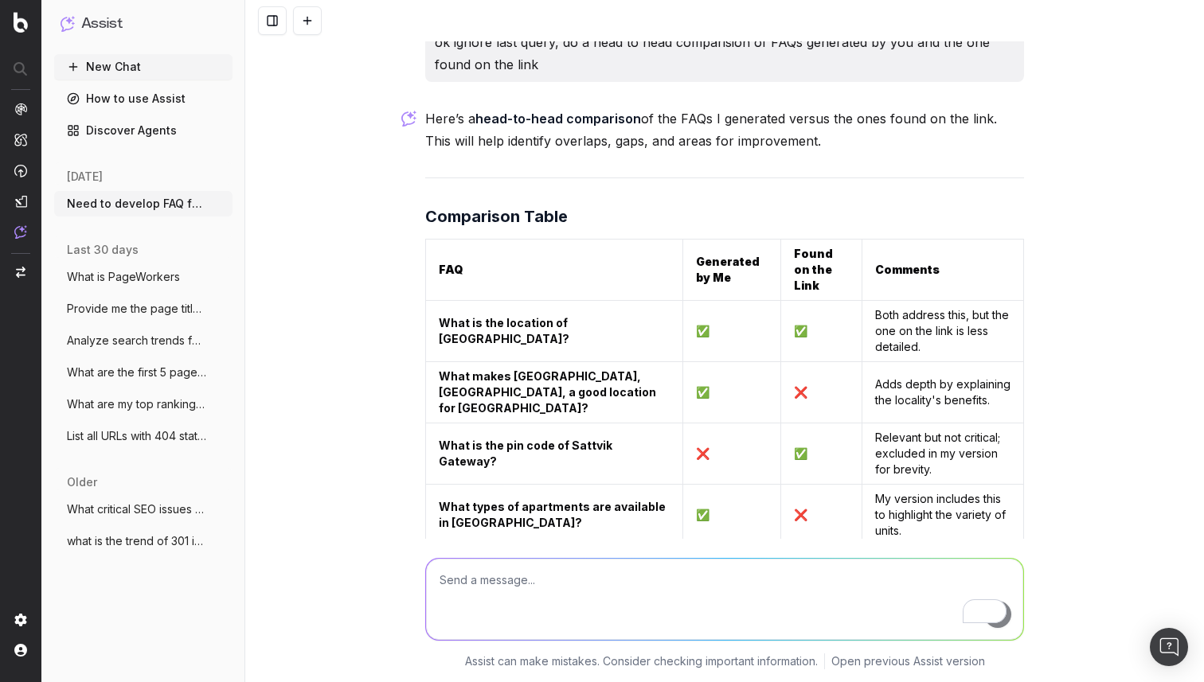
click at [490, 439] on strong "What is the pin code of Sattvik Gateway?" at bounding box center [527, 453] width 176 height 29
click at [497, 595] on textarea "To enrich screen reader interactions, please activate Accessibility in Grammarl…" at bounding box center [724, 599] width 597 height 81
type textarea "G"
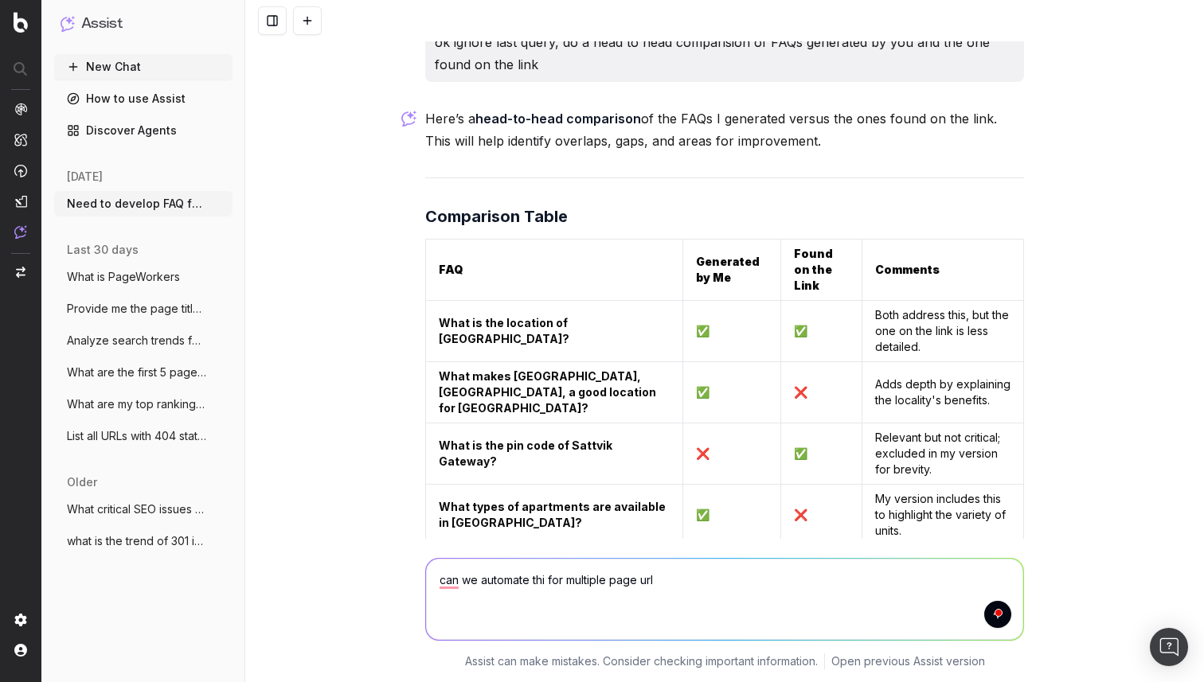
type textarea "can we automate thi for multiple page urls"
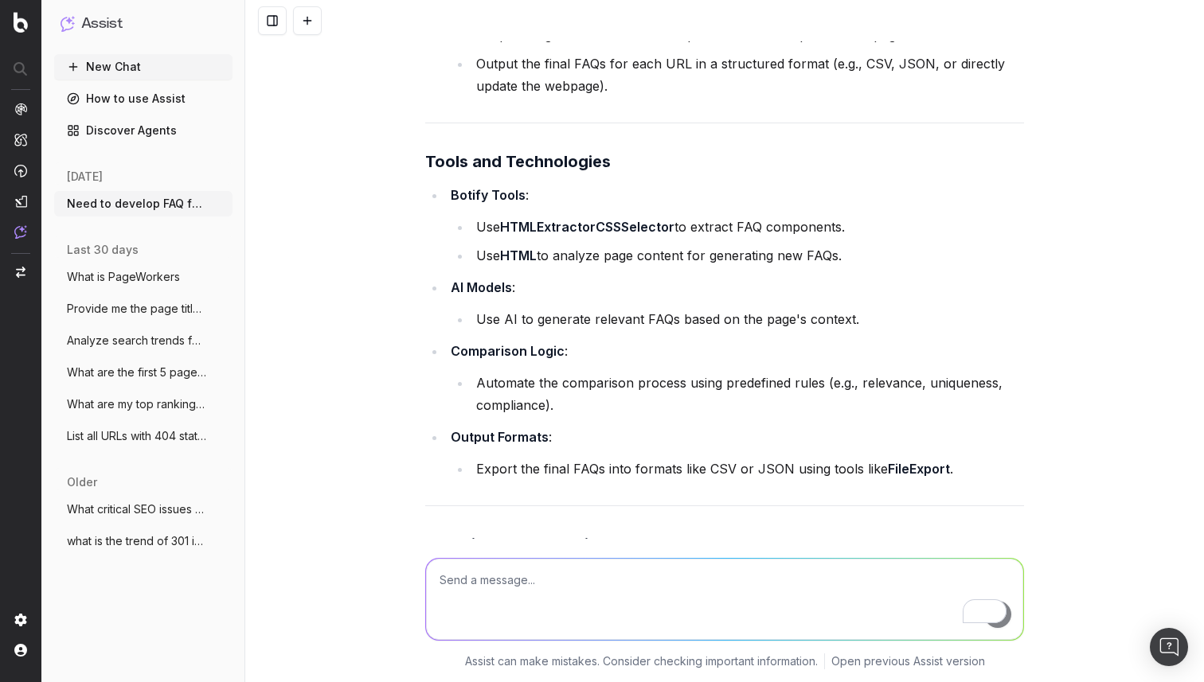
scroll to position [16998, 0]
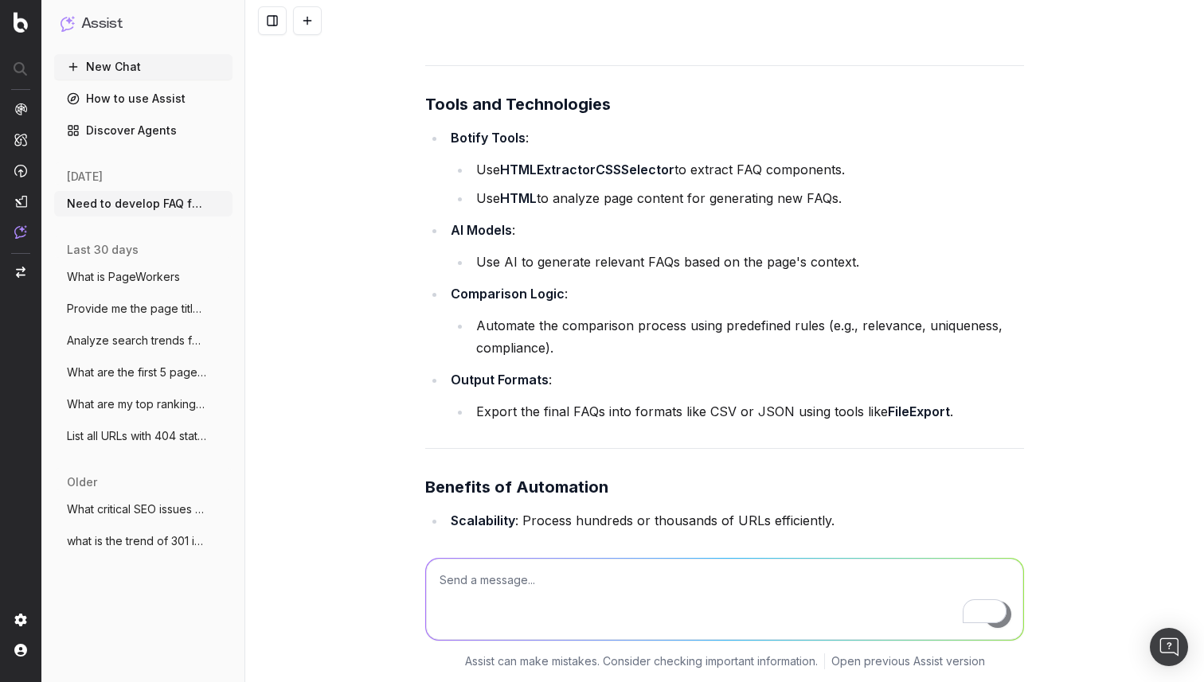
click at [526, 579] on textarea "To enrich screen reader interactions, please activate Accessibility in Grammarl…" at bounding box center [724, 599] width 597 height 81
type textarea "can you create a agentic flow for this on botify only"
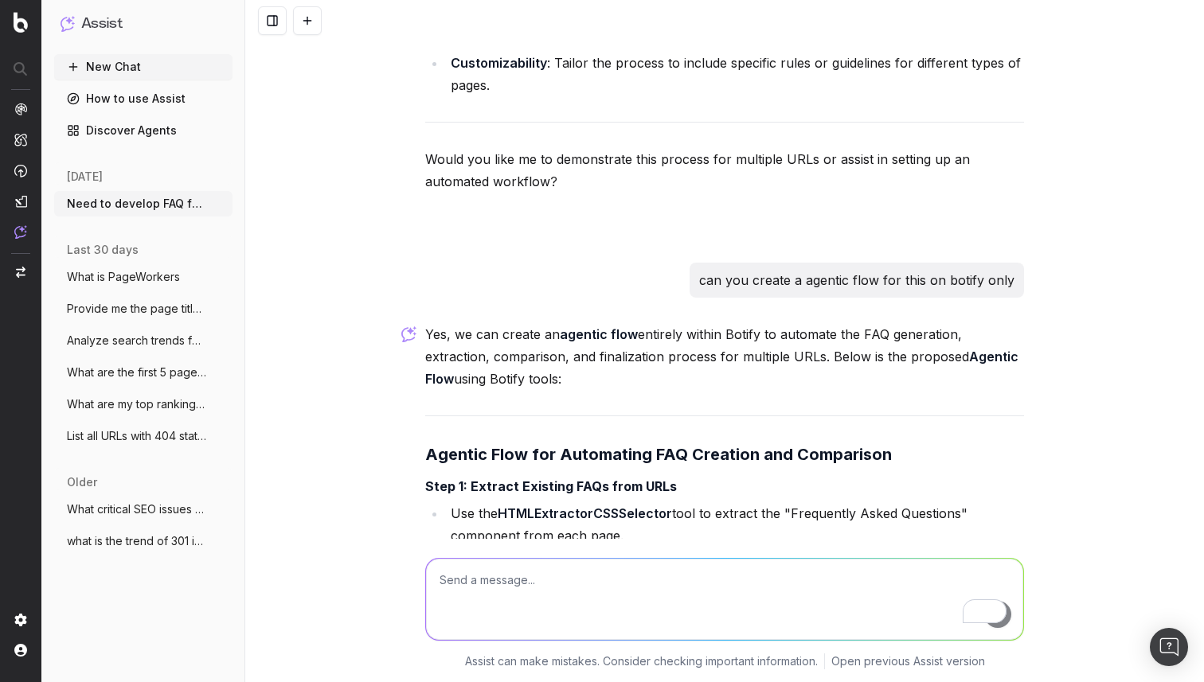
scroll to position [17550, 0]
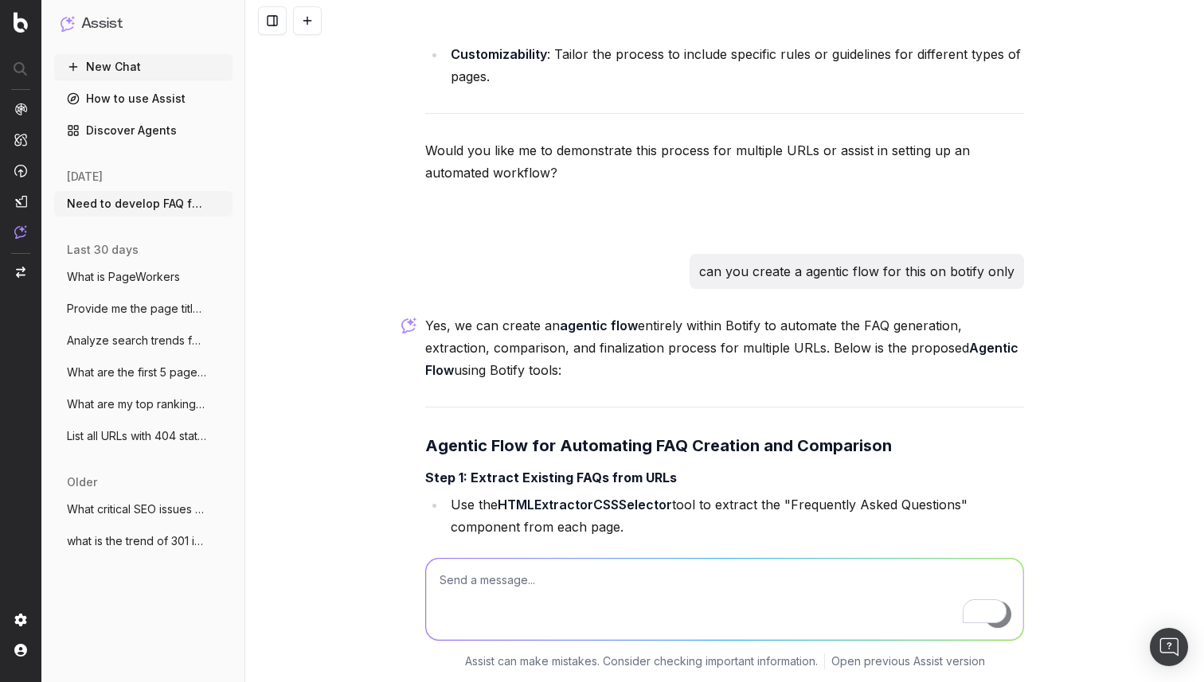
drag, startPoint x: 491, startPoint y: 291, endPoint x: 574, endPoint y: 291, distance: 82.8
click at [574, 545] on li "Input: List of URLs." at bounding box center [735, 556] width 578 height 22
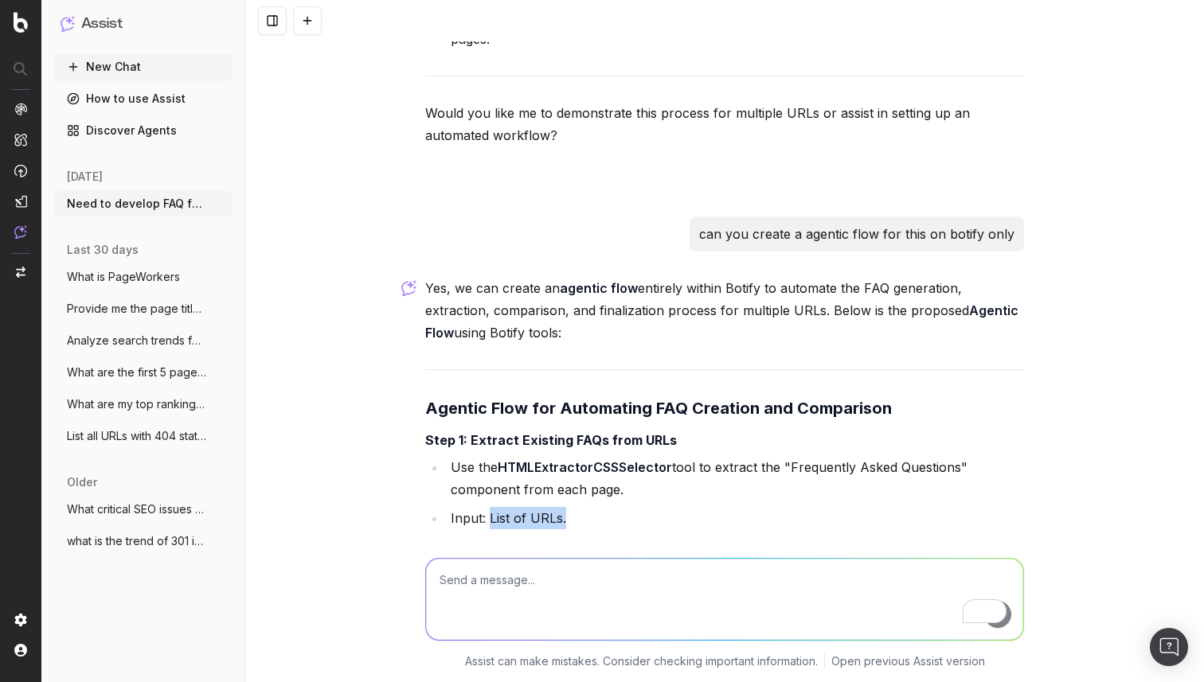
scroll to position [17595, 0]
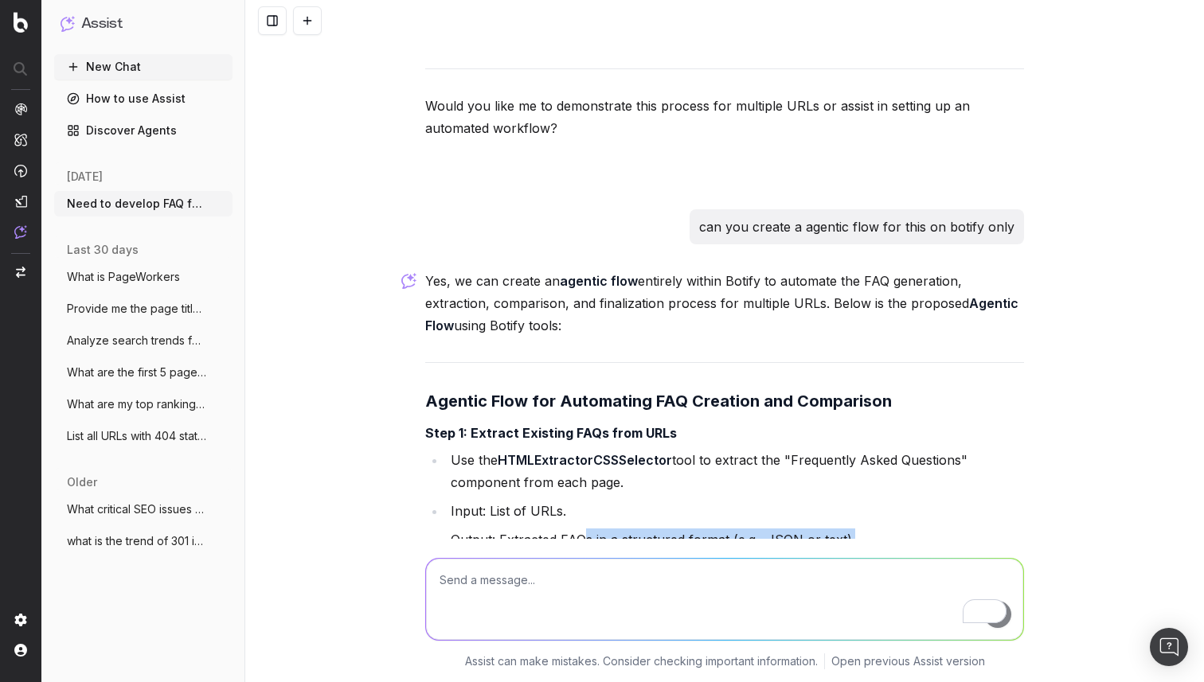
drag, startPoint x: 850, startPoint y: 271, endPoint x: 585, endPoint y: 271, distance: 265.1
click at [585, 529] on li "Output: Extracted FAQs in a structured format (e.g., JSON or text)." at bounding box center [735, 540] width 578 height 22
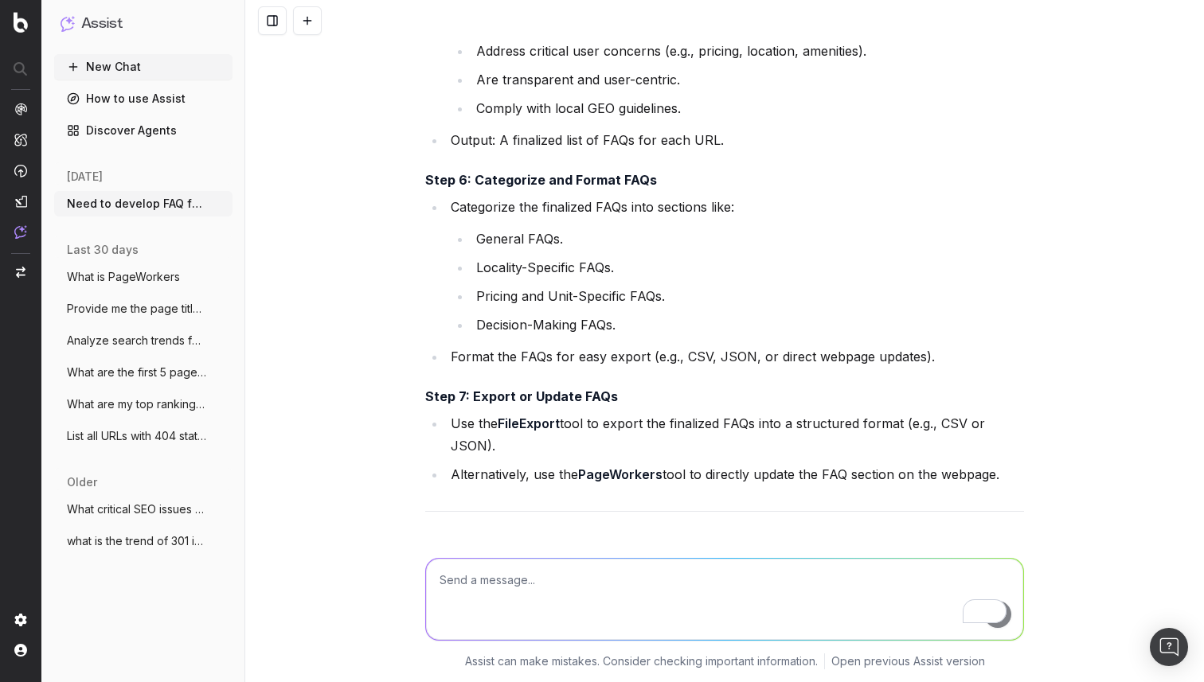
scroll to position [18686, 0]
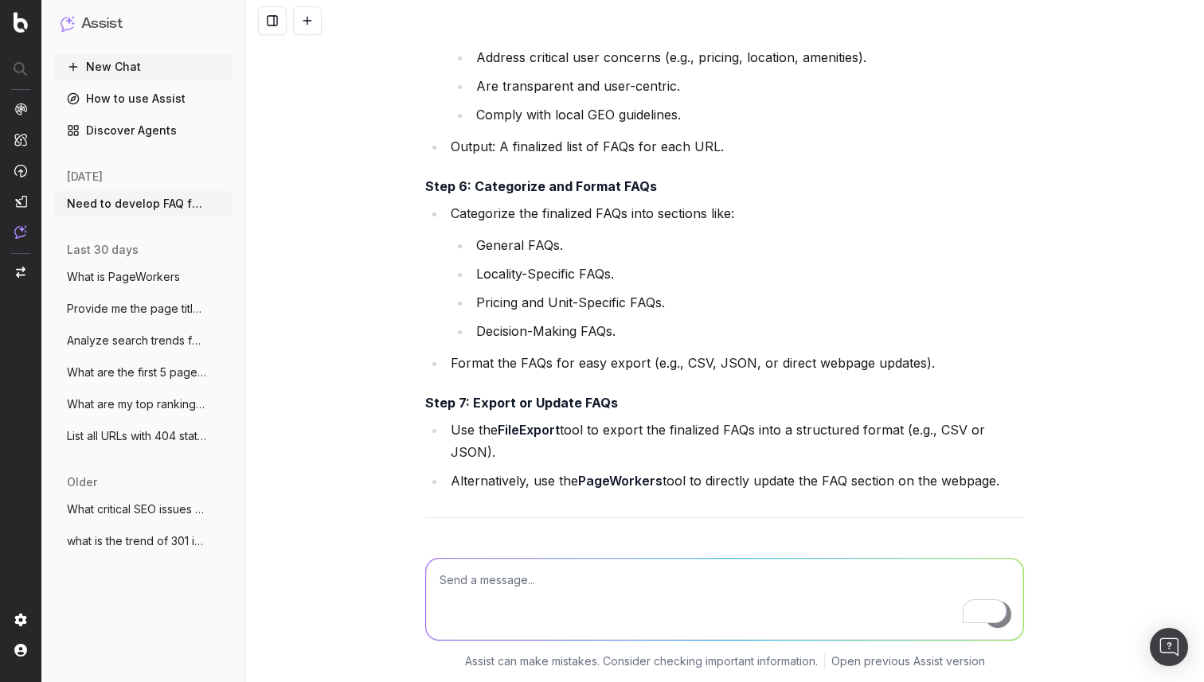
click at [495, 582] on textarea "To enrich screen reader interactions, please activate Accessibility in Grammarl…" at bounding box center [724, 599] width 597 height 81
type textarea "give me links or create this agentic flow for me and give me a link to it"
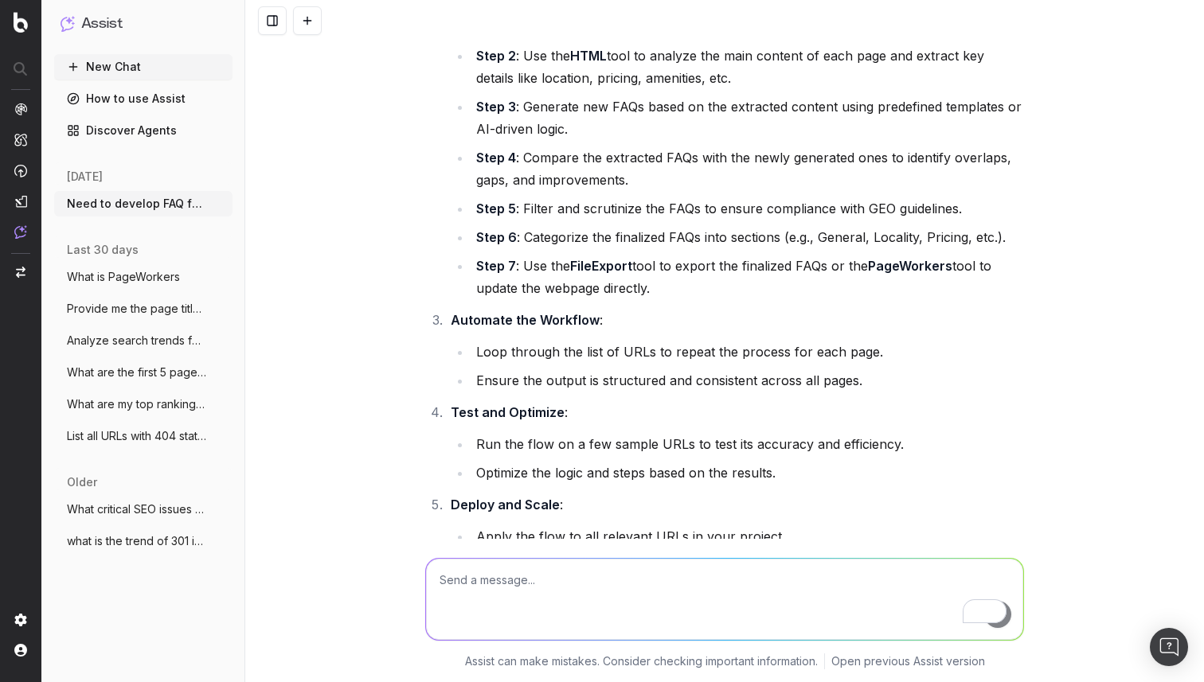
scroll to position [20225, 0]
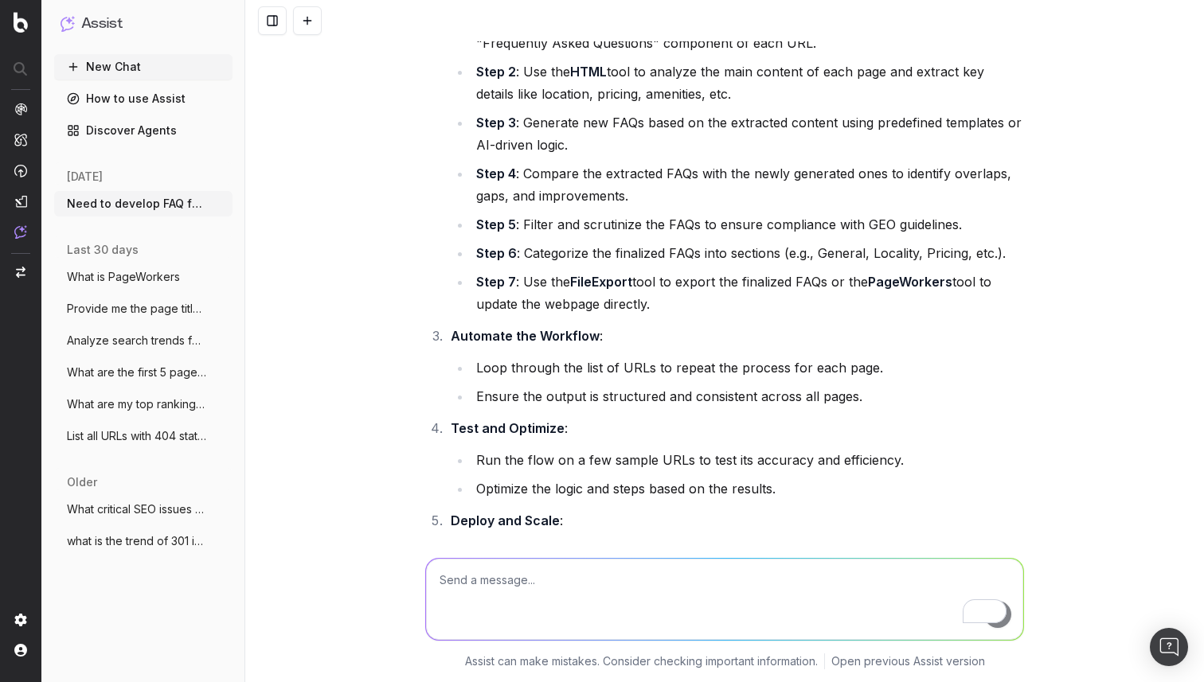
drag, startPoint x: 762, startPoint y: 421, endPoint x: 915, endPoint y: 421, distance: 152.8
click at [915, 679] on li "Share this plan with your Botify account manager or technical team to implement…" at bounding box center [735, 690] width 578 height 22
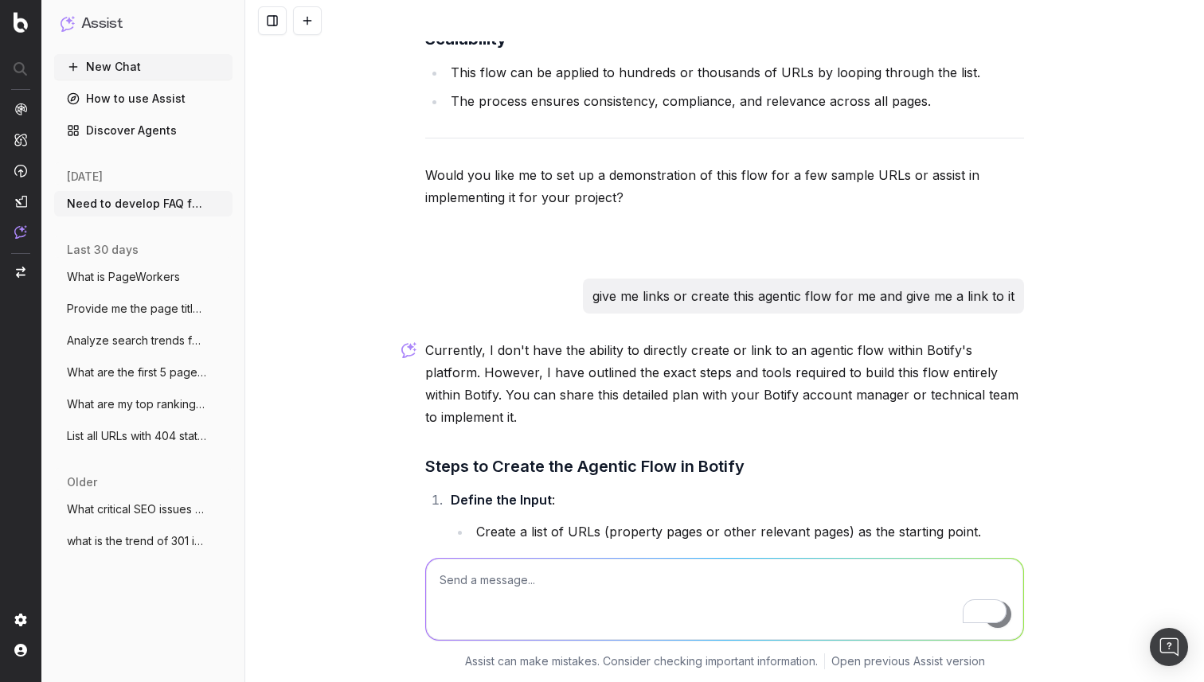
scroll to position [19650, 0]
click at [741, 521] on li "Create a list of URLs (property pages or other relevant pages) as the starting …" at bounding box center [747, 532] width 552 height 22
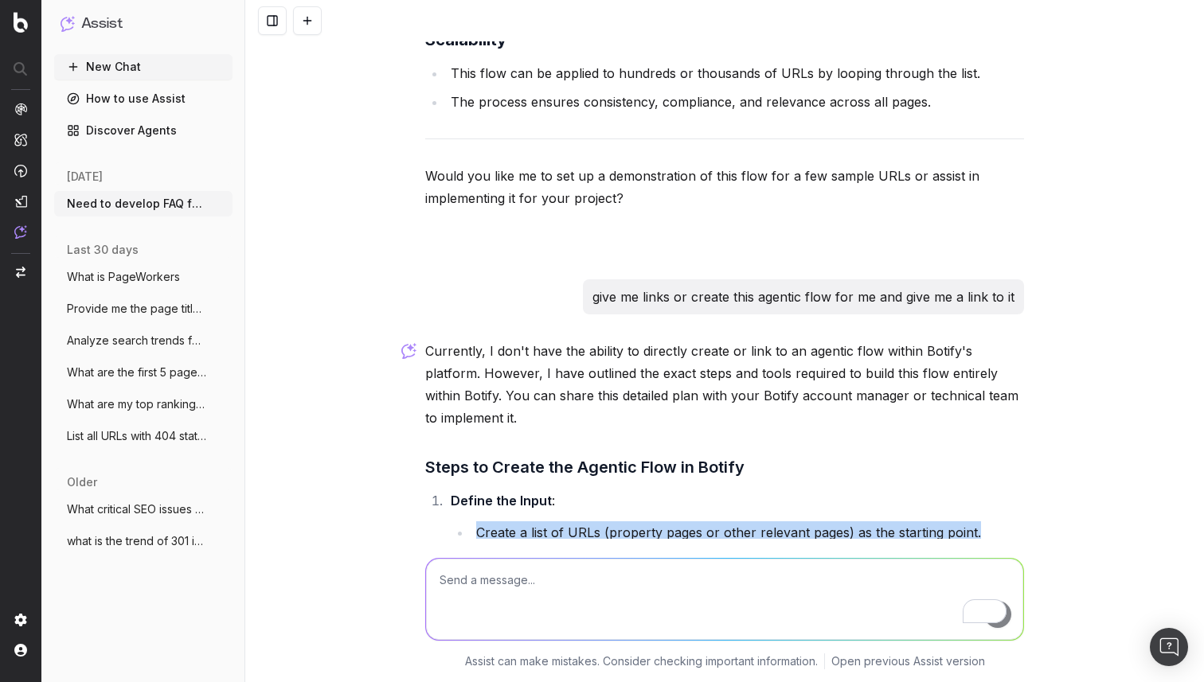
click at [741, 521] on li "Create a list of URLs (property pages or other relevant pages) as the starting …" at bounding box center [747, 532] width 552 height 22
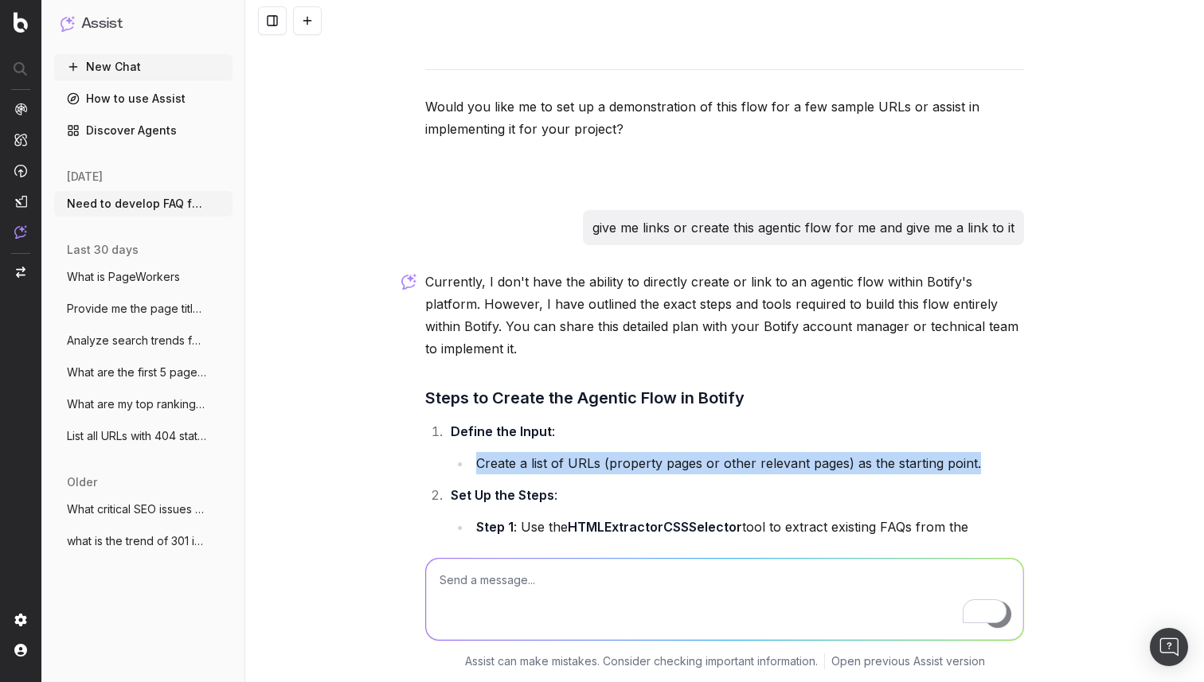
scroll to position [19729, 0]
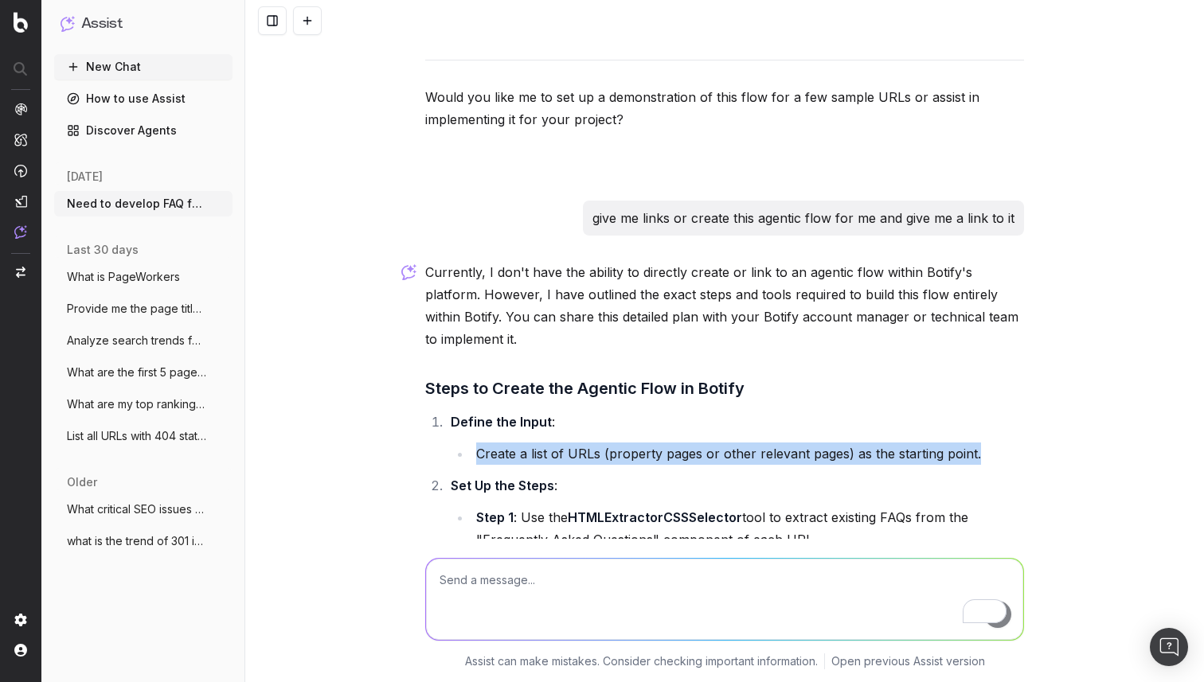
drag, startPoint x: 810, startPoint y: 269, endPoint x: 467, endPoint y: 264, distance: 343.9
click at [467, 506] on ul "Step 1 : Use the HTMLExtractorCSSSelector tool to extract existing FAQs from th…" at bounding box center [737, 659] width 573 height 306
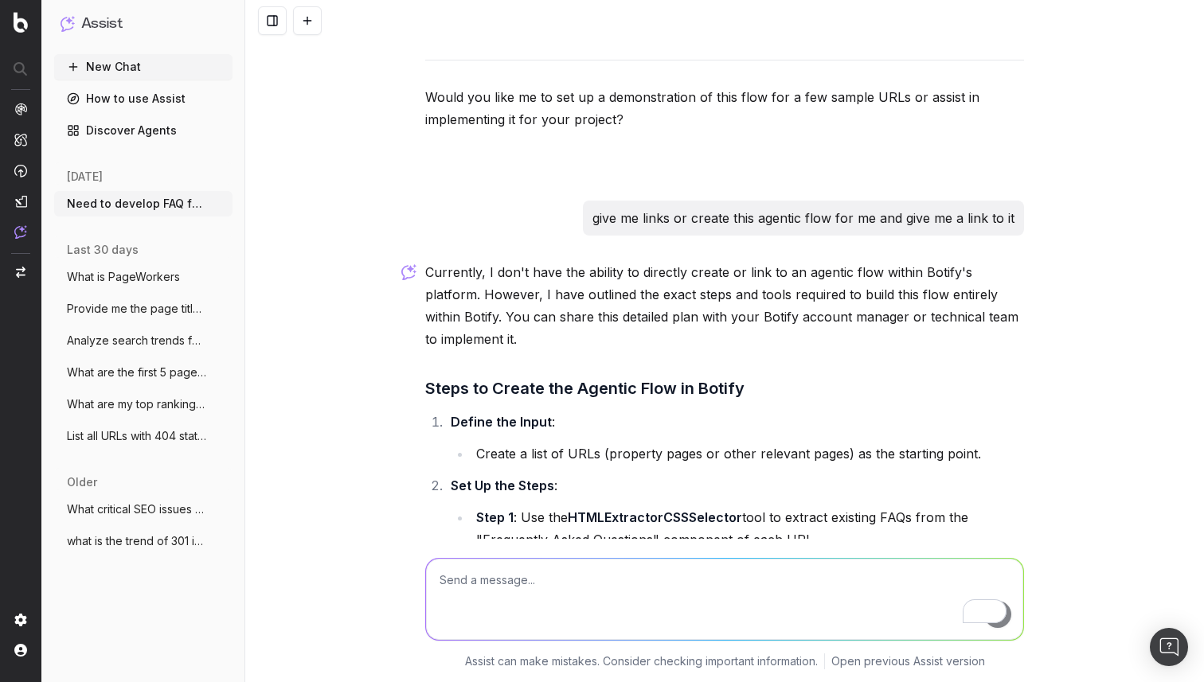
click at [739, 557] on li "Step 2 : Use the HTML tool to analyze the main content of each page and extract…" at bounding box center [747, 579] width 552 height 45
drag, startPoint x: 739, startPoint y: 322, endPoint x: 518, endPoint y: 296, distance: 222.1
click at [518, 557] on li "Step 2 : Use the HTML tool to analyze the main content of each page and extract…" at bounding box center [747, 579] width 552 height 45
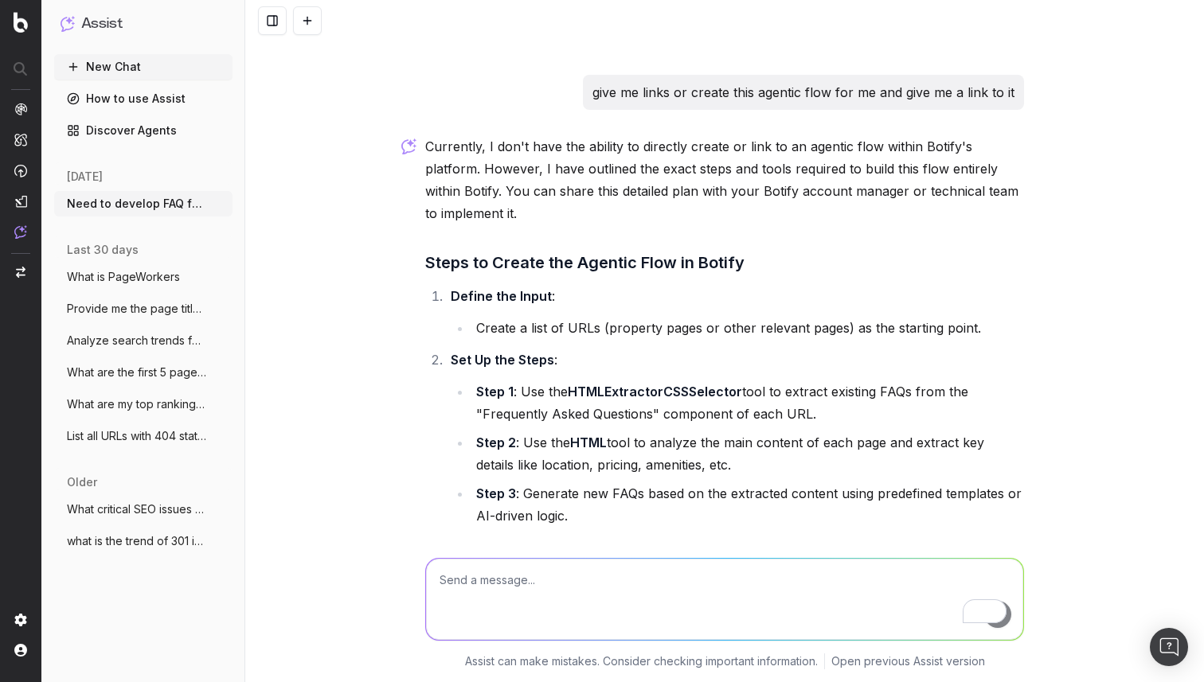
scroll to position [19862, 0]
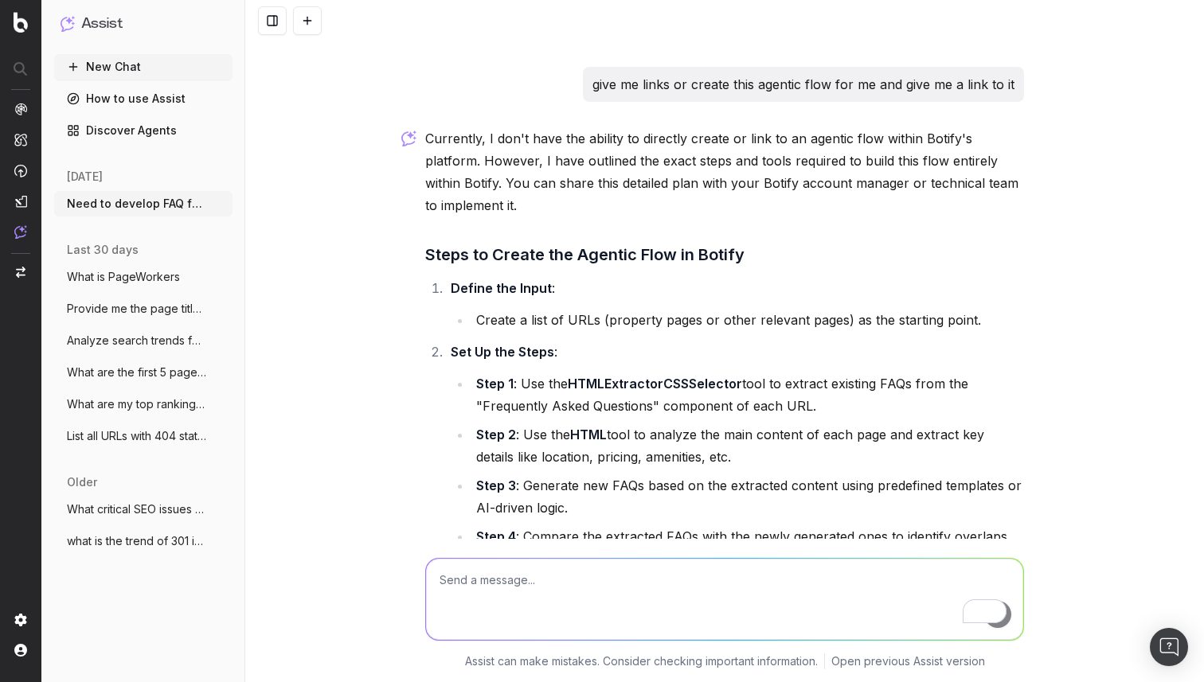
click at [845, 634] on li "Step 7 : Use the FileExport tool to export the finalized FAQs or the PageWorker…" at bounding box center [747, 656] width 552 height 45
drag, startPoint x: 845, startPoint y: 378, endPoint x: 852, endPoint y: 385, distance: 10.1
click at [852, 634] on li "Step 7 : Use the FileExport tool to export the finalized FAQs or the PageWorker…" at bounding box center [747, 656] width 552 height 45
drag, startPoint x: 527, startPoint y: 375, endPoint x: 830, endPoint y: 388, distance: 303.6
click at [830, 634] on li "Step 7 : Use the FileExport tool to export the finalized FAQs or the PageWorker…" at bounding box center [747, 656] width 552 height 45
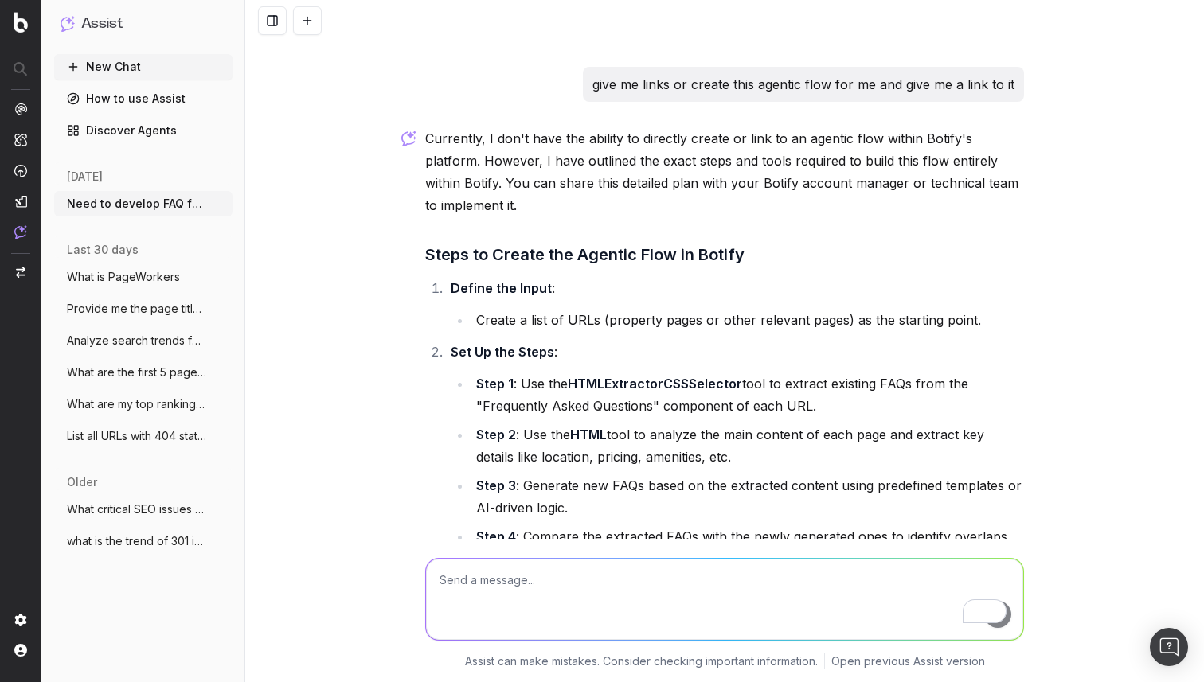
click at [830, 634] on li "Step 7 : Use the FileExport tool to export the finalized FAQs or the PageWorker…" at bounding box center [747, 656] width 552 height 45
click at [867, 634] on li "Step 7 : Use the FileExport tool to export the finalized FAQs or the PageWorker…" at bounding box center [747, 656] width 552 height 45
click at [494, 569] on textarea "To enrich screen reader interactions, please activate Accessibility in Grammarl…" at bounding box center [724, 599] width 597 height 81
type textarea "please create a best prompt to do this activity through botify api"
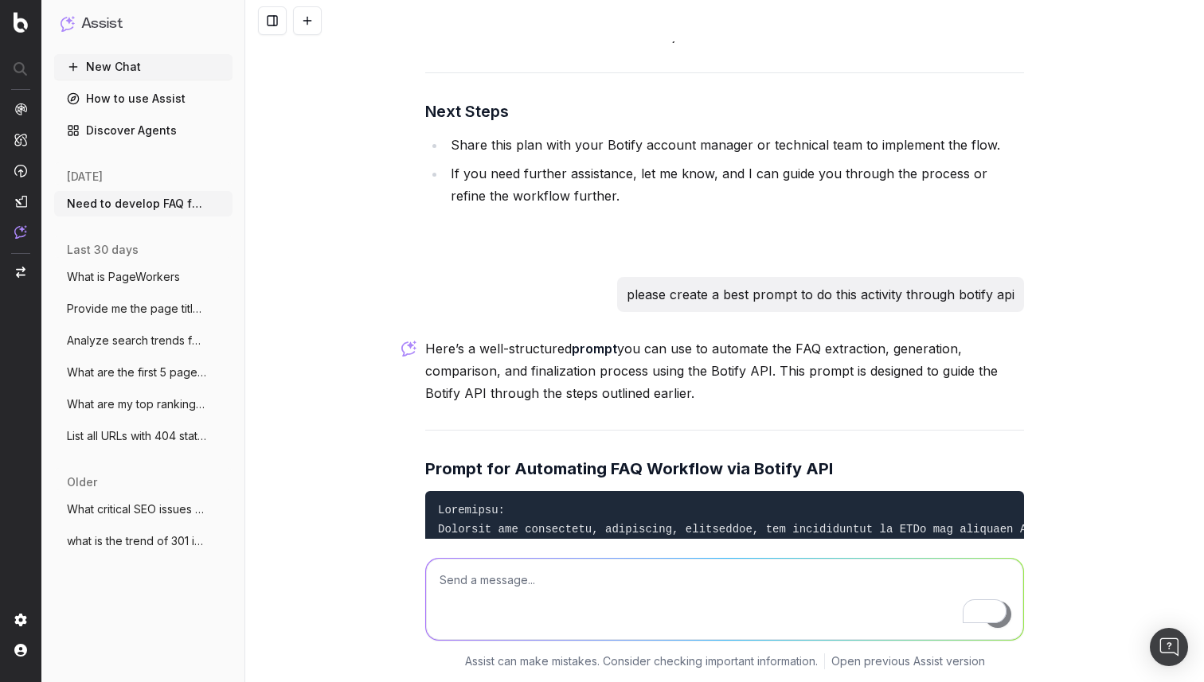
scroll to position [20785, 0]
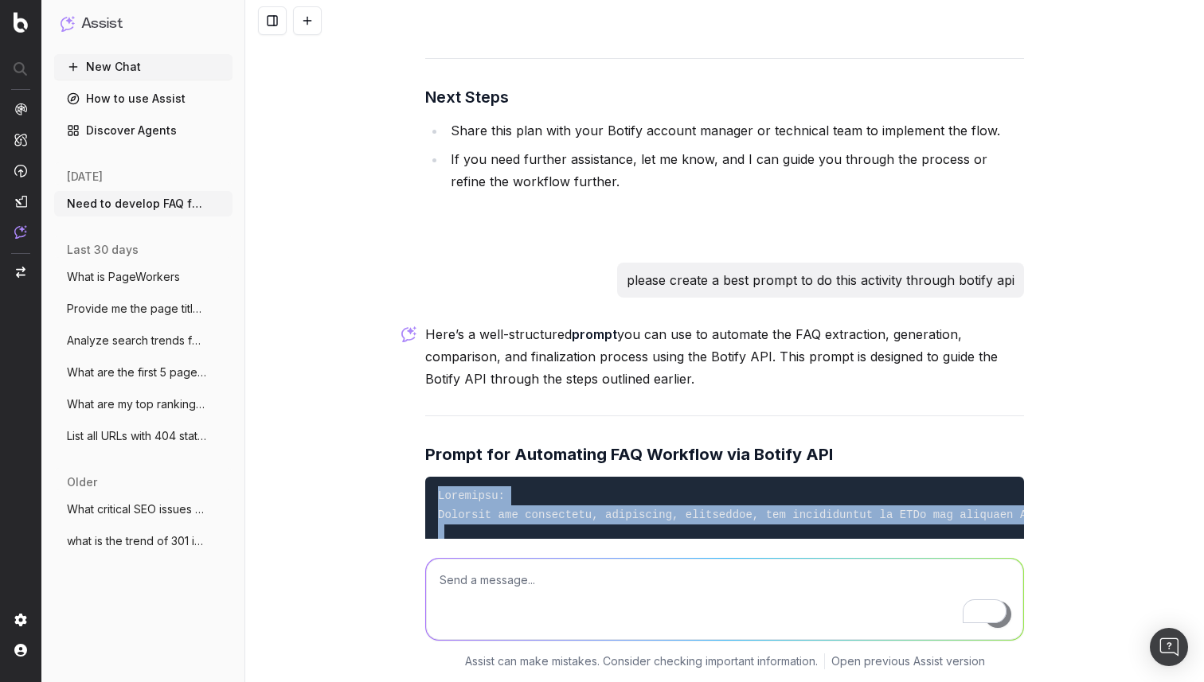
drag, startPoint x: 438, startPoint y: 225, endPoint x: 872, endPoint y: 480, distance: 503.1
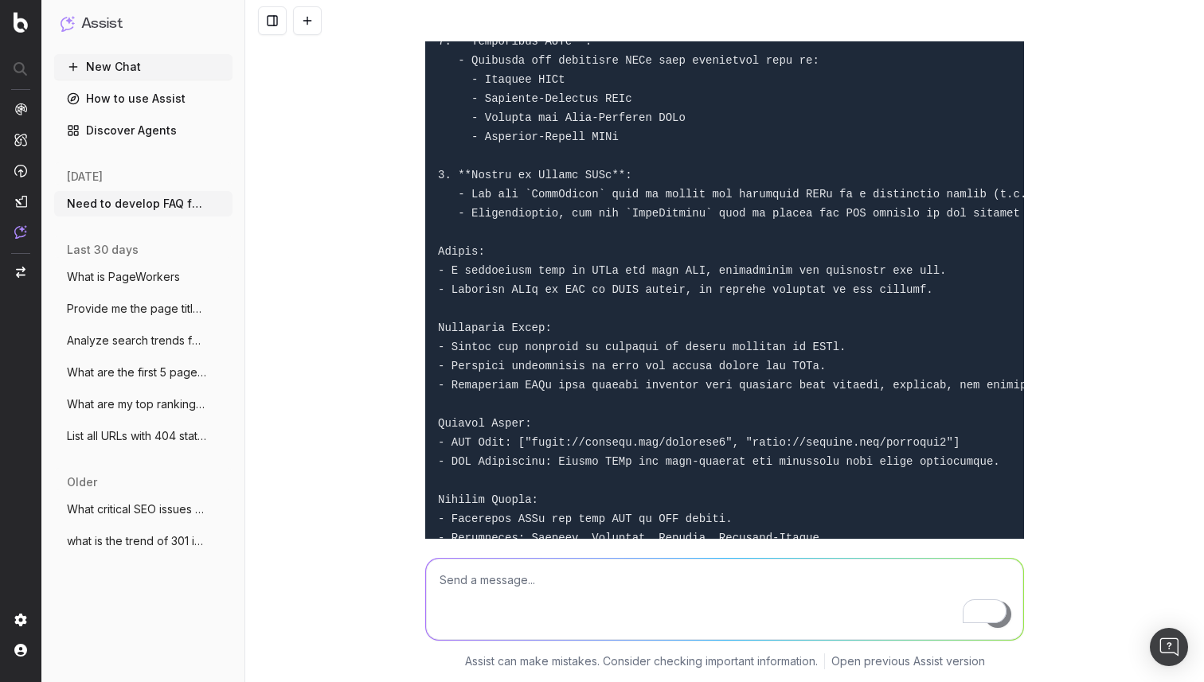
scroll to position [22048, 0]
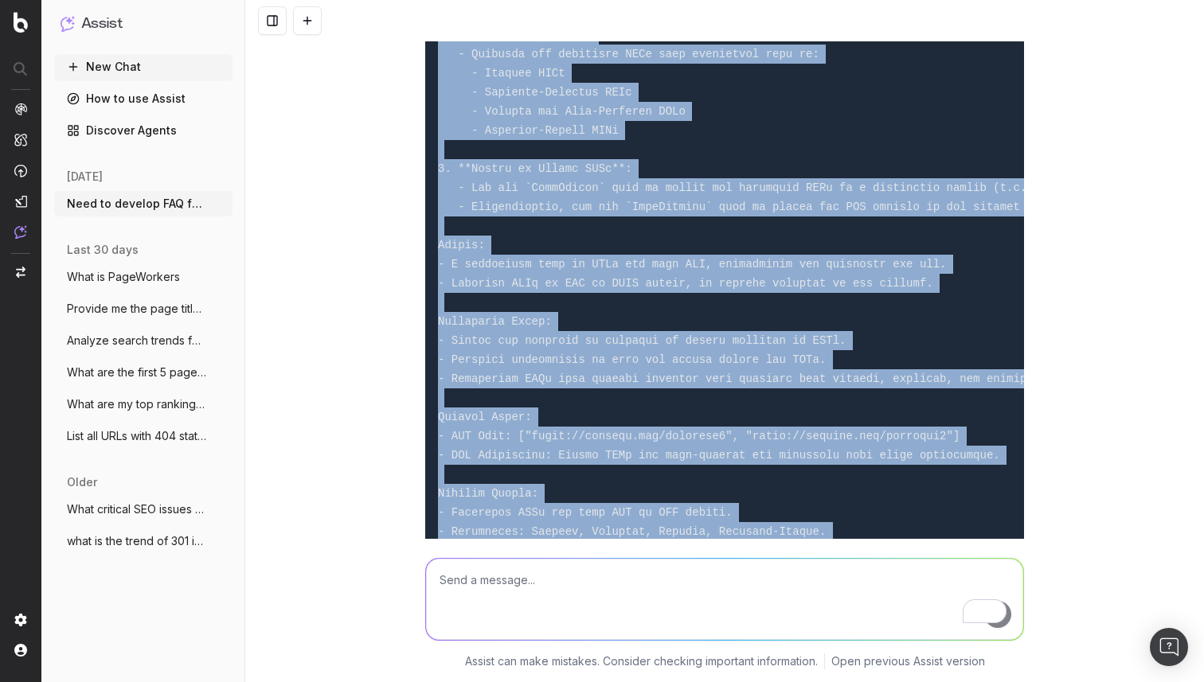
drag, startPoint x: 736, startPoint y: 402, endPoint x: 476, endPoint y: 28, distance: 455.4
click at [476, 28] on div "Need to develop FAQ for a page To develop an FAQ for a page, I can assist in ge…" at bounding box center [724, 341] width 958 height 682
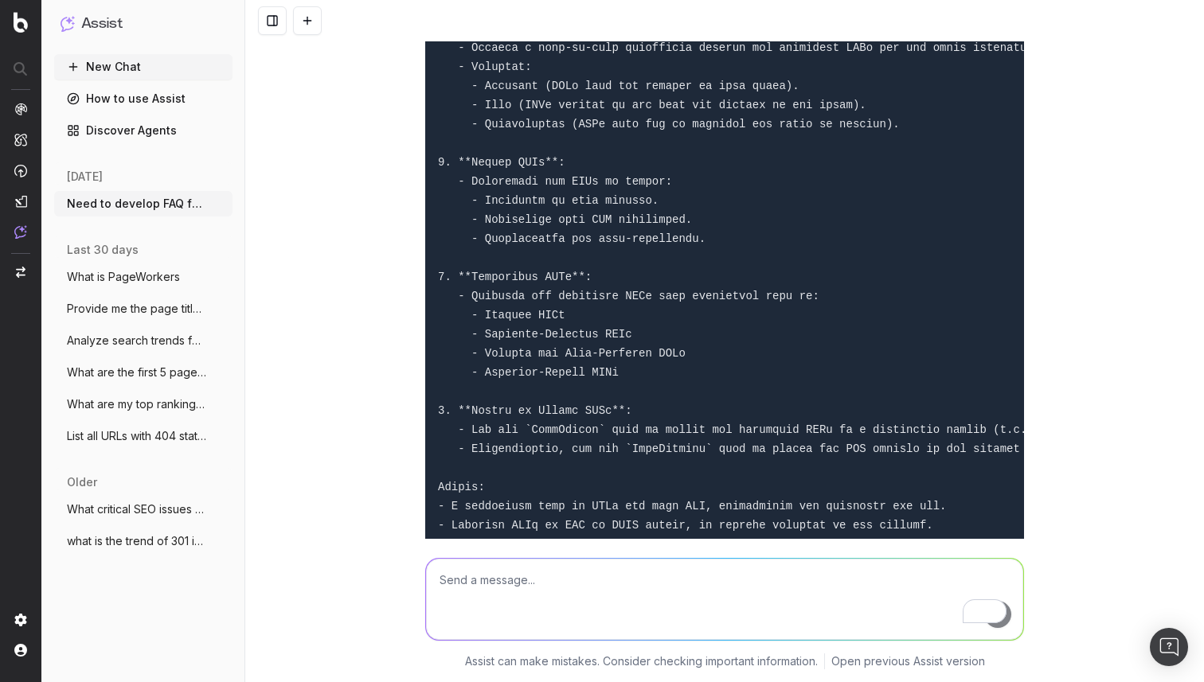
scroll to position [21805, 0]
click at [596, 272] on pre at bounding box center [724, 192] width 599 height 1471
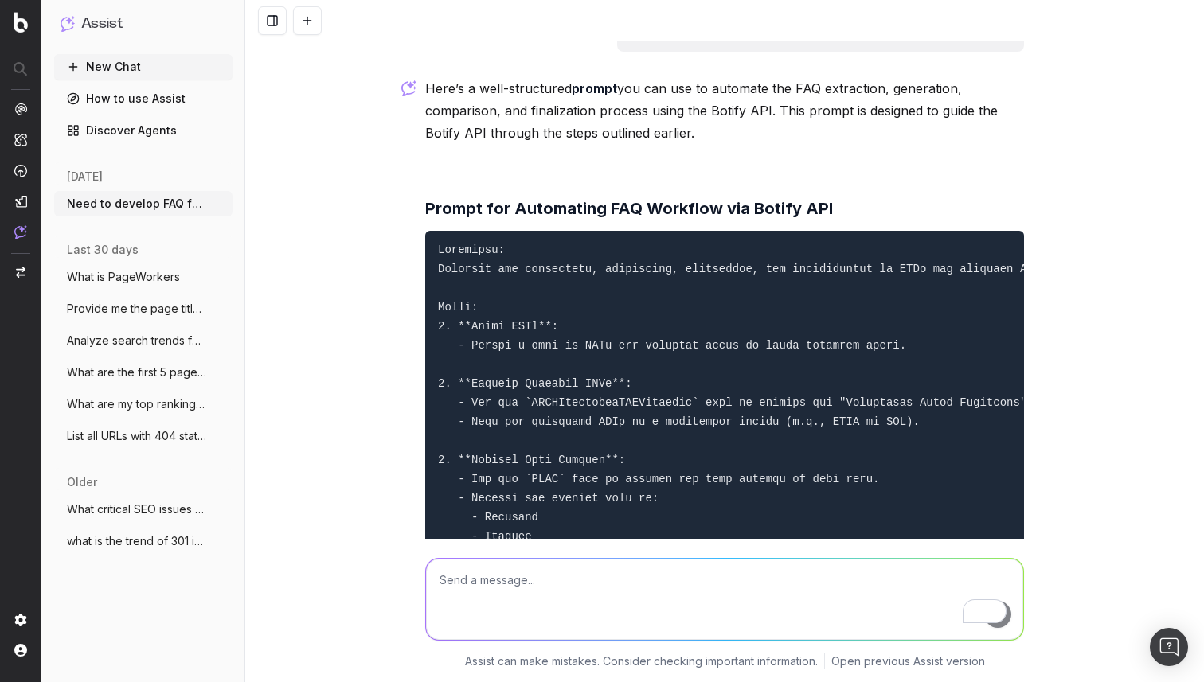
scroll to position [20836, 0]
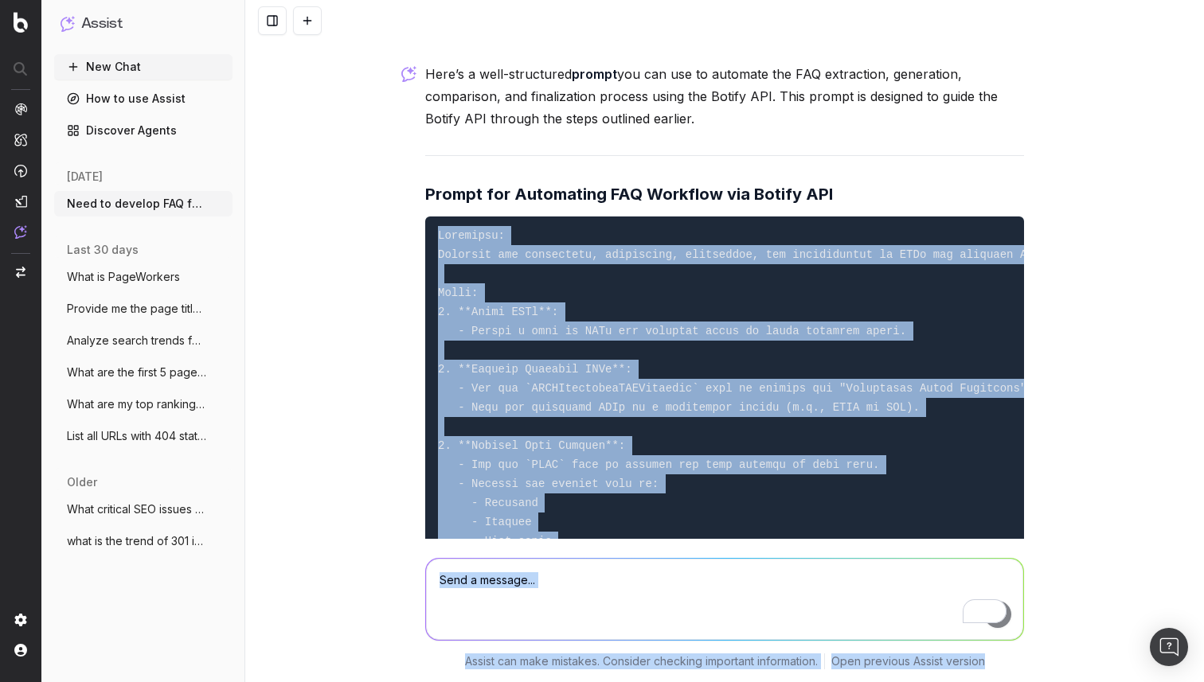
scroll to position [21047, 0]
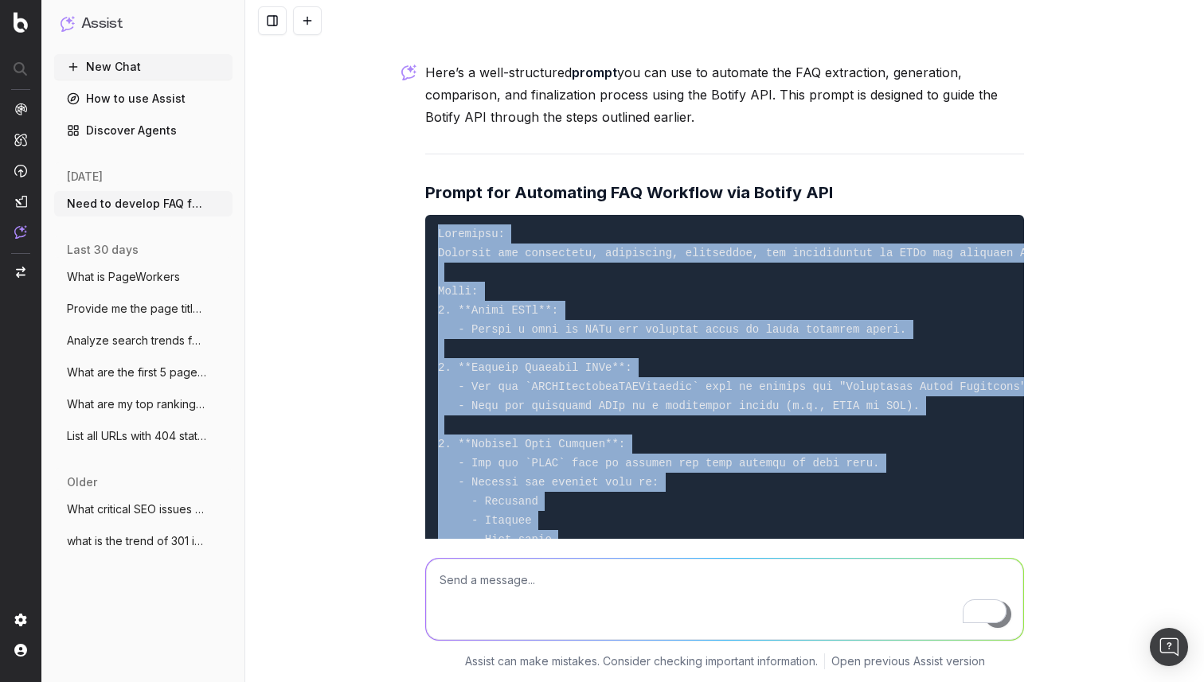
drag, startPoint x: 440, startPoint y: 174, endPoint x: 883, endPoint y: 585, distance: 603.9
click at [883, 585] on div "Need to develop FAQ for a page To develop an FAQ for a page, I can assist in ge…" at bounding box center [724, 341] width 958 height 682
copy div "Objective: Automate the extraction, generation, comparison, and finalization of…"
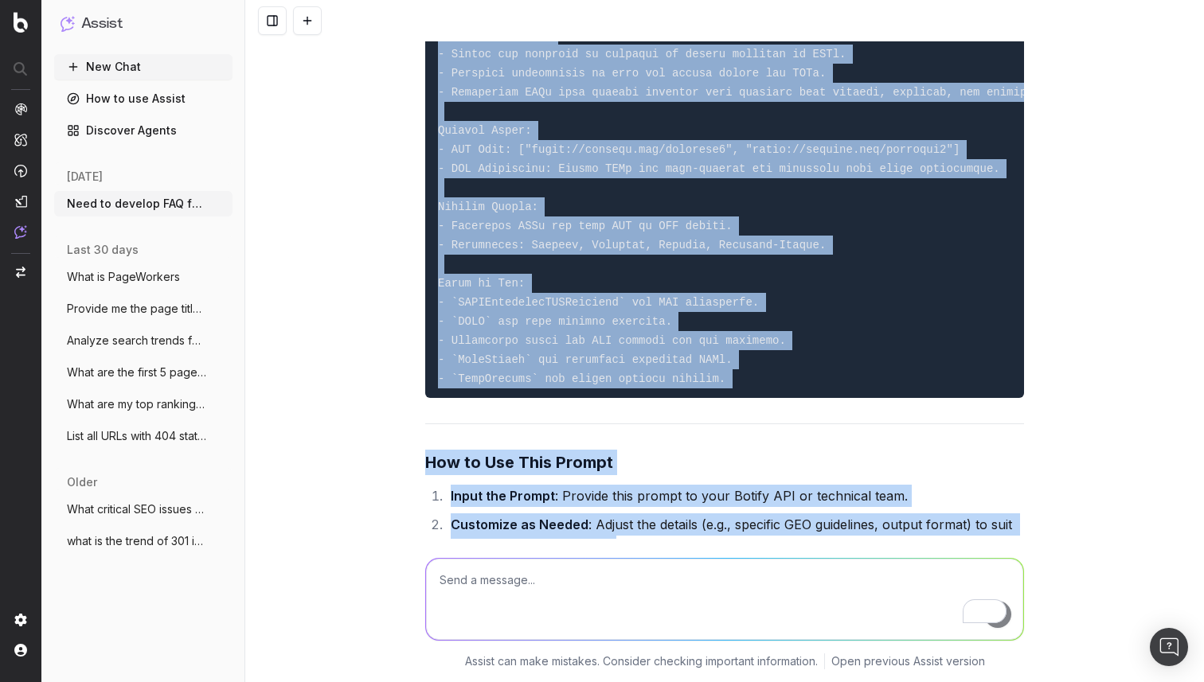
scroll to position [22333, 0]
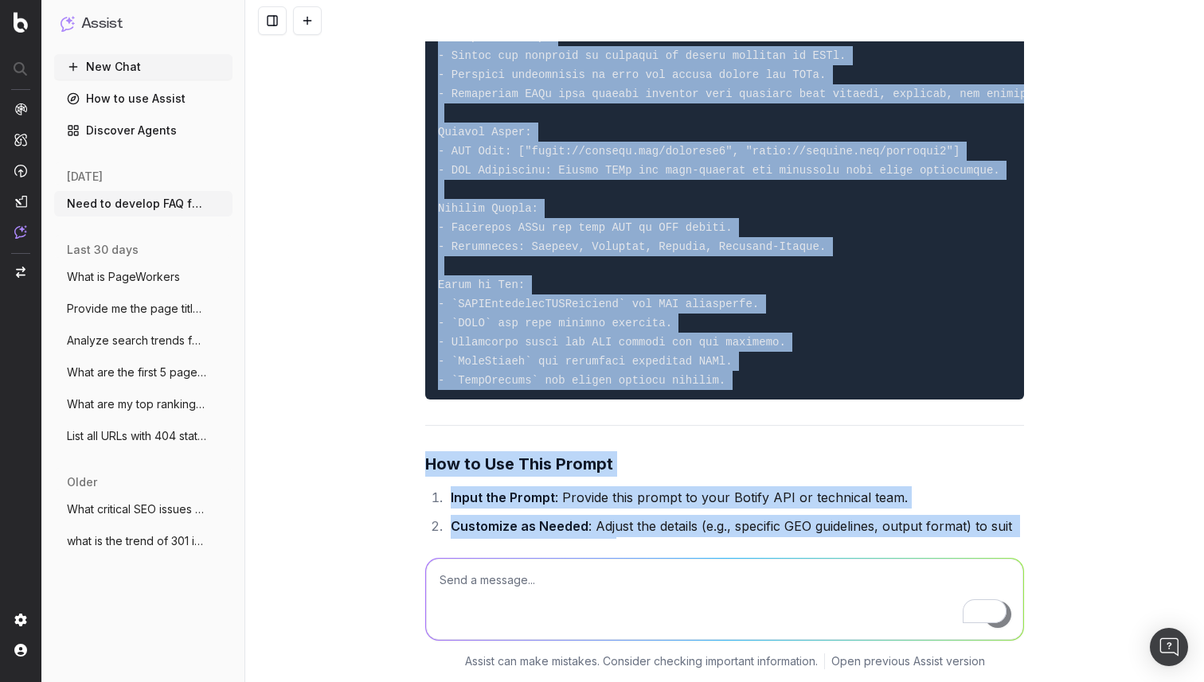
click at [585, 486] on li "Input the Prompt : Provide this prompt to your Botify API or technical team." at bounding box center [735, 497] width 578 height 22
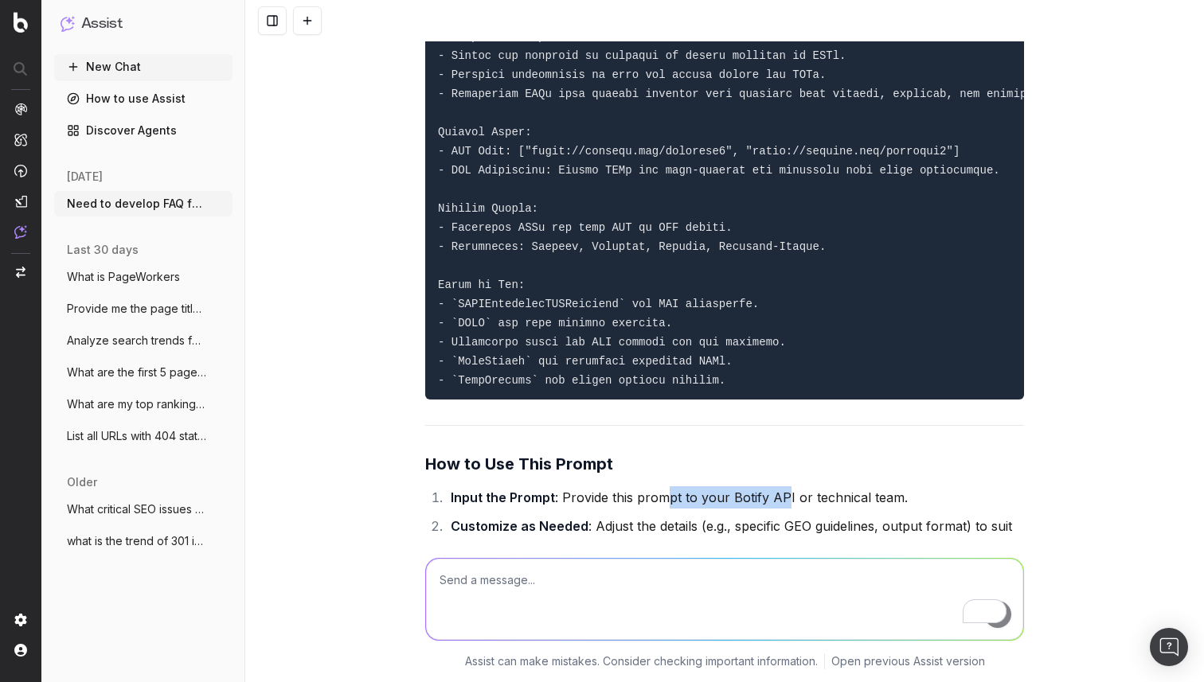
drag, startPoint x: 782, startPoint y: 226, endPoint x: 669, endPoint y: 226, distance: 113.0
click at [668, 486] on li "Input the Prompt : Provide this prompt to your Botify API or technical team." at bounding box center [735, 497] width 578 height 22
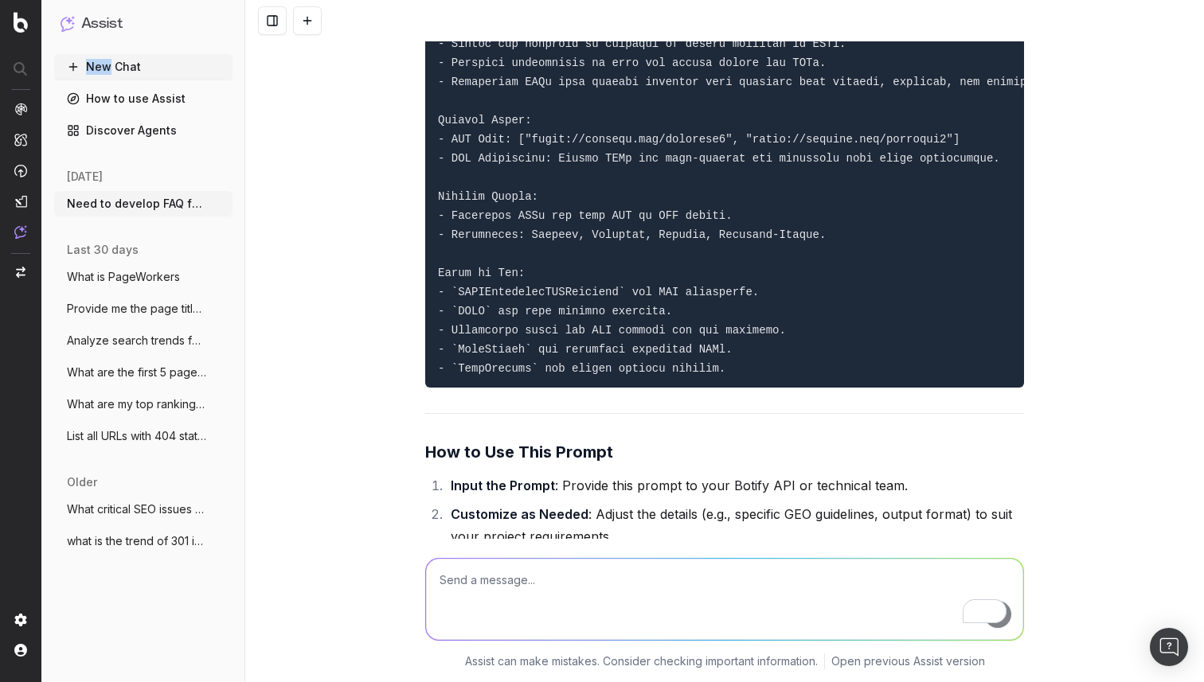
scroll to position [22355, 0]
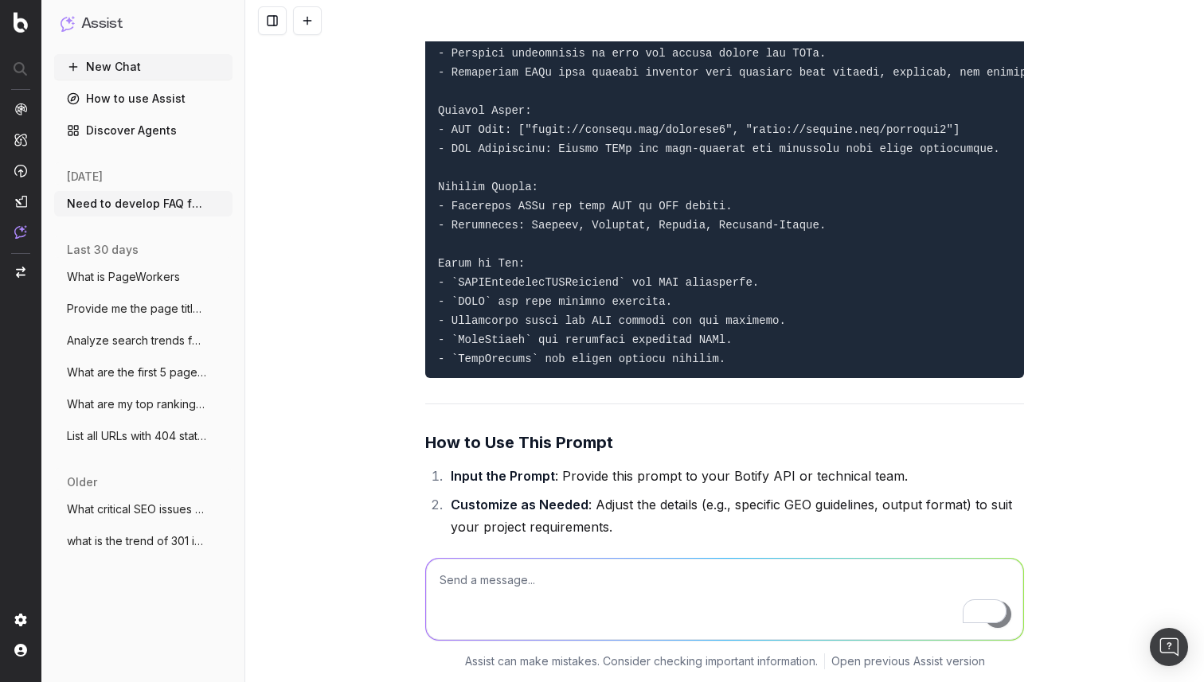
click at [549, 573] on textarea "To enrich screen reader interactions, please activate Accessibility in Grammarl…" at bounding box center [724, 599] width 597 height 81
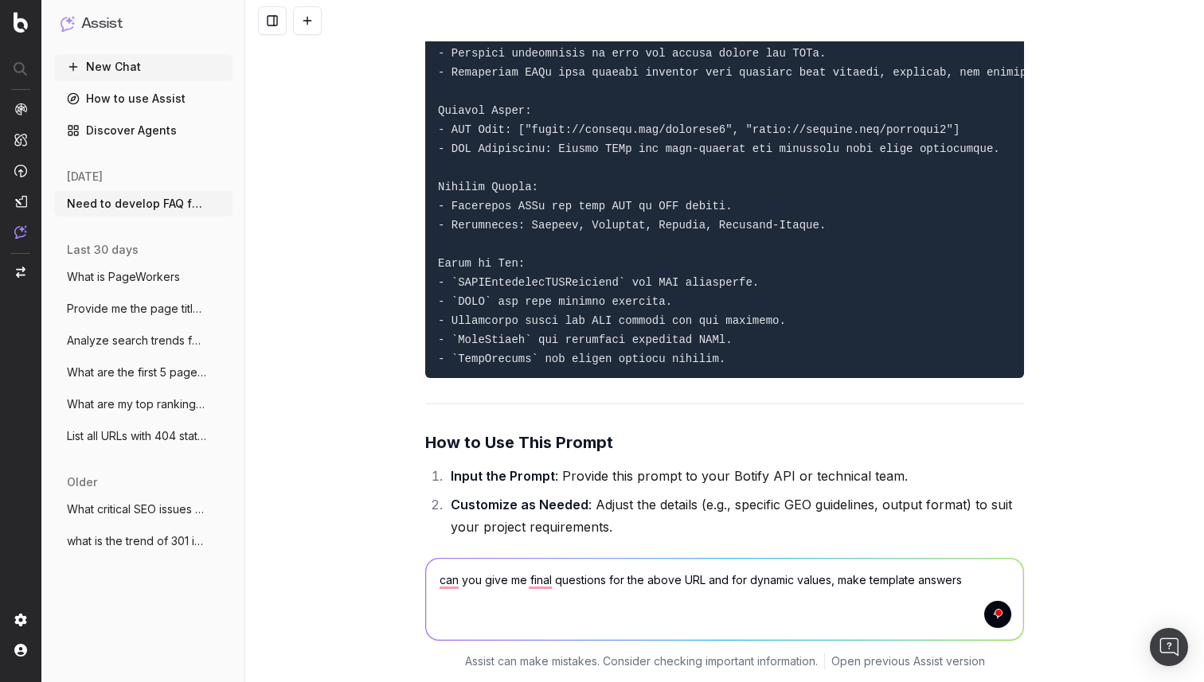
type textarea "can you give me final questions for the above URL and for dynamic values, make …"
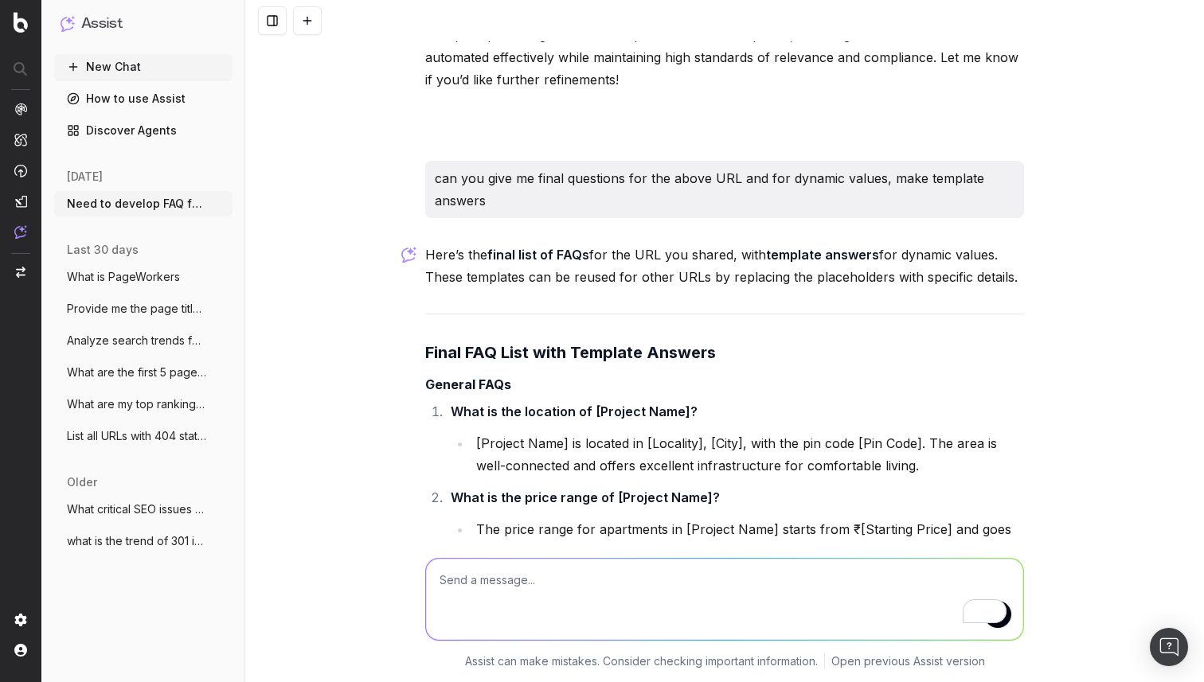
scroll to position [23001, 0]
drag, startPoint x: 514, startPoint y: 123, endPoint x: 428, endPoint y: 122, distance: 86.0
click at [428, 374] on h4 "General FAQs" at bounding box center [724, 383] width 599 height 19
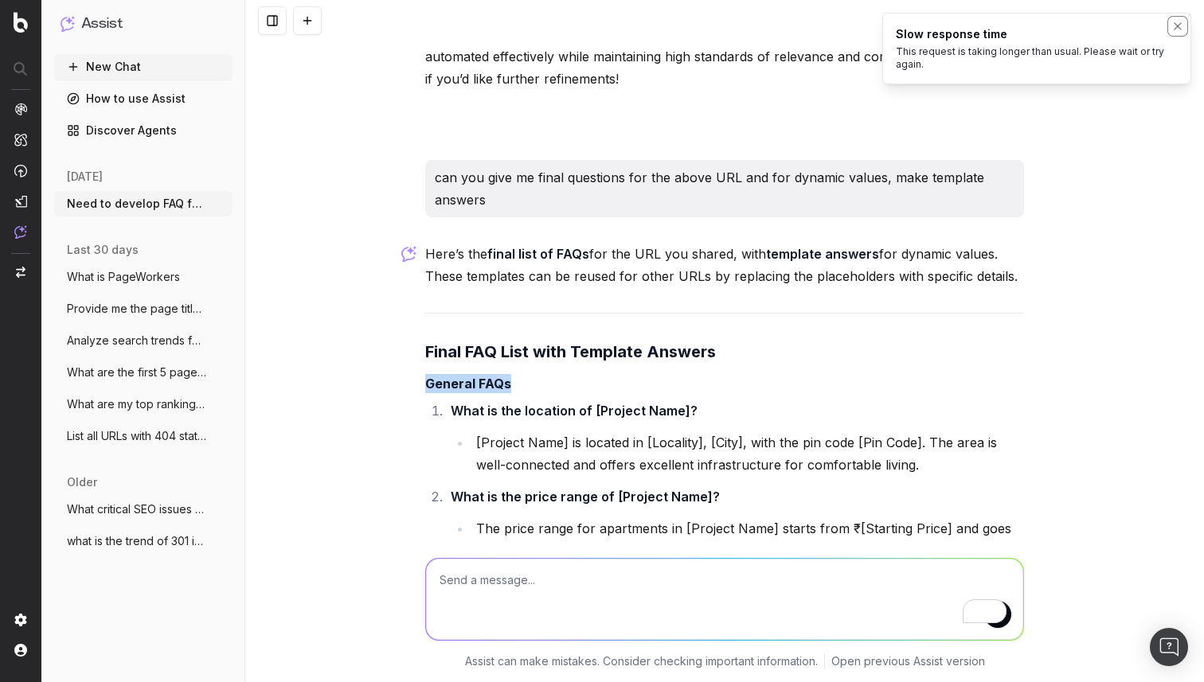
click at [1176, 25] on icon "Notifications (F8)" at bounding box center [1177, 26] width 13 height 13
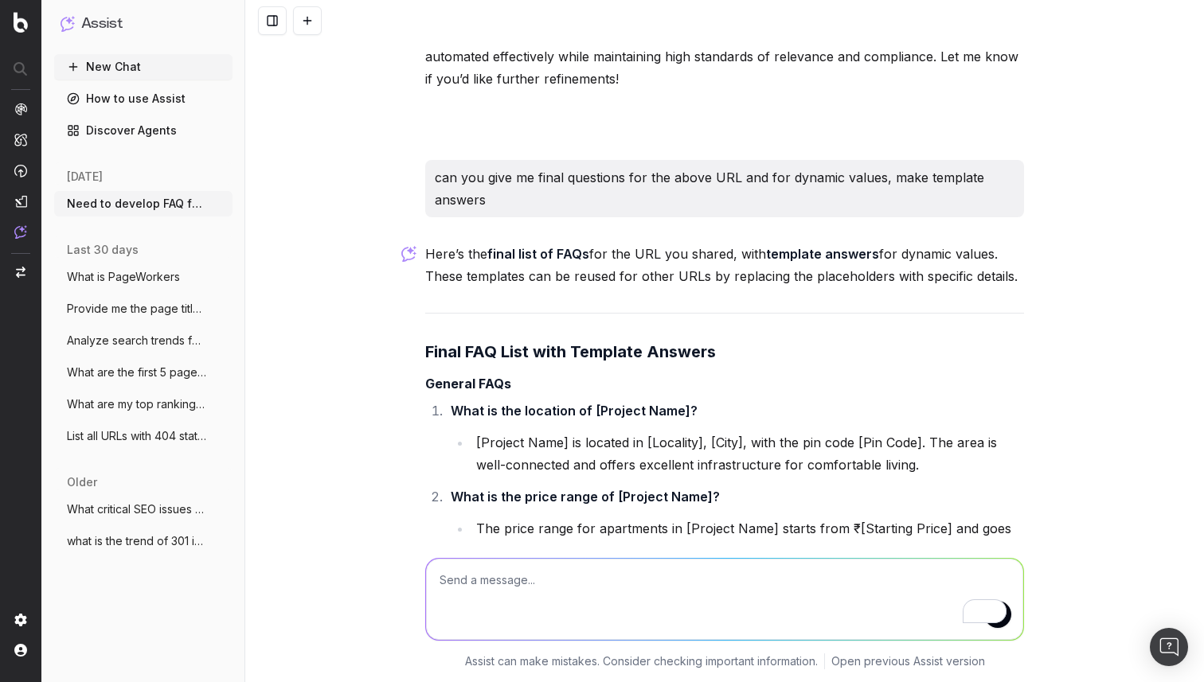
click at [517, 584] on textarea "To enrich screen reader interactions, please activate Accessibility in Grammarl…" at bounding box center [724, 599] width 597 height 81
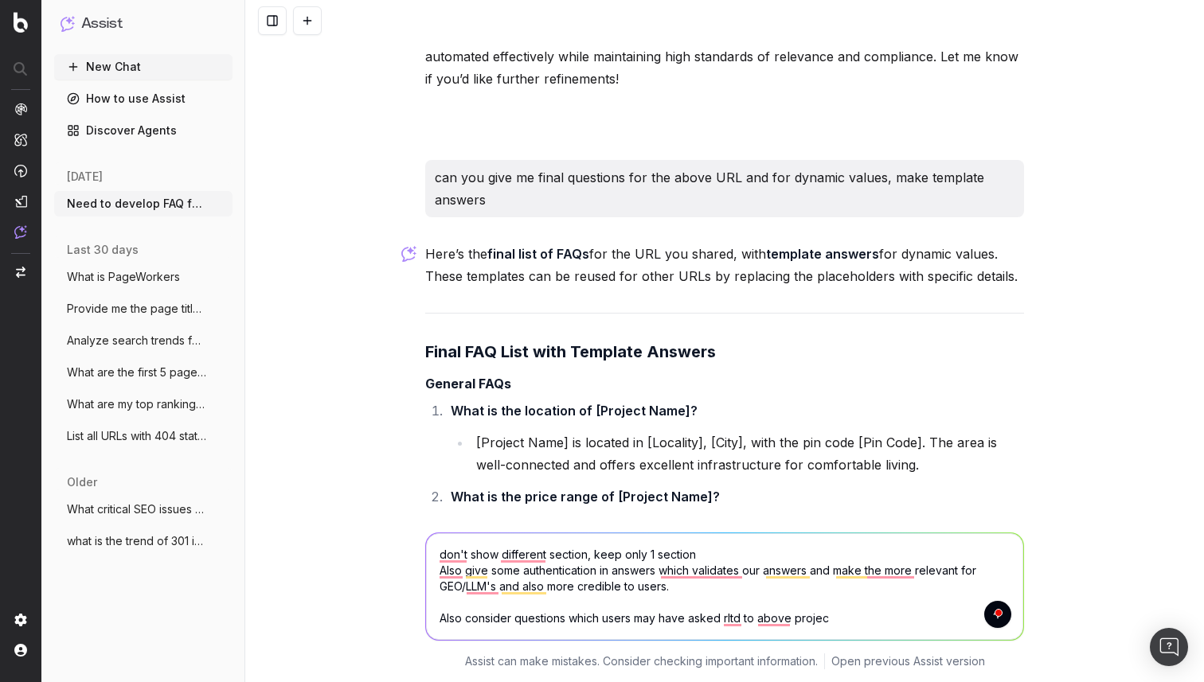
type textarea "don't show different section, keep only 1 section Also give some authentication…"
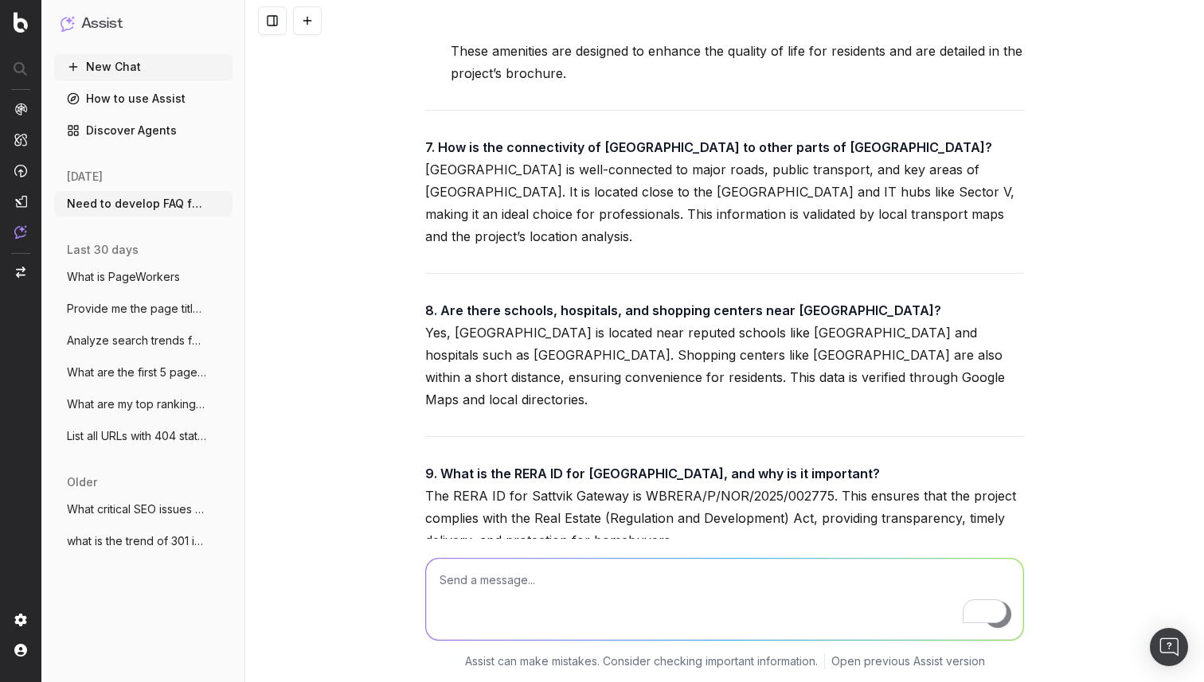
scroll to position [27000, 0]
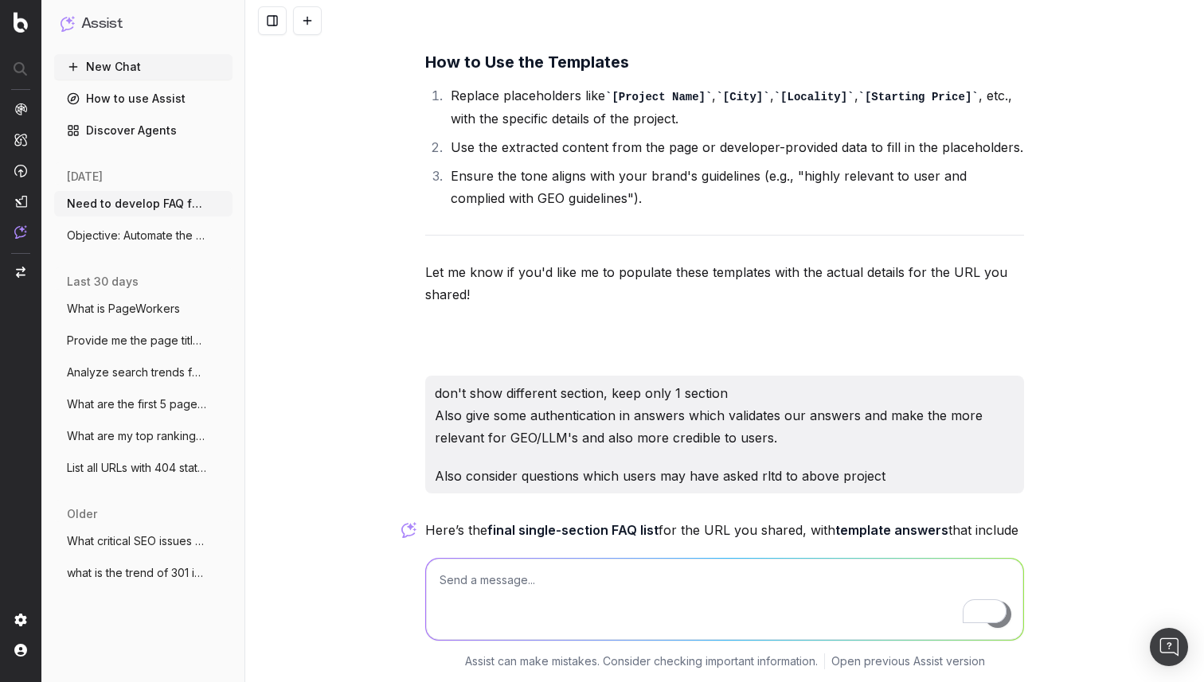
scroll to position [25456, 0]
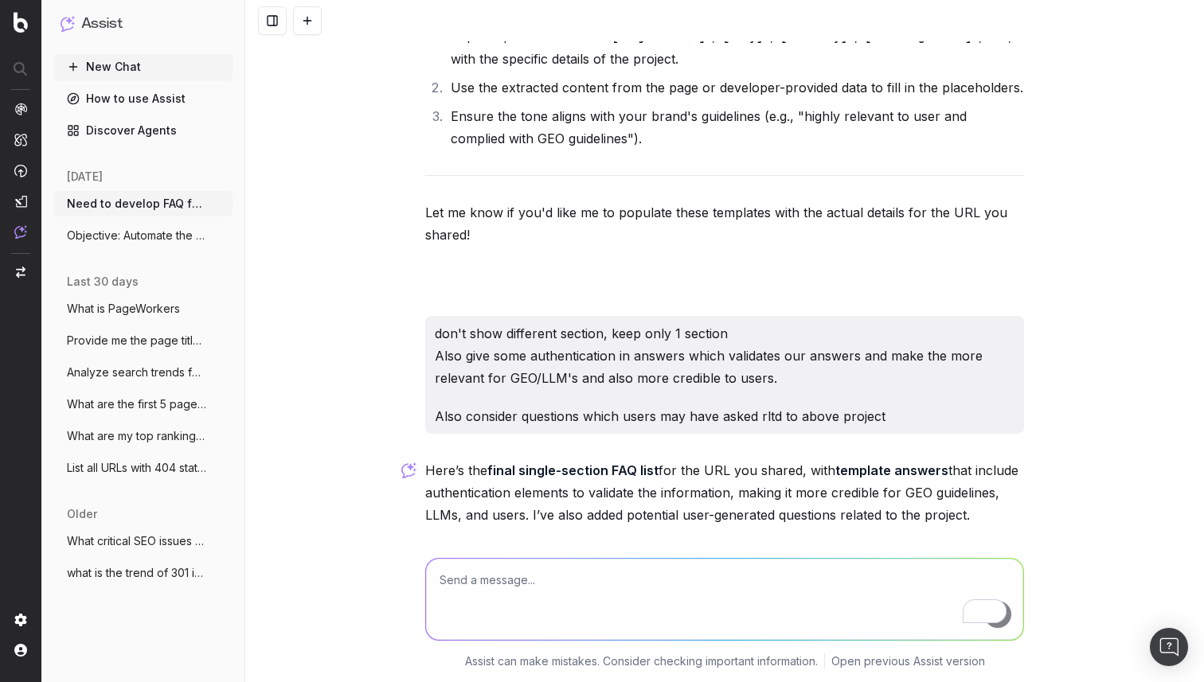
click at [508, 616] on strong "1. Where is [GEOGRAPHIC_DATA] located?" at bounding box center [557, 624] width 264 height 16
click at [634, 613] on p "1. Where is [GEOGRAPHIC_DATA] located? [GEOGRAPHIC_DATA] is located in [GEOGRAP…" at bounding box center [724, 680] width 599 height 134
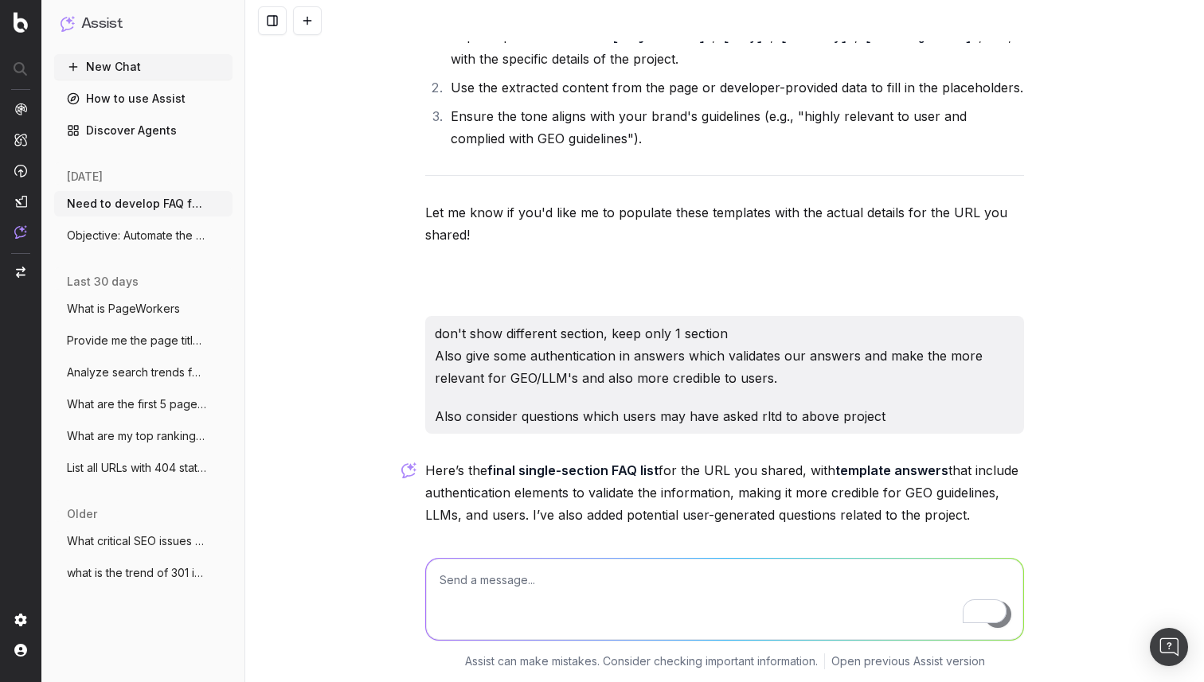
click at [634, 613] on p "1. Where is [GEOGRAPHIC_DATA] located? [GEOGRAPHIC_DATA] is located in [GEOGRAP…" at bounding box center [724, 680] width 599 height 134
click at [881, 613] on p "1. Where is [GEOGRAPHIC_DATA] located? [GEOGRAPHIC_DATA] is located in [GEOGRAP…" at bounding box center [724, 680] width 599 height 134
drag, startPoint x: 884, startPoint y: 378, endPoint x: 1030, endPoint y: 439, distance: 158.8
click at [1030, 439] on div "Need to develop FAQ for a page To develop an FAQ for a page, I can assist in ge…" at bounding box center [724, 341] width 958 height 682
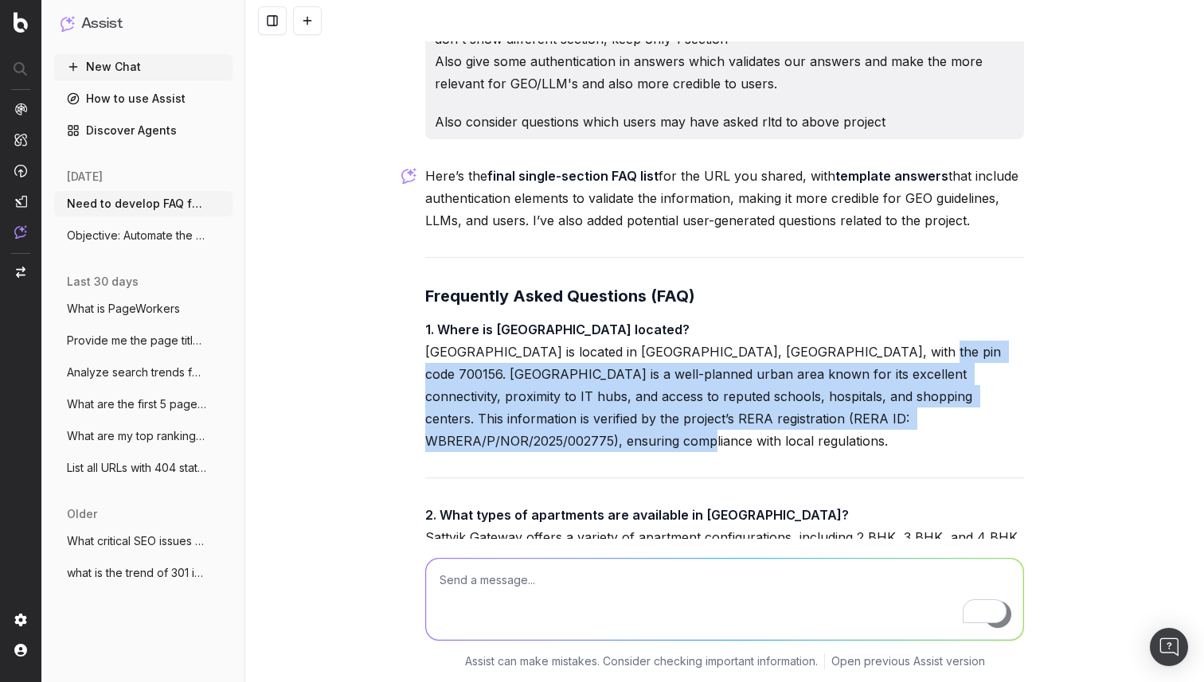
scroll to position [25770, 0]
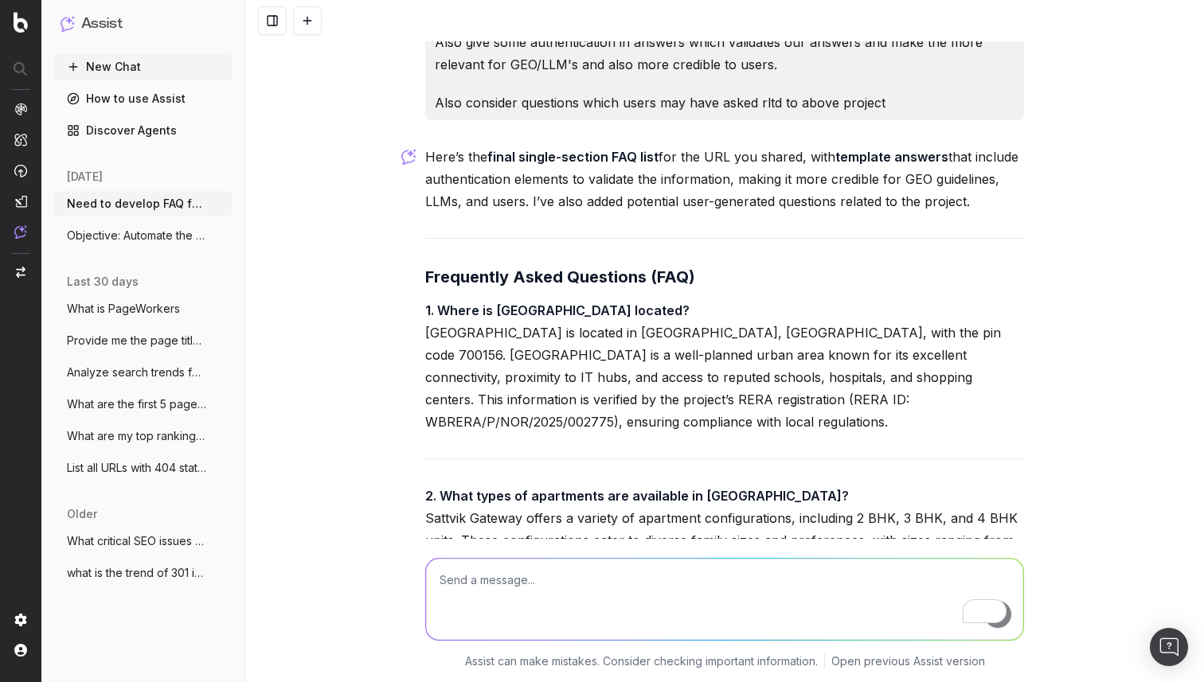
drag, startPoint x: 572, startPoint y: 270, endPoint x: 642, endPoint y: 287, distance: 71.4
click at [642, 485] on p "2. What types of apartments are available in [GEOGRAPHIC_DATA]? [GEOGRAPHIC_DAT…" at bounding box center [724, 540] width 599 height 111
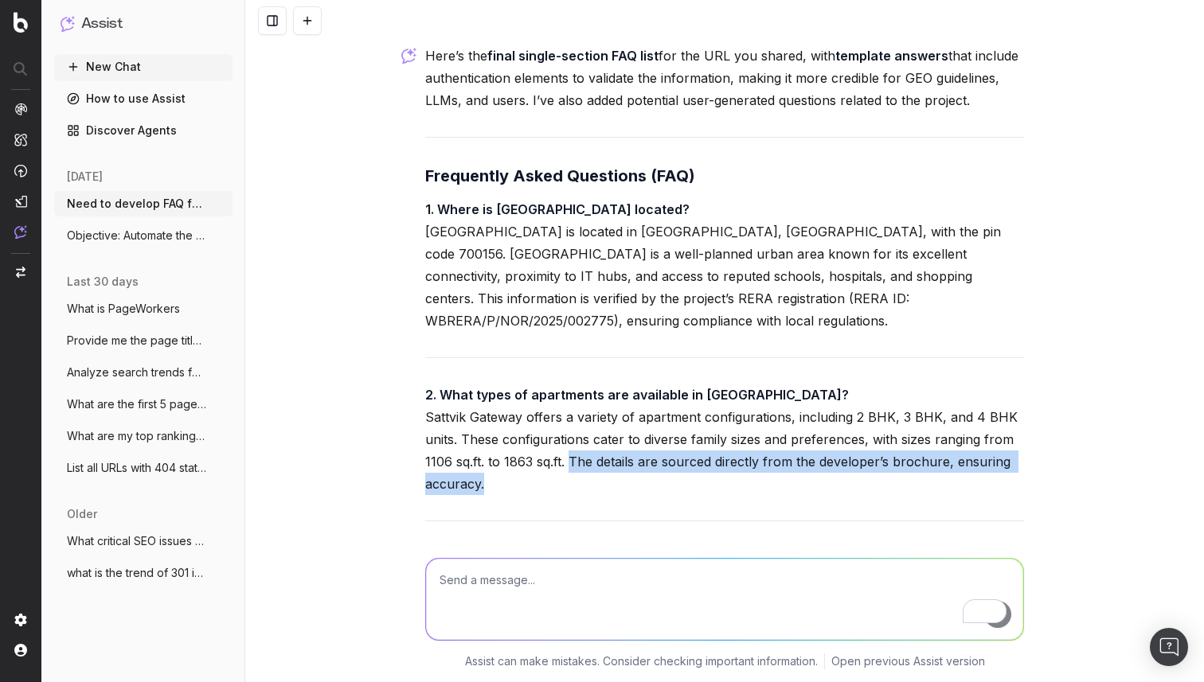
scroll to position [25873, 0]
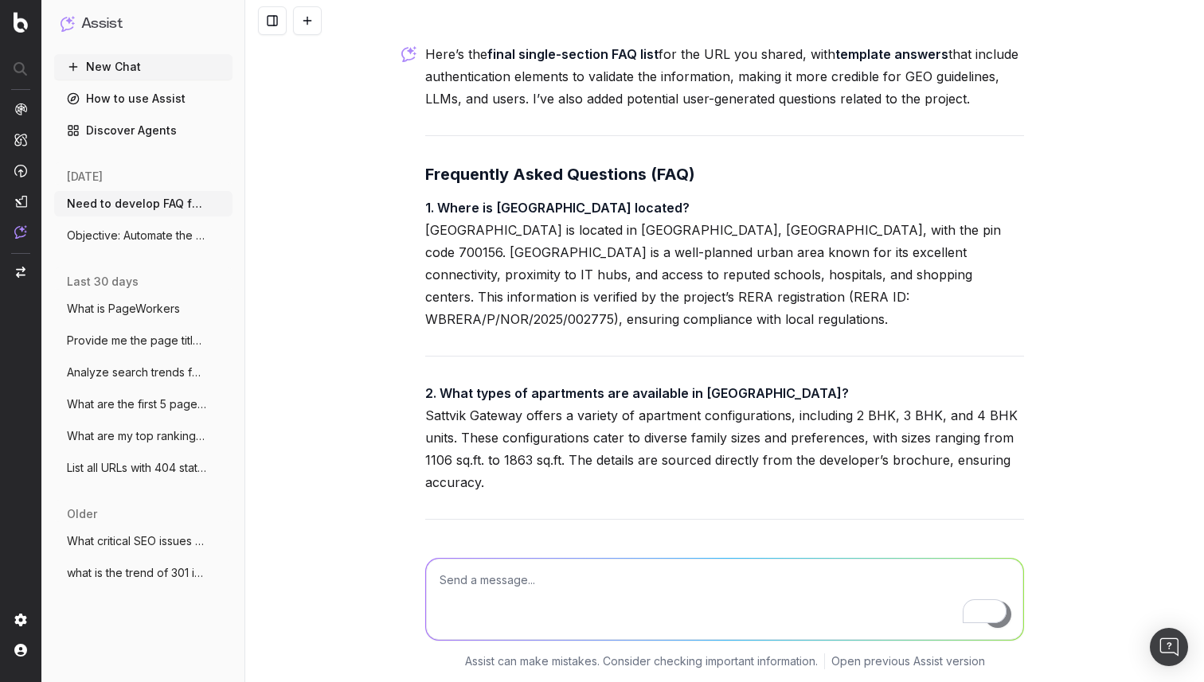
drag, startPoint x: 666, startPoint y: 309, endPoint x: 908, endPoint y: 325, distance: 241.7
click at [908, 545] on p "3. What is the price range of apartments in [GEOGRAPHIC_DATA]? The price range …" at bounding box center [724, 589] width 599 height 89
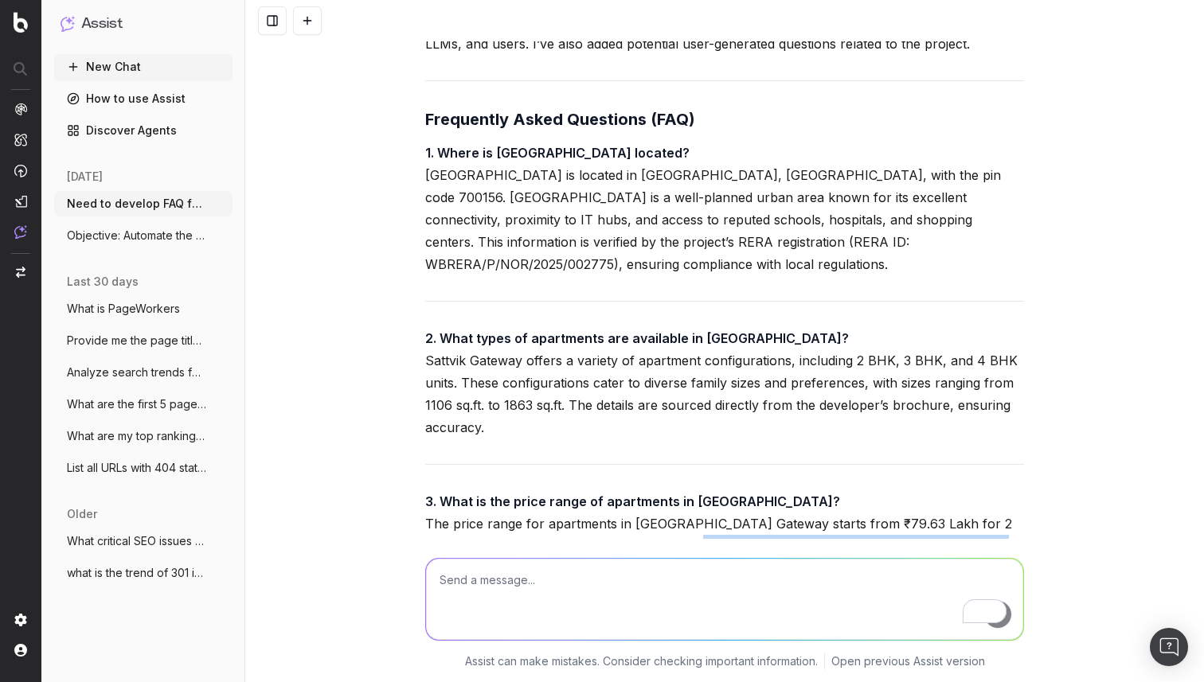
scroll to position [25929, 0]
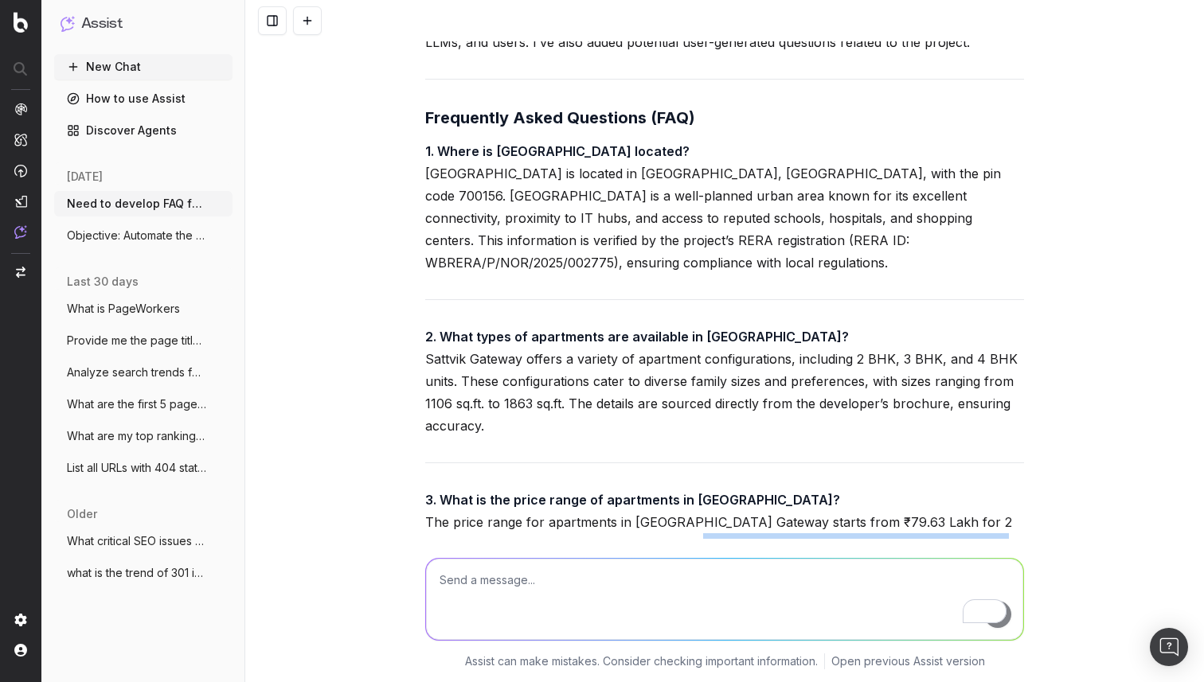
drag, startPoint x: 969, startPoint y: 372, endPoint x: 935, endPoint y: 409, distance: 50.7
click at [935, 630] on p "4. What is the possession date for [GEOGRAPHIC_DATA]? The project is currently …" at bounding box center [724, 674] width 599 height 89
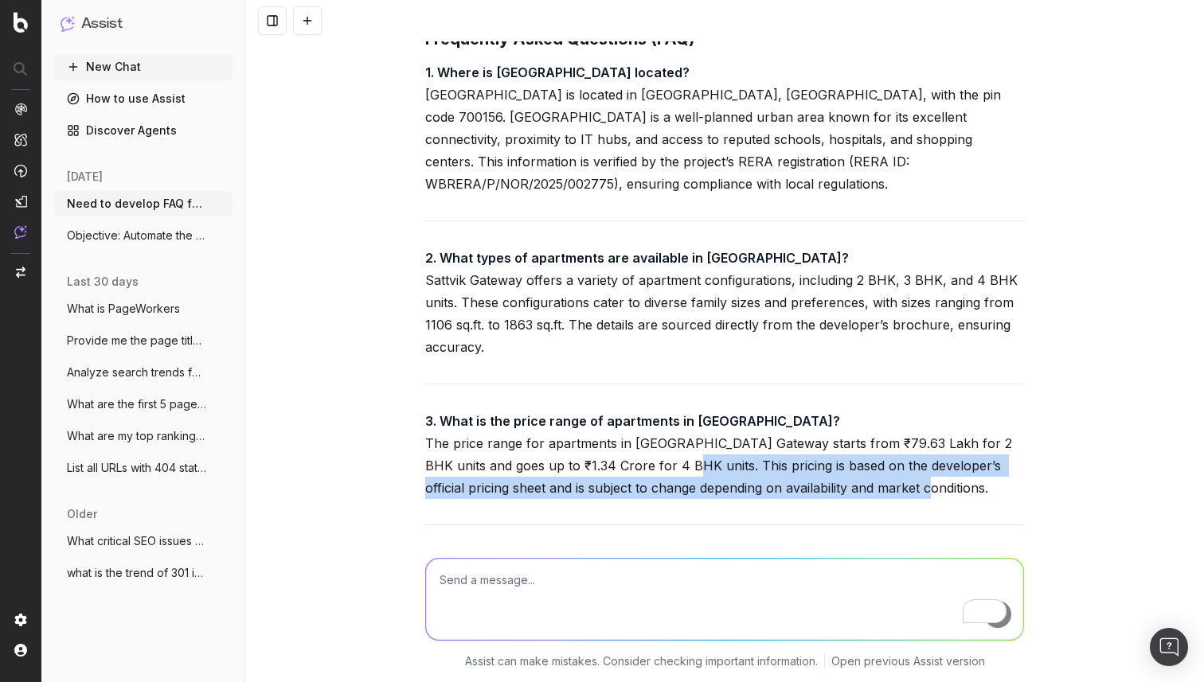
scroll to position [26017, 0]
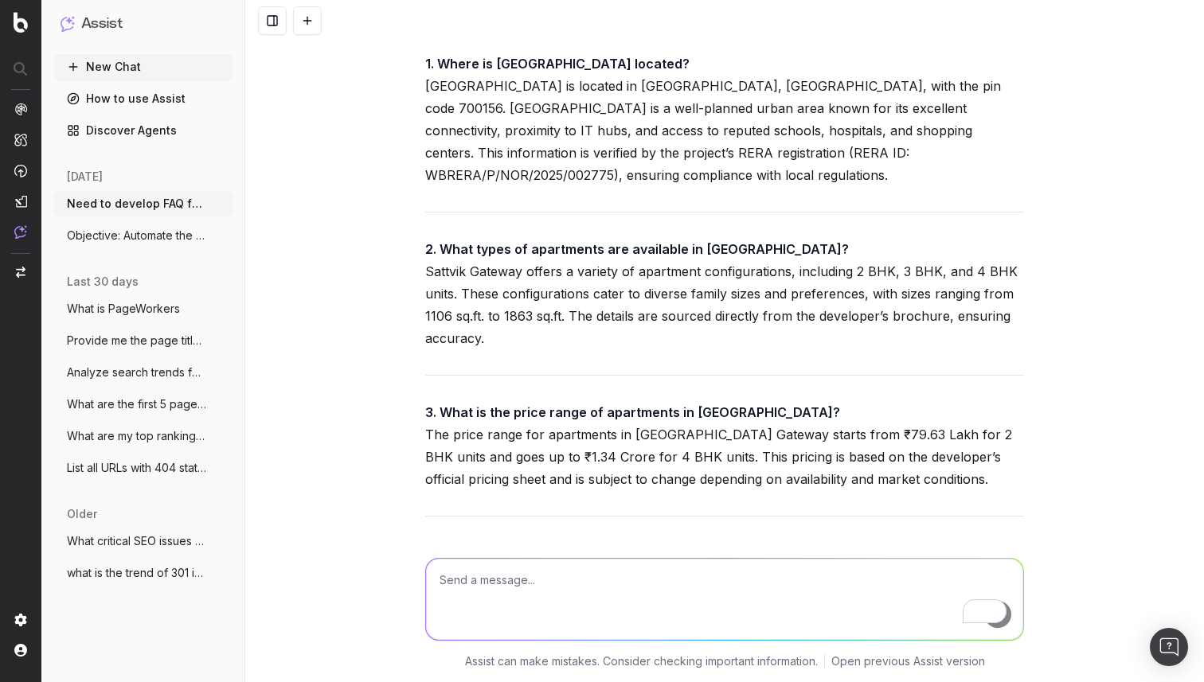
drag, startPoint x: 794, startPoint y: 445, endPoint x: 794, endPoint y: 462, distance: 16.7
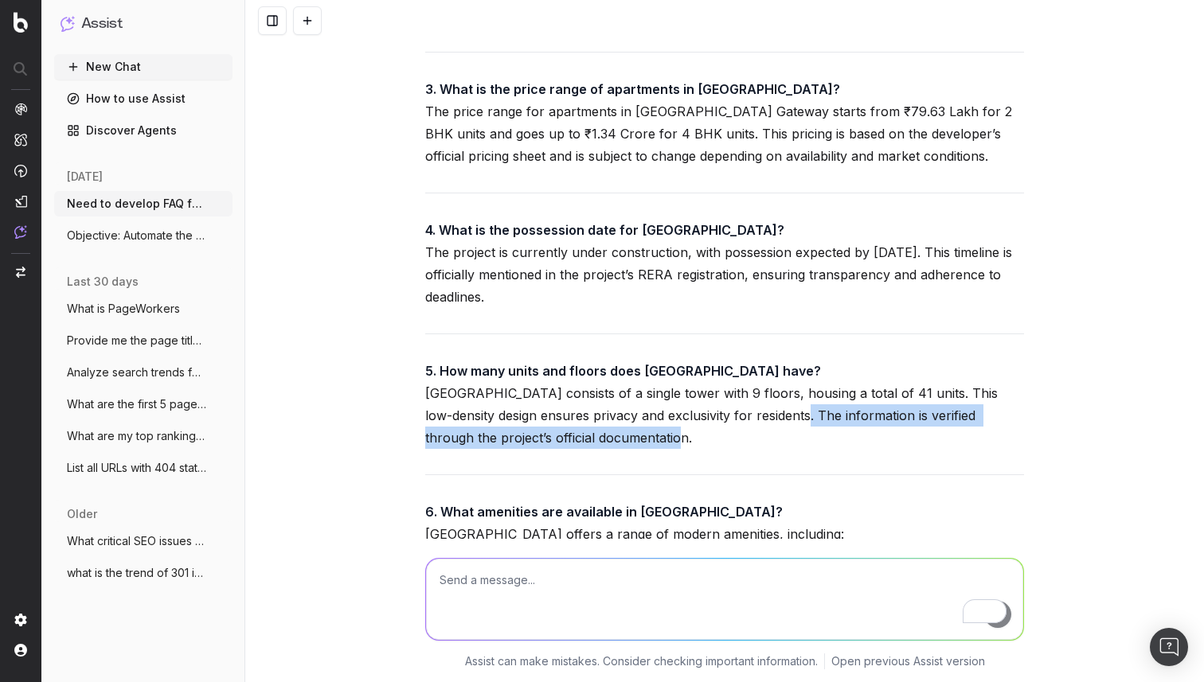
scroll to position [26342, 0]
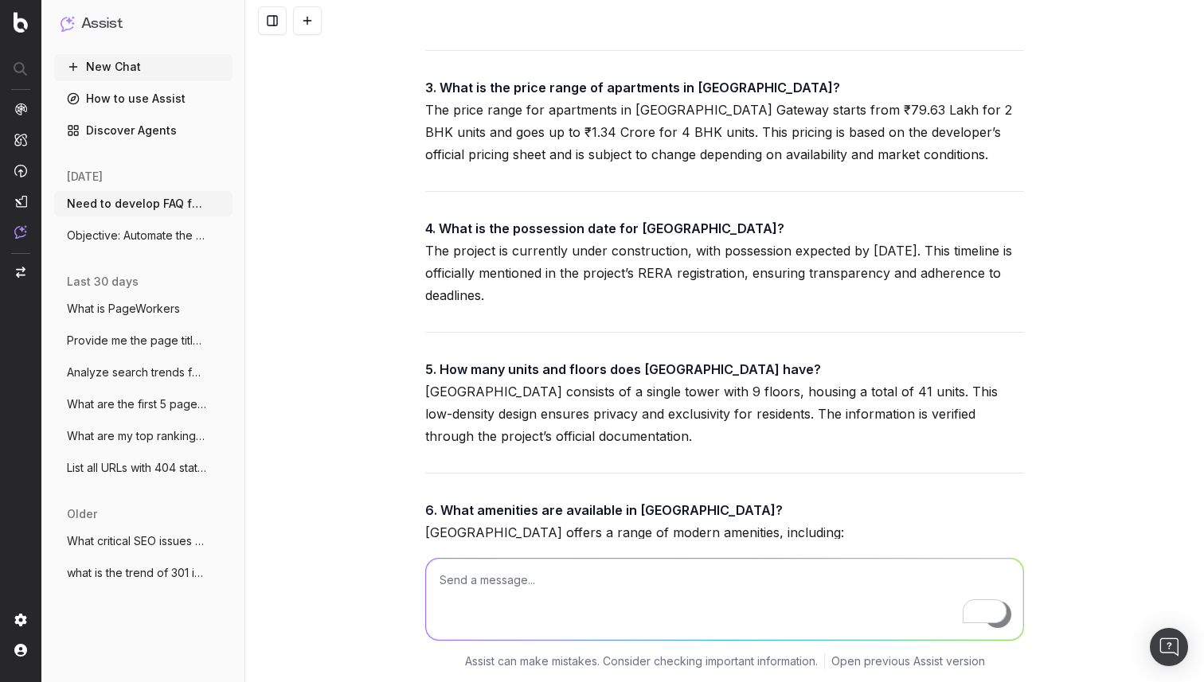
drag, startPoint x: 452, startPoint y: 415, endPoint x: 607, endPoint y: 428, distance: 155.0
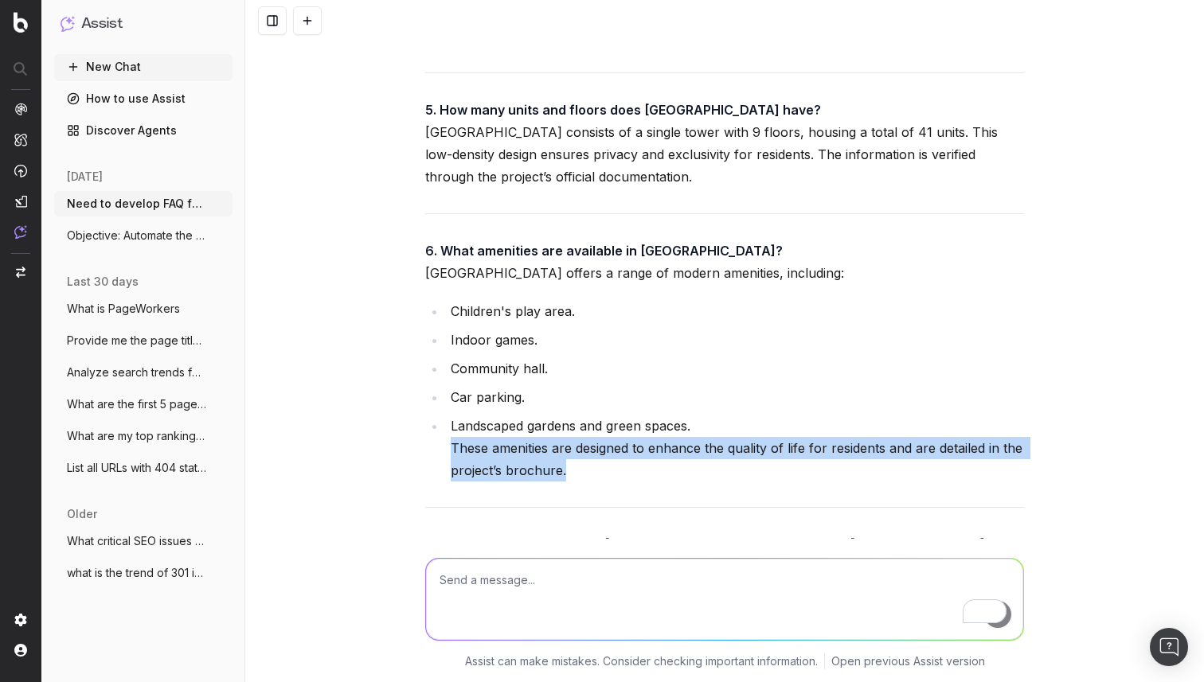
scroll to position [26622, 0]
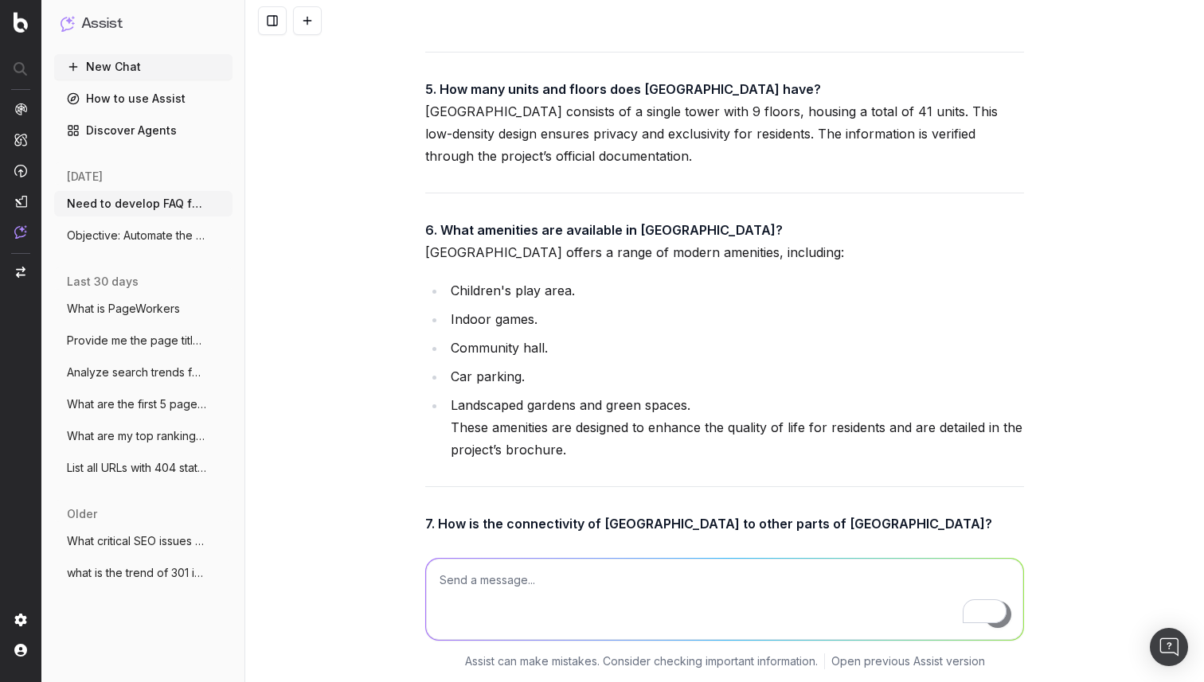
drag, startPoint x: 512, startPoint y: 291, endPoint x: 512, endPoint y: 322, distance: 31.8
click at [512, 513] on p "7. How is the connectivity of [GEOGRAPHIC_DATA] to other parts of [GEOGRAPHIC_D…" at bounding box center [724, 568] width 599 height 111
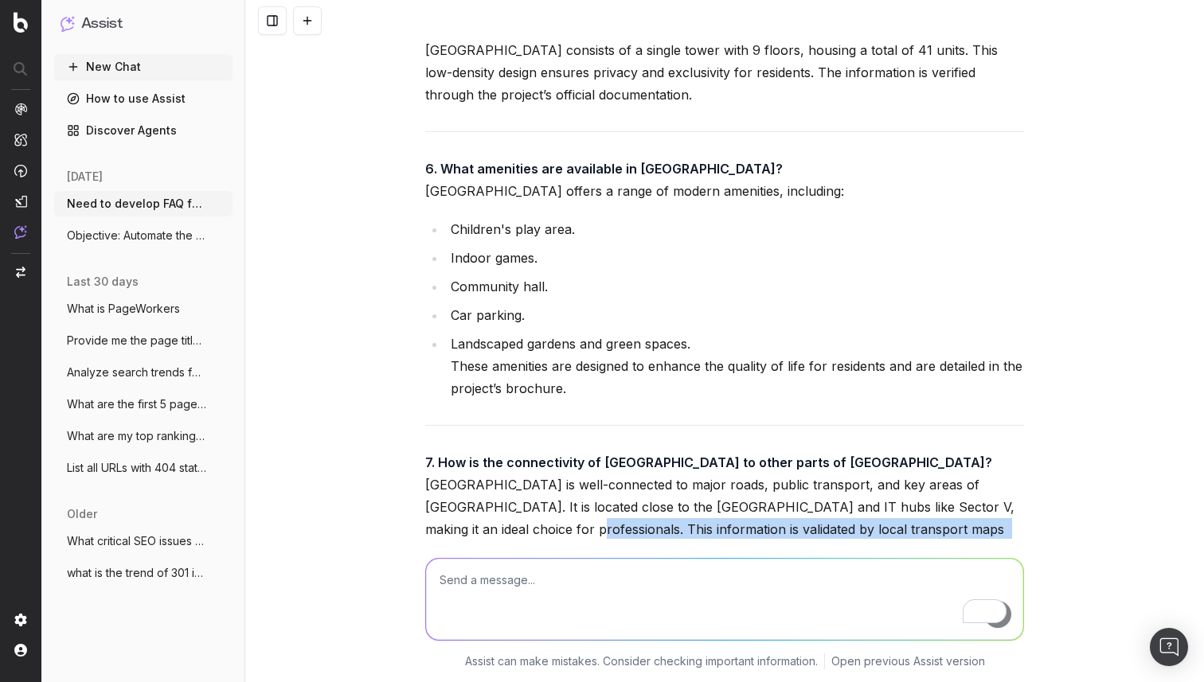
scroll to position [26693, 0]
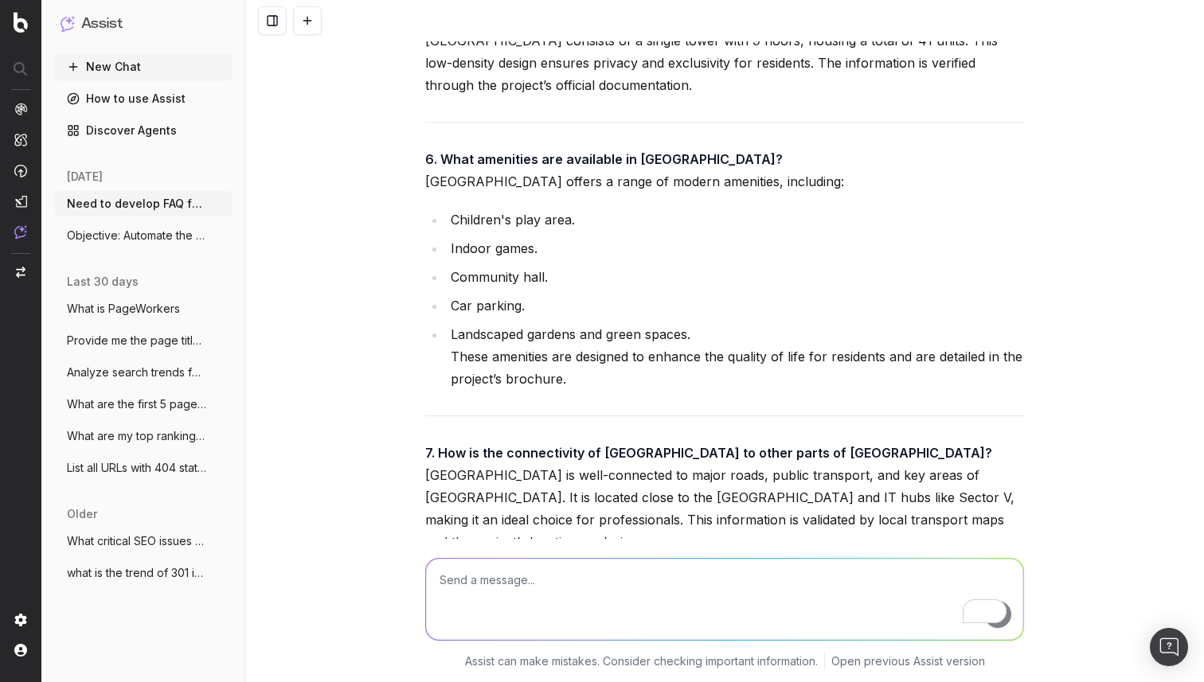
drag, startPoint x: 583, startPoint y: 385, endPoint x: 599, endPoint y: 422, distance: 40.7
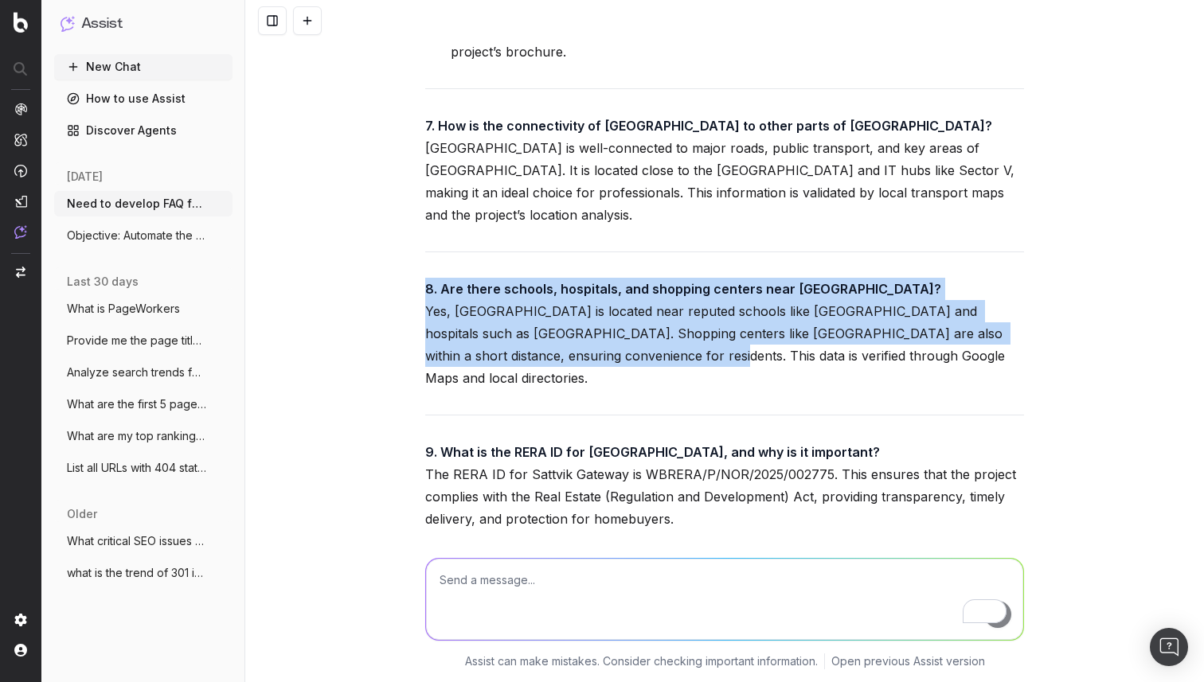
scroll to position [27402, 0]
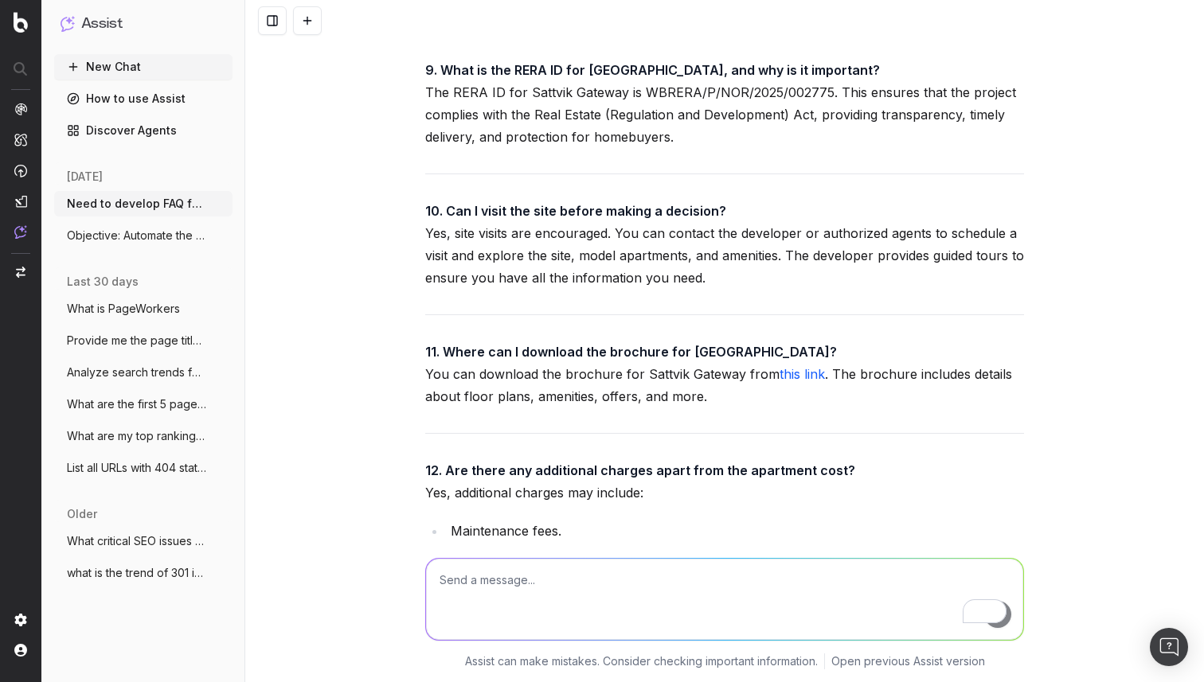
click at [560, 588] on textarea "To enrich screen reader interactions, please activate Accessibility in Grammarl…" at bounding box center [724, 599] width 597 height 81
type textarea "can we get it in template form so that if some detail's changes it can update i…"
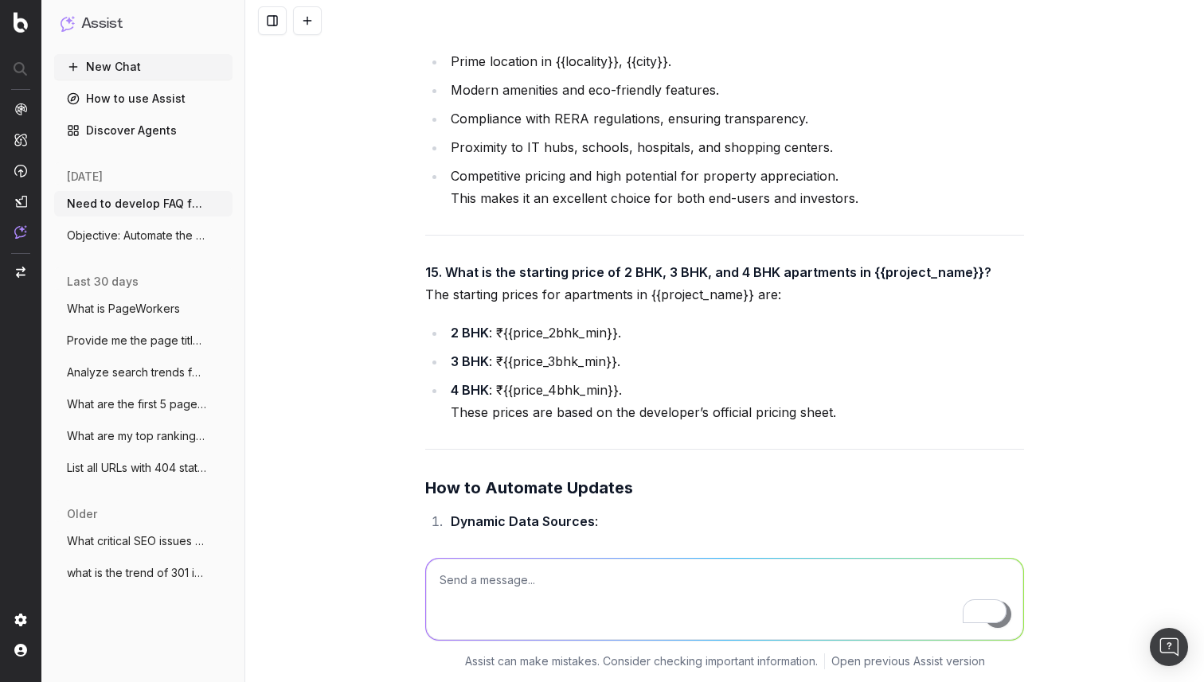
scroll to position [32005, 0]
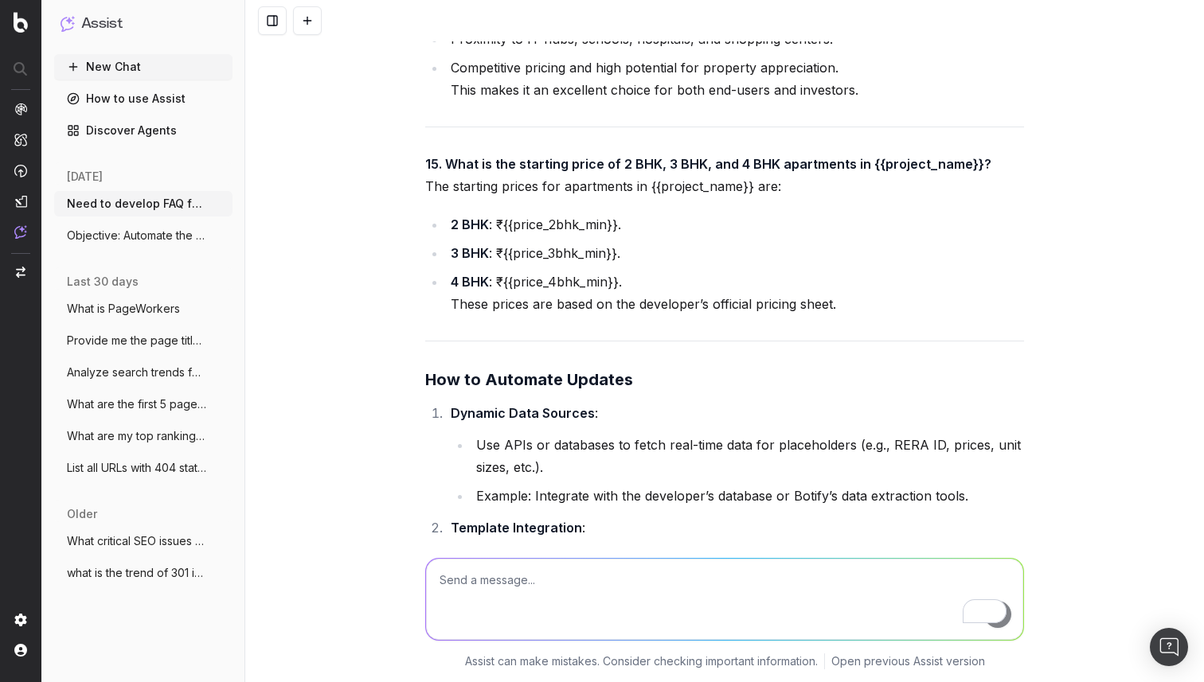
click at [511, 575] on textarea "To enrich screen reader interactions, please activate Accessibility in Grammarl…" at bounding box center [724, 599] width 597 height 81
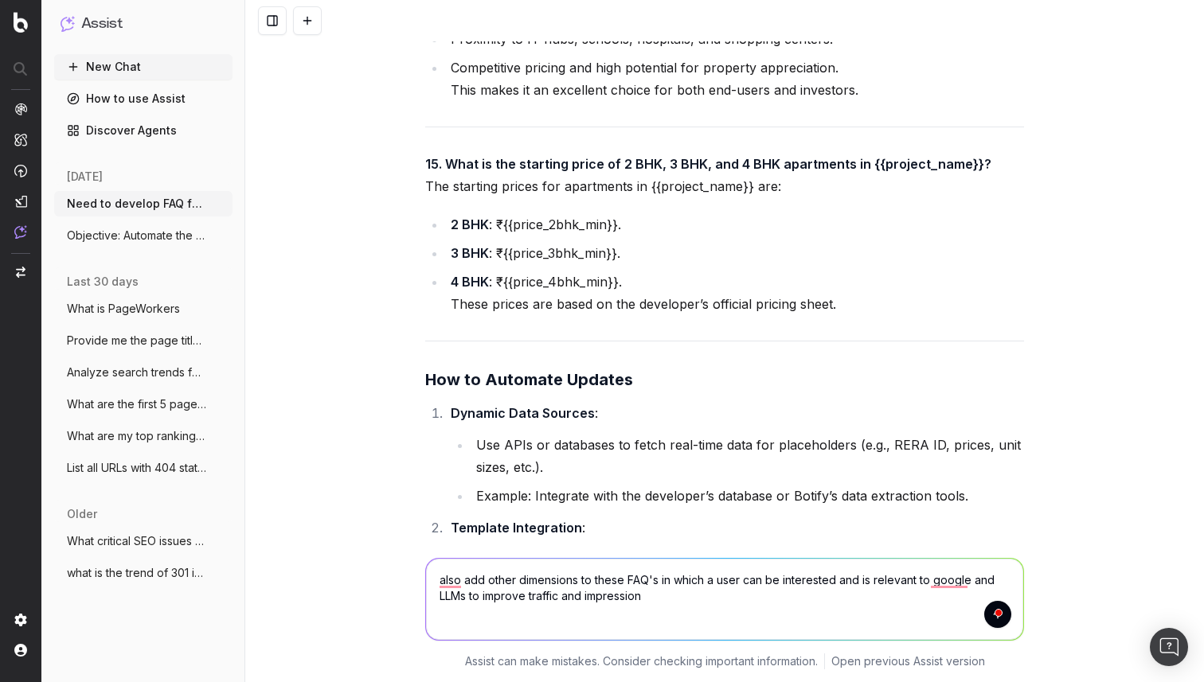
type textarea "also add other dimensions to these FAQ's in which a user can be interested and …"
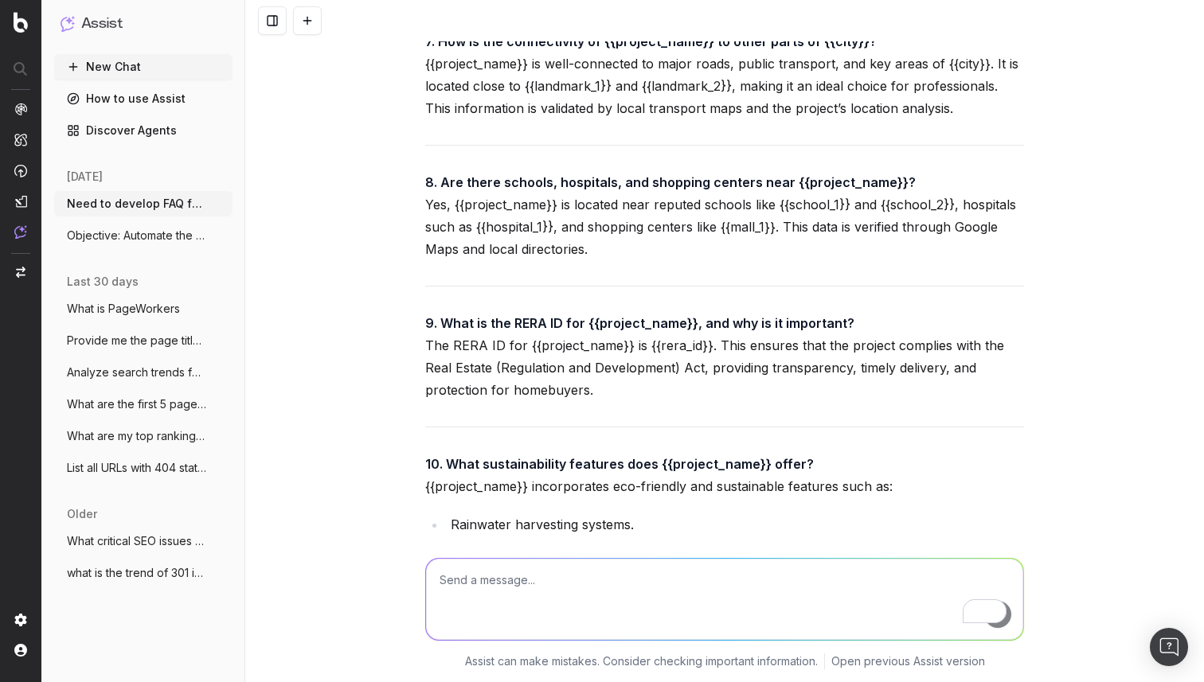
scroll to position [36075, 0]
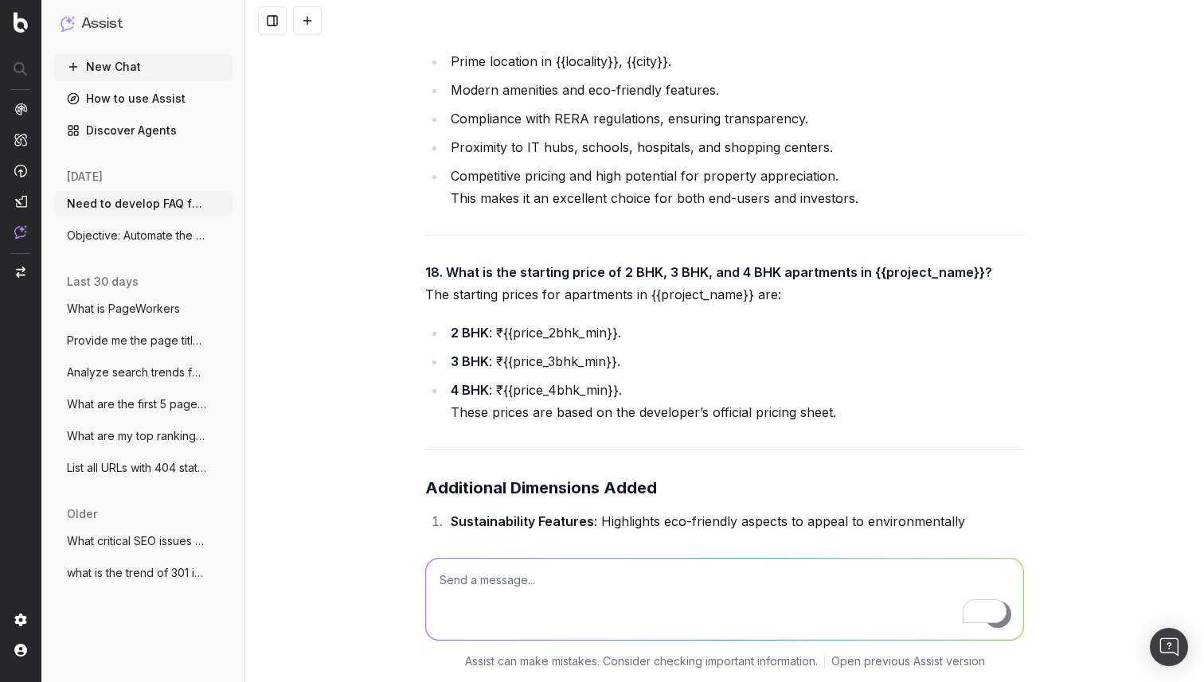
click at [506, 572] on textarea "To enrich screen reader interactions, please activate Accessibility in Grammarl…" at bounding box center [724, 599] width 597 height 81
click at [474, 577] on textarea "To enrich screen reader interactions, please activate Accessibility in Grammarl…" at bounding box center [724, 599] width 597 height 81
type textarea "give answers with data ignore template for now"
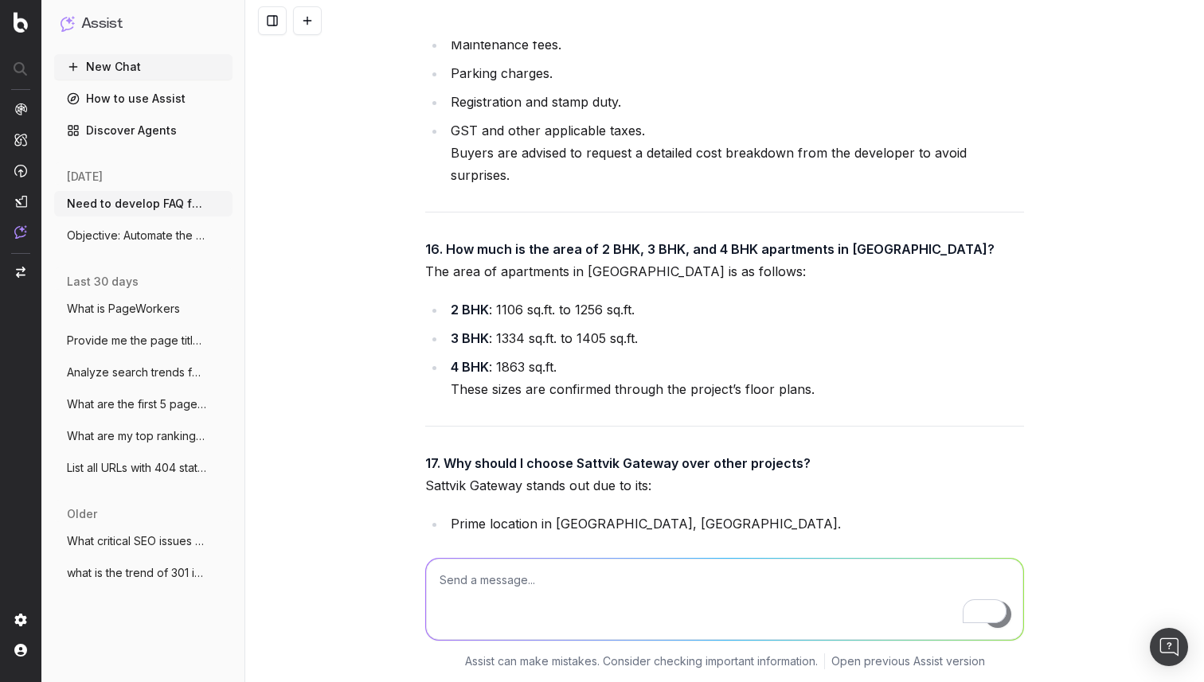
scroll to position [39777, 0]
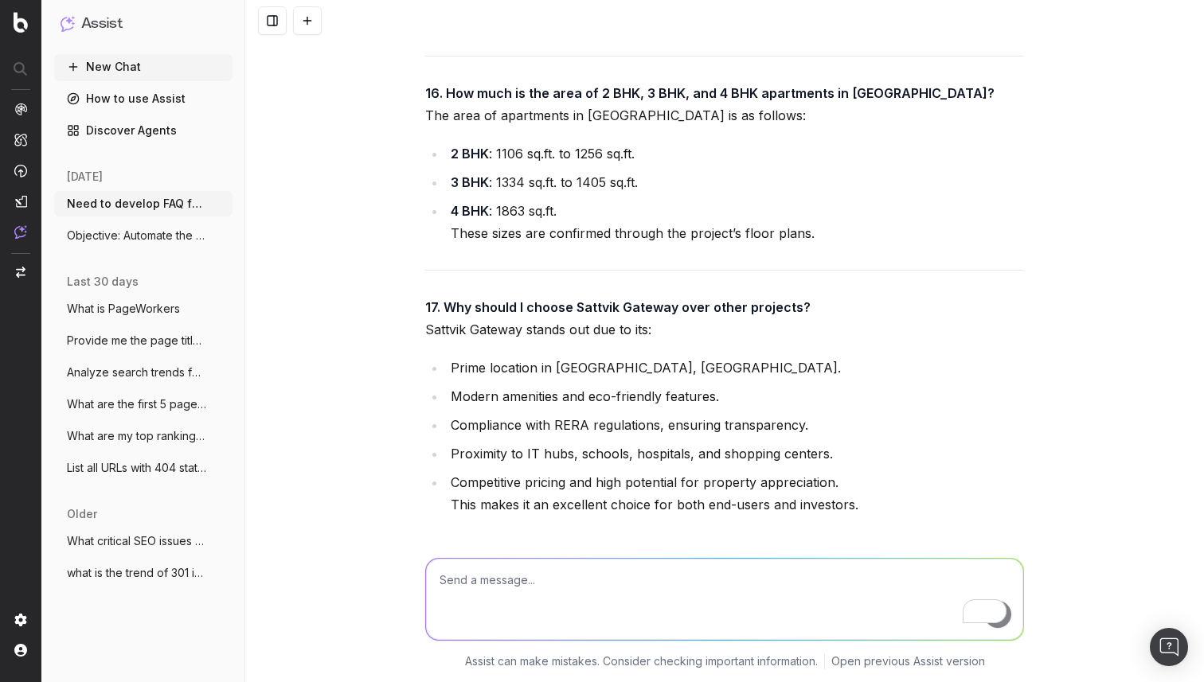
click at [534, 575] on textarea "To enrich screen reader interactions, please activate Accessibility in Grammarl…" at bounding box center [724, 599] width 597 height 81
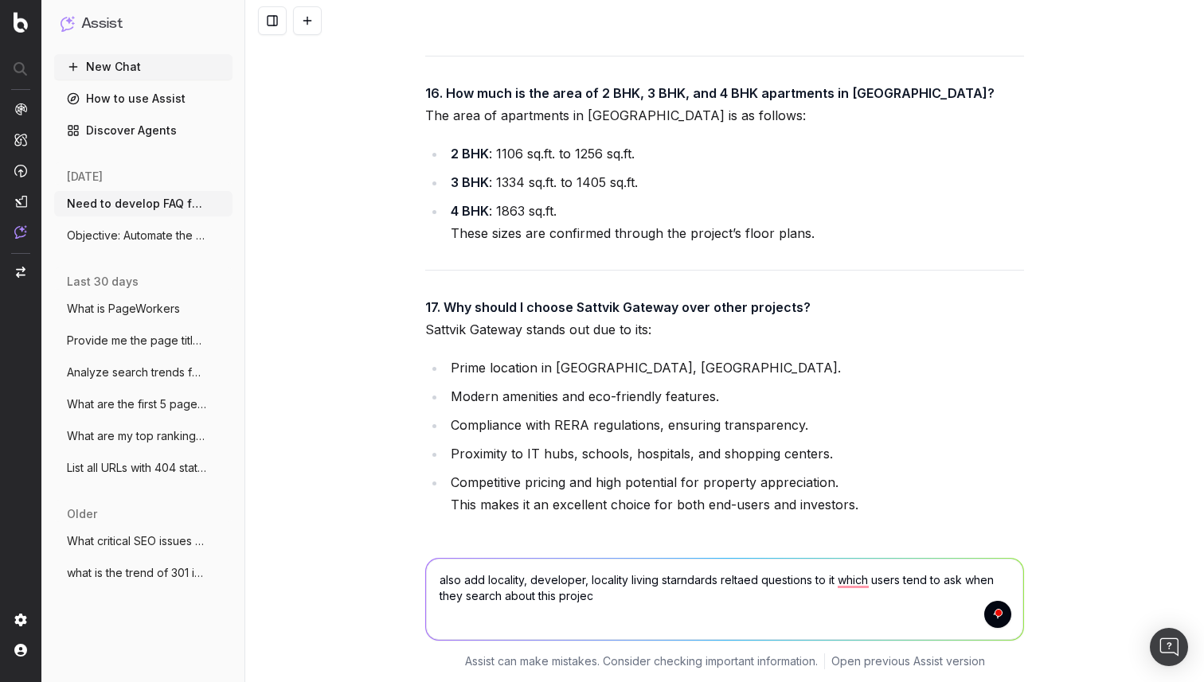
type textarea "also add locality, developer, locality living starndards reltaed questions to i…"
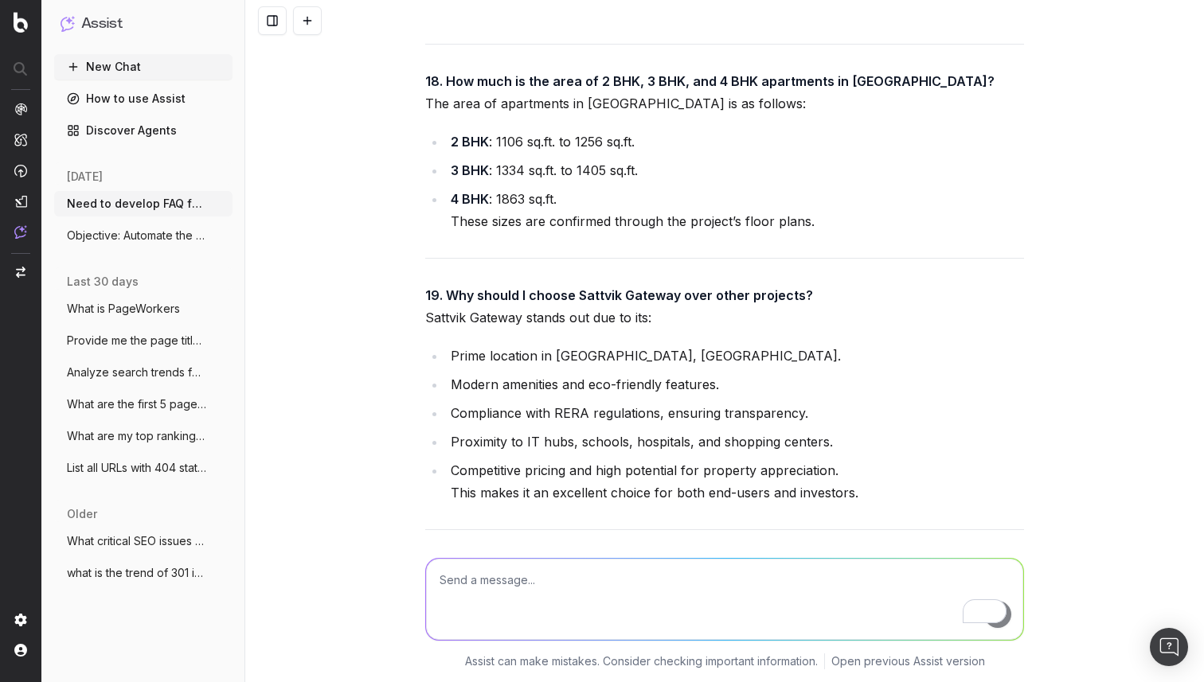
scroll to position [44064, 0]
click at [494, 579] on textarea "To enrich screen reader interactions, please activate Accessibility in Grammarl…" at bounding box center [724, 599] width 597 height 81
type textarea "from where you are making reference to these questions"
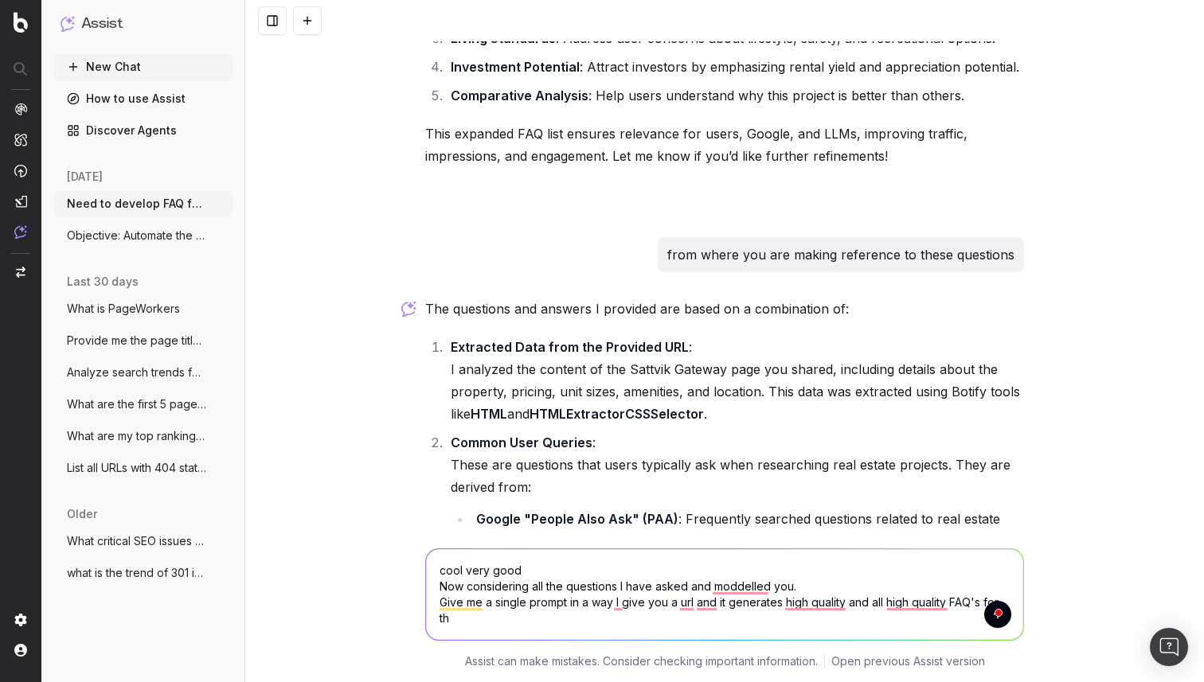
scroll to position [44930, 0]
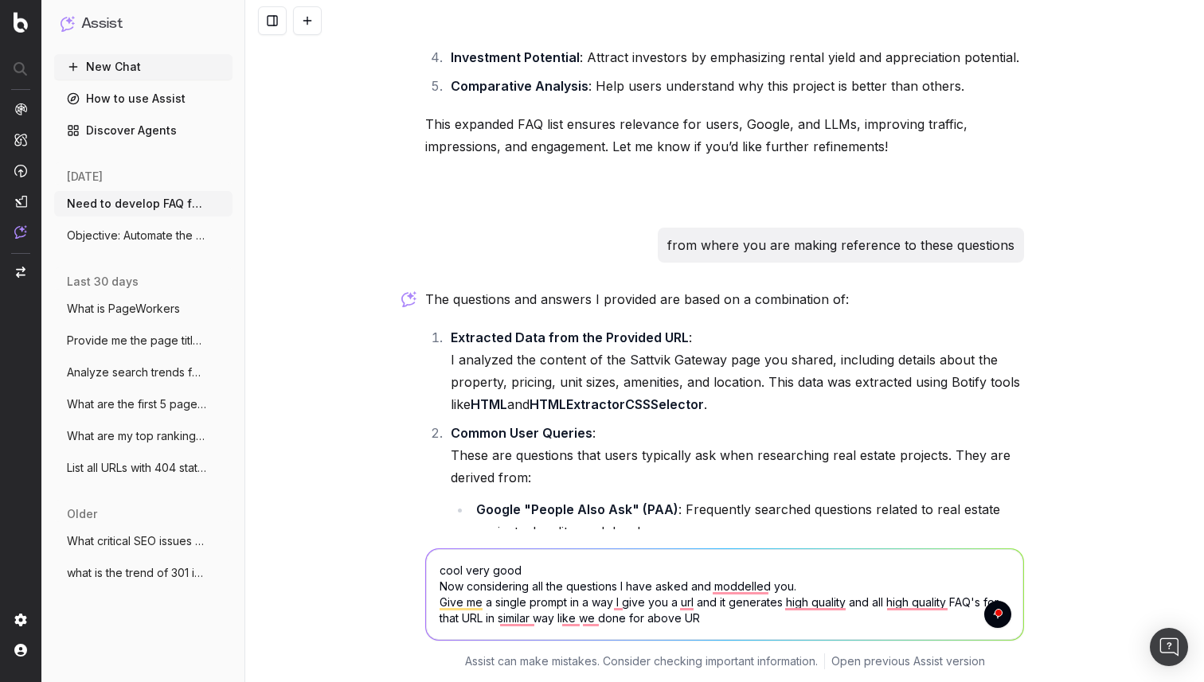
type textarea "cool very good Now considering all the questions I have asked and moddelled you…"
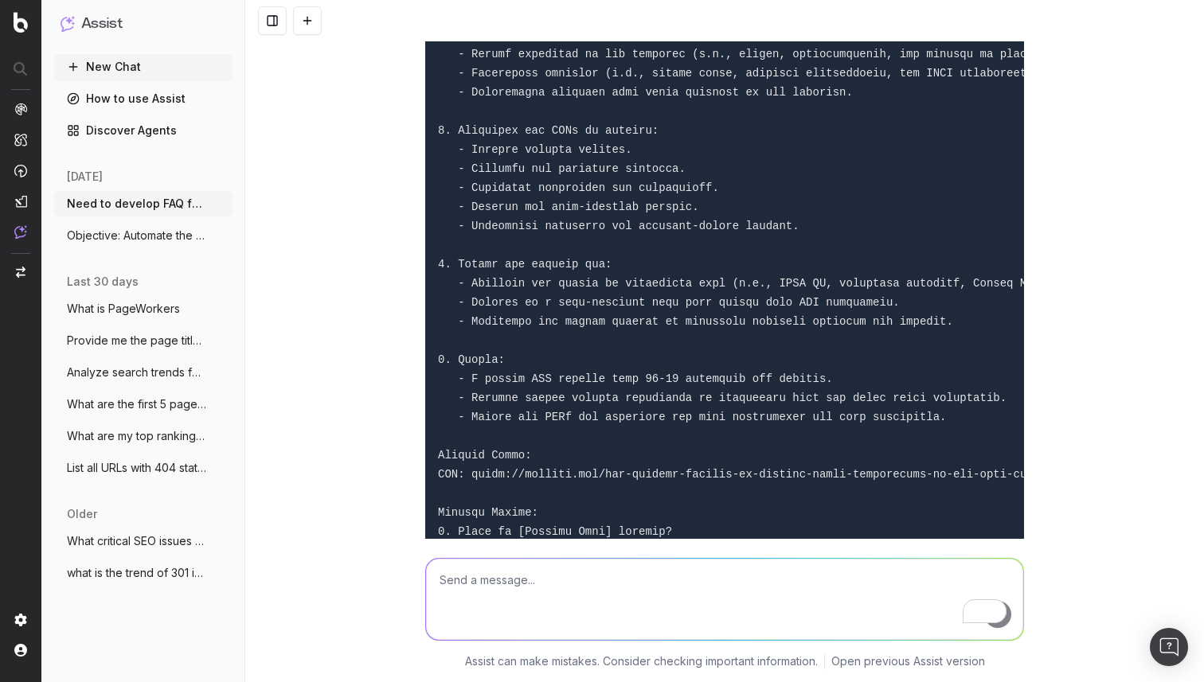
scroll to position [46526, 0]
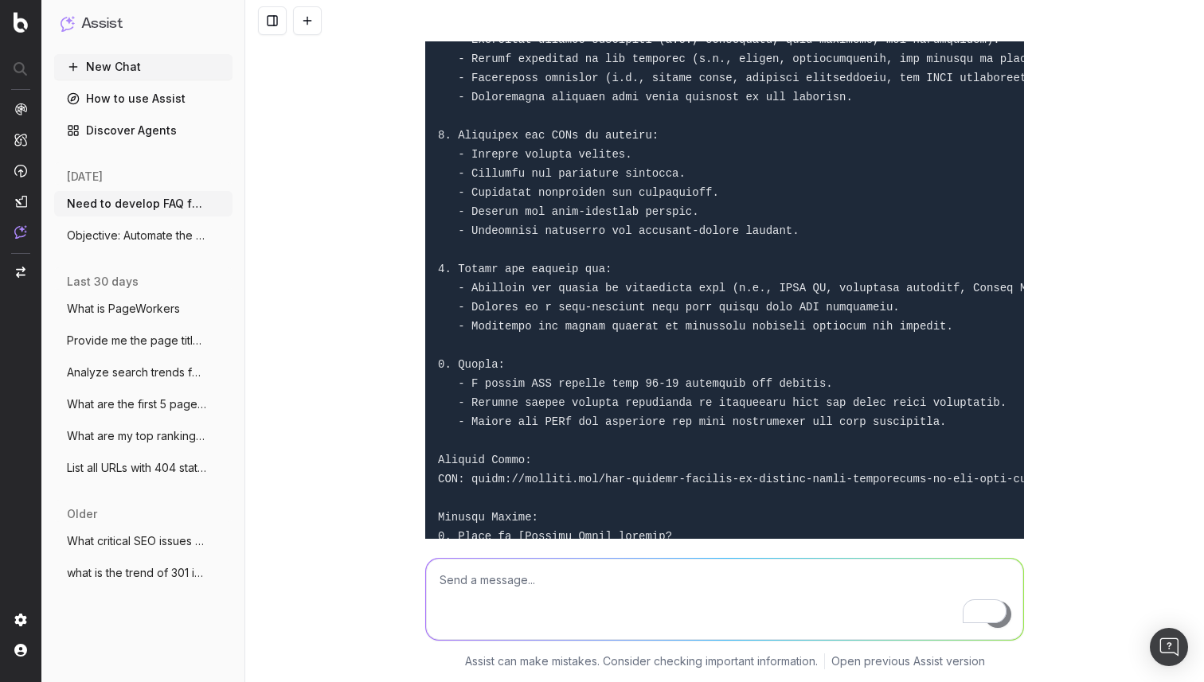
click at [893, 326] on pre at bounding box center [724, 383] width 599 height 1223
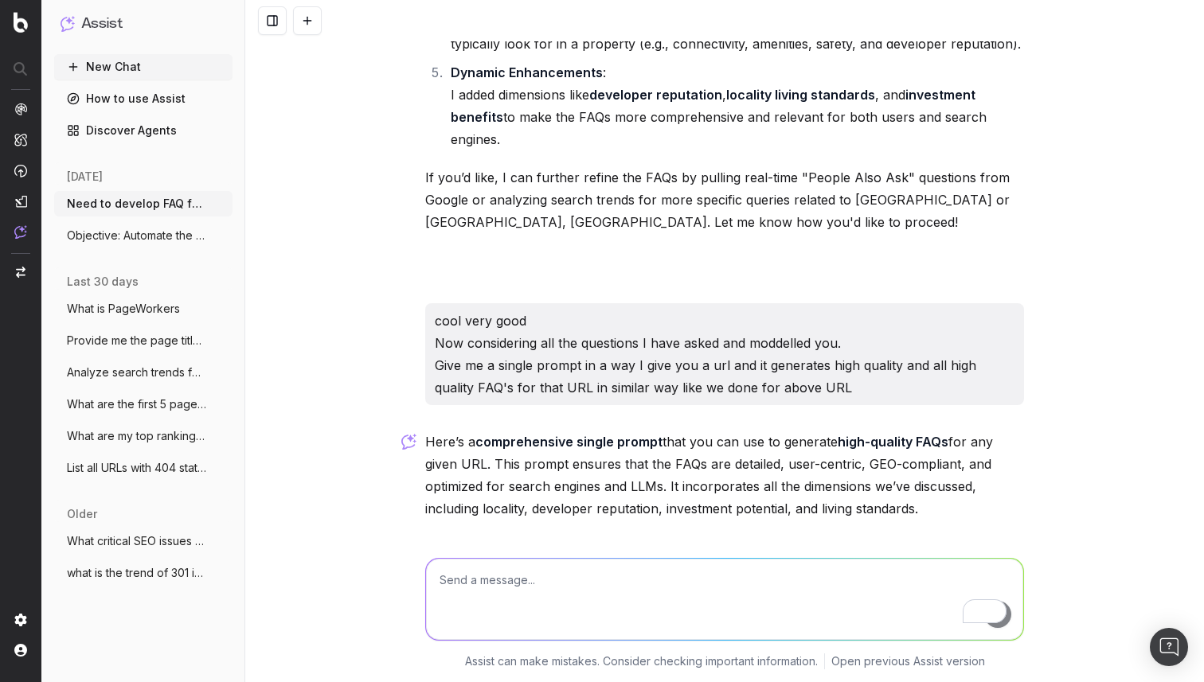
scroll to position [45671, 0]
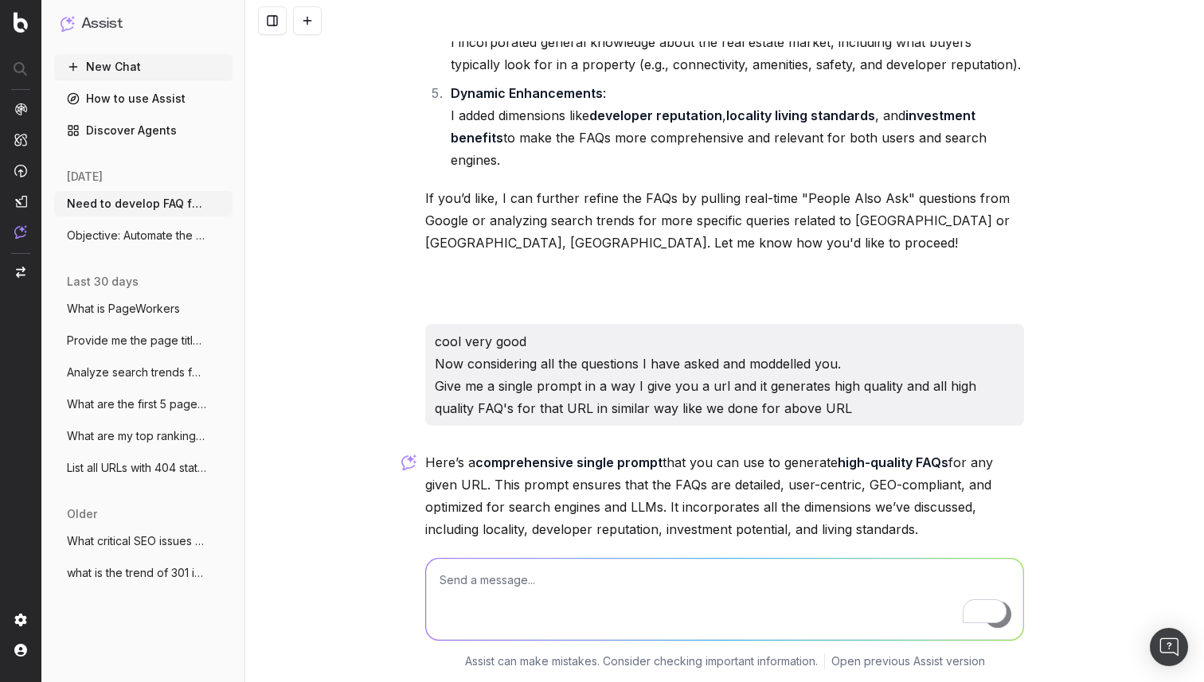
drag, startPoint x: 440, startPoint y: 108, endPoint x: 571, endPoint y: 603, distance: 512.1
click at [571, 603] on div "Need to develop FAQ for a page To develop an FAQ for a page, I can assist in ge…" at bounding box center [724, 341] width 958 height 682
copy div "Objective: Generate a comprehensive, high-quality FAQ section for the given URL…"
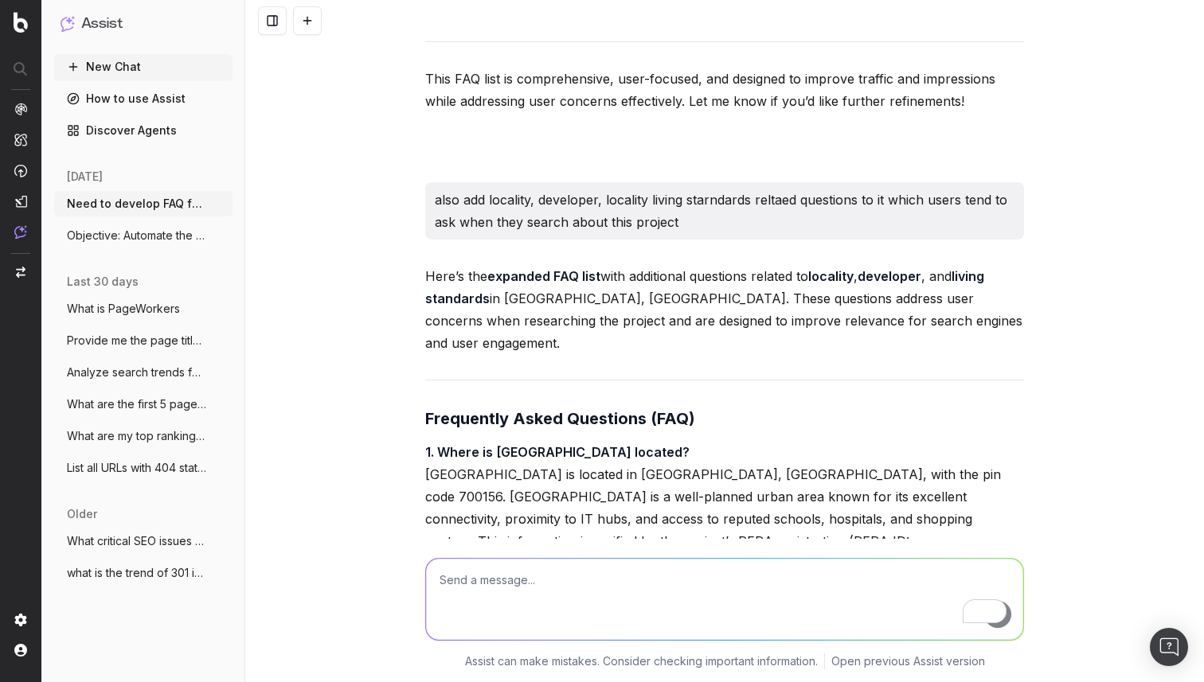
scroll to position [40490, 0]
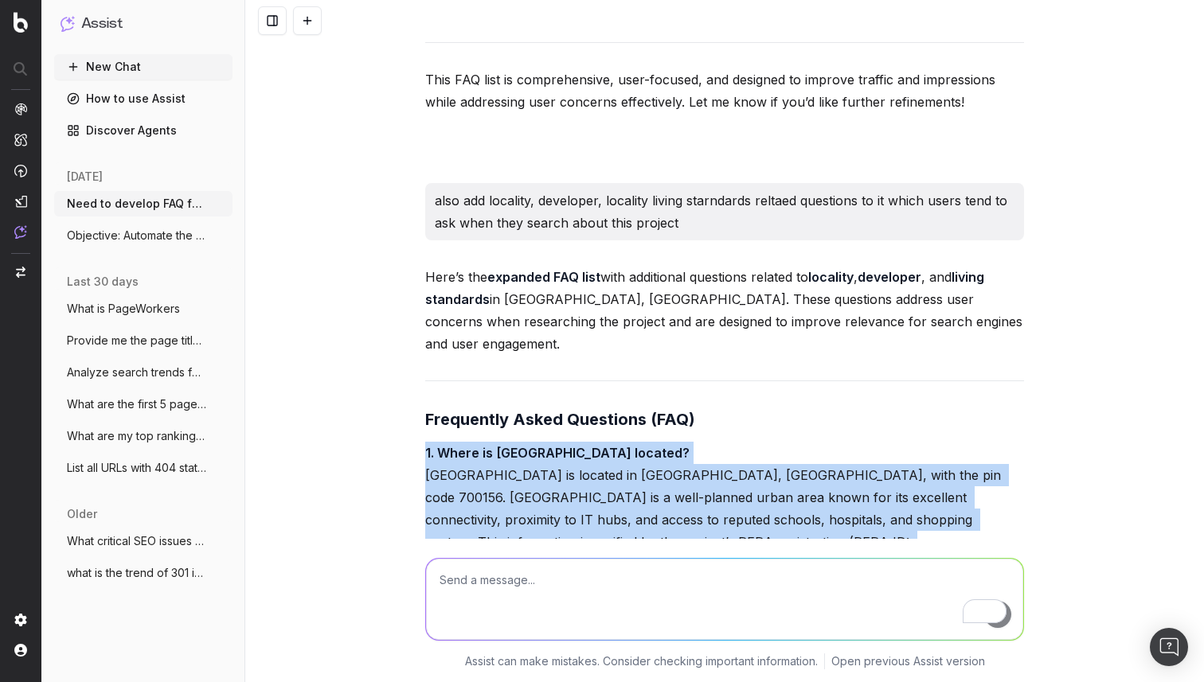
drag, startPoint x: 417, startPoint y: 68, endPoint x: 984, endPoint y: 517, distance: 723.6
click at [984, 517] on div "Need to develop FAQ for a page To develop an FAQ for a page, I can assist in ge…" at bounding box center [724, 341] width 958 height 682
copy div "6. Lorem ip Dolorsi Ametcon adipisc? Elitsed Doeiusm te incidid ut Lab Etdo, Ma…"
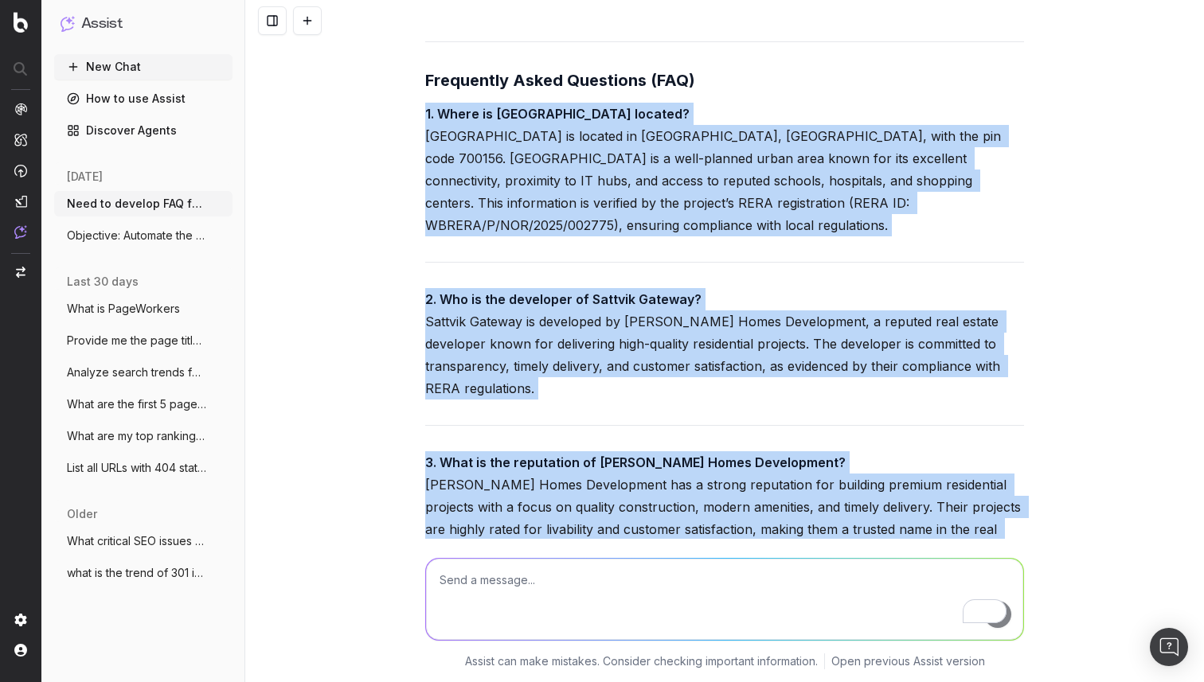
scroll to position [40830, 0]
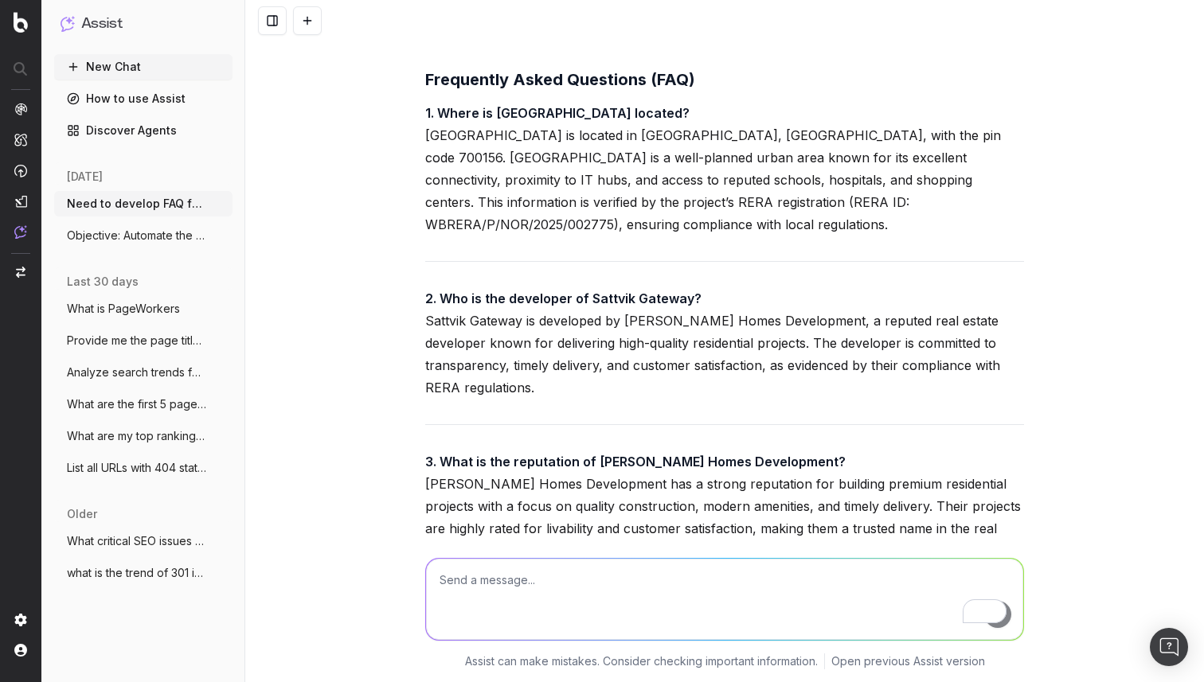
drag, startPoint x: 1016, startPoint y: 248, endPoint x: 359, endPoint y: 203, distance: 658.3
click at [359, 203] on div "Need to develop FAQ for a page To develop an FAQ for a page, I can assist in ge…" at bounding box center [724, 341] width 958 height 682
copy p "[GEOGRAPHIC_DATA] is a rapidly developing urban area in [GEOGRAPHIC_DATA], know…"
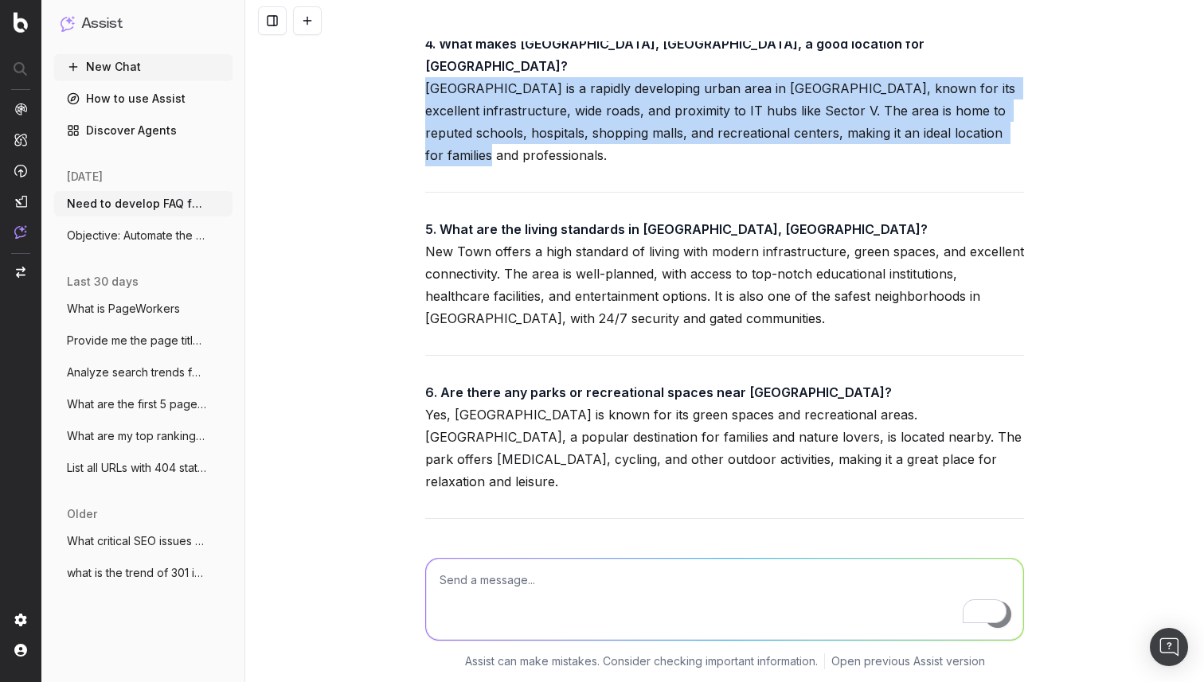
scroll to position [41510, 0]
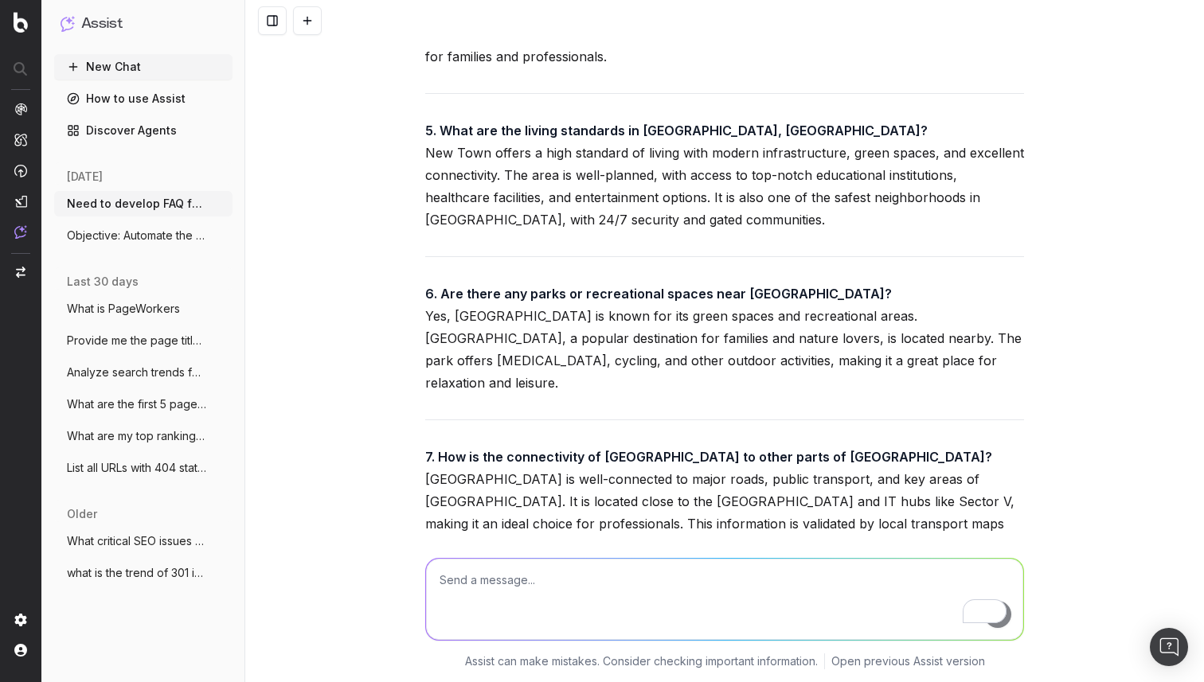
drag, startPoint x: 425, startPoint y: 96, endPoint x: 471, endPoint y: 289, distance: 198.1
copy p "8. What schools and educational institutions are near [GEOGRAPHIC_DATA]? [GEOGR…"
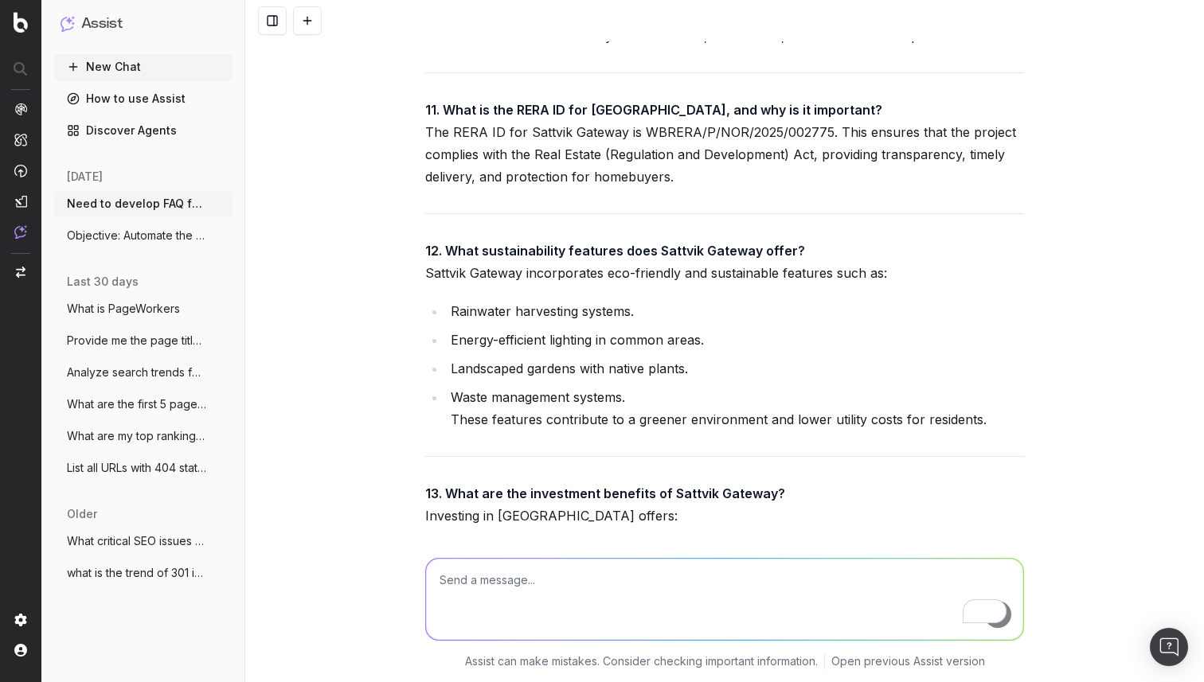
scroll to position [42689, 0]
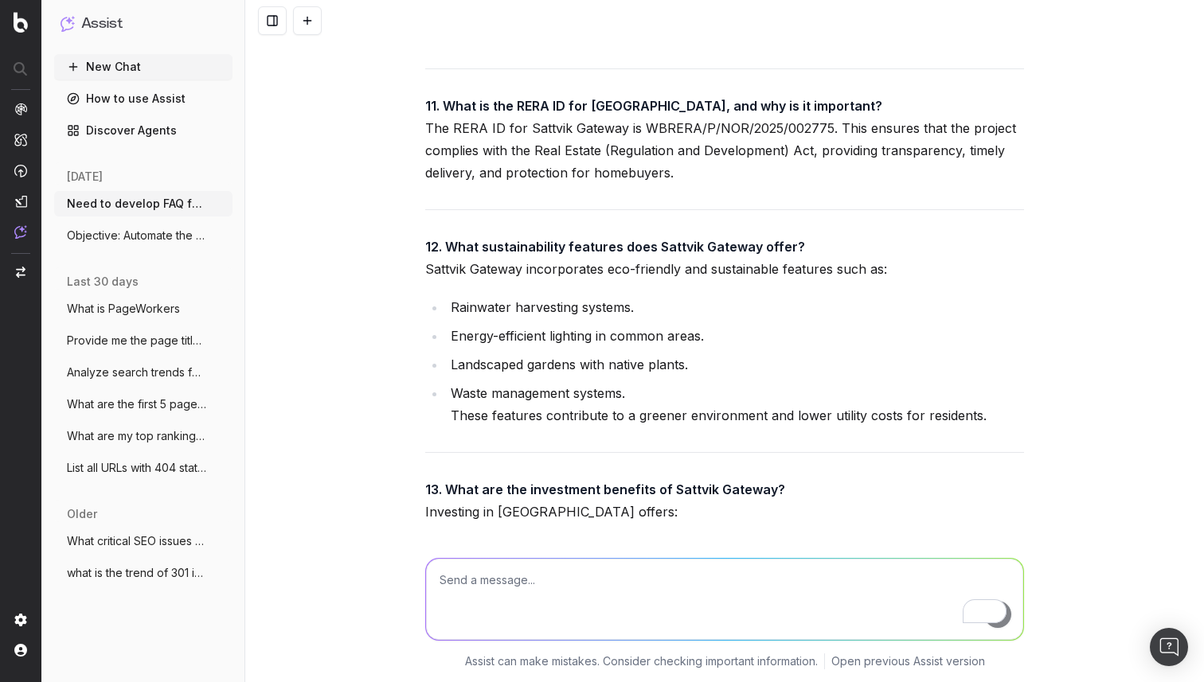
drag, startPoint x: 416, startPoint y: 192, endPoint x: 693, endPoint y: 505, distance: 417.4
click at [693, 505] on div "Need to develop FAQ for a page To develop an FAQ for a page, I can assist in ge…" at bounding box center [724, 341] width 958 height 682
copy div "14. How does Sattvik Gateway compare to other projects in [GEOGRAPHIC_DATA]? Co…"
click at [553, 572] on textarea "To enrich screen reader interactions, please activate Accessibility in Grammarl…" at bounding box center [724, 599] width 597 height 81
paste textarea "Objective: Generate a comprehensive, high-quality FAQ section for the given URL…"
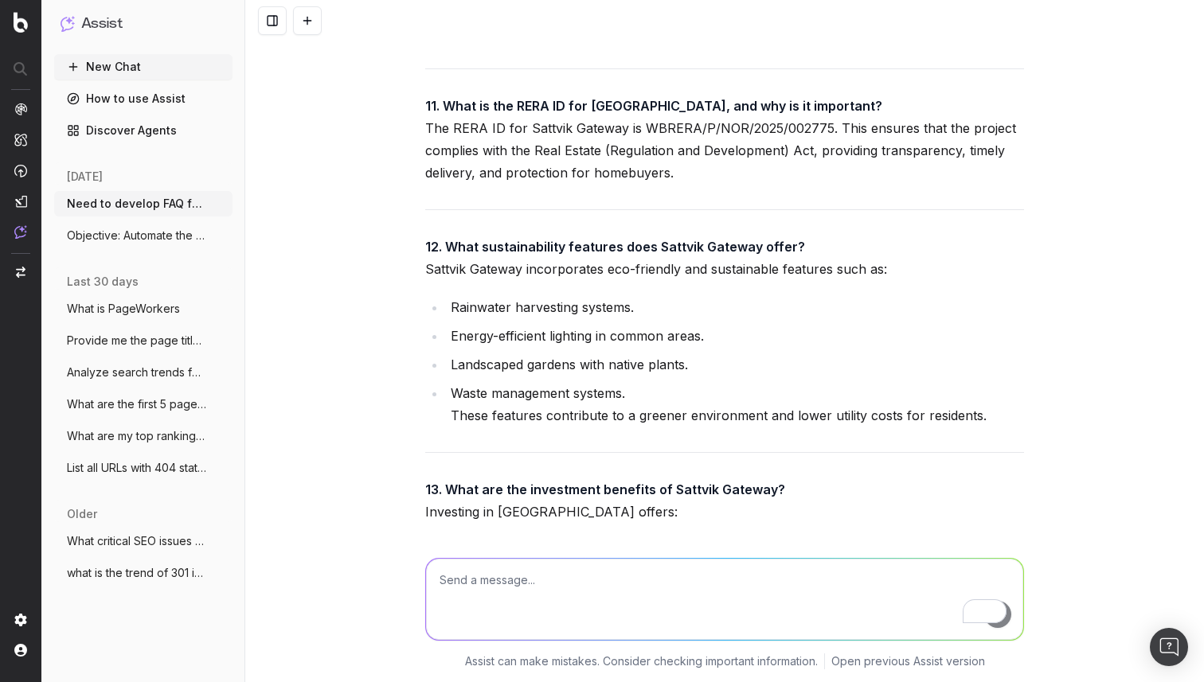
type textarea "Objective: Generate a comprehensive, high-quality FAQ section for the given URL…"
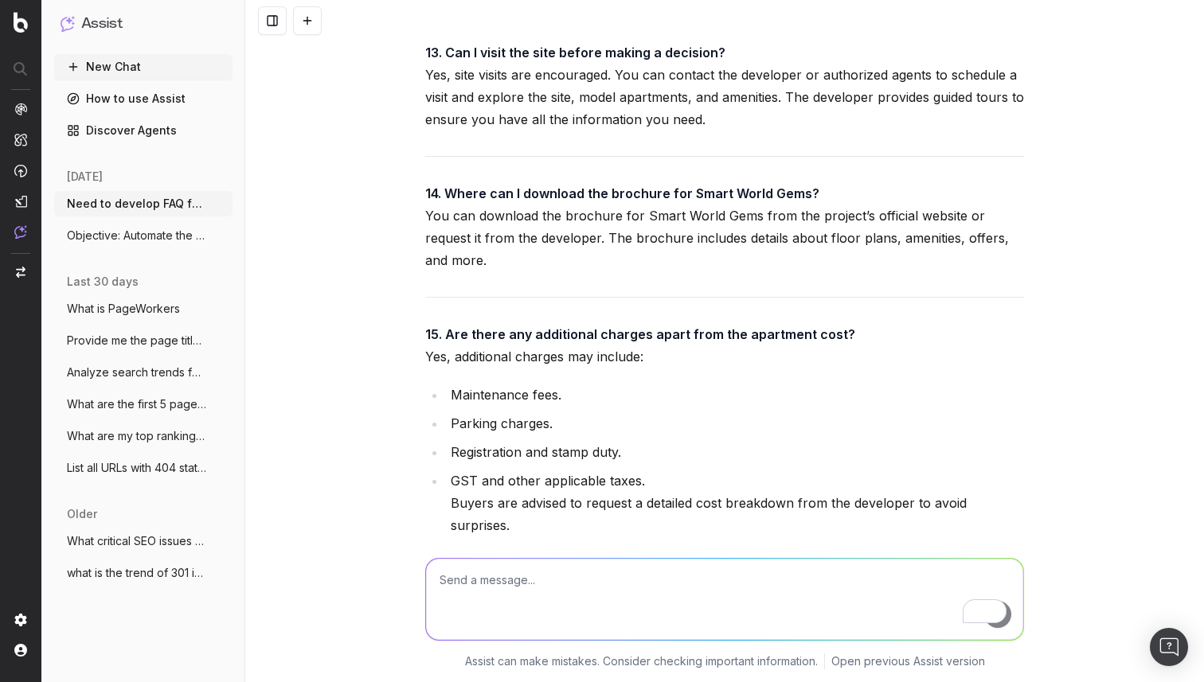
scroll to position [52617, 0]
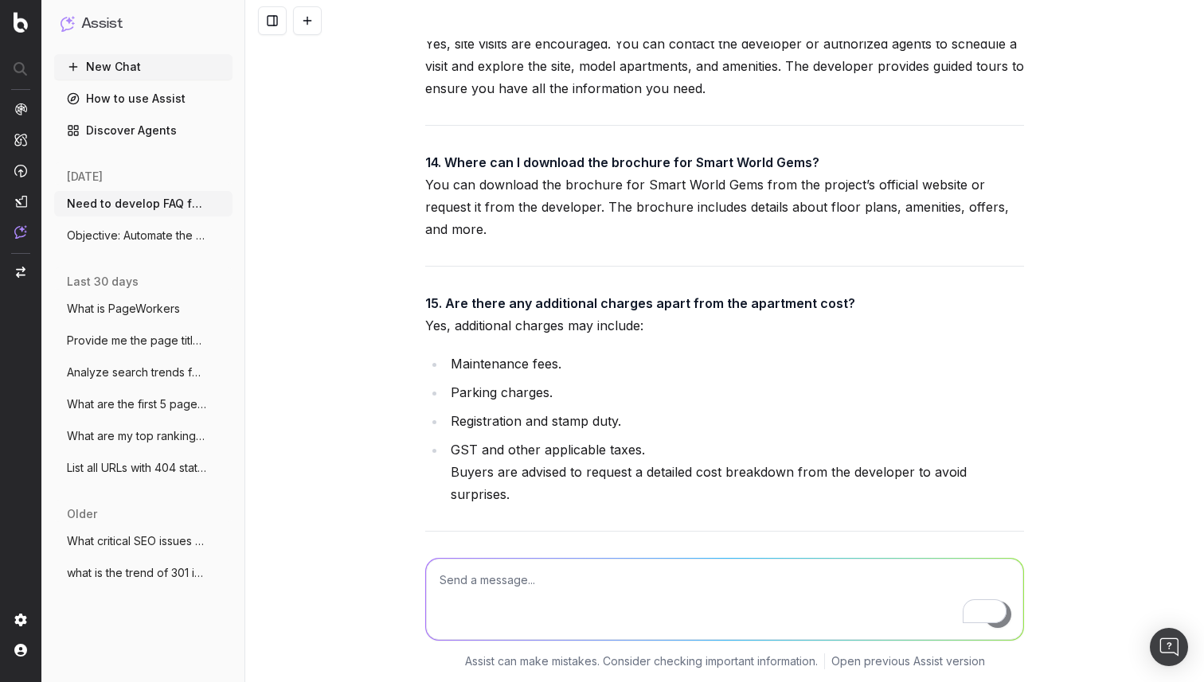
paste textarea "[URL][DOMAIN_NAME]"
type textarea "[URL][DOMAIN_NAME] another URL"
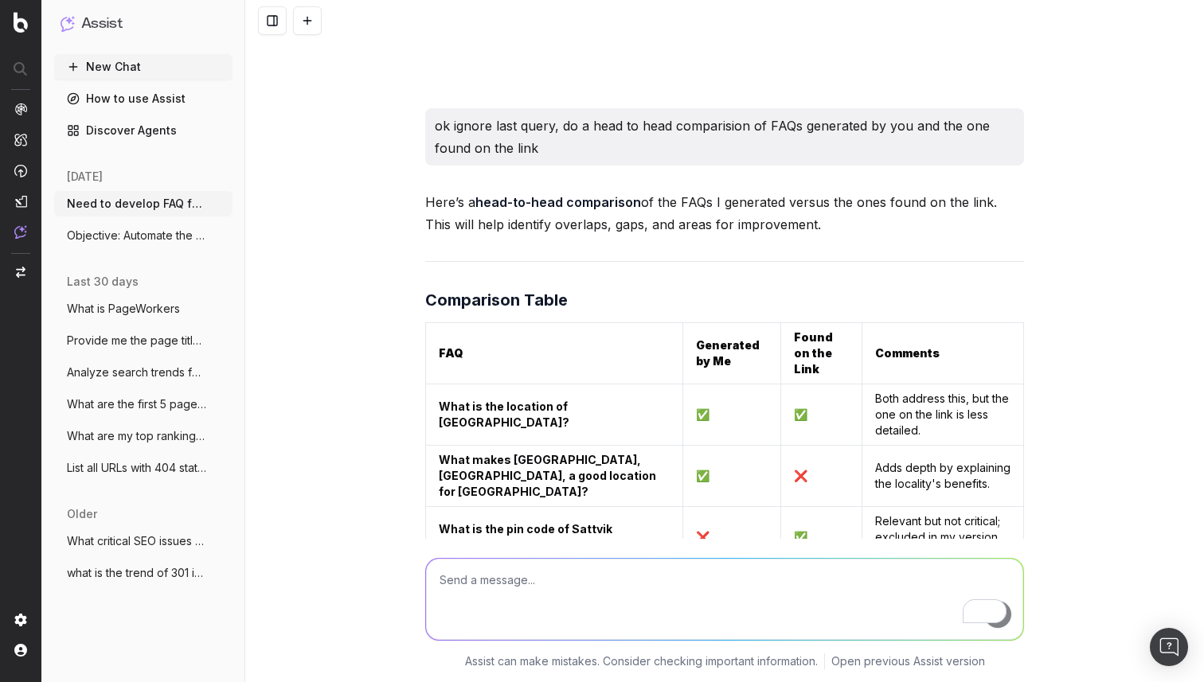
scroll to position [13298, 0]
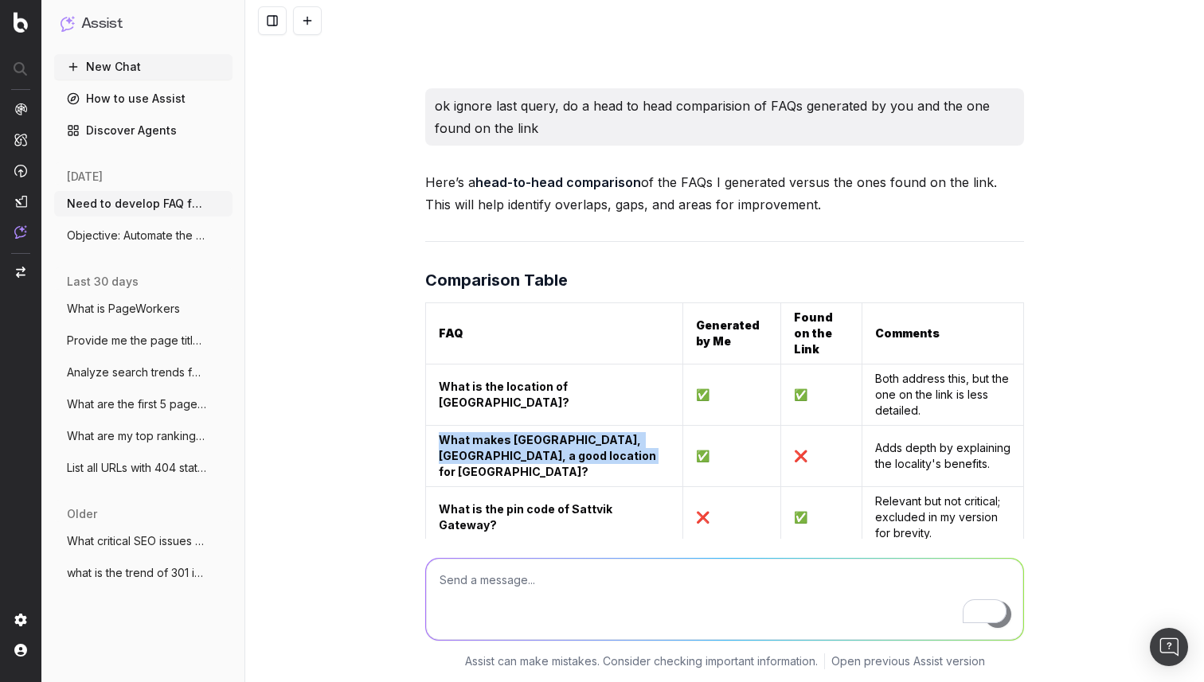
drag, startPoint x: 441, startPoint y: 273, endPoint x: 624, endPoint y: 295, distance: 184.5
click at [624, 433] on strong "What makes [GEOGRAPHIC_DATA], [GEOGRAPHIC_DATA], a good location for [GEOGRAPHI…" at bounding box center [549, 455] width 220 height 45
click at [882, 426] on td "Adds depth by explaining the locality's benefits." at bounding box center [942, 456] width 162 height 61
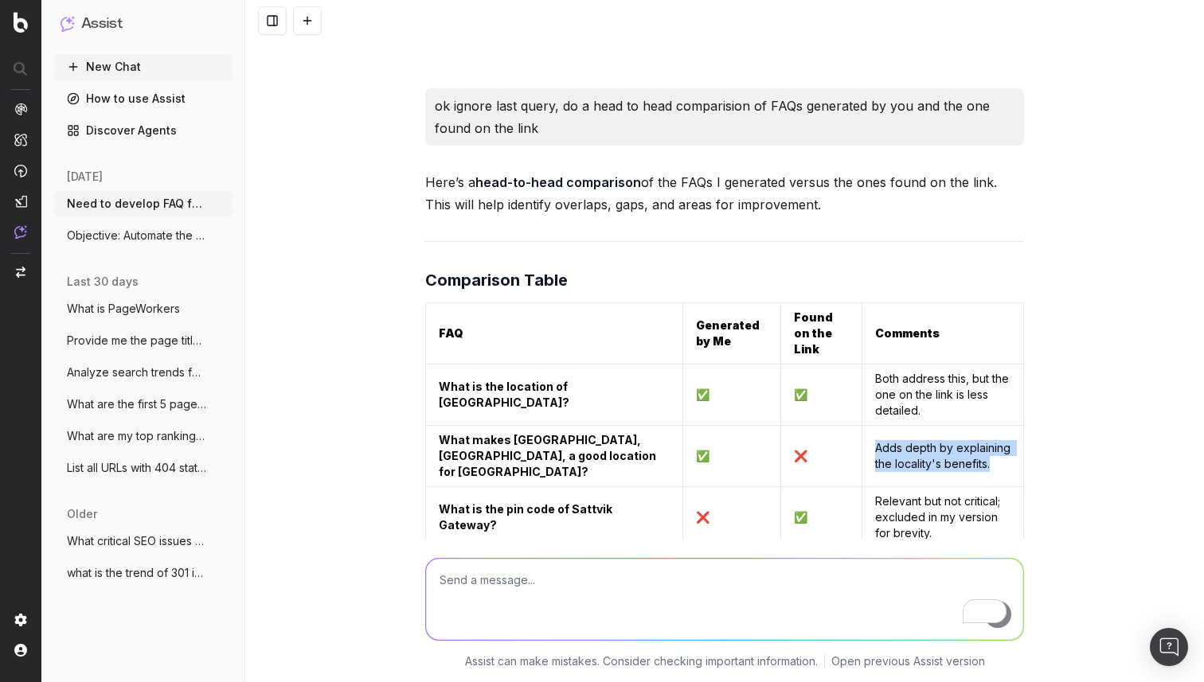
click at [882, 426] on td "Adds depth by explaining the locality's benefits." at bounding box center [942, 456] width 162 height 61
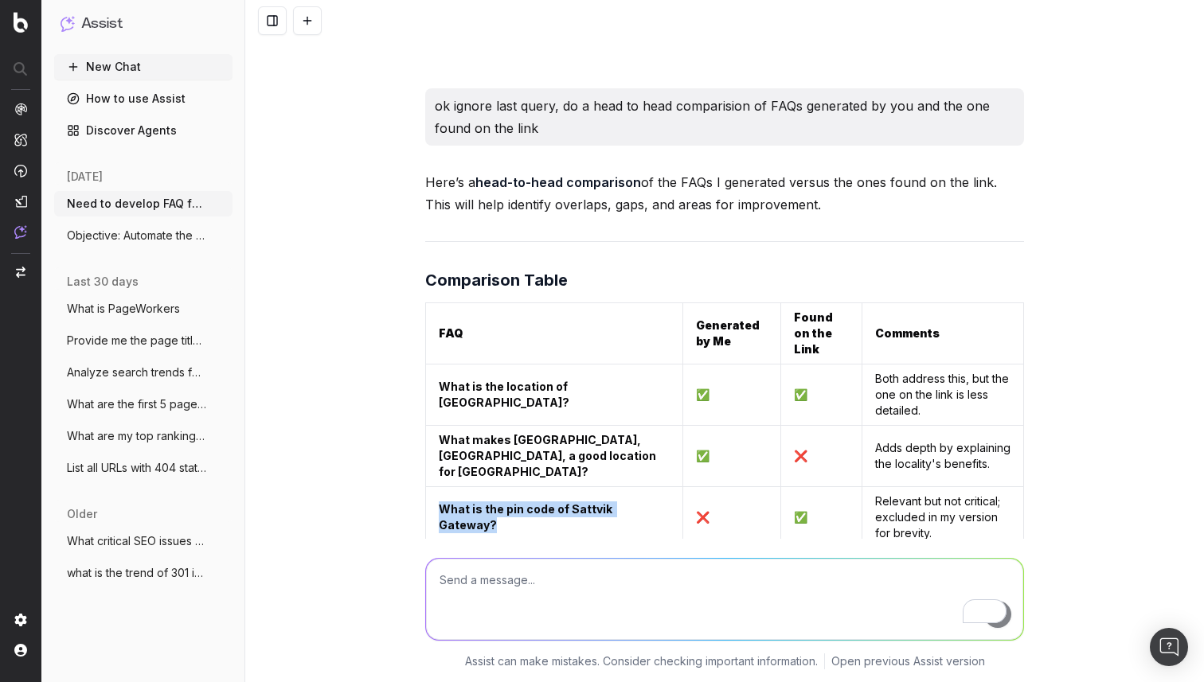
drag, startPoint x: 527, startPoint y: 350, endPoint x: 431, endPoint y: 326, distance: 98.7
click at [431, 487] on td "What is the pin code of Sattvik Gateway?" at bounding box center [554, 517] width 257 height 61
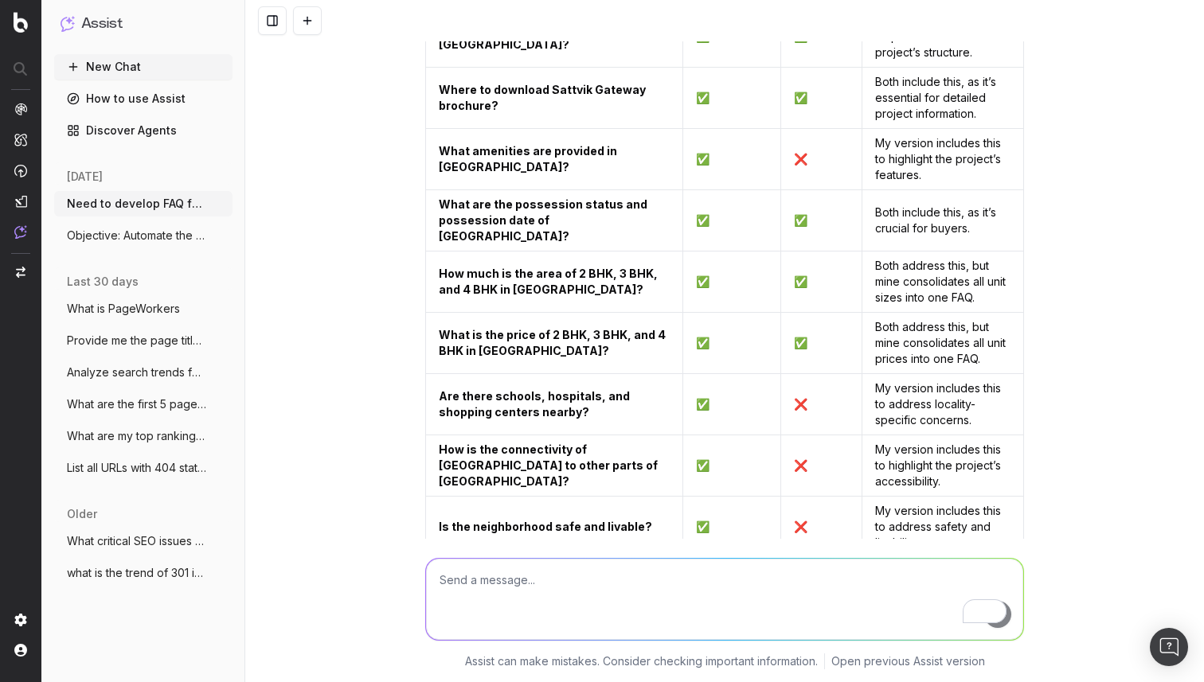
scroll to position [14068, 0]
drag, startPoint x: 439, startPoint y: 208, endPoint x: 629, endPoint y: 232, distance: 191.8
click at [629, 436] on td "How is the connectivity of [GEOGRAPHIC_DATA] to other parts of [GEOGRAPHIC_DATA…" at bounding box center [554, 466] width 257 height 61
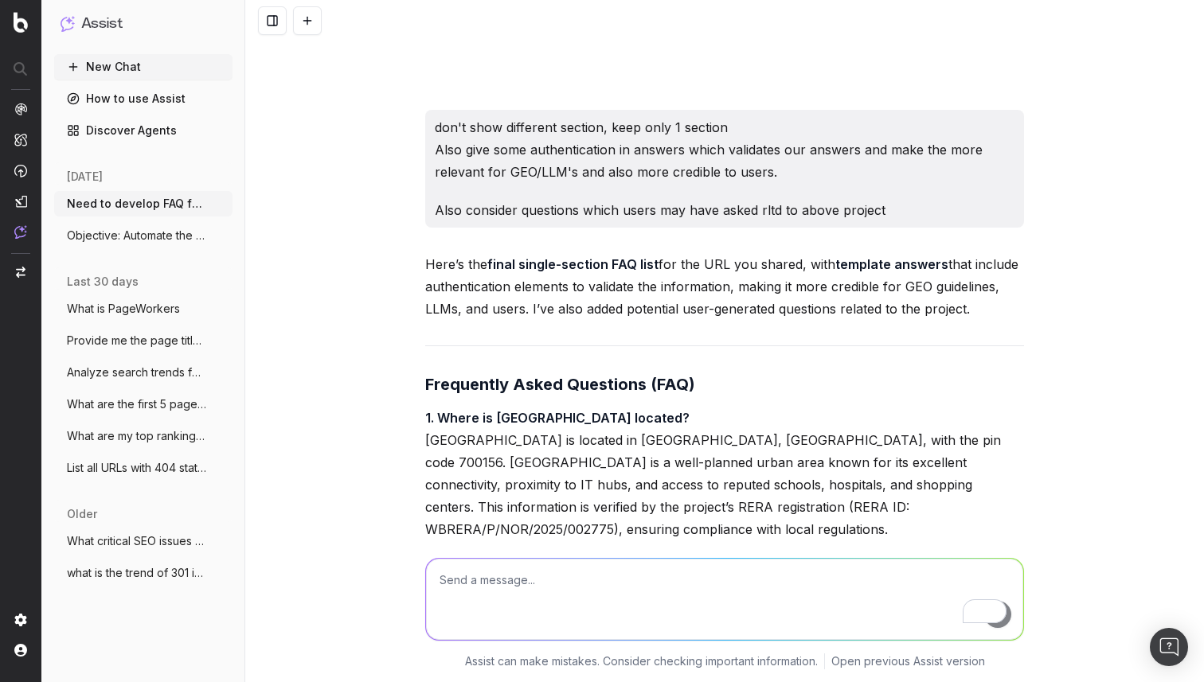
scroll to position [25664, 0]
click at [520, 408] on strong "1. Where is [GEOGRAPHIC_DATA] located?" at bounding box center [557, 416] width 264 height 16
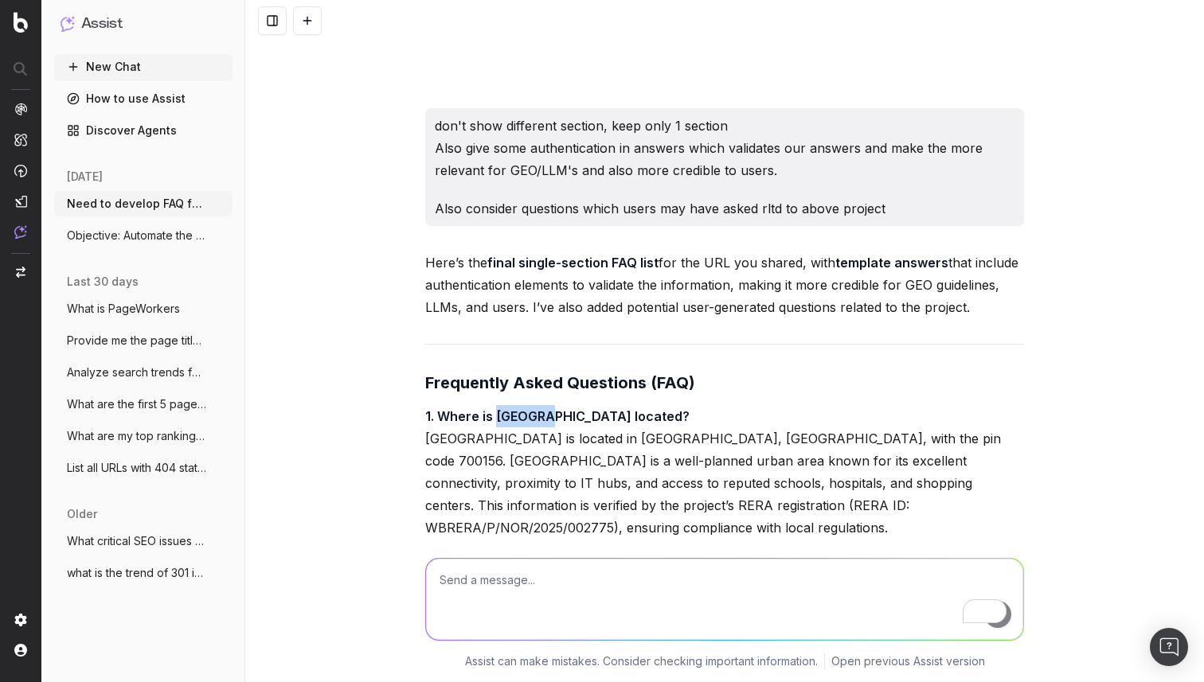
click at [520, 408] on strong "1. Where is [GEOGRAPHIC_DATA] located?" at bounding box center [557, 416] width 264 height 16
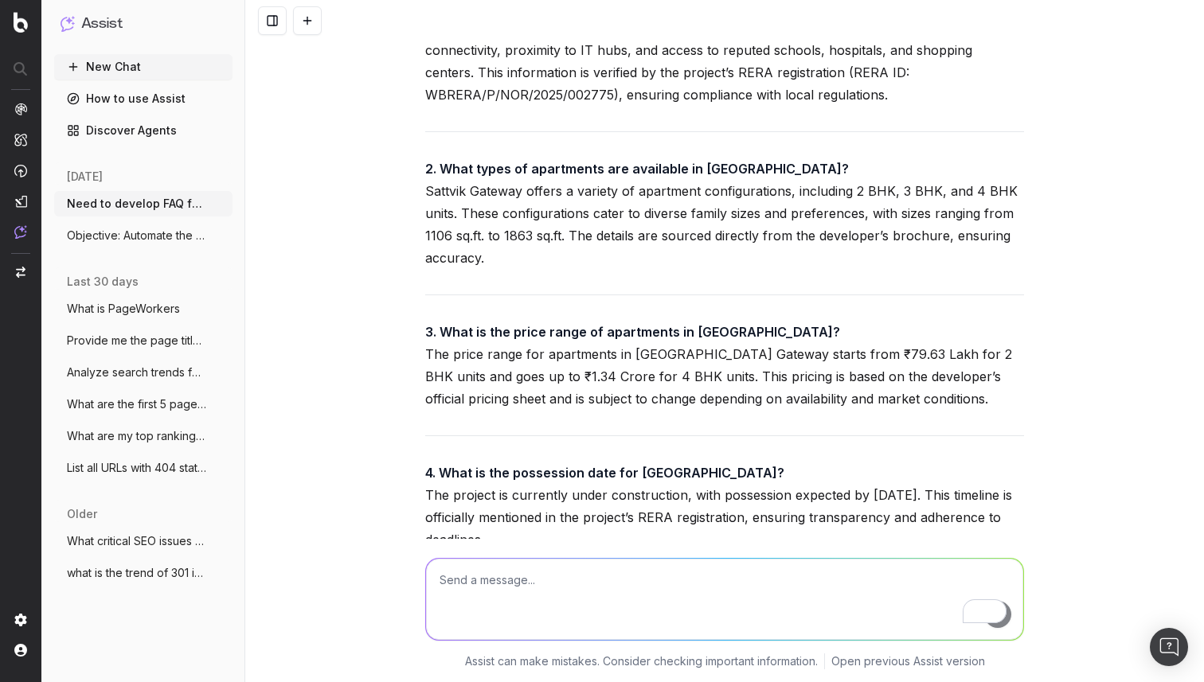
scroll to position [26089, 0]
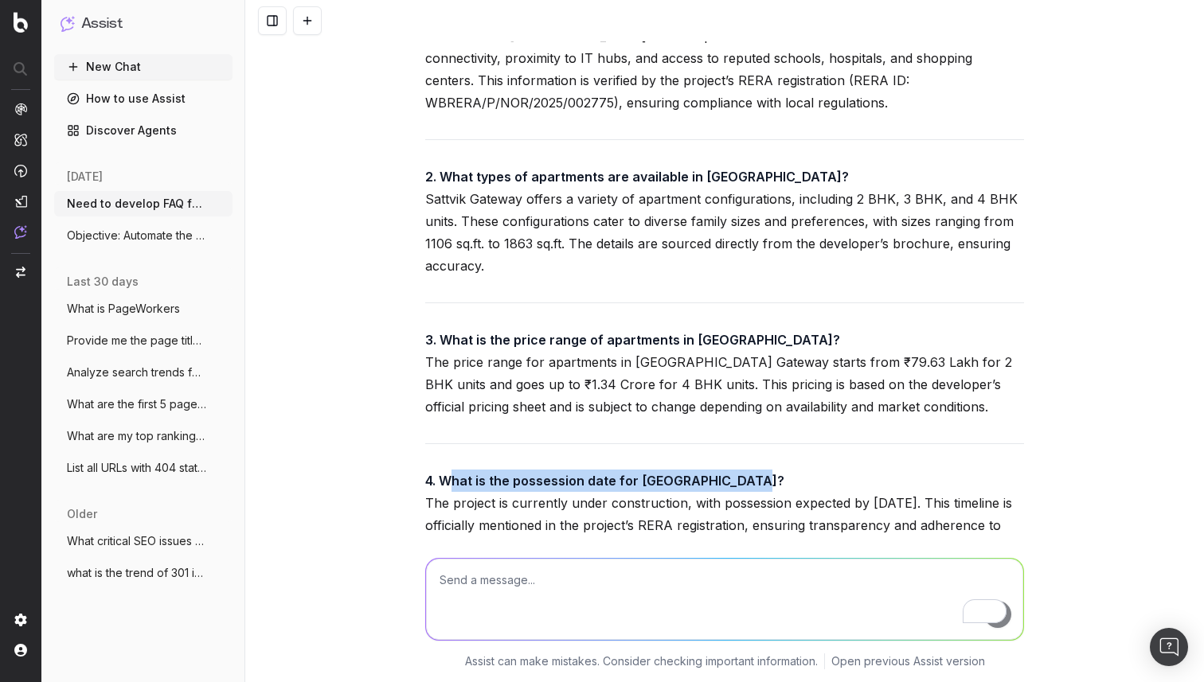
drag, startPoint x: 453, startPoint y: 185, endPoint x: 742, endPoint y: 185, distance: 289.0
click at [742, 473] on strong "4. What is the possession date for [GEOGRAPHIC_DATA]?" at bounding box center [604, 481] width 359 height 16
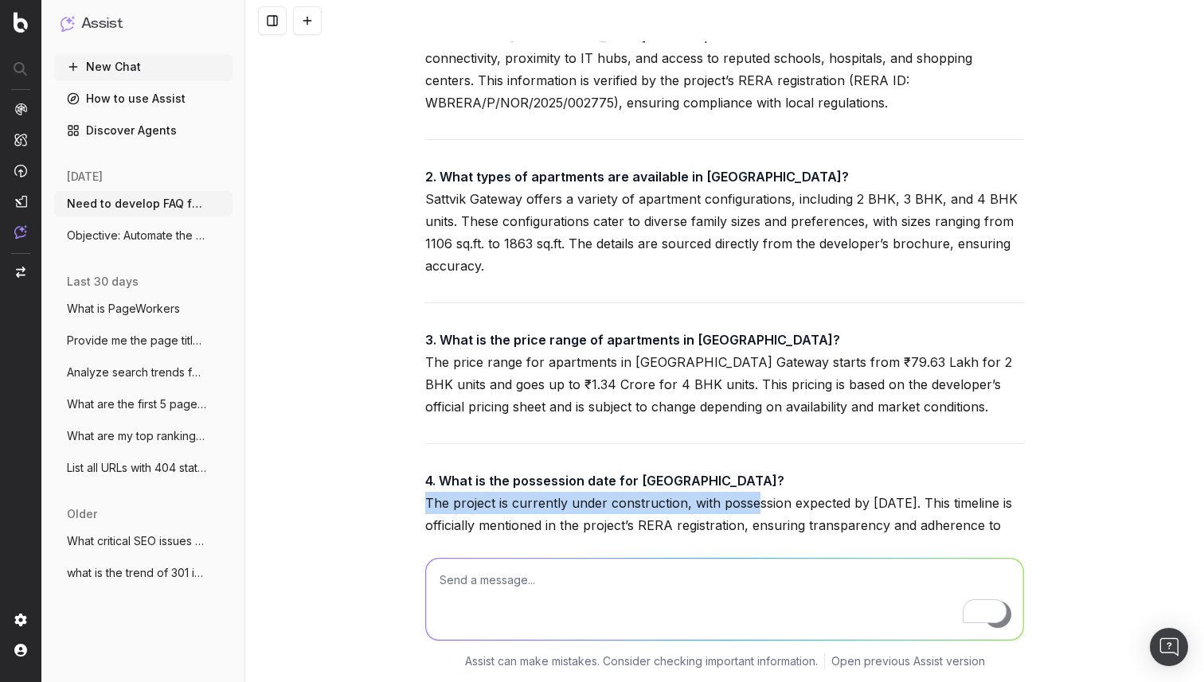
drag, startPoint x: 424, startPoint y: 212, endPoint x: 753, endPoint y: 212, distance: 329.6
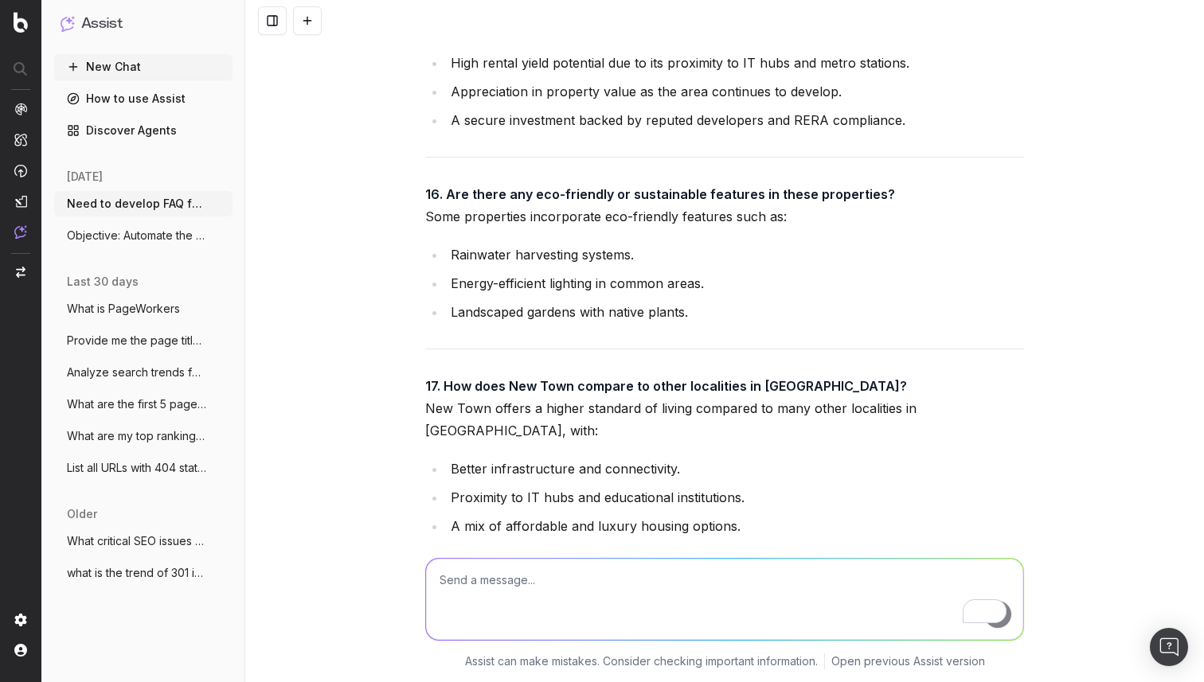
scroll to position [56729, 0]
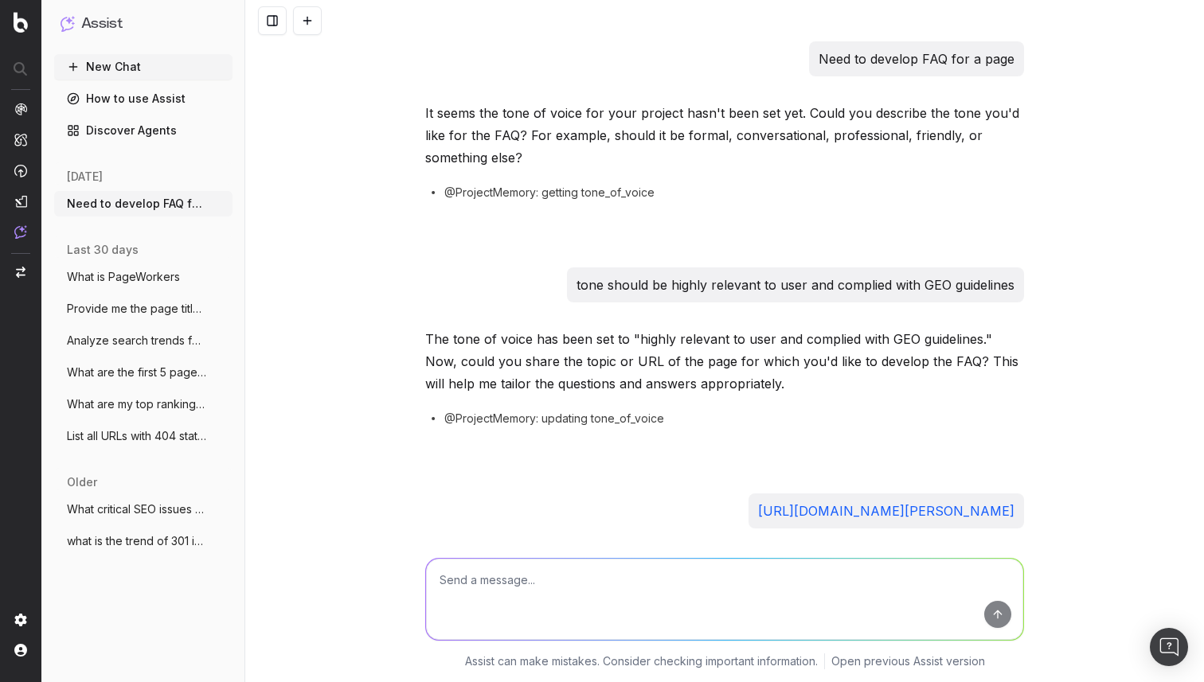
scroll to position [22103, 0]
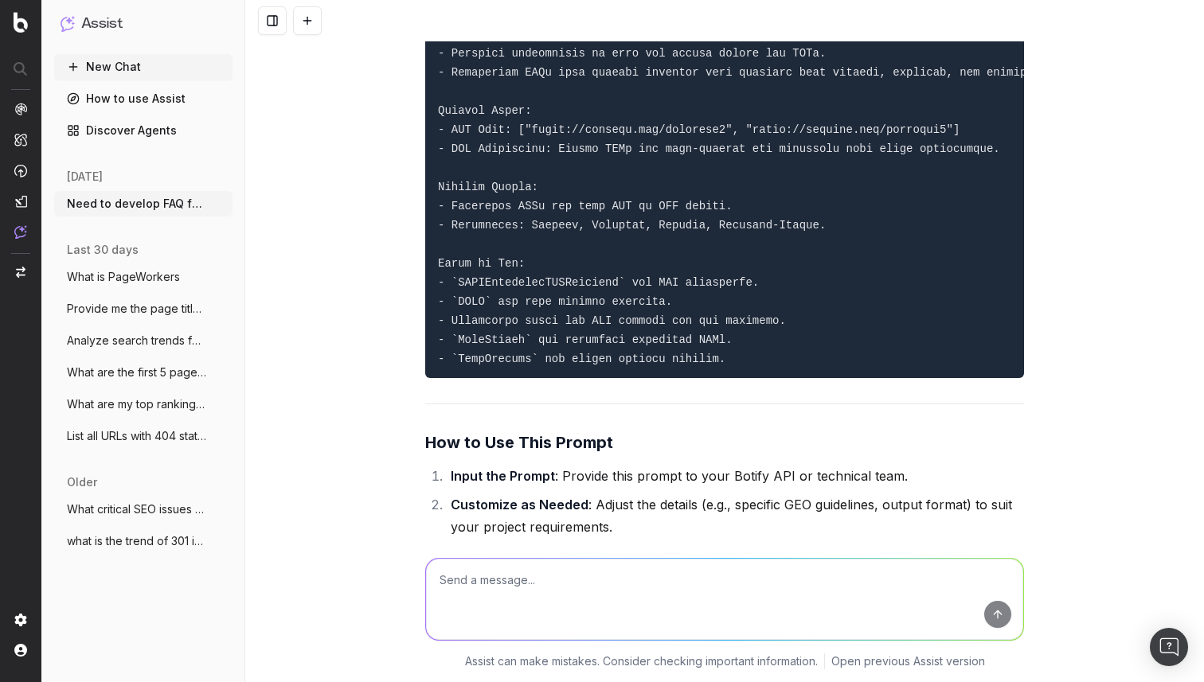
click at [120, 66] on button "New Chat" at bounding box center [143, 66] width 178 height 25
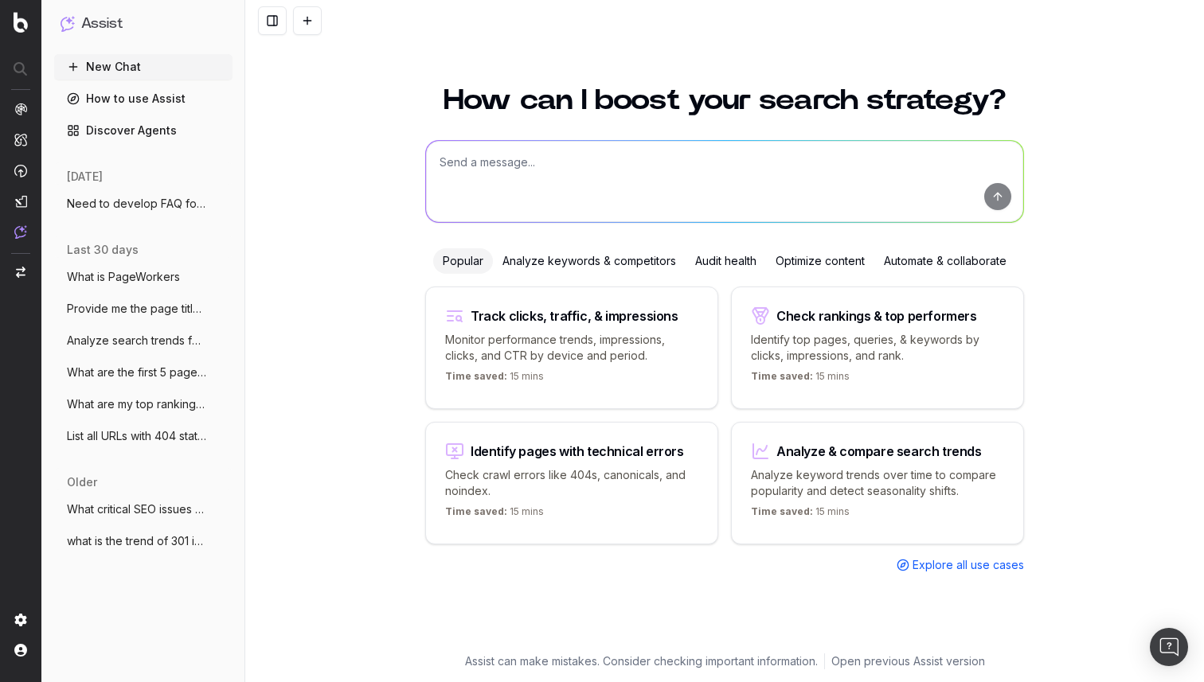
click at [567, 158] on textarea at bounding box center [724, 181] width 597 height 81
click at [170, 131] on link "Discover Agents" at bounding box center [143, 130] width 178 height 25
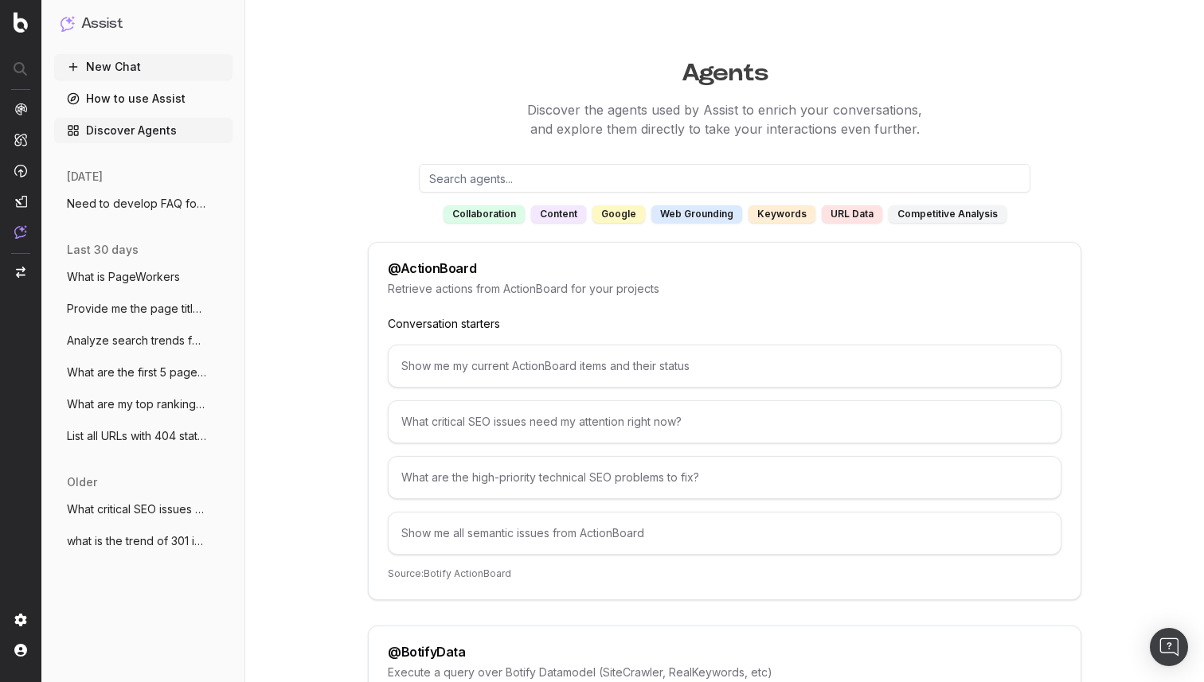
click at [163, 73] on button "New Chat" at bounding box center [143, 66] width 178 height 25
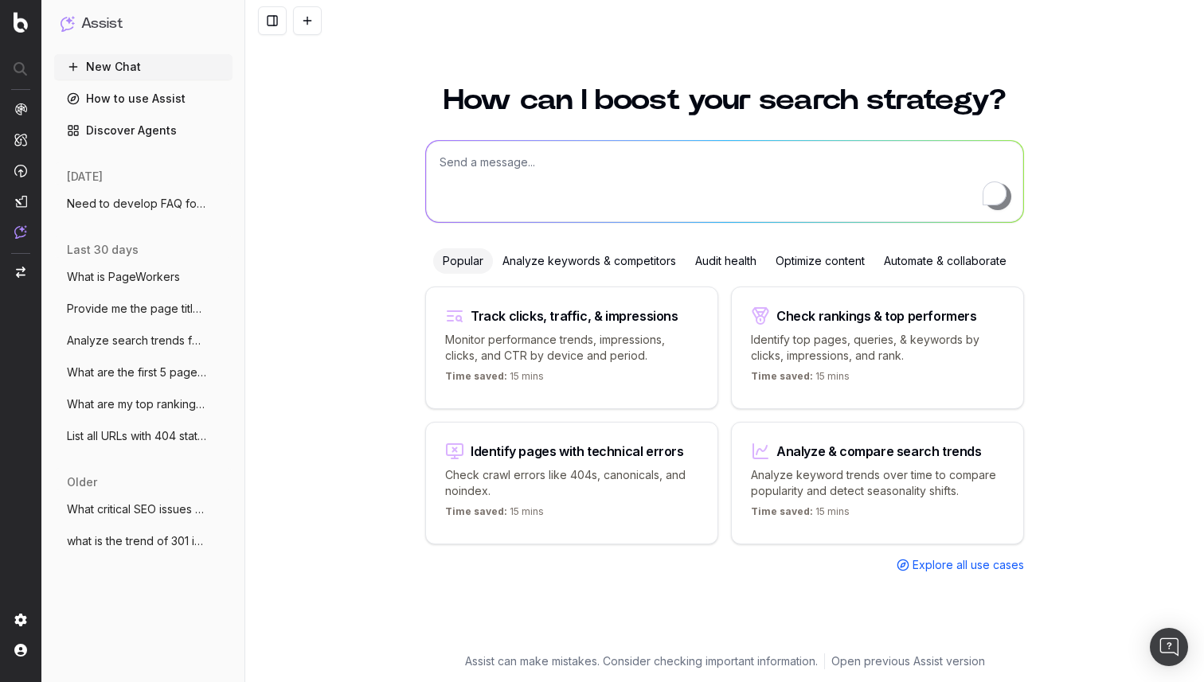
click at [505, 167] on textarea "To enrich screen reader interactions, please activate Accessibility in Grammarl…" at bounding box center [724, 181] width 597 height 81
paste textarea "Objective: Automate the extraction, generation, comparison, and finalization of…"
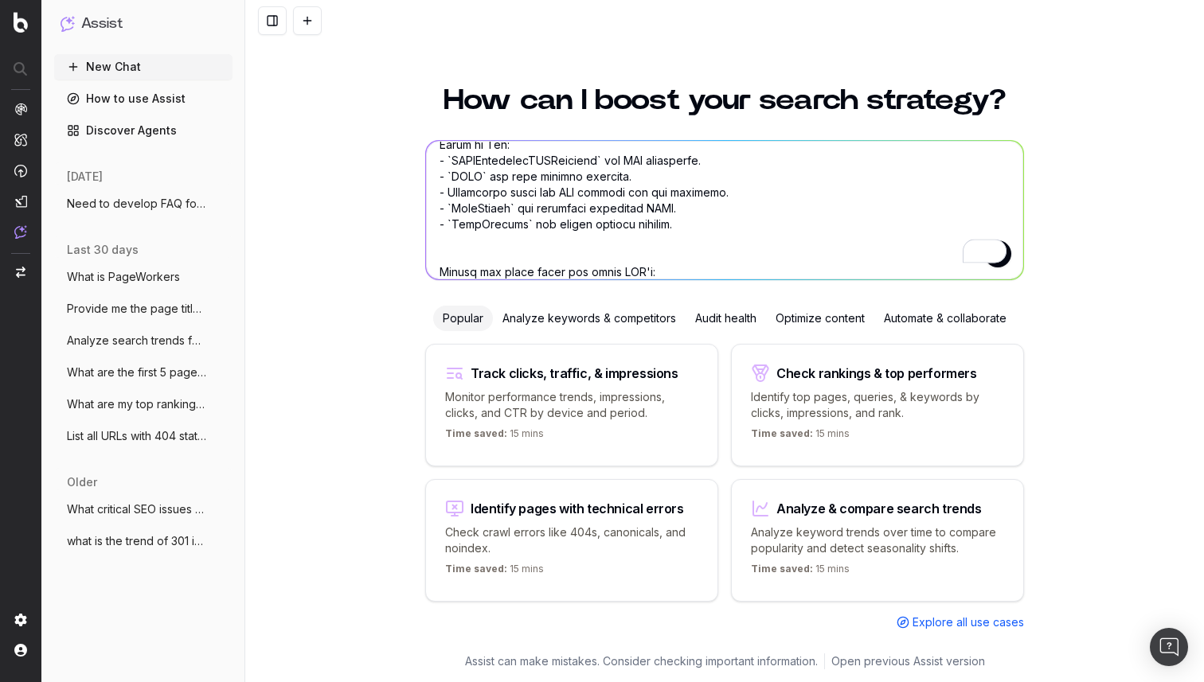
scroll to position [1196, 0]
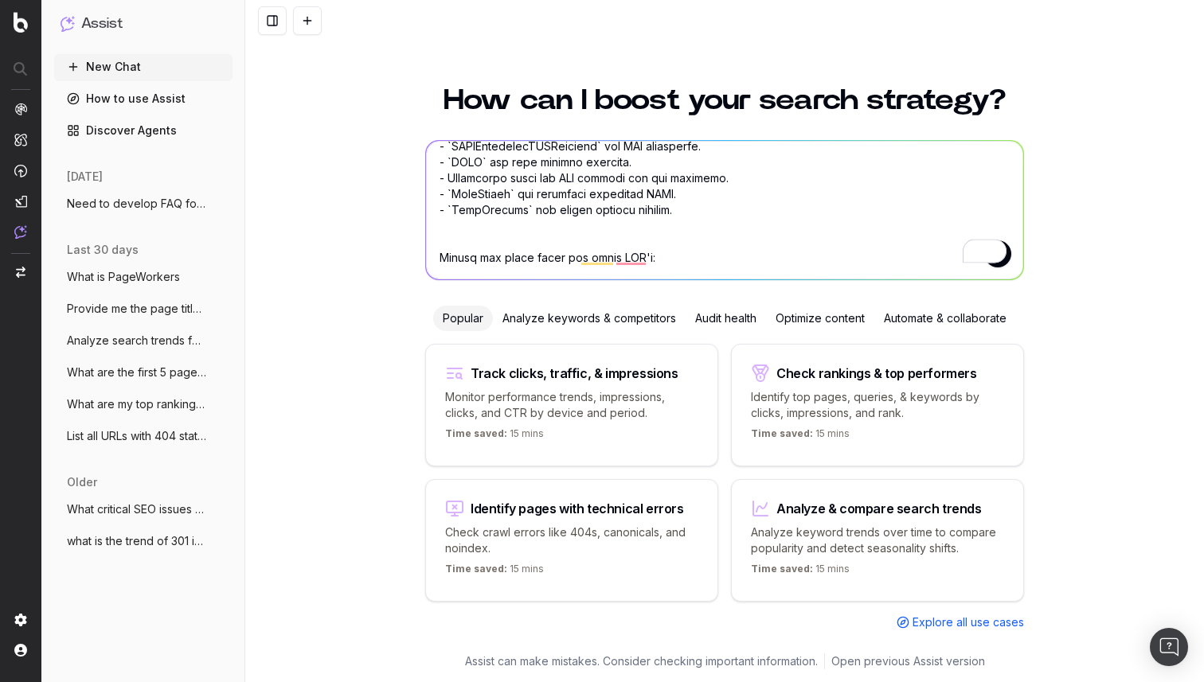
click at [706, 211] on textarea "To enrich screen reader interactions, please activate Accessibility in Grammarl…" at bounding box center [724, 210] width 597 height 139
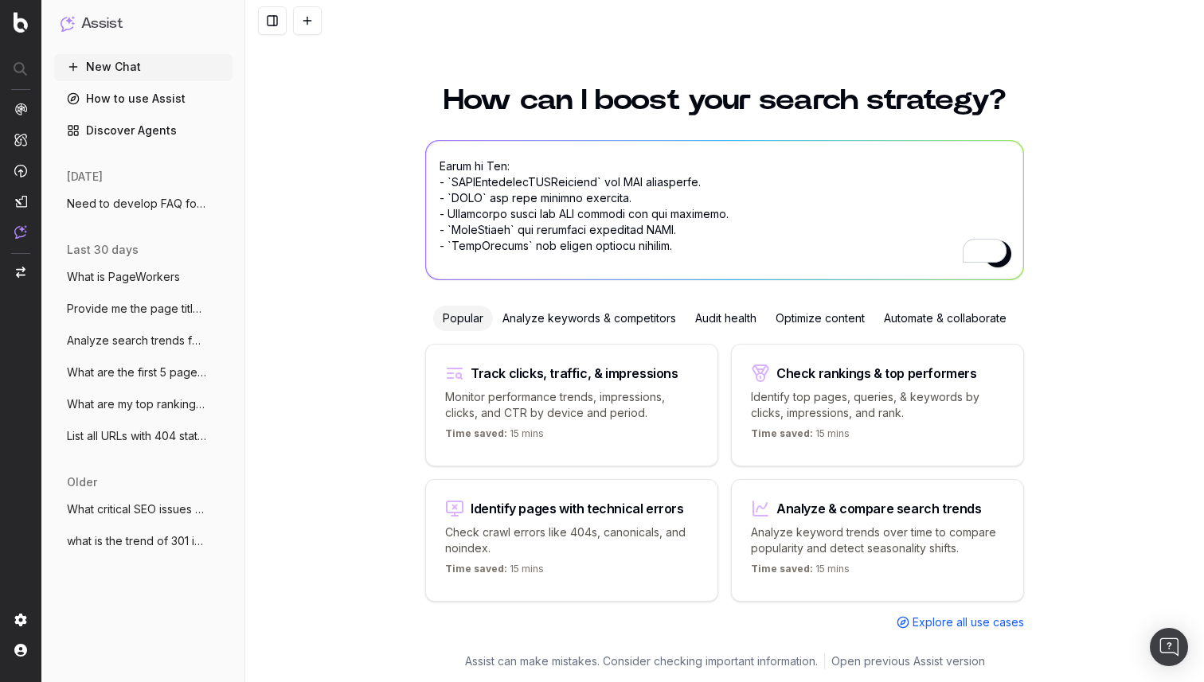
drag, startPoint x: 686, startPoint y: 236, endPoint x: 588, endPoint y: 232, distance: 98.0
click at [588, 232] on textarea "To enrich screen reader interactions, please activate Accessibility in Grammarl…" at bounding box center [724, 210] width 597 height 139
click at [697, 250] on textarea "To enrich screen reader interactions, please activate Accessibility in Grammarl…" at bounding box center [724, 210] width 597 height 139
drag, startPoint x: 697, startPoint y: 250, endPoint x: 427, endPoint y: 153, distance: 287.6
click at [427, 153] on textarea "To enrich screen reader interactions, please activate Accessibility in Grammarl…" at bounding box center [724, 210] width 597 height 139
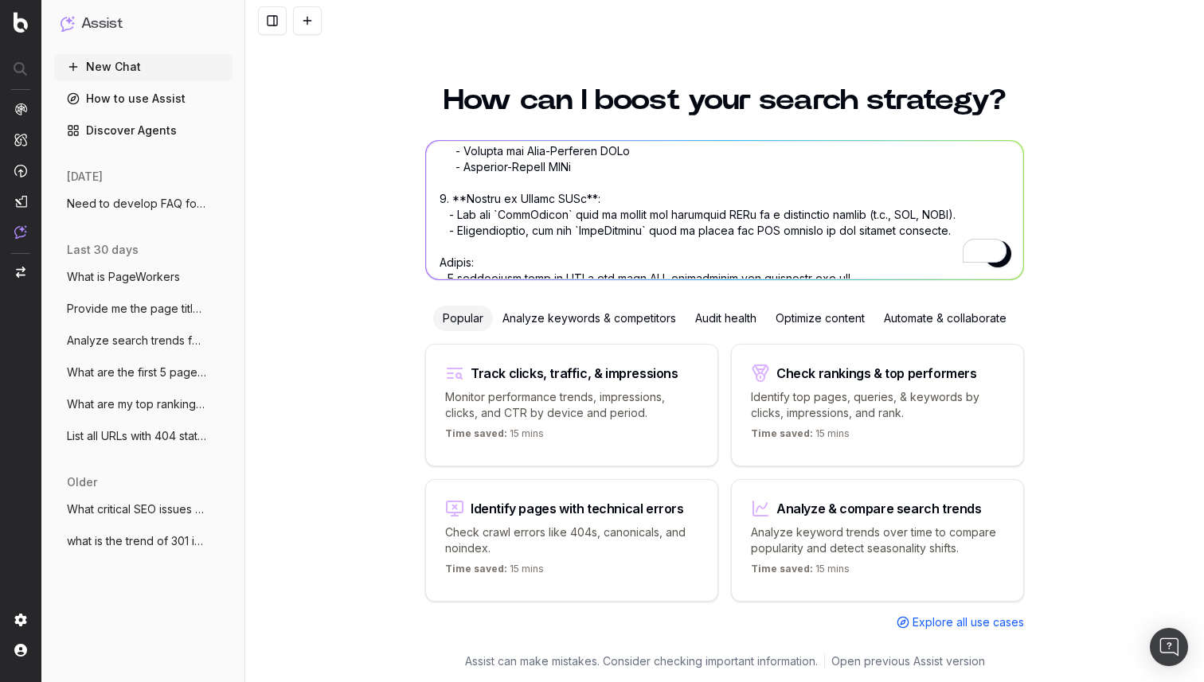
drag, startPoint x: 956, startPoint y: 232, endPoint x: 386, endPoint y: 224, distance: 570.0
click at [386, 224] on div "How can I boost your search strategy? Popular Analyze keywords & competitors Au…" at bounding box center [724, 374] width 958 height 615
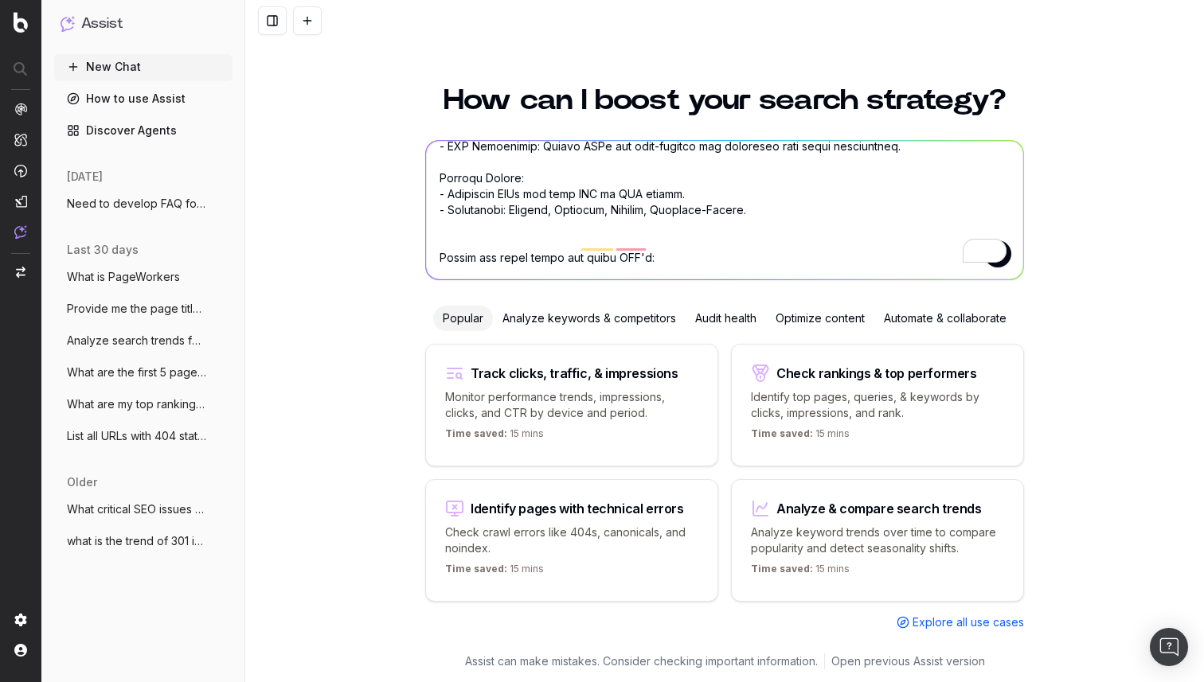
click at [671, 248] on textarea "To enrich screen reader interactions, please activate Accessibility in Grammarl…" at bounding box center [724, 210] width 597 height 139
paste textarea "https://housing.com/buy-flats-in-newtown-kolkata-for-sale-srpid-P1fge1l3jdv6wjk…"
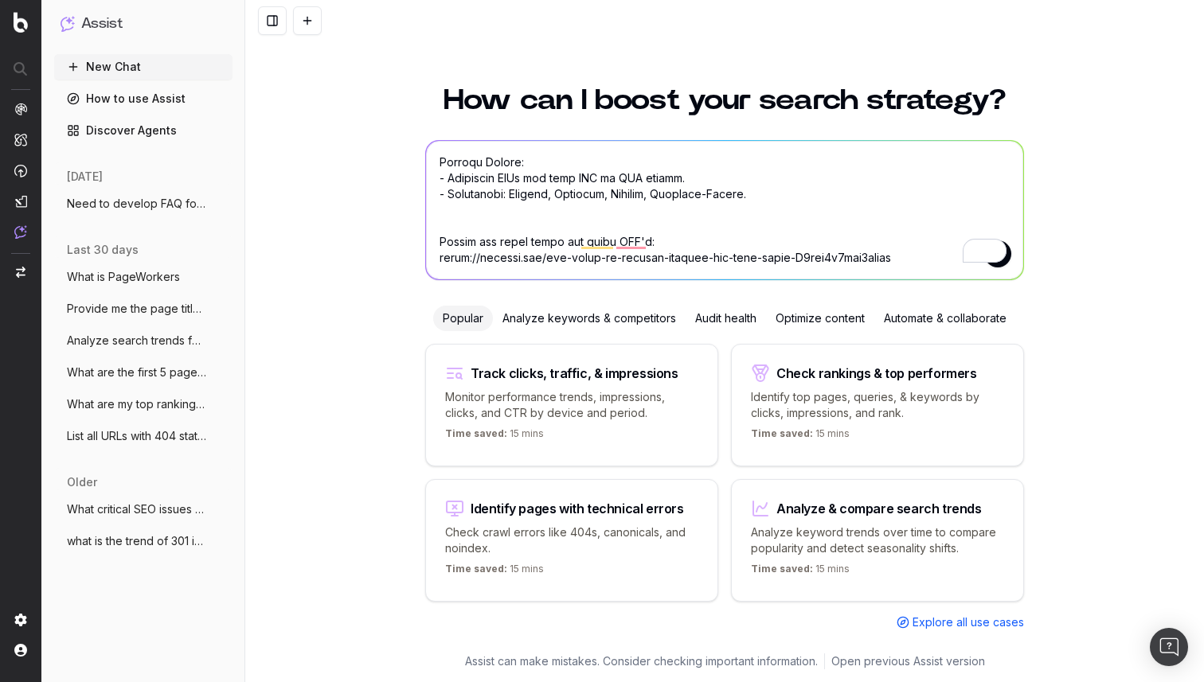
paste textarea "https://housing.com/in/buy/gurgaon/sector_89"
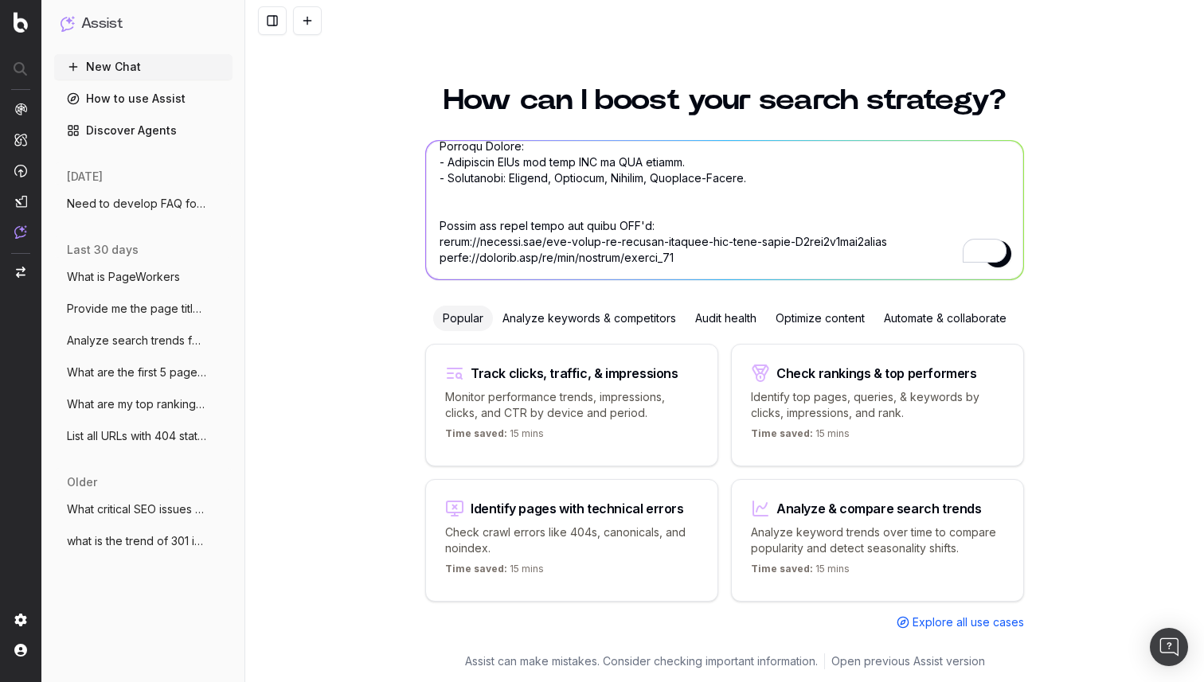
paste textarea "https://housing.com/in/buy/resale/page/17482408-3.5-bhk-independent-floor-in-se…"
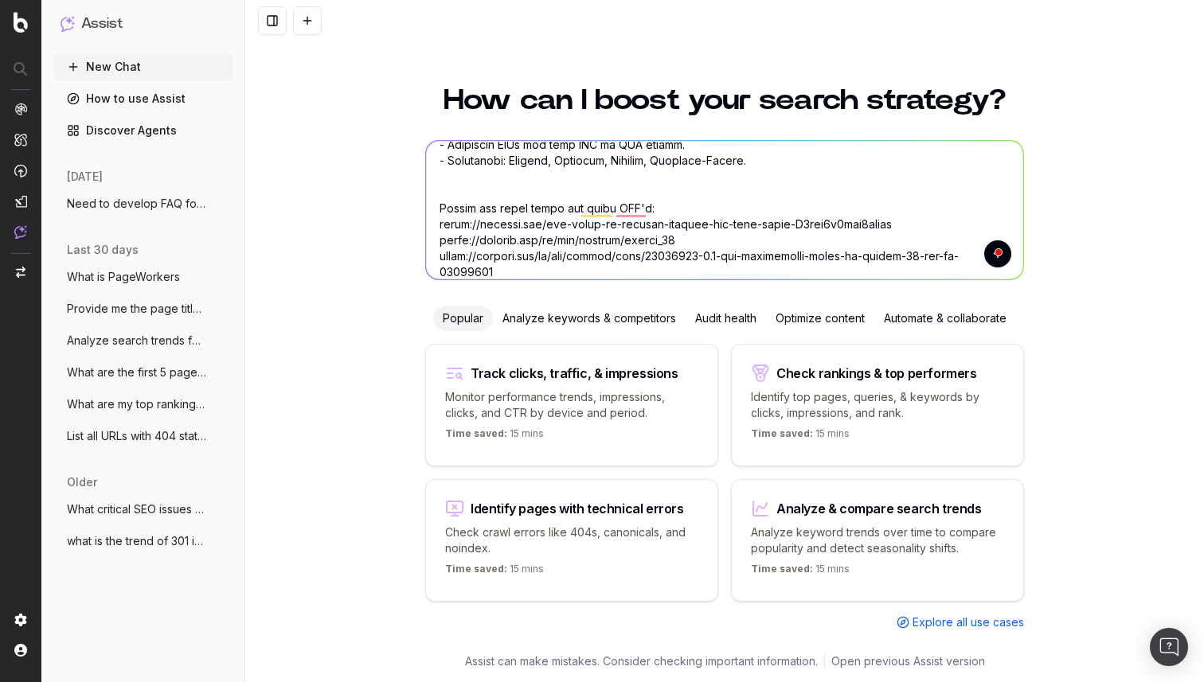
scroll to position [1132, 0]
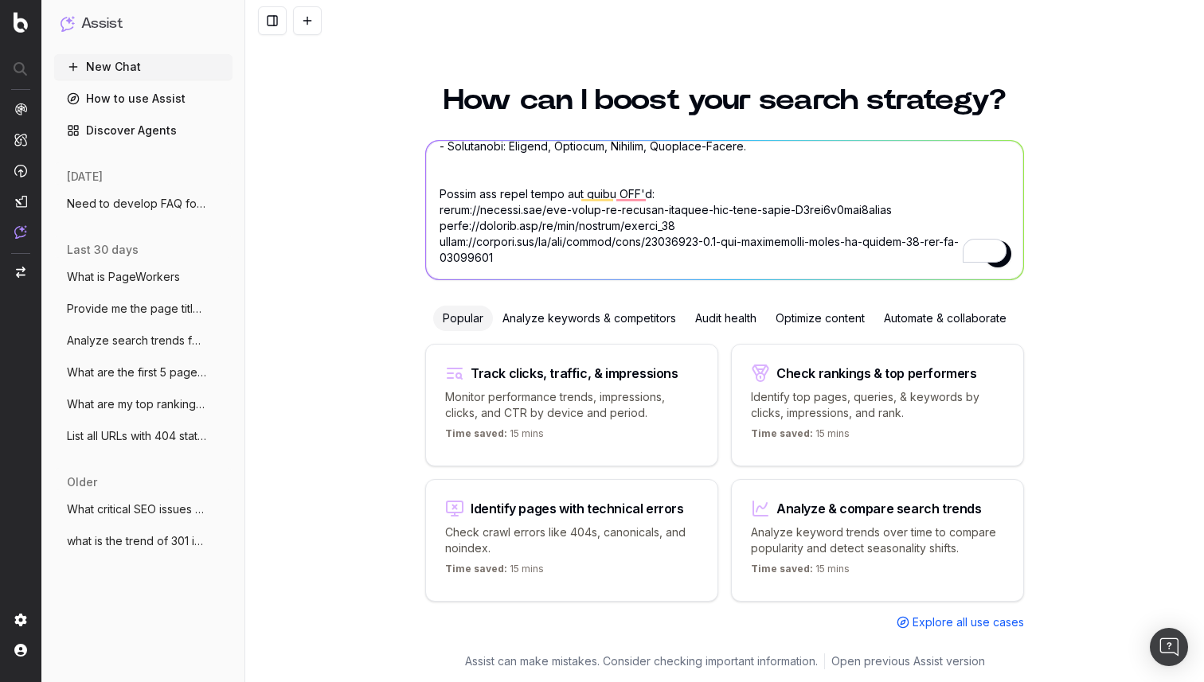
paste textarea "[URL][DOMAIN_NAME]"
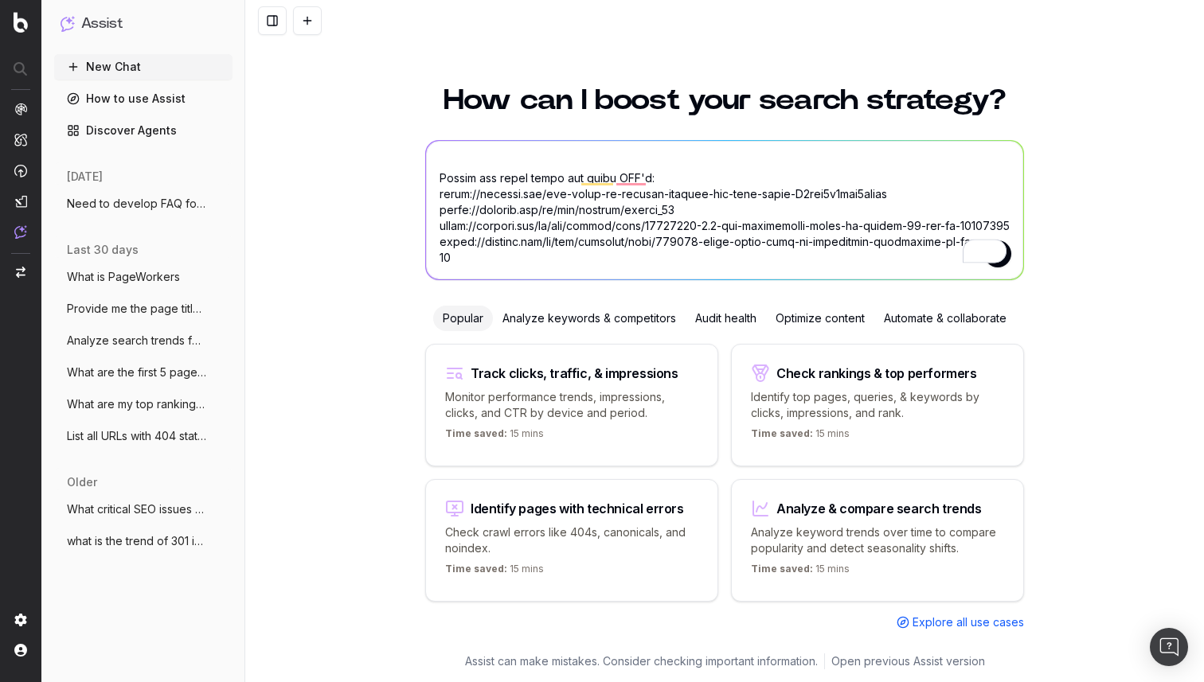
scroll to position [1164, 0]
paste textarea "https://housing.com/sector-89-gurgaon-overview-P10ejjr2ss6tgdsem"
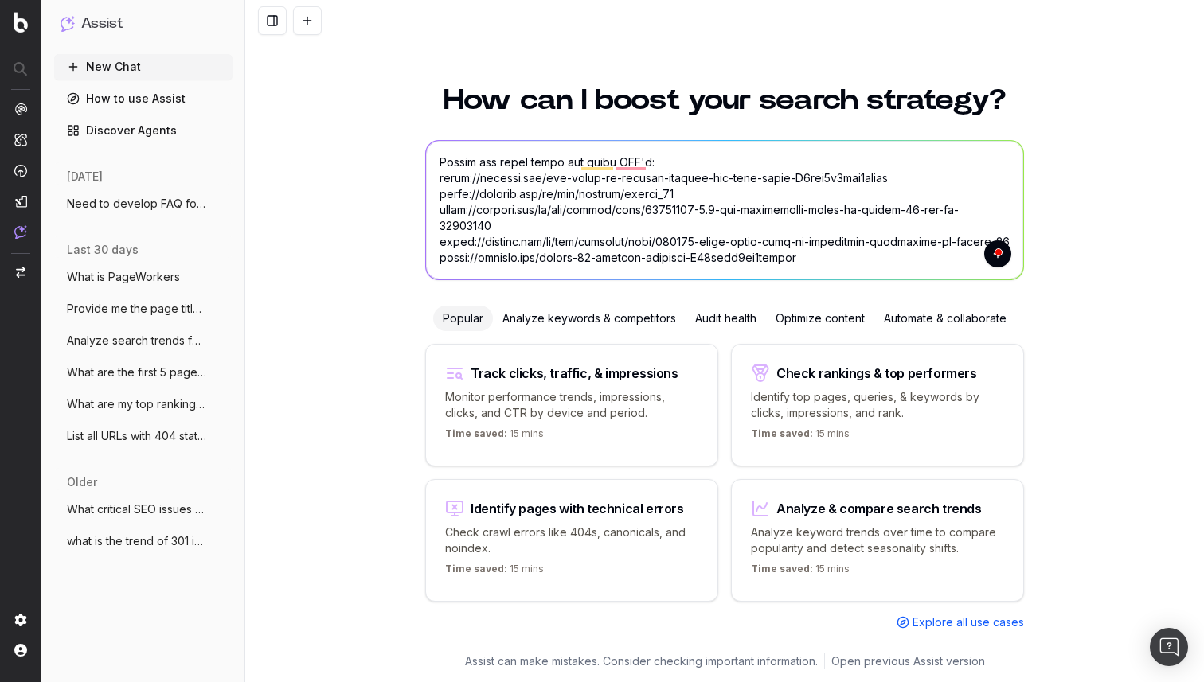
type textarea "Objective: Automate the extraction, generation, comparison, and finalization of…"
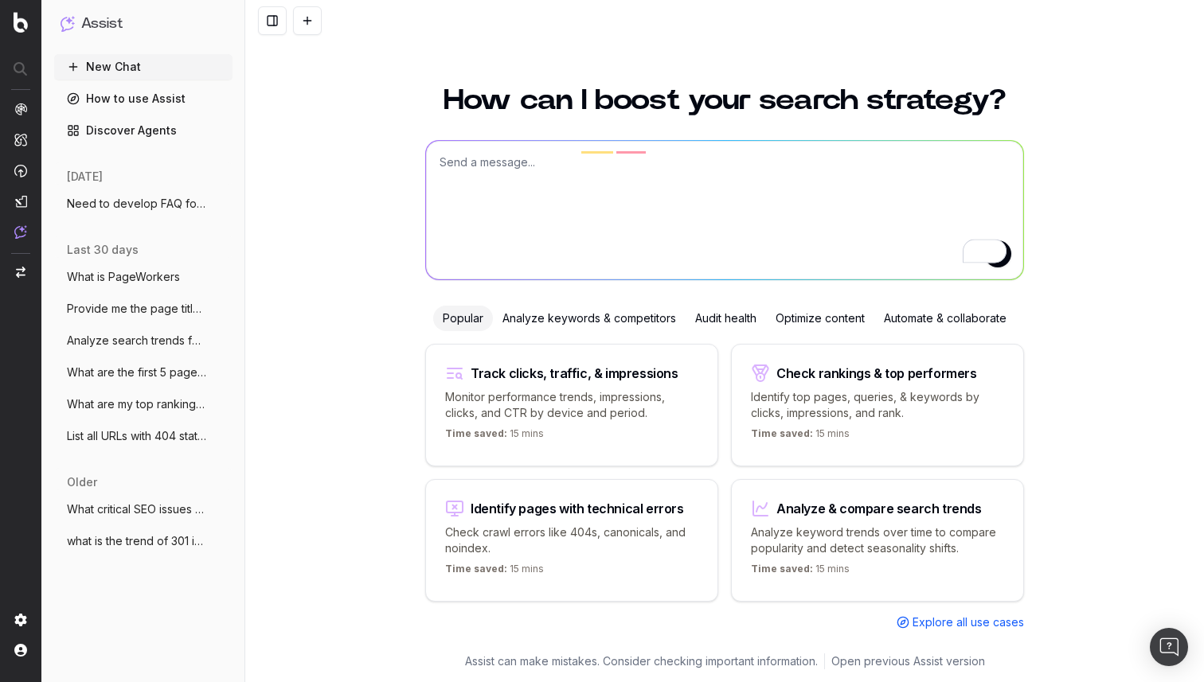
scroll to position [0, 0]
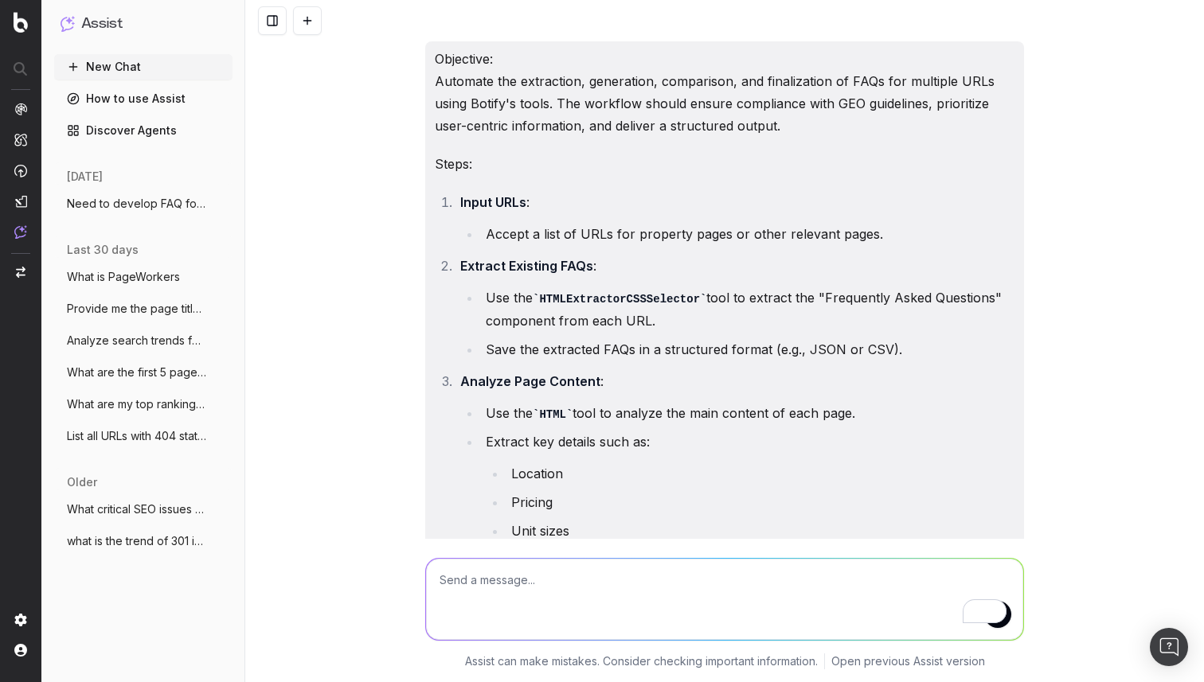
click at [1002, 197] on li "Input URLs : Accept a list of URLs for property pages or other relevant pages." at bounding box center [734, 218] width 559 height 54
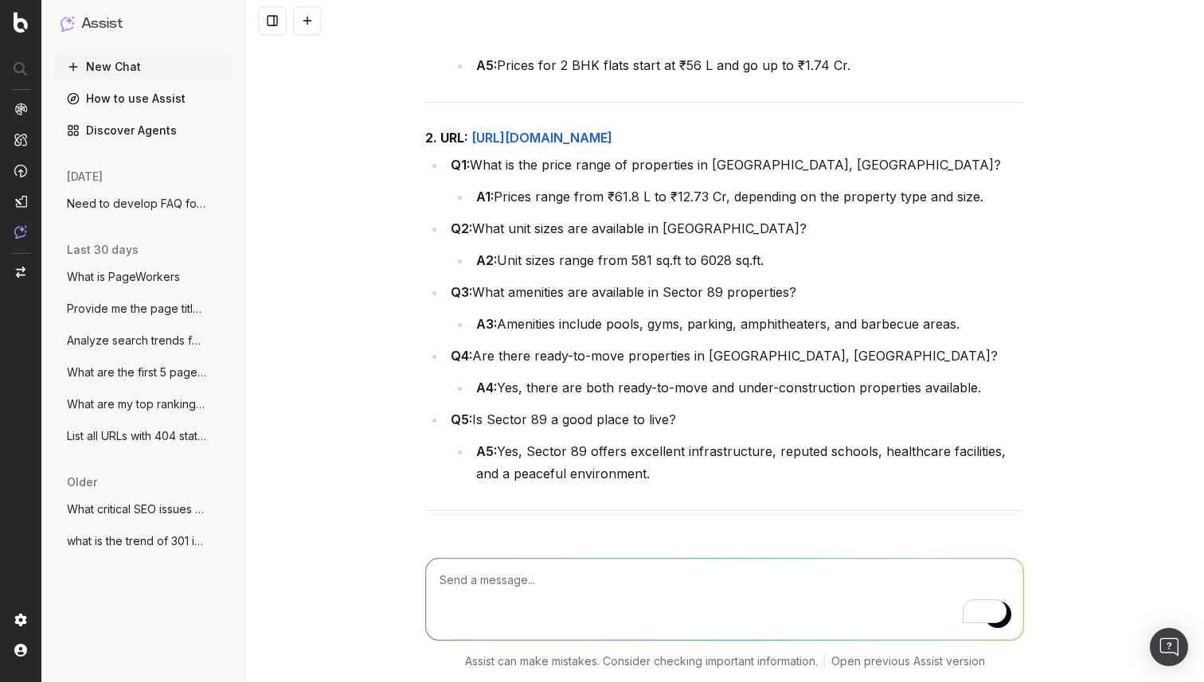
scroll to position [7173, 0]
drag, startPoint x: 618, startPoint y: 365, endPoint x: 709, endPoint y: 369, distance: 91.6
click at [709, 209] on li "A1: Prices range from ₹61.8 L to ₹12.73 Cr, depending on the property type and …" at bounding box center [747, 197] width 552 height 22
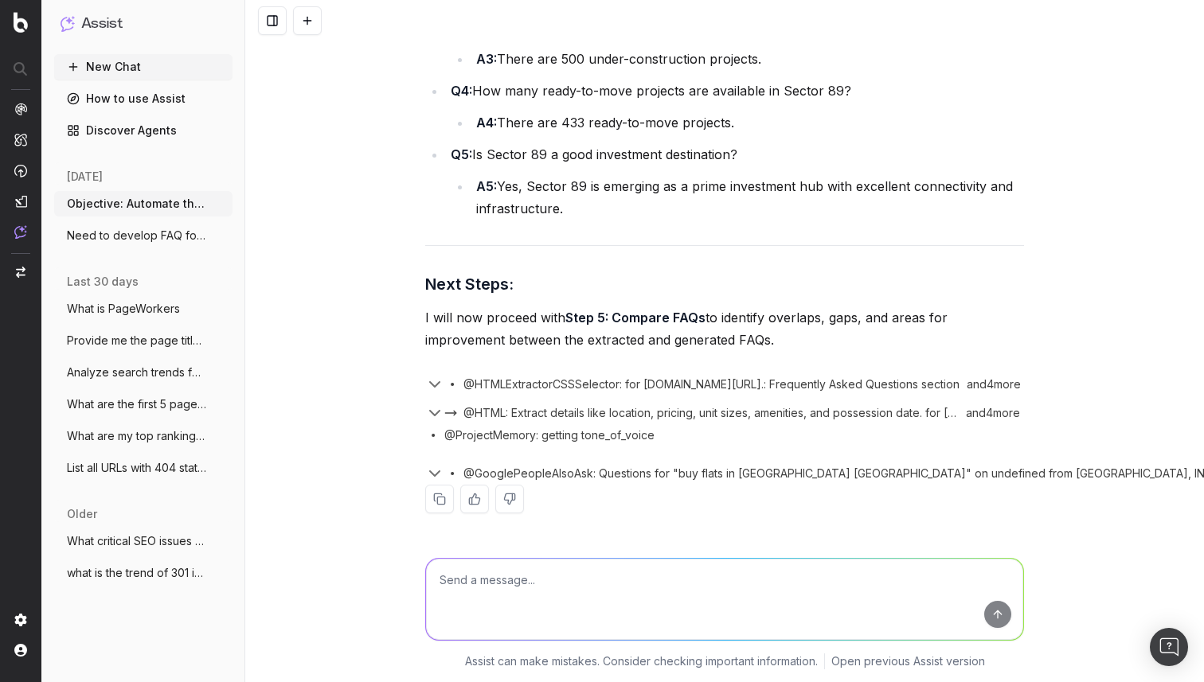
scroll to position [8869, 0]
click at [431, 473] on icon "button" at bounding box center [435, 473] width 10 height 5
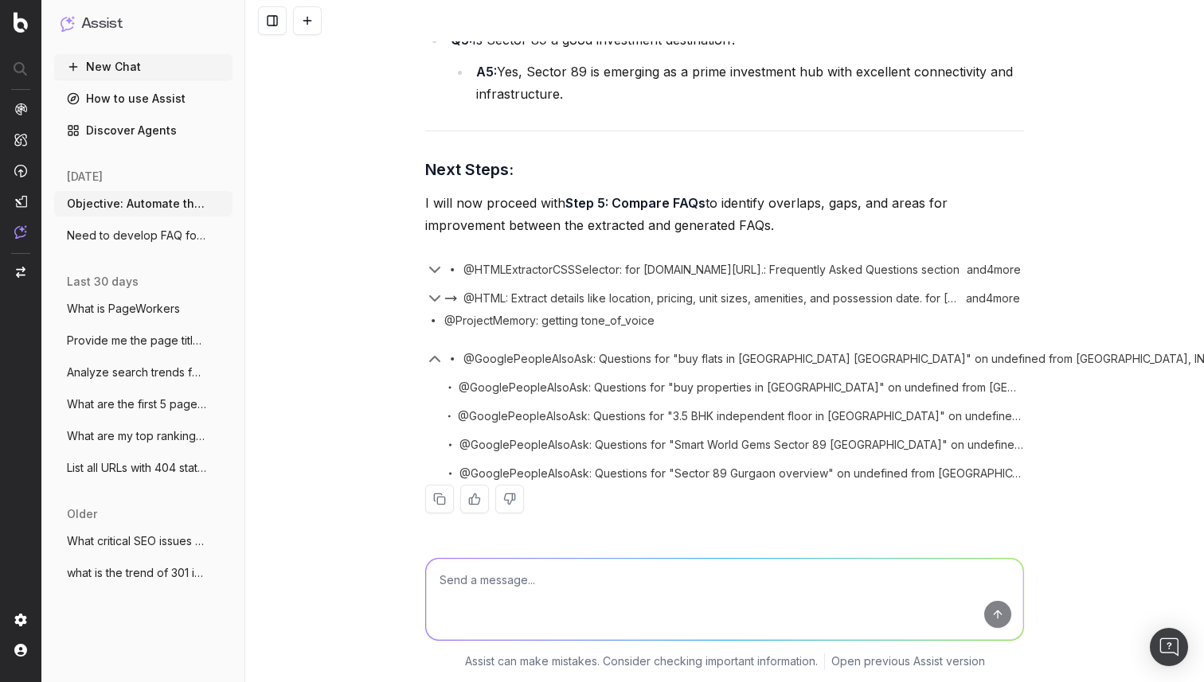
scroll to position [8984, 0]
click at [436, 357] on icon "button" at bounding box center [435, 359] width 10 height 5
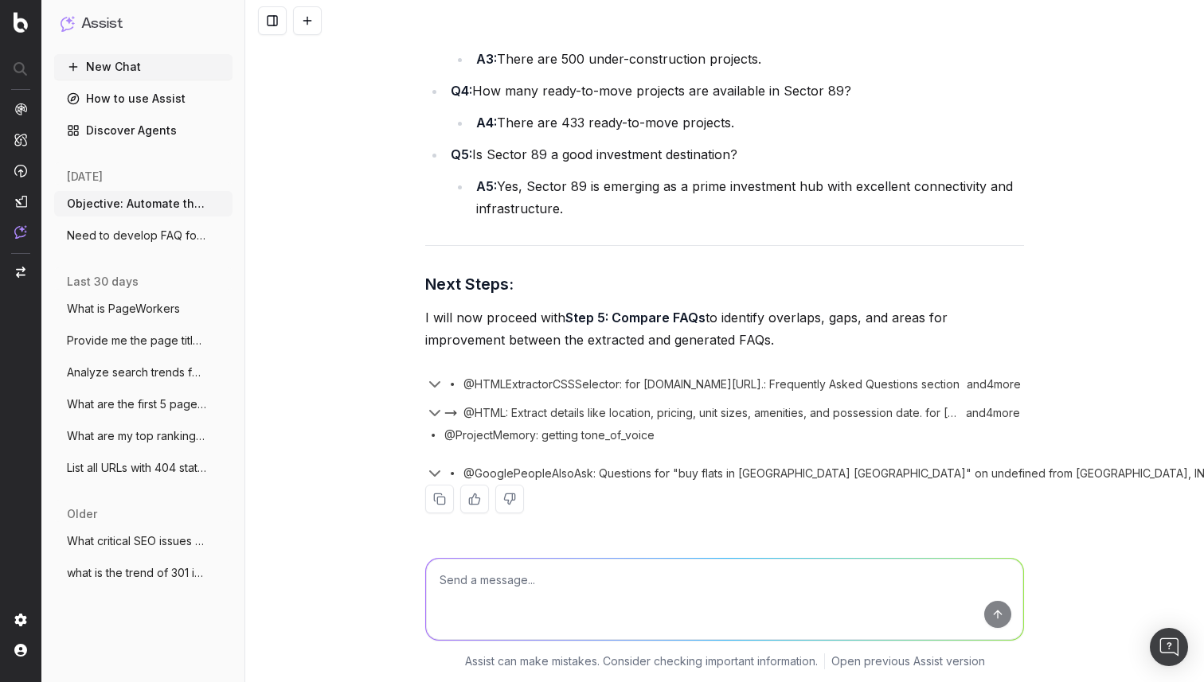
scroll to position [8869, 0]
click at [556, 575] on textarea "To enrich screen reader interactions, please activate Accessibility in Grammarl…" at bounding box center [724, 599] width 597 height 81
type textarea "please proceed from where you left"
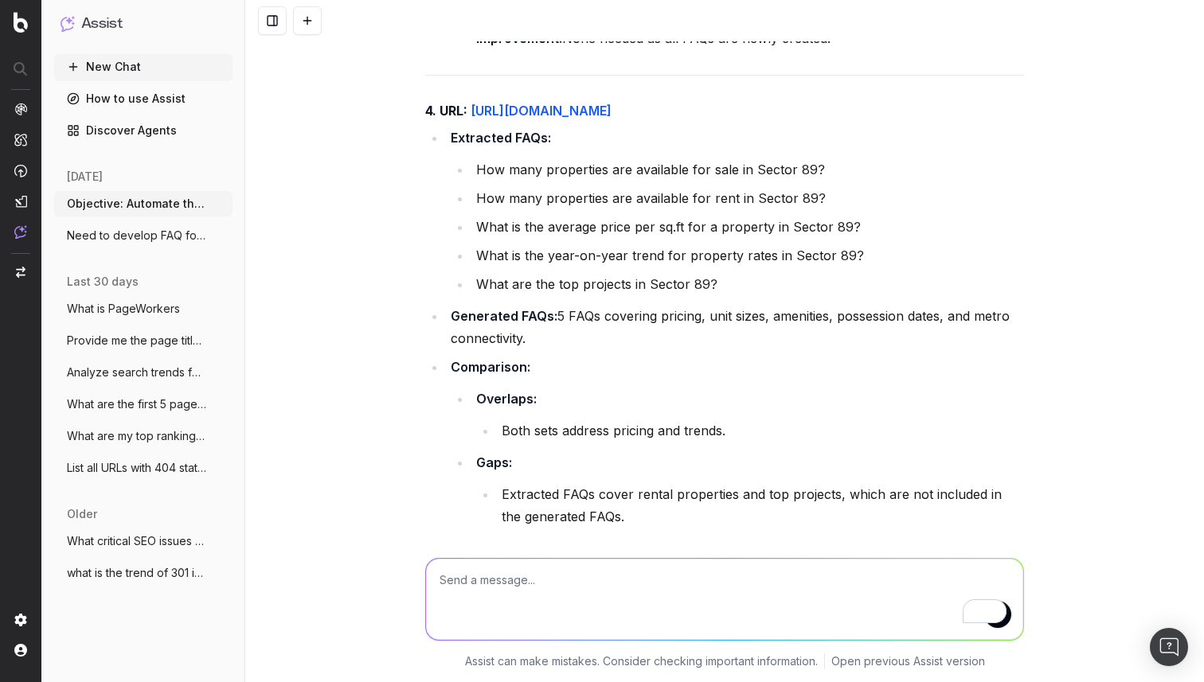
scroll to position [10017, 0]
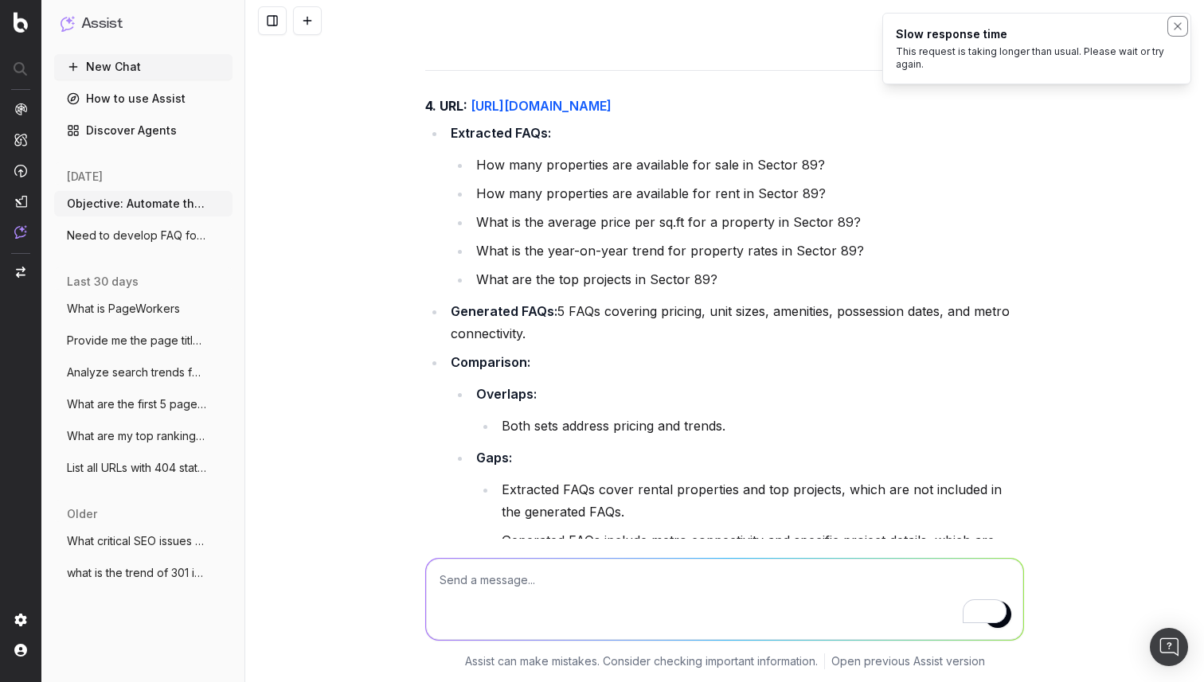
click at [1181, 23] on icon "Notifications (F8)" at bounding box center [1177, 26] width 6 height 6
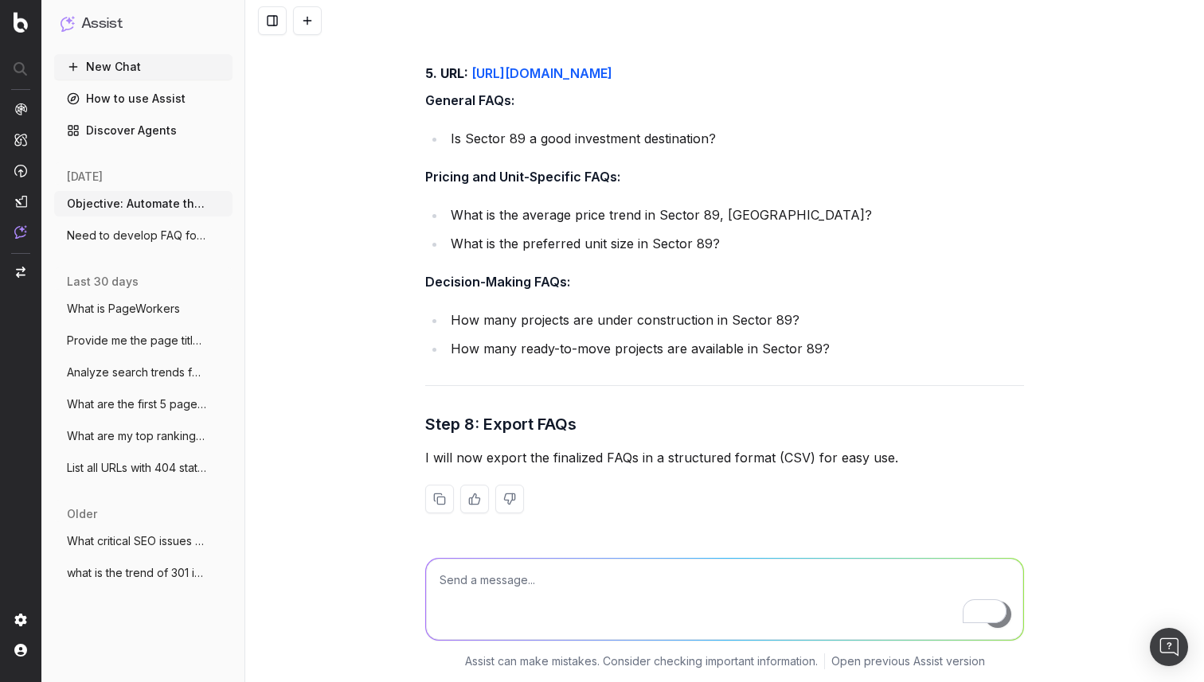
scroll to position [13510, 0]
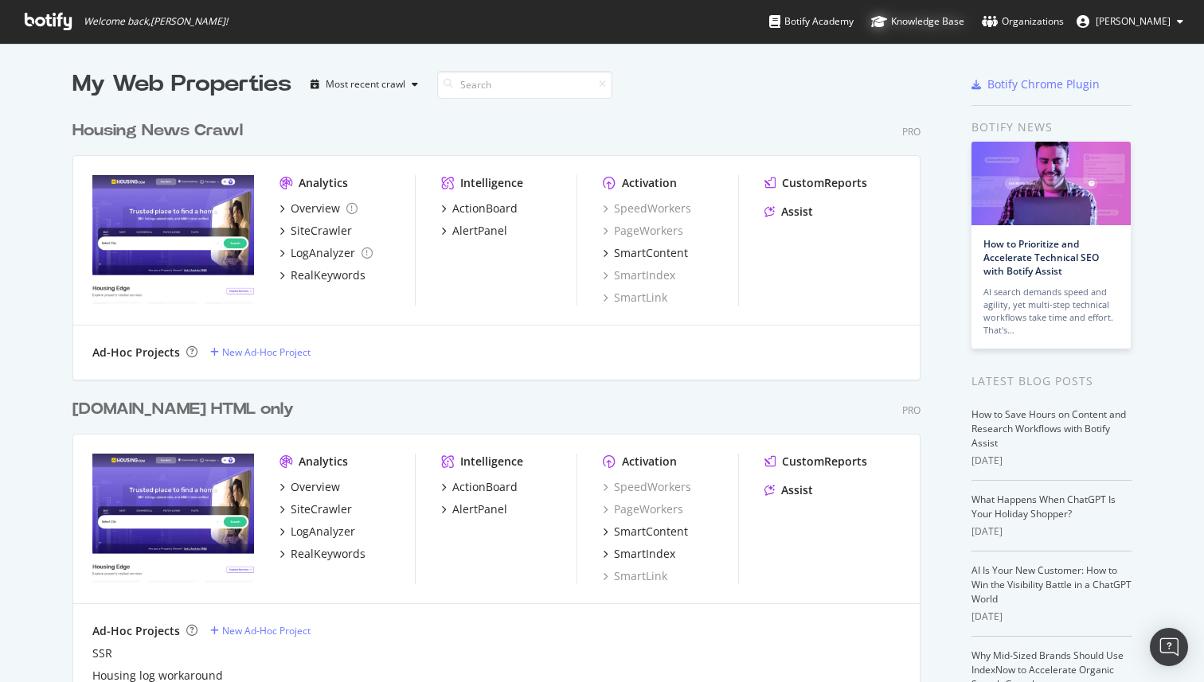
click at [917, 18] on div "Knowledge Base" at bounding box center [917, 22] width 93 height 16
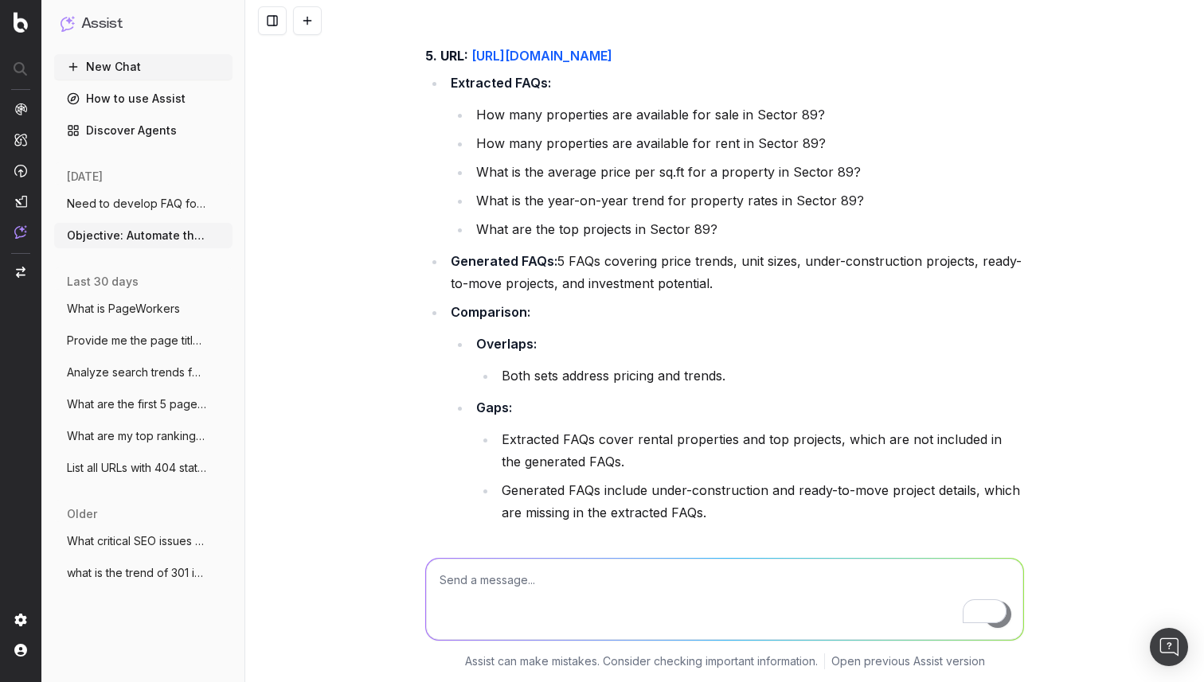
scroll to position [10621, 0]
